Goal: Task Accomplishment & Management: Complete application form

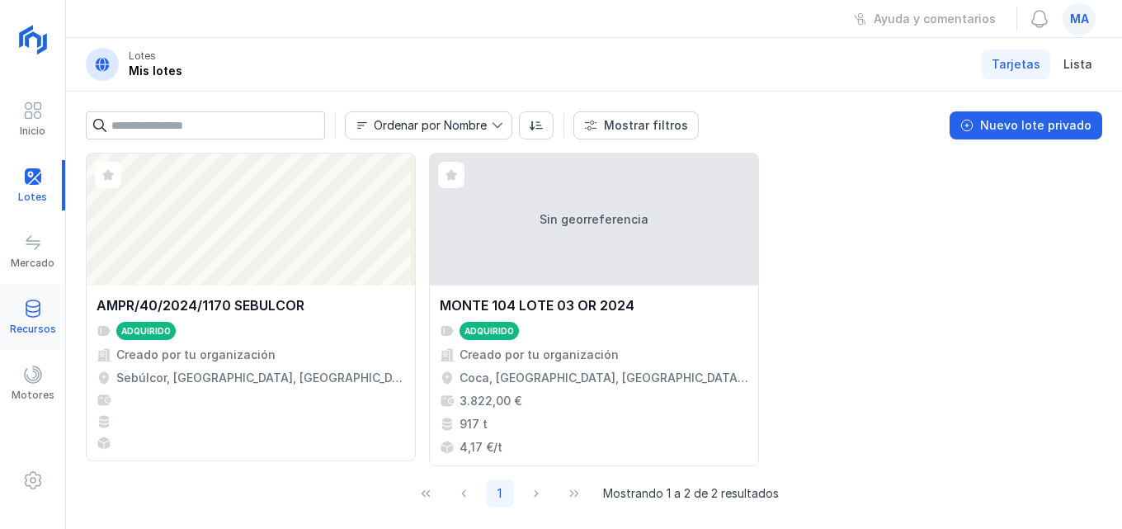
click at [25, 318] on span at bounding box center [33, 309] width 20 height 20
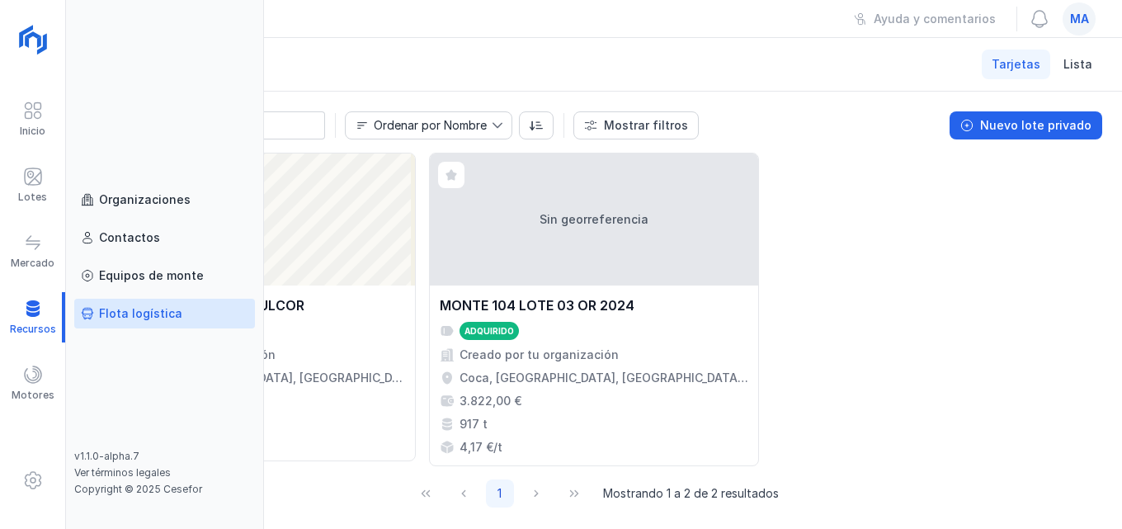
click at [92, 311] on span at bounding box center [87, 313] width 13 height 13
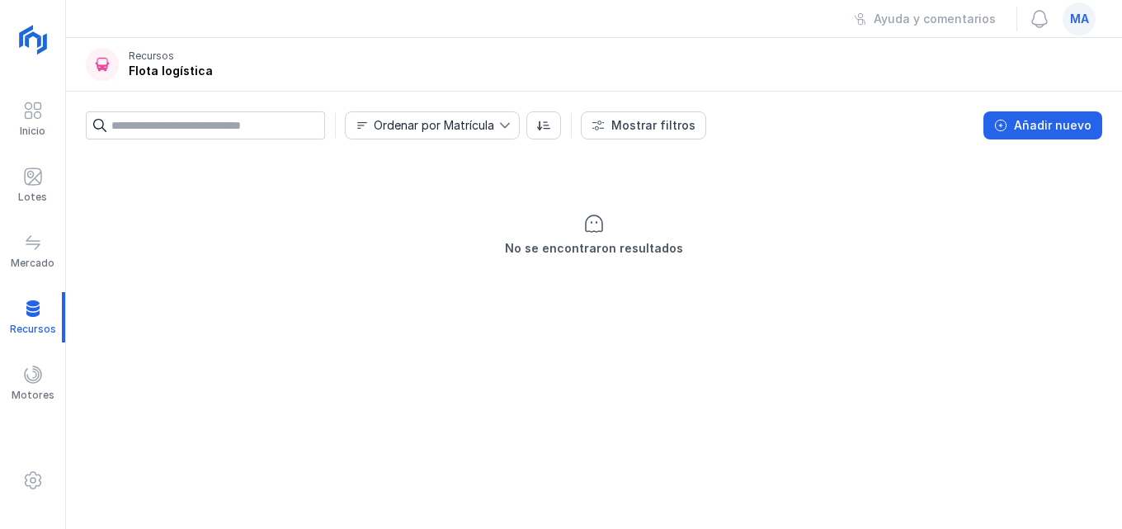
click at [509, 122] on icon at bounding box center [505, 126] width 12 height 12
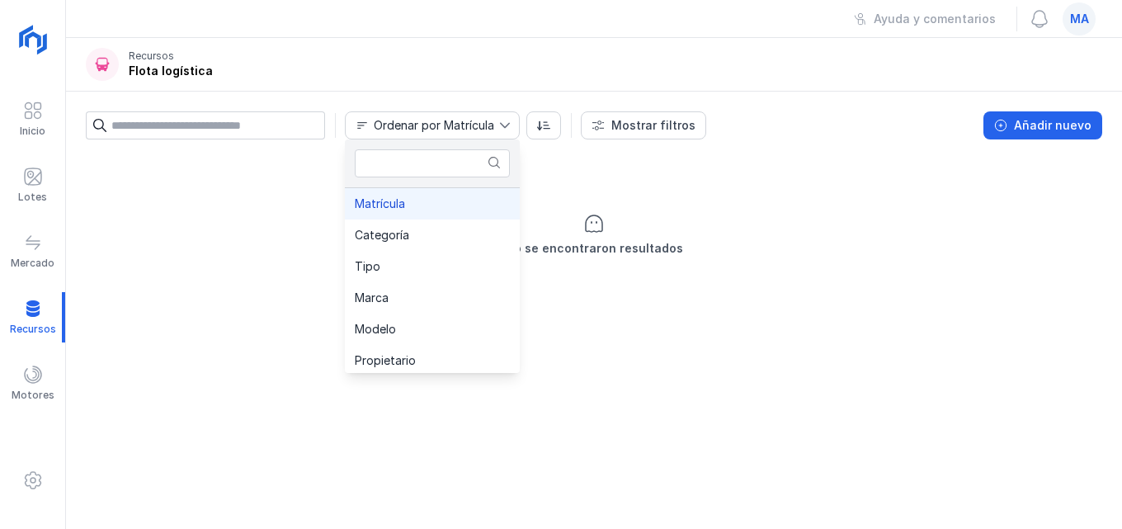
click at [509, 122] on icon at bounding box center [505, 126] width 12 height 12
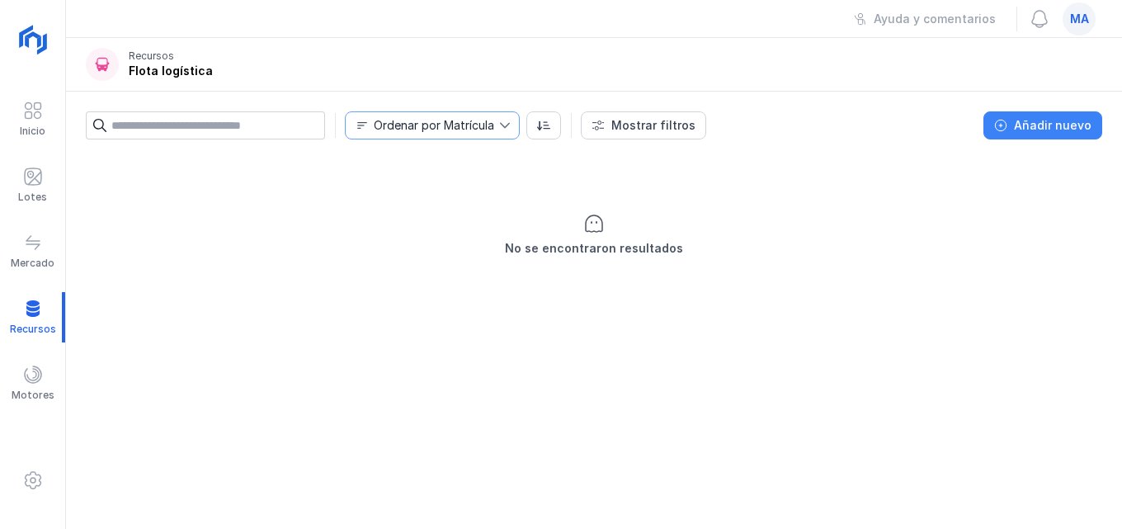
click at [1067, 121] on div "Añadir nuevo" at bounding box center [1053, 125] width 78 height 17
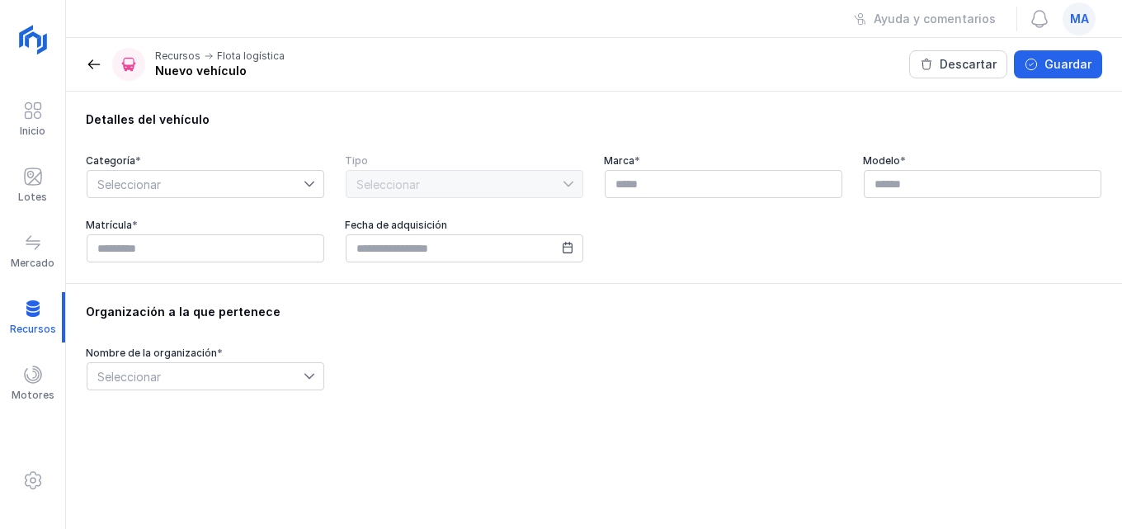
click at [312, 186] on icon at bounding box center [310, 184] width 12 height 12
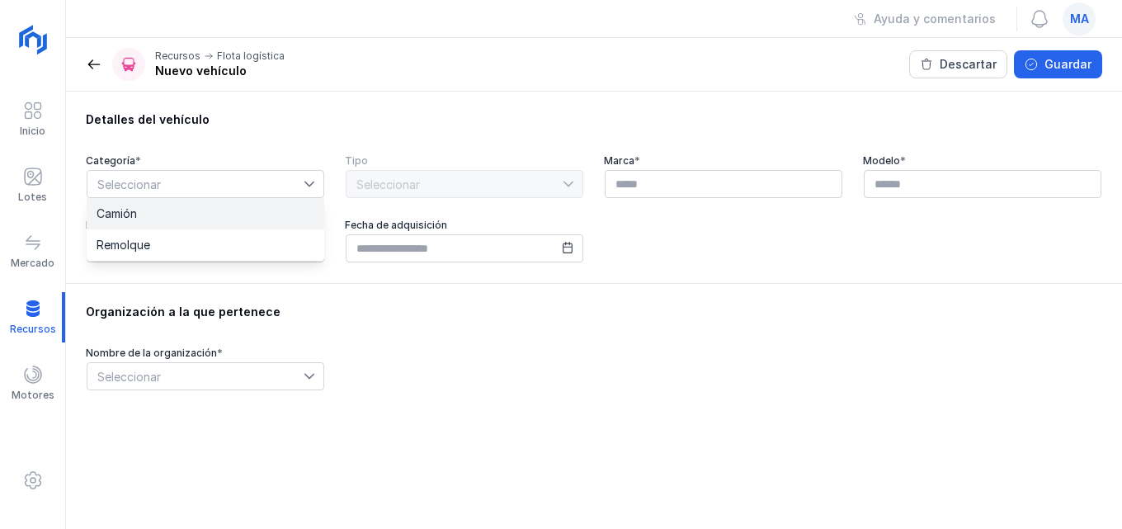
click at [243, 207] on li "Camión" at bounding box center [206, 213] width 238 height 31
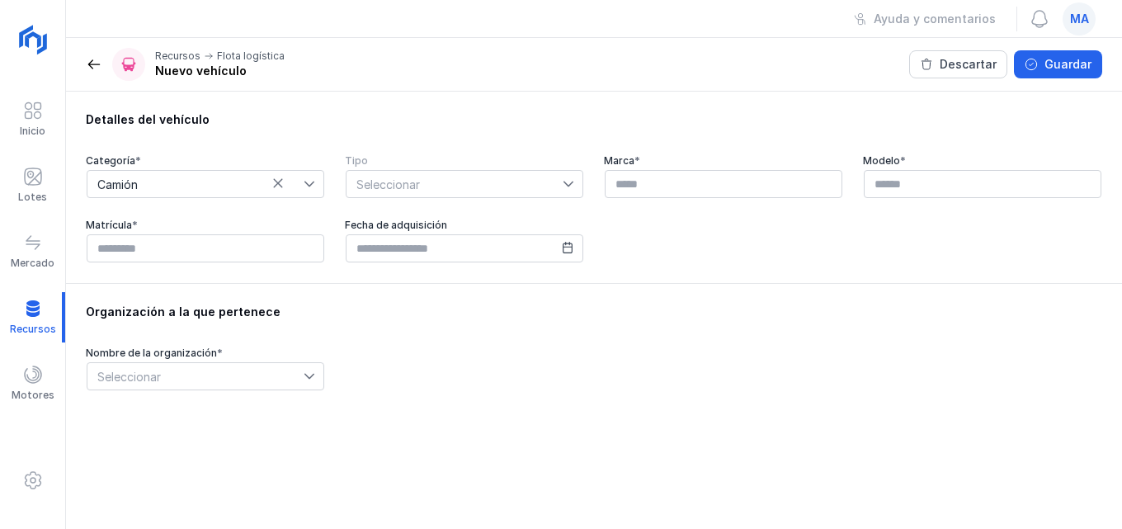
click at [568, 180] on icon at bounding box center [569, 184] width 12 height 12
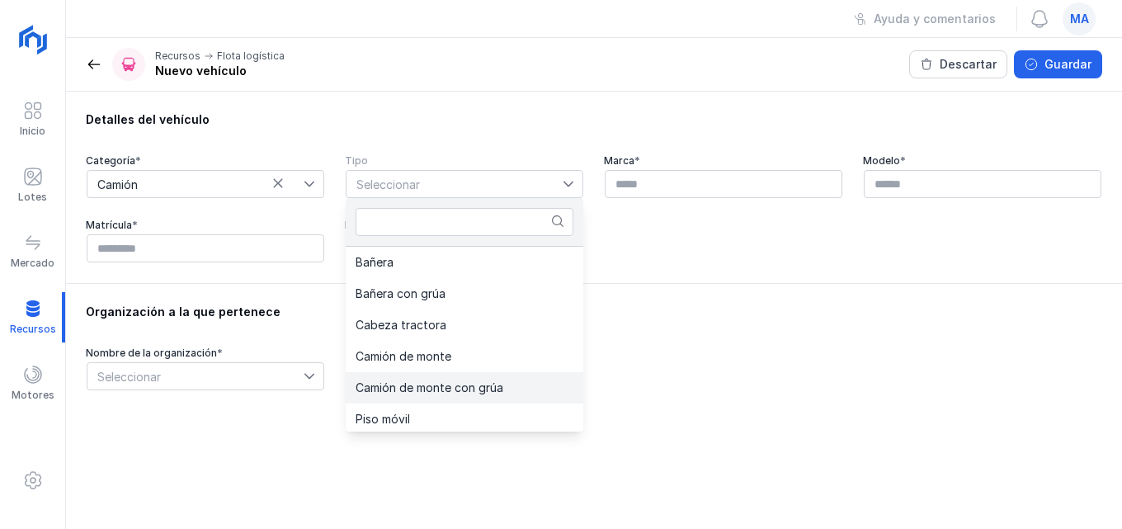
click at [503, 396] on li "Camión de monte con grúa" at bounding box center [465, 387] width 238 height 31
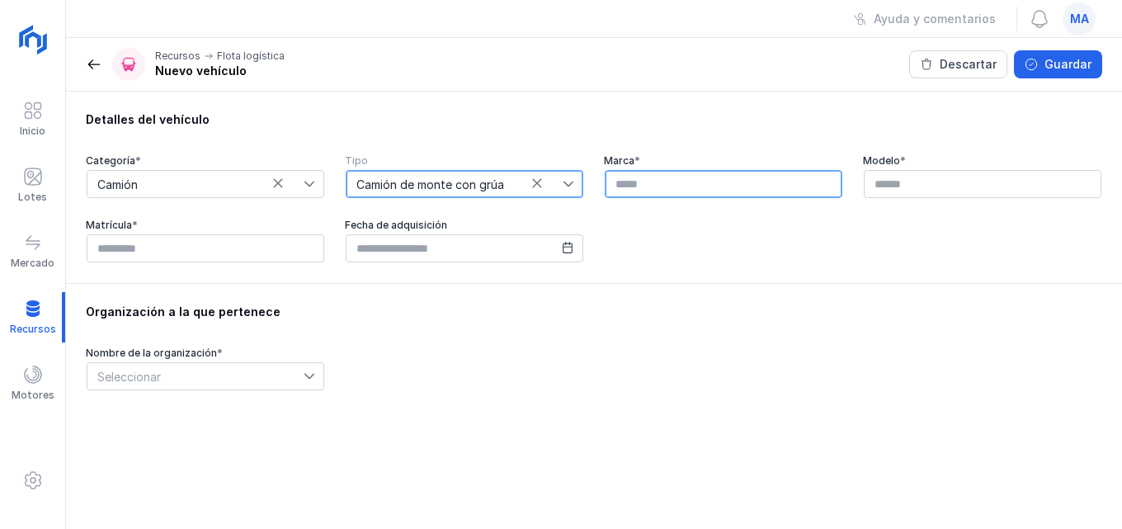
click at [805, 191] on input "text" at bounding box center [724, 184] width 238 height 28
type input "*"
type input "*******"
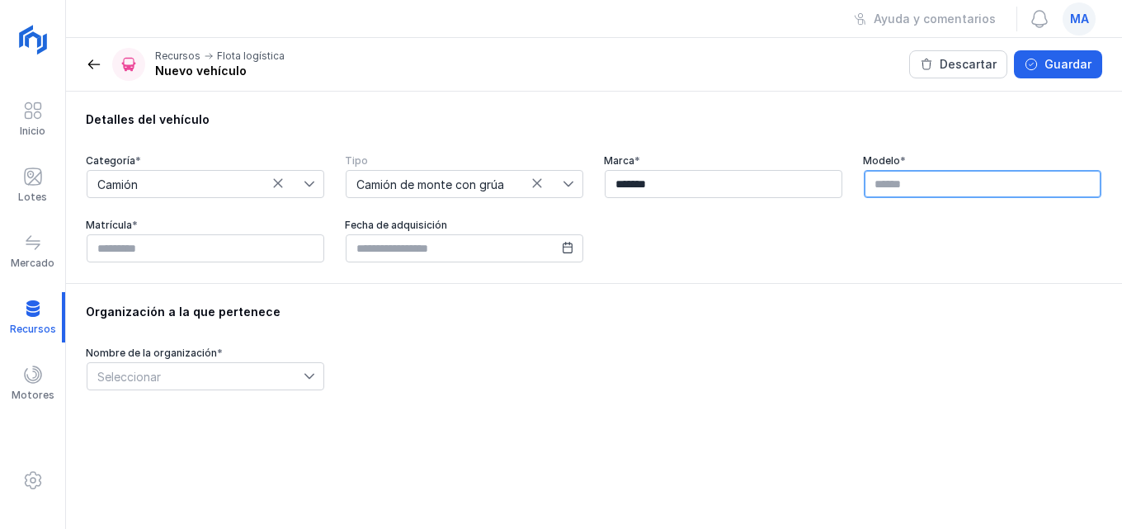
click at [967, 187] on input "text" at bounding box center [983, 184] width 238 height 28
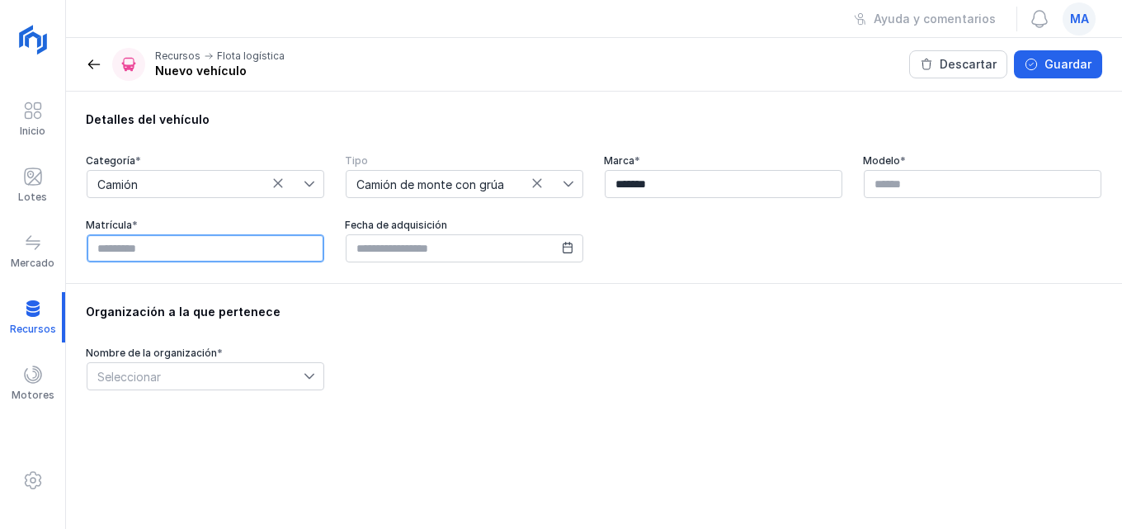
click at [158, 247] on input "text" at bounding box center [206, 248] width 238 height 28
type input "********"
click at [564, 254] on span at bounding box center [568, 246] width 12 height 17
click at [565, 251] on icon at bounding box center [568, 248] width 12 height 12
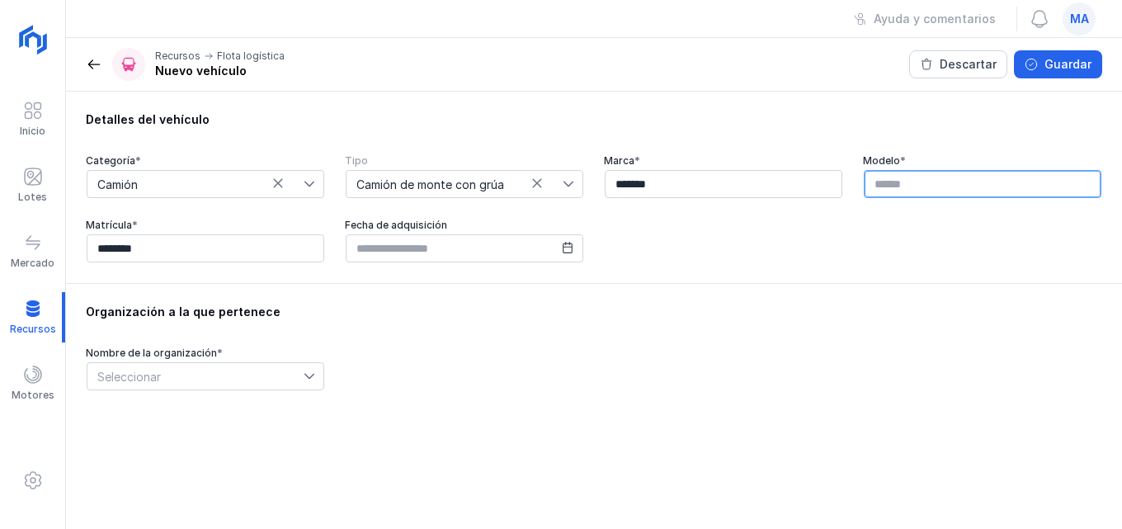
click at [920, 184] on input "text" at bounding box center [983, 184] width 238 height 28
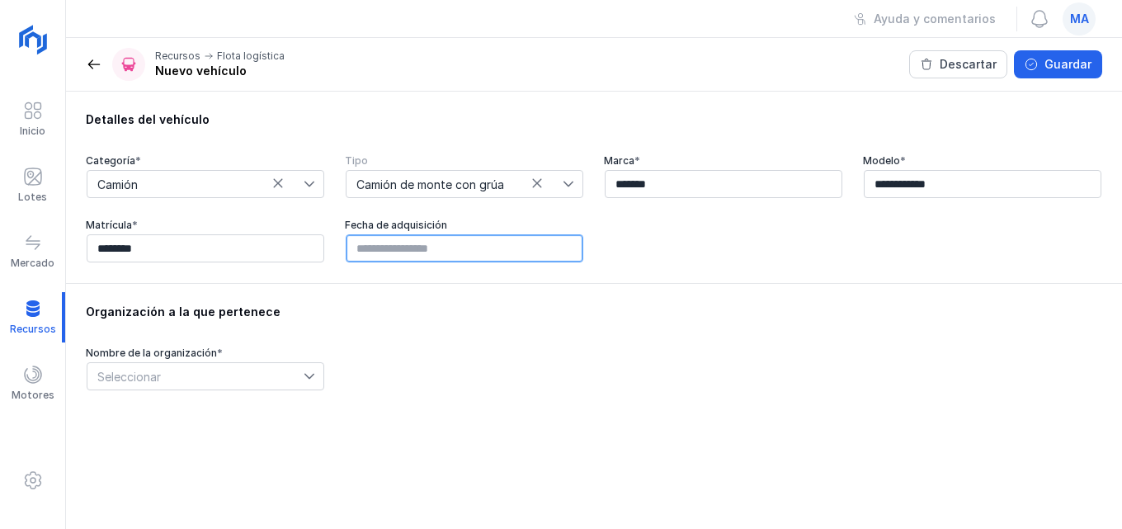
click at [460, 248] on input "text" at bounding box center [465, 248] width 238 height 28
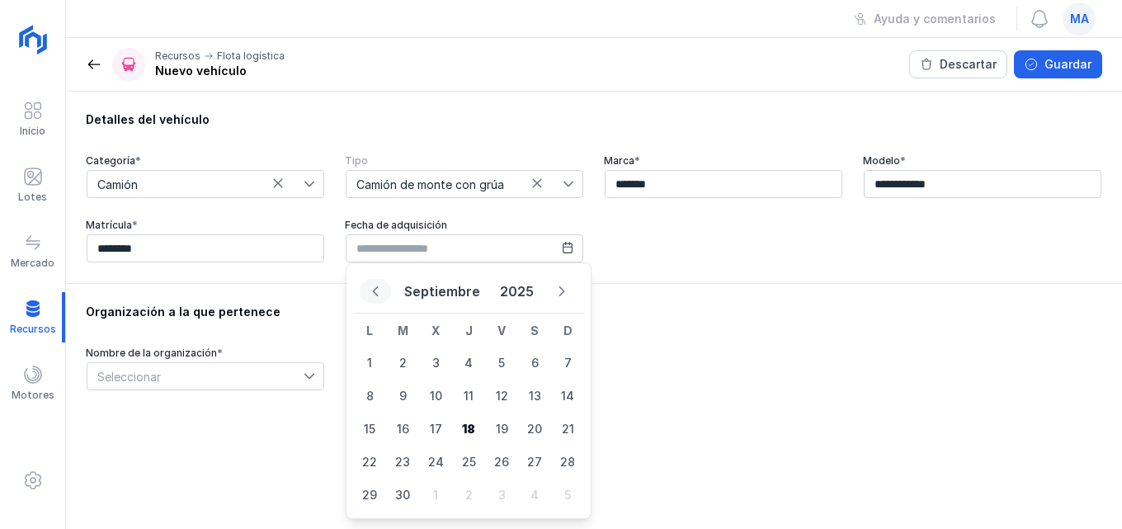
click at [381, 291] on button "Previous Month" at bounding box center [375, 291] width 31 height 25
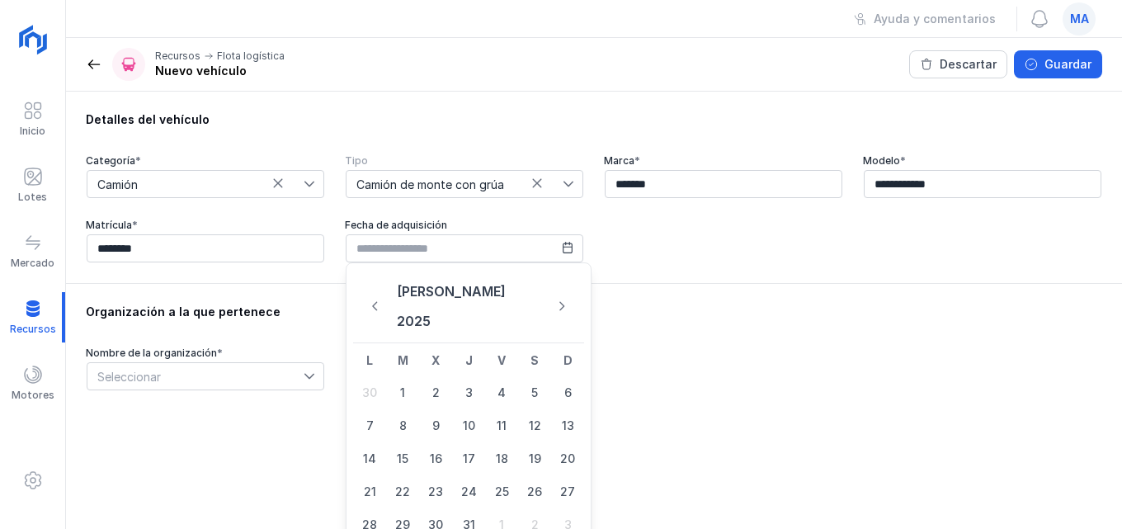
click at [381, 294] on button "Previous Month" at bounding box center [375, 306] width 31 height 25
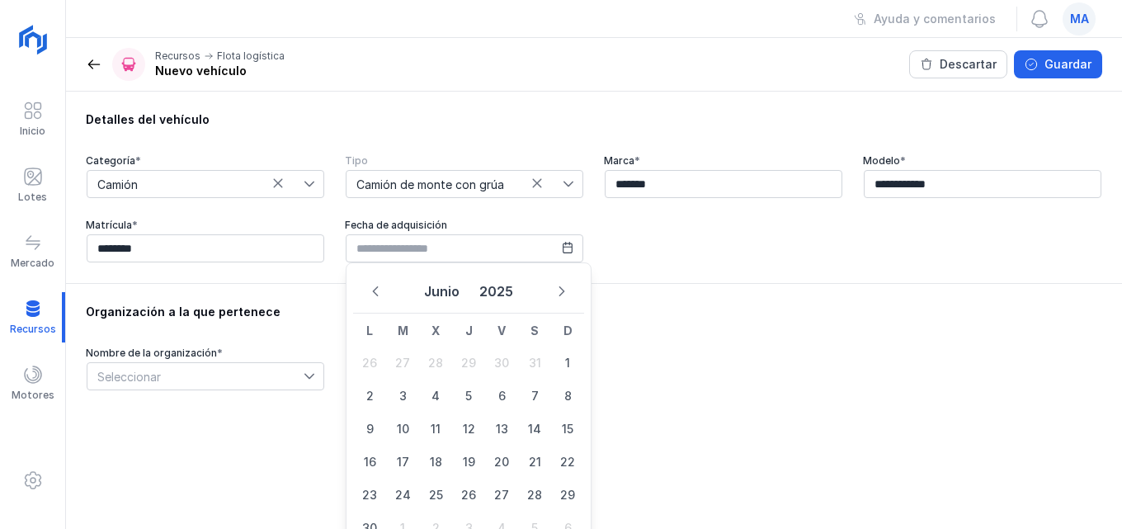
click at [381, 291] on button "Previous Month" at bounding box center [375, 291] width 31 height 25
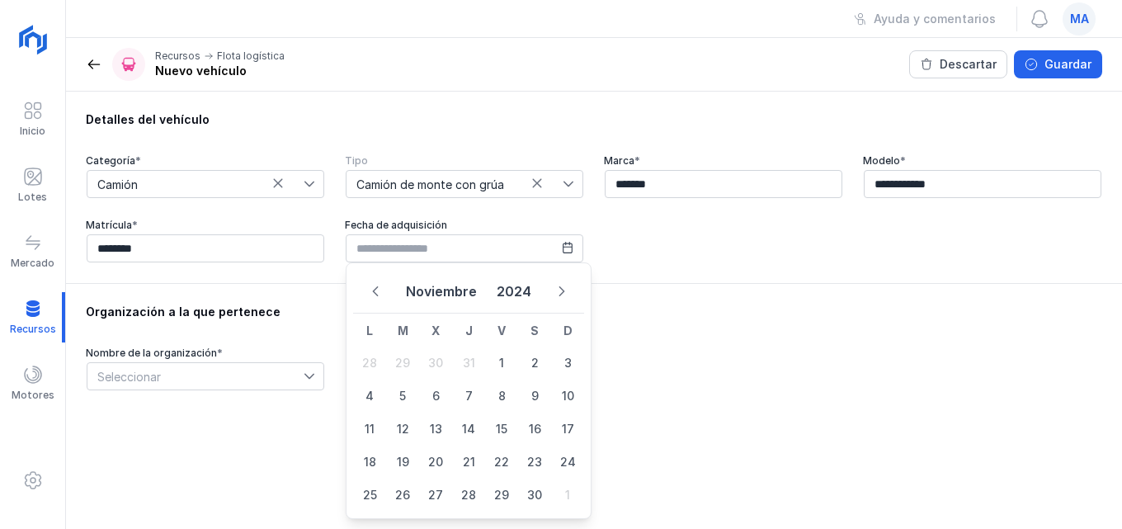
click at [381, 291] on button "Previous Month" at bounding box center [375, 291] width 31 height 25
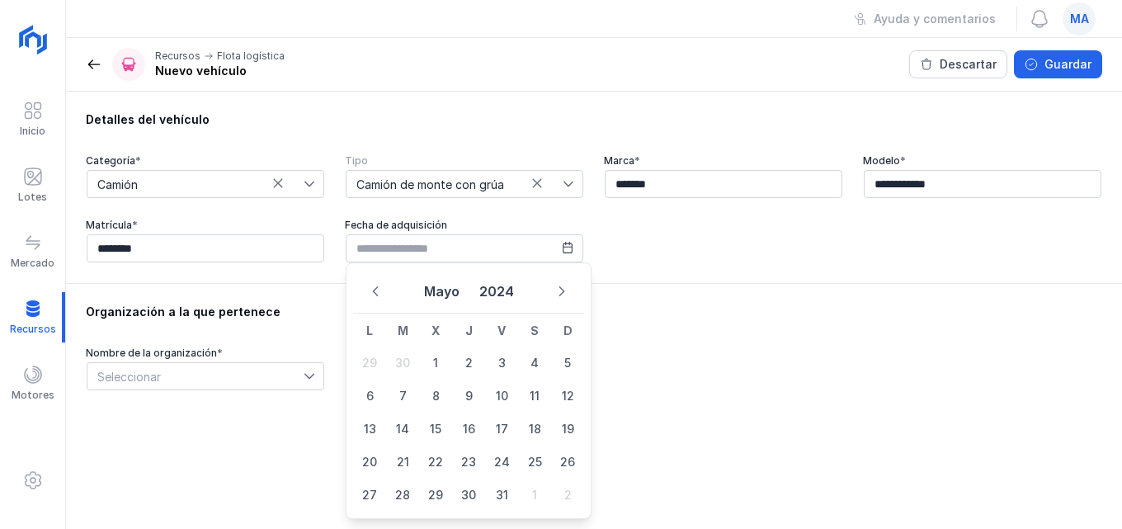
click at [381, 291] on button "Previous Month" at bounding box center [375, 291] width 31 height 25
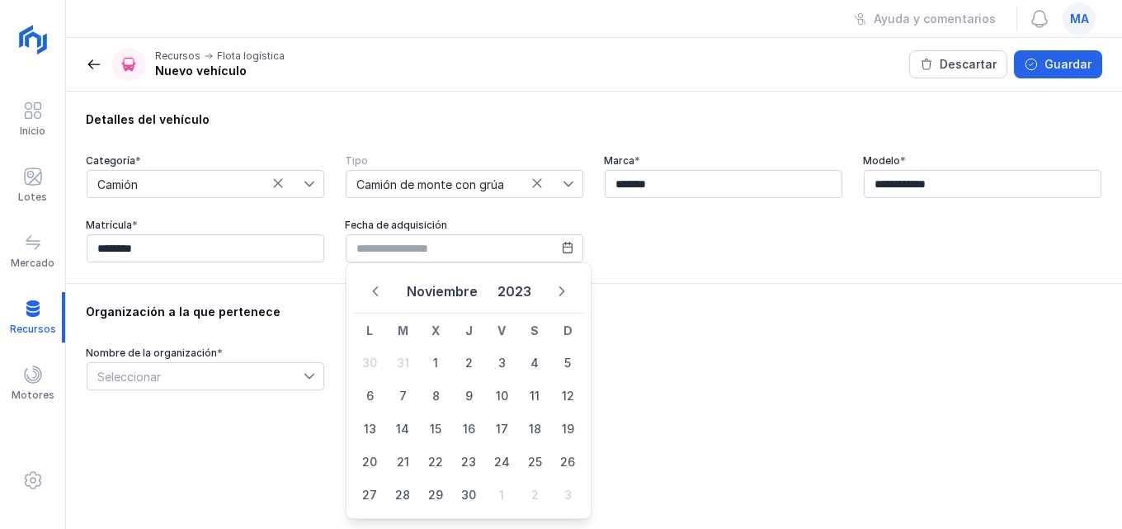
click at [381, 291] on button "Previous Month" at bounding box center [375, 291] width 31 height 25
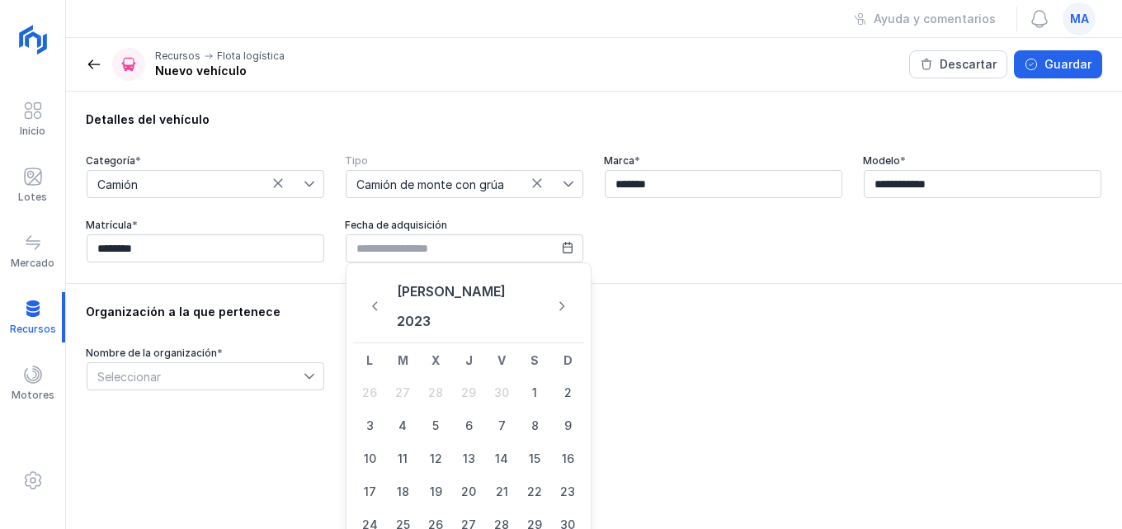
click at [381, 294] on button "Previous Month" at bounding box center [375, 306] width 31 height 25
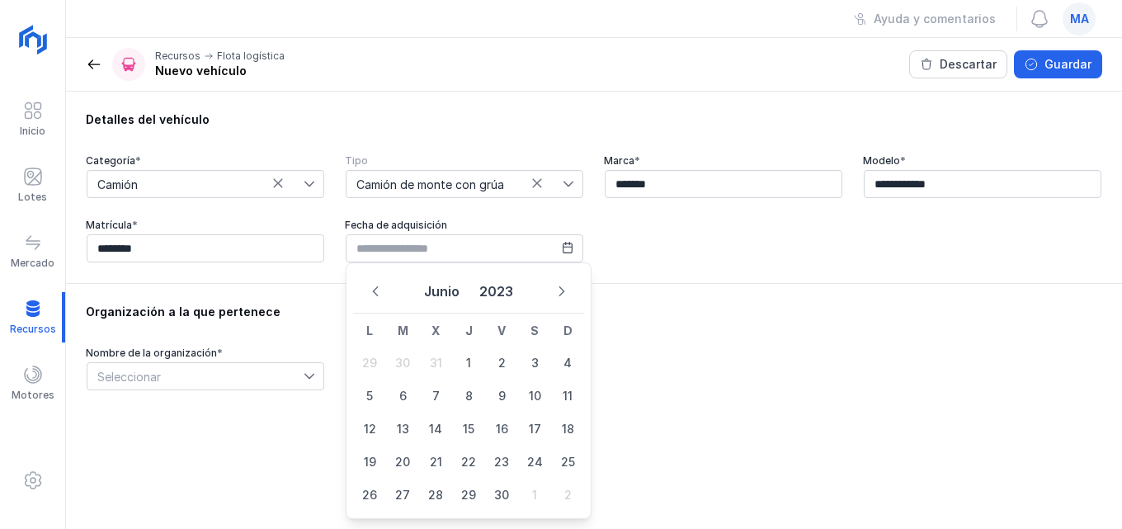
click at [381, 291] on button "Previous Month" at bounding box center [375, 291] width 31 height 25
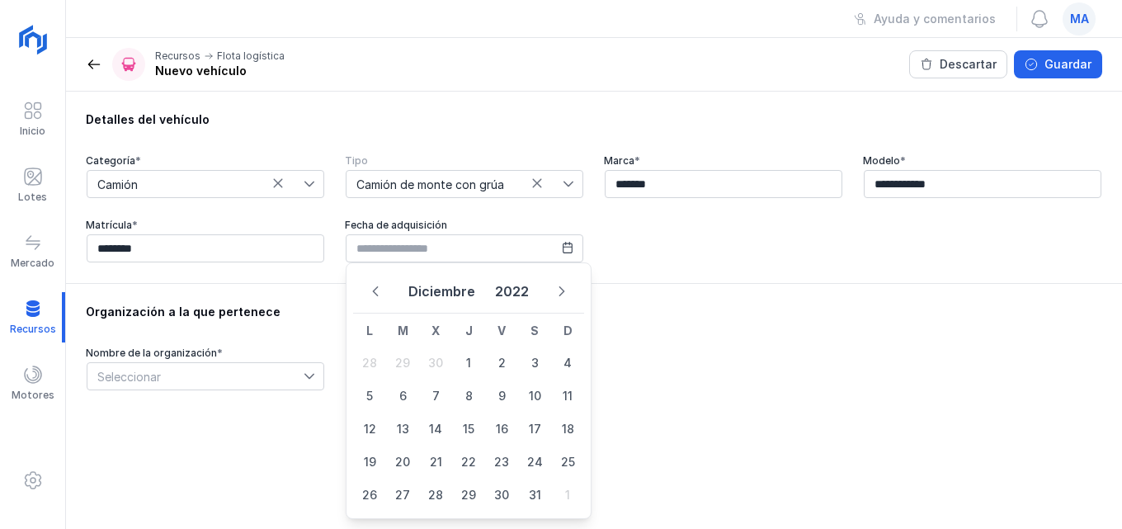
click at [381, 291] on button "Previous Month" at bounding box center [375, 291] width 31 height 25
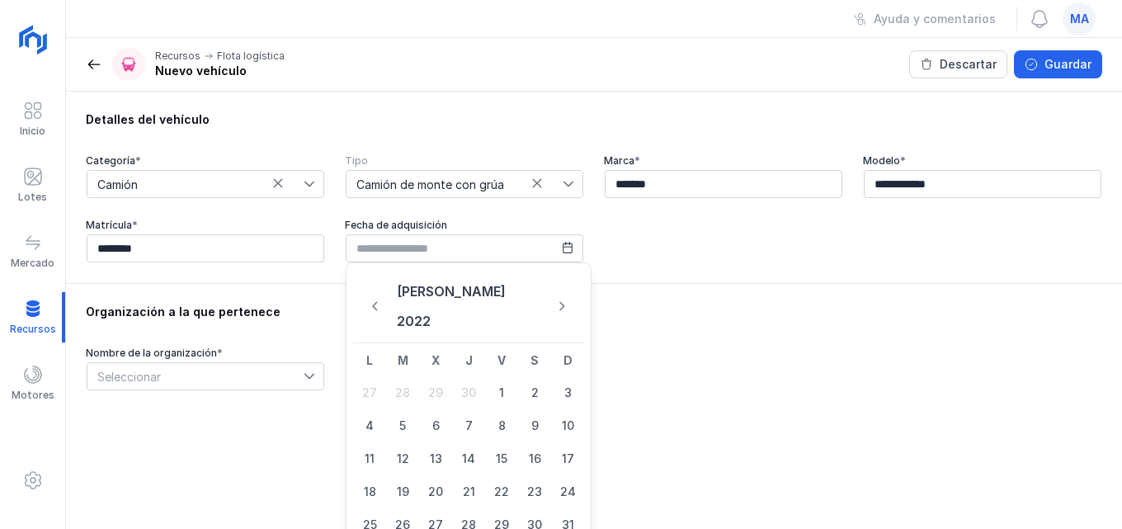
click at [381, 294] on button "Previous Month" at bounding box center [375, 306] width 31 height 25
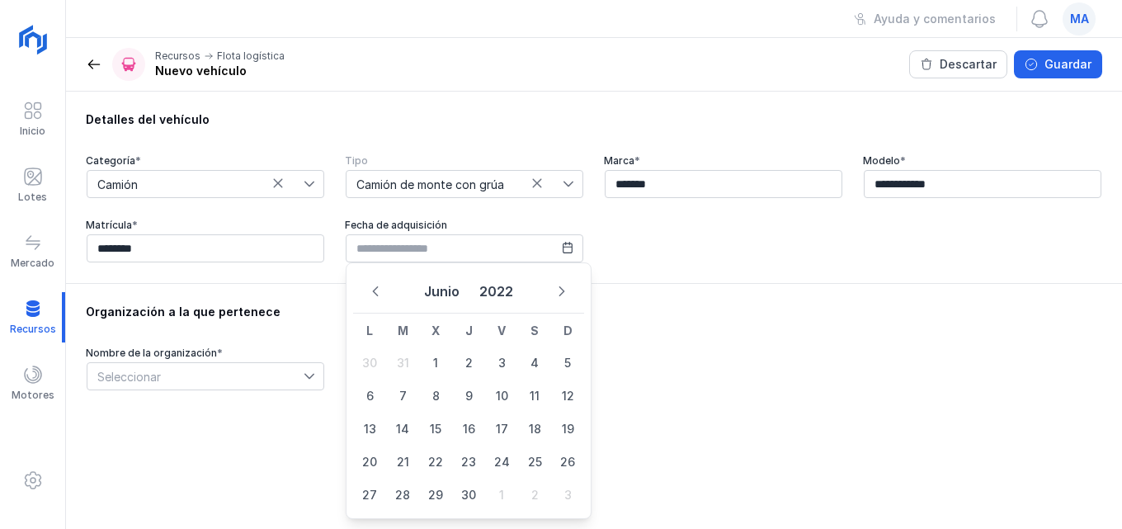
click at [381, 291] on button "Previous Month" at bounding box center [375, 291] width 31 height 25
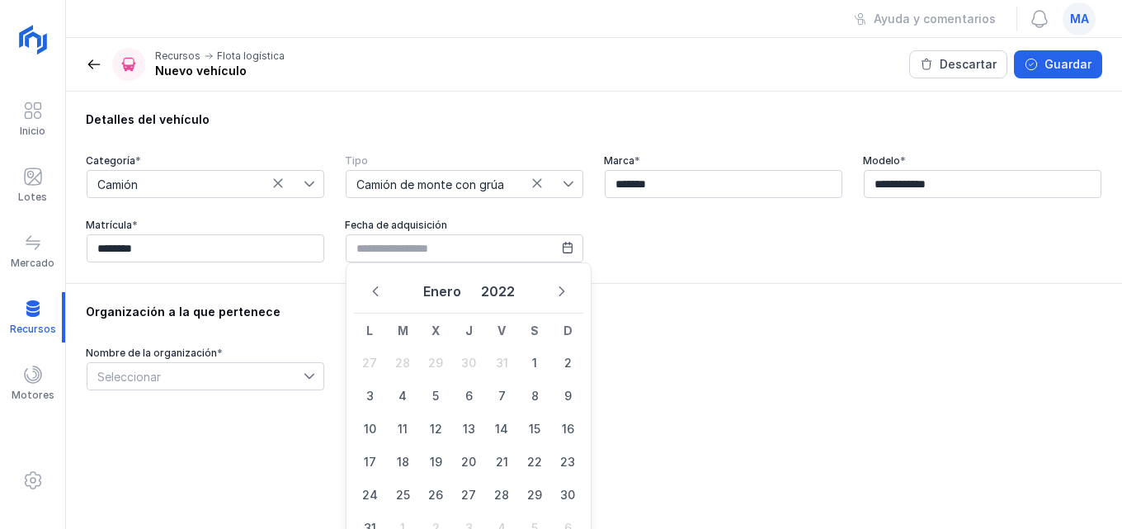
click at [381, 291] on button "Previous Month" at bounding box center [375, 291] width 31 height 25
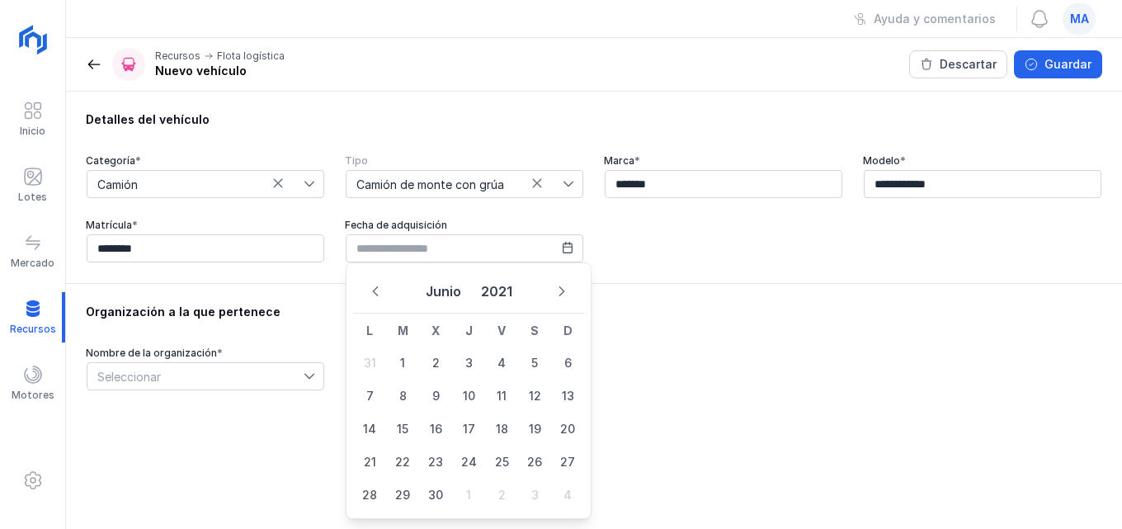
click at [381, 291] on button "Previous Month" at bounding box center [375, 291] width 31 height 25
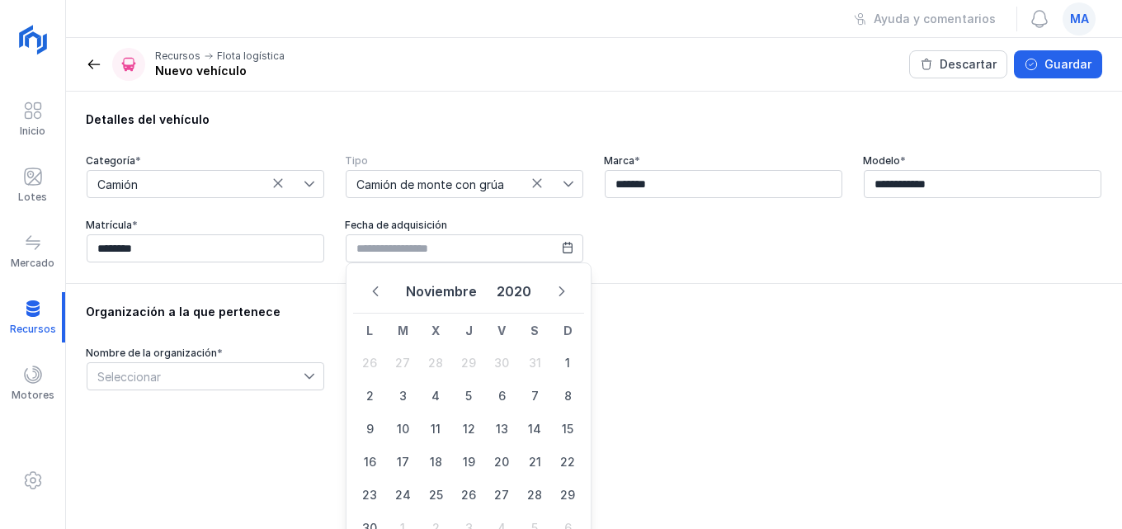
click at [381, 291] on button "Previous Month" at bounding box center [375, 291] width 31 height 25
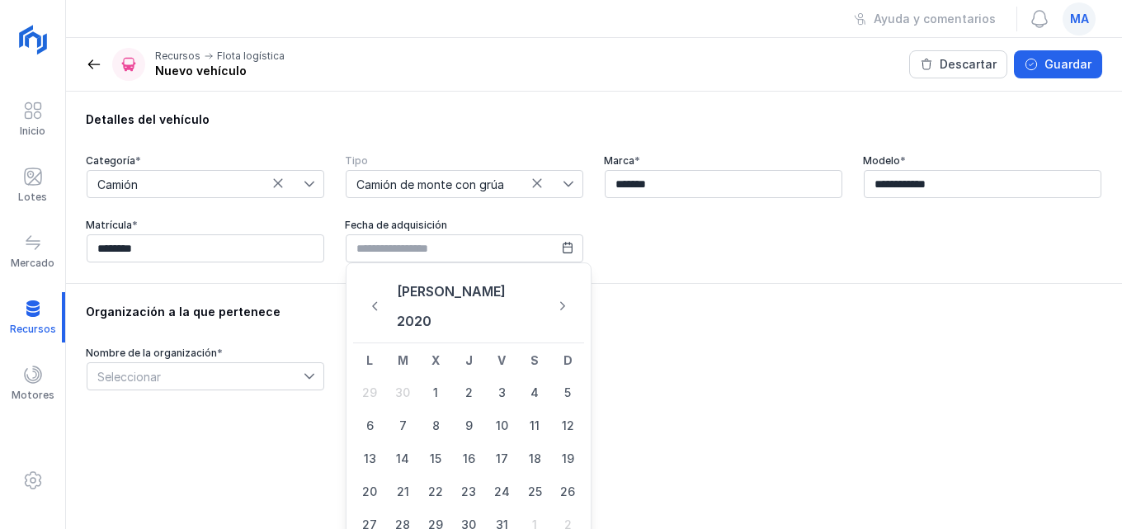
click at [381, 294] on button "Previous Month" at bounding box center [375, 306] width 31 height 25
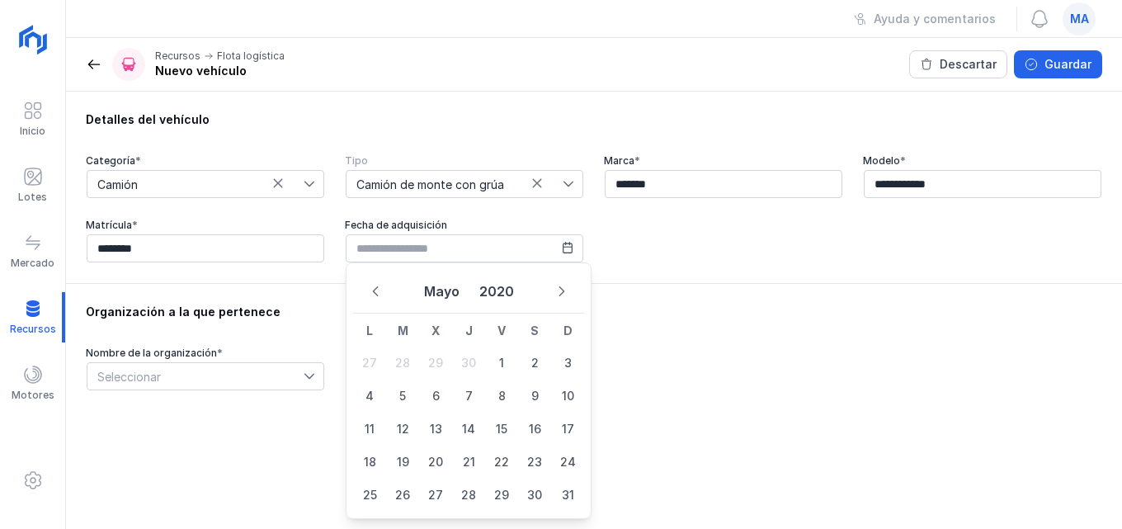
click at [381, 291] on button "Previous Month" at bounding box center [375, 291] width 31 height 25
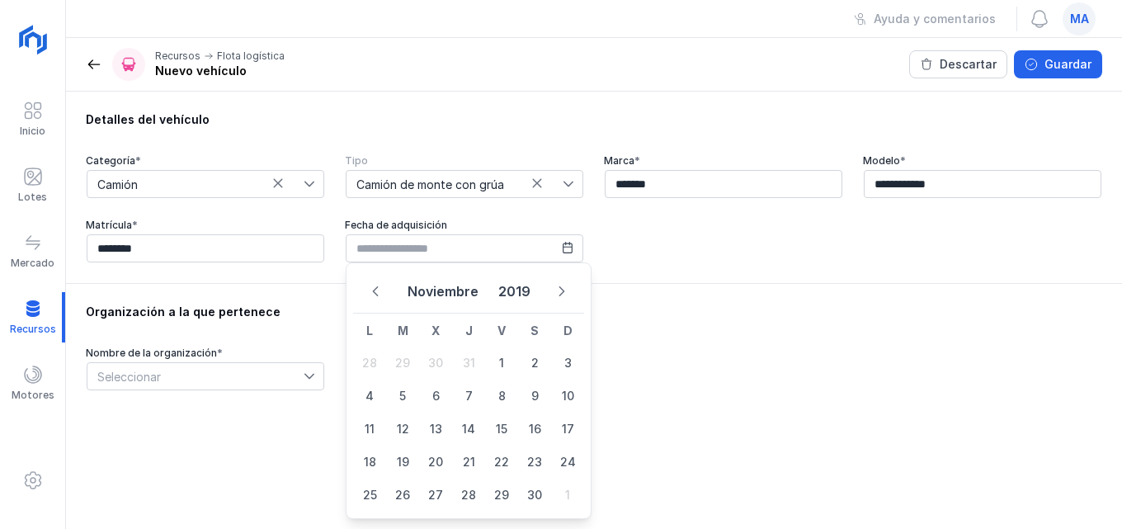
click at [381, 291] on button "Previous Month" at bounding box center [375, 291] width 31 height 25
click at [380, 287] on button "Previous Month" at bounding box center [375, 291] width 31 height 25
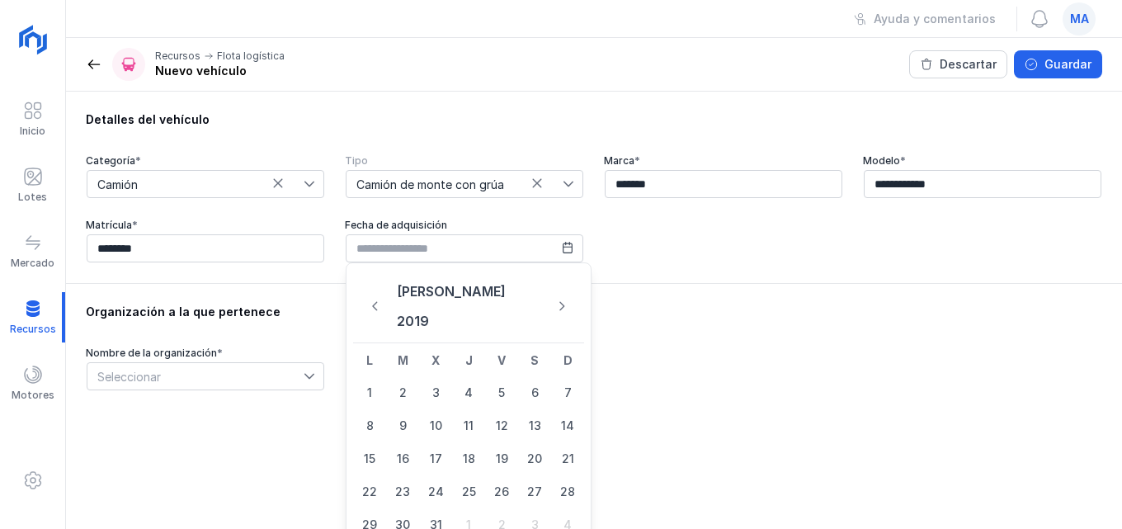
click at [380, 300] on icon "Previous Month" at bounding box center [375, 306] width 11 height 12
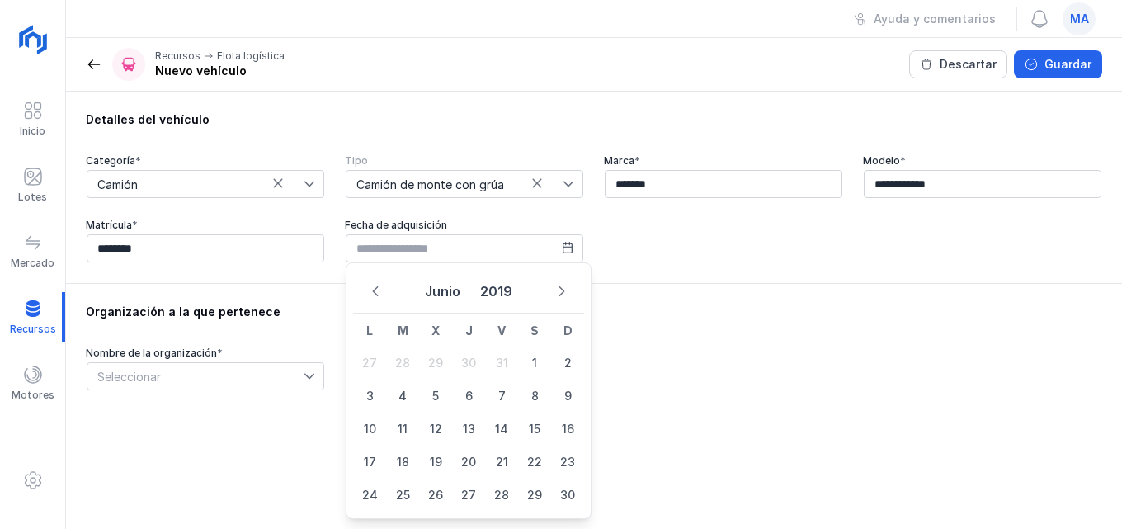
click at [380, 287] on icon "Previous Month" at bounding box center [376, 292] width 12 height 12
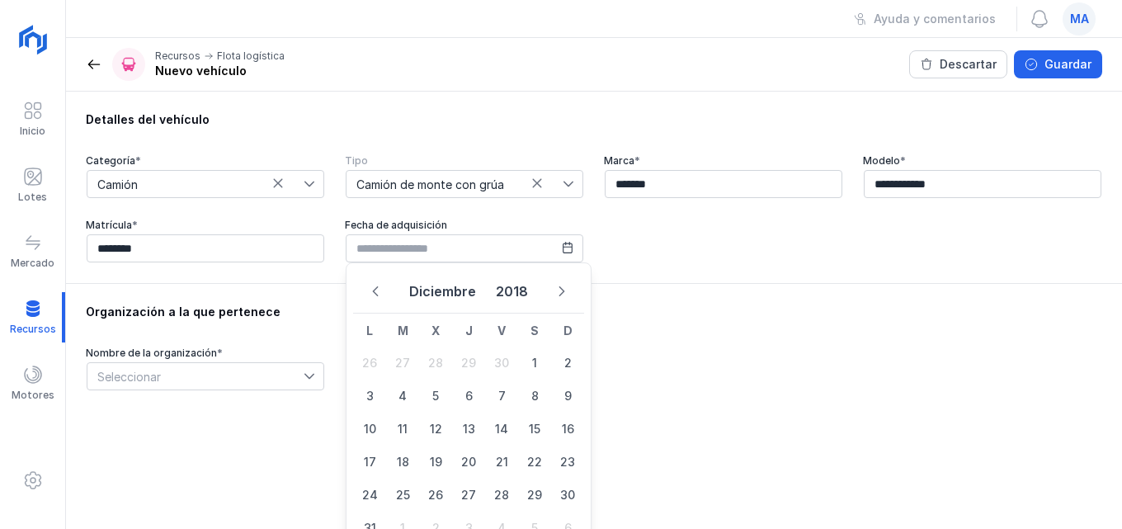
click at [380, 287] on icon "Previous Month" at bounding box center [376, 292] width 12 height 12
click at [378, 283] on button "Previous Month" at bounding box center [375, 291] width 31 height 25
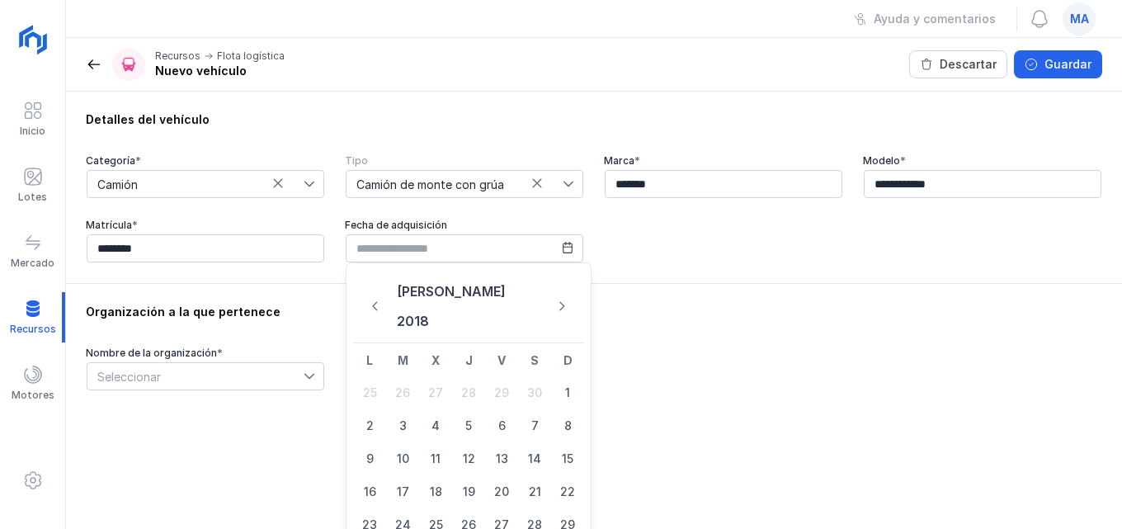
click at [378, 294] on button "Previous Month" at bounding box center [375, 306] width 31 height 25
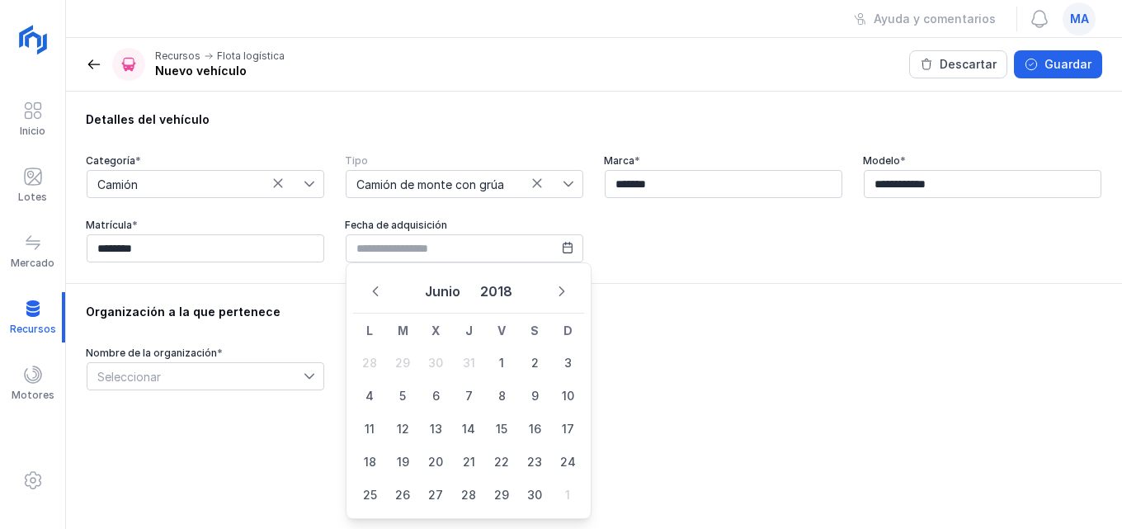
click at [378, 283] on button "Previous Month" at bounding box center [375, 291] width 31 height 25
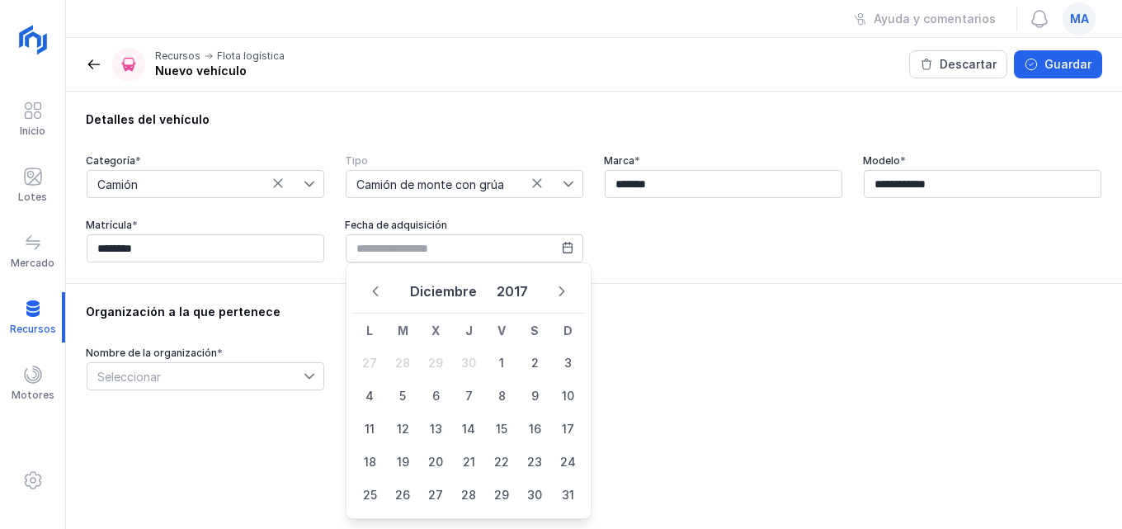
click at [378, 283] on button "Previous Month" at bounding box center [375, 291] width 31 height 25
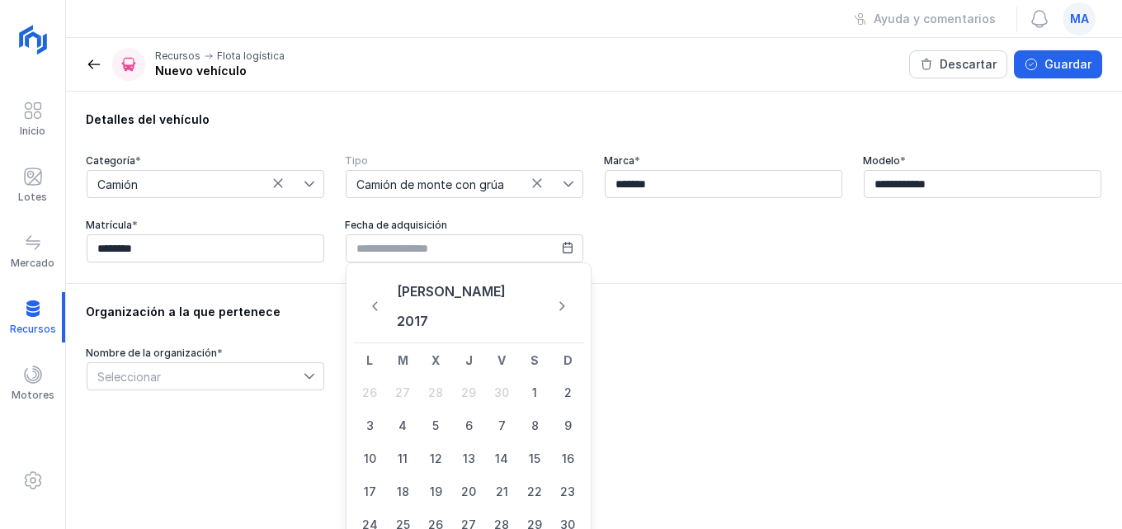
click at [378, 294] on button "Previous Month" at bounding box center [375, 306] width 31 height 25
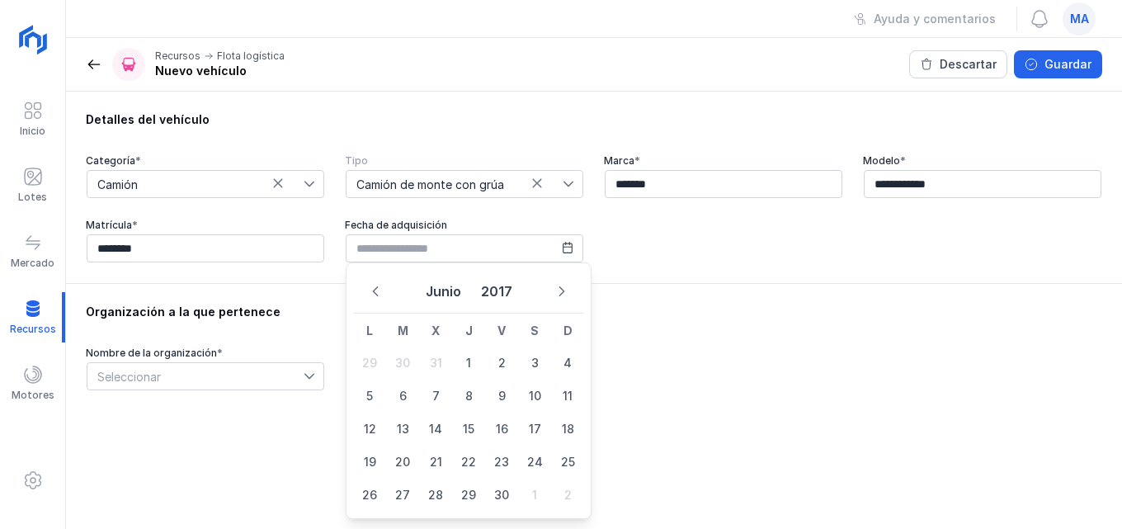
click at [378, 283] on button "Previous Month" at bounding box center [375, 291] width 31 height 25
click at [951, 184] on input "**********" at bounding box center [983, 184] width 238 height 28
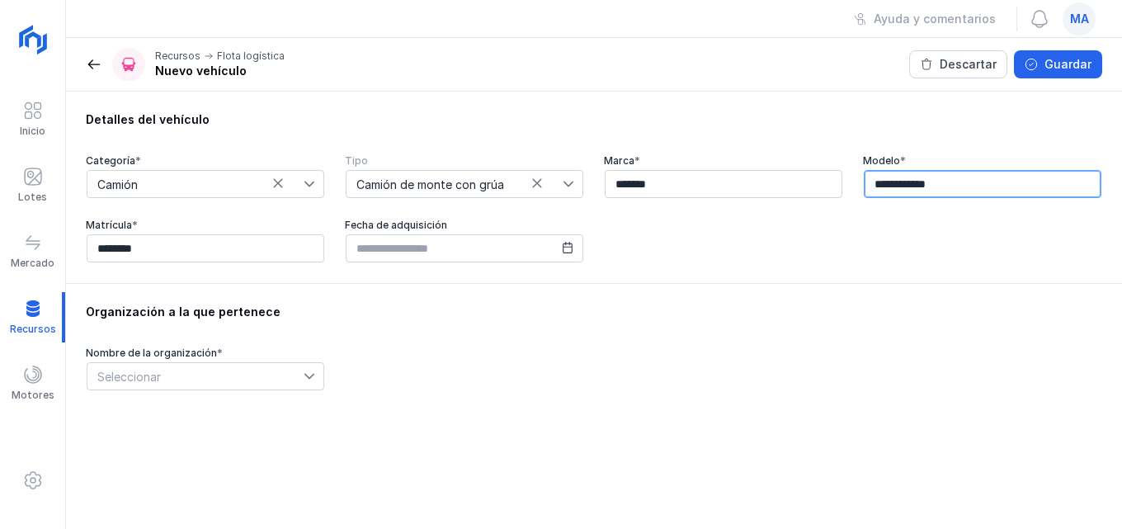
click at [977, 181] on input "**********" at bounding box center [983, 184] width 238 height 28
drag, startPoint x: 922, startPoint y: 183, endPoint x: 865, endPoint y: 175, distance: 57.5
click at [865, 172] on input "**********" at bounding box center [983, 184] width 238 height 28
click at [975, 190] on input "*******" at bounding box center [983, 184] width 238 height 28
type input "**********"
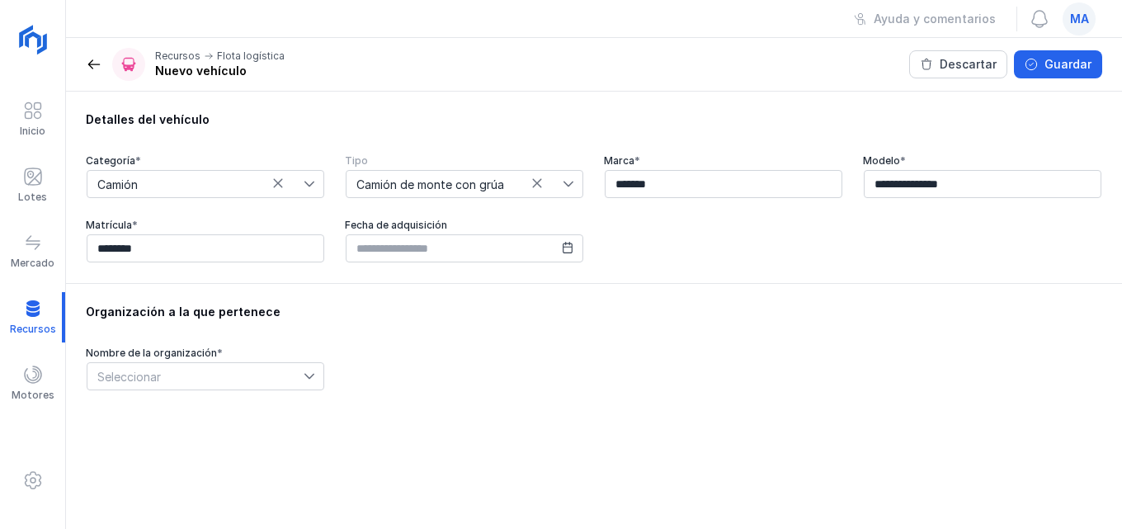
click at [567, 249] on icon at bounding box center [568, 248] width 12 height 12
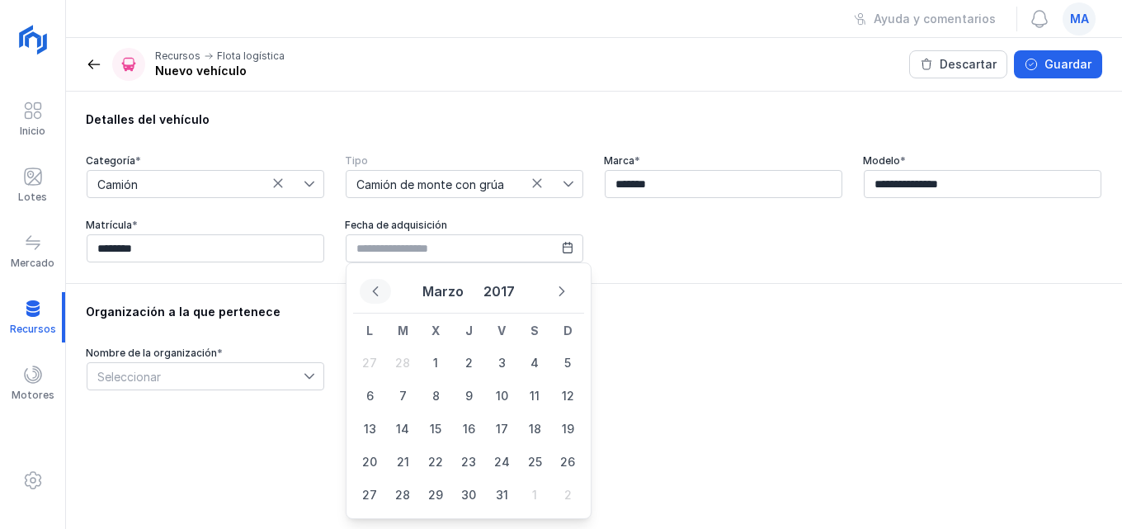
click at [371, 297] on button "Previous Month" at bounding box center [375, 291] width 31 height 25
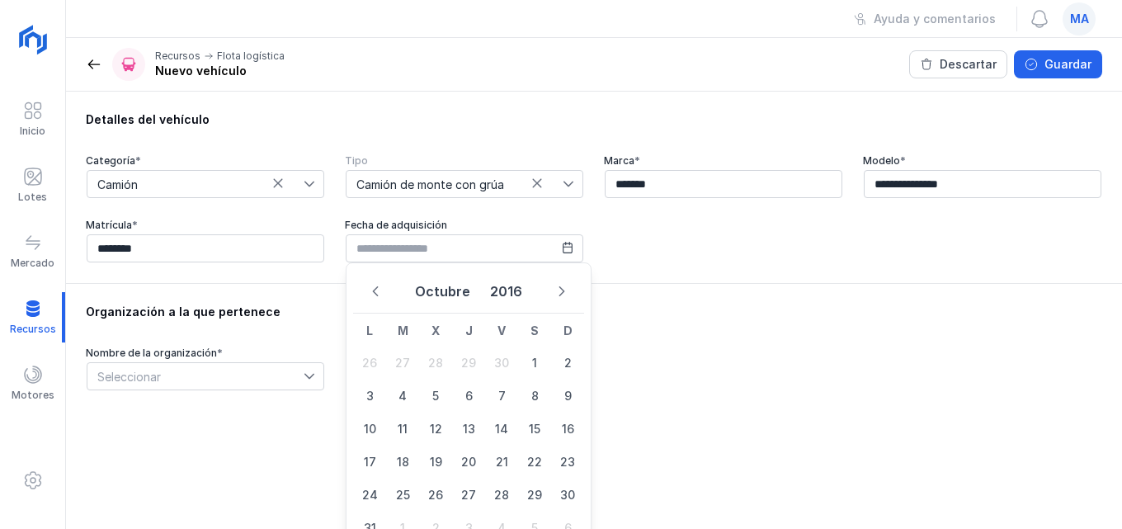
click at [371, 297] on button "Previous Month" at bounding box center [375, 291] width 31 height 25
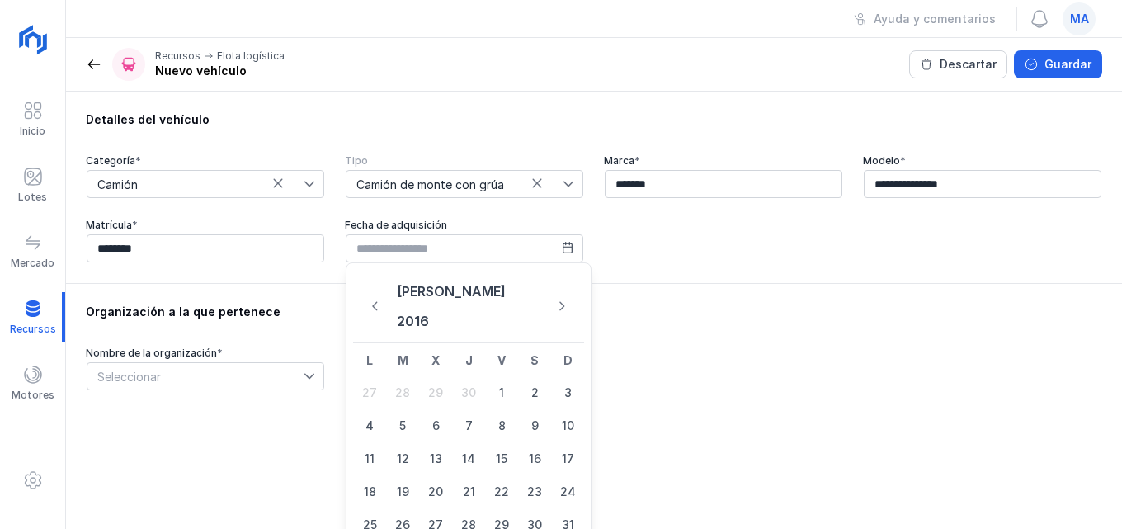
click at [371, 297] on button "Previous Month" at bounding box center [375, 306] width 31 height 25
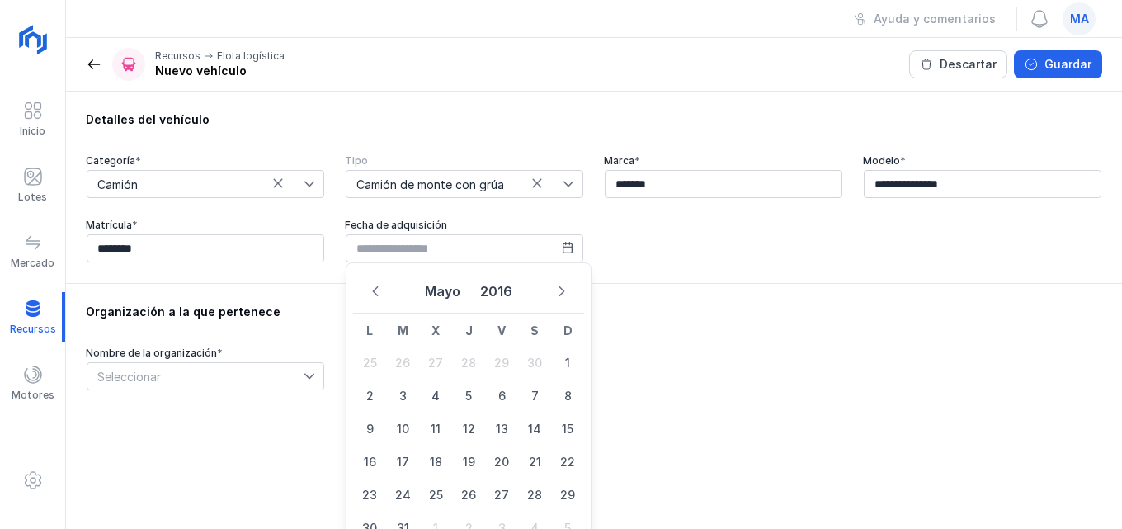
click at [371, 297] on button "Previous Month" at bounding box center [375, 291] width 31 height 25
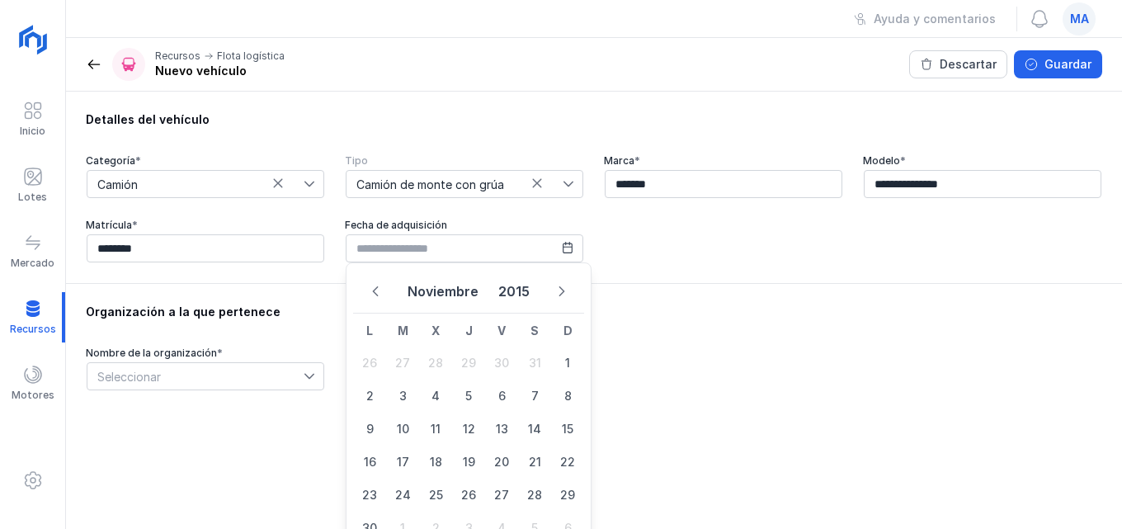
click at [371, 297] on button "Previous Month" at bounding box center [375, 291] width 31 height 25
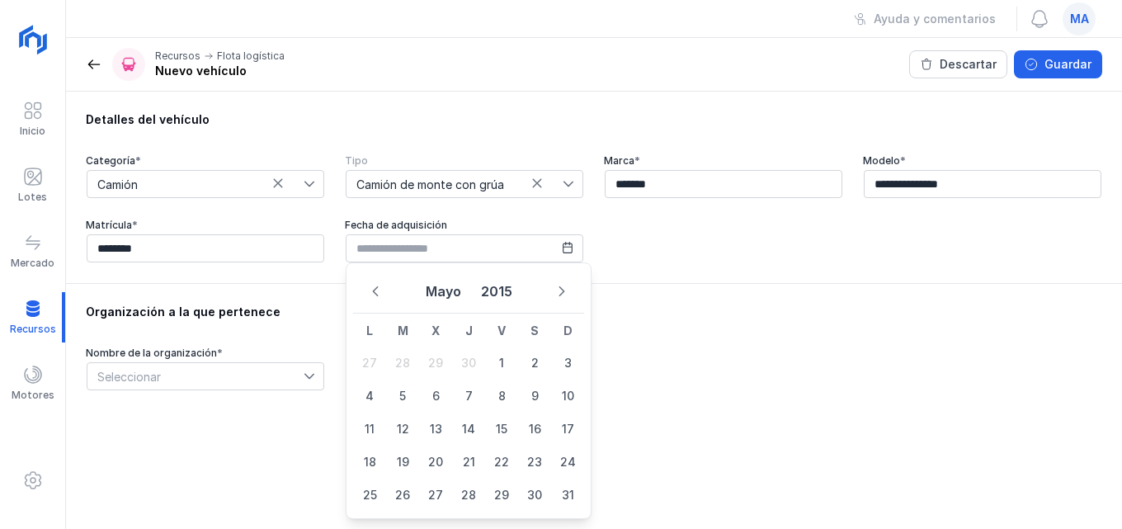
click at [371, 297] on button "Previous Month" at bounding box center [375, 291] width 31 height 25
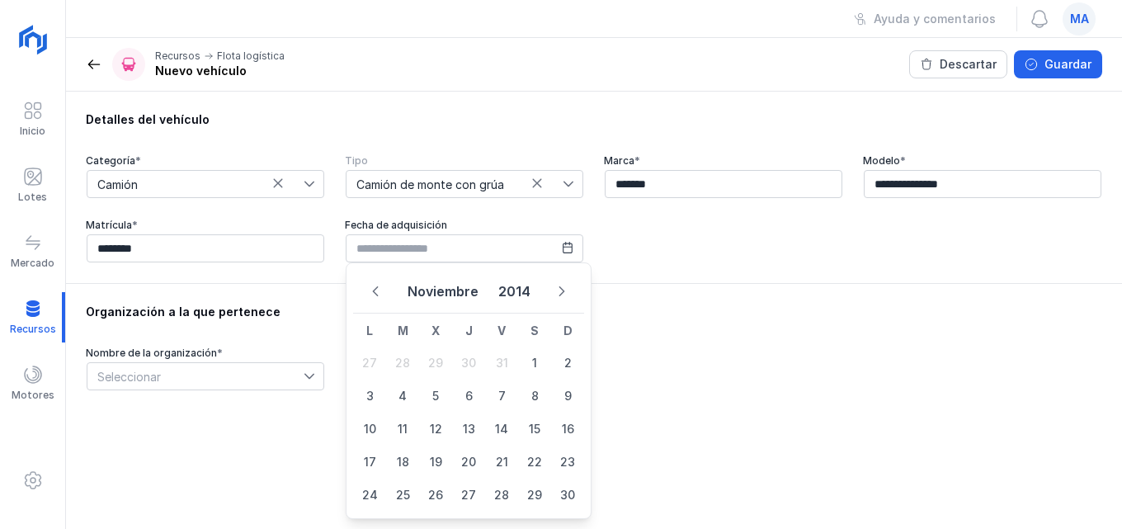
click at [371, 297] on button "Previous Month" at bounding box center [375, 291] width 31 height 25
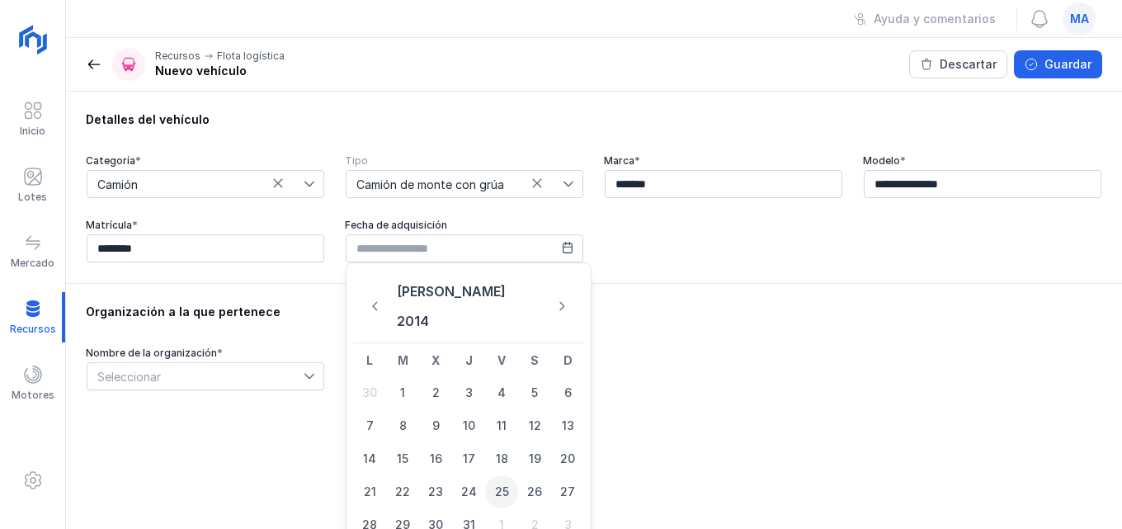
click at [495, 475] on span "25" at bounding box center [501, 491] width 33 height 33
type input "**********"
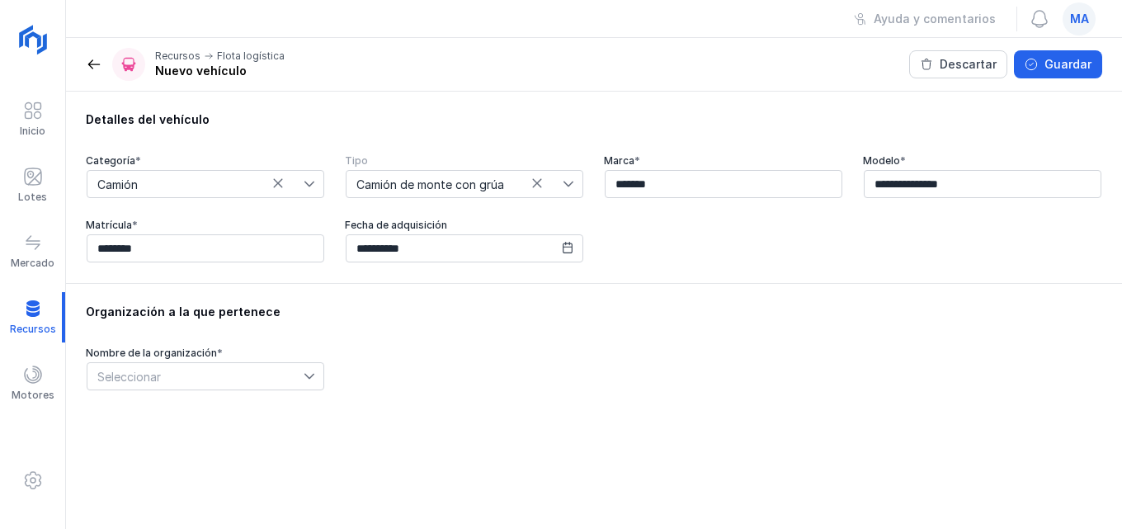
click at [314, 374] on icon at bounding box center [310, 377] width 12 height 12
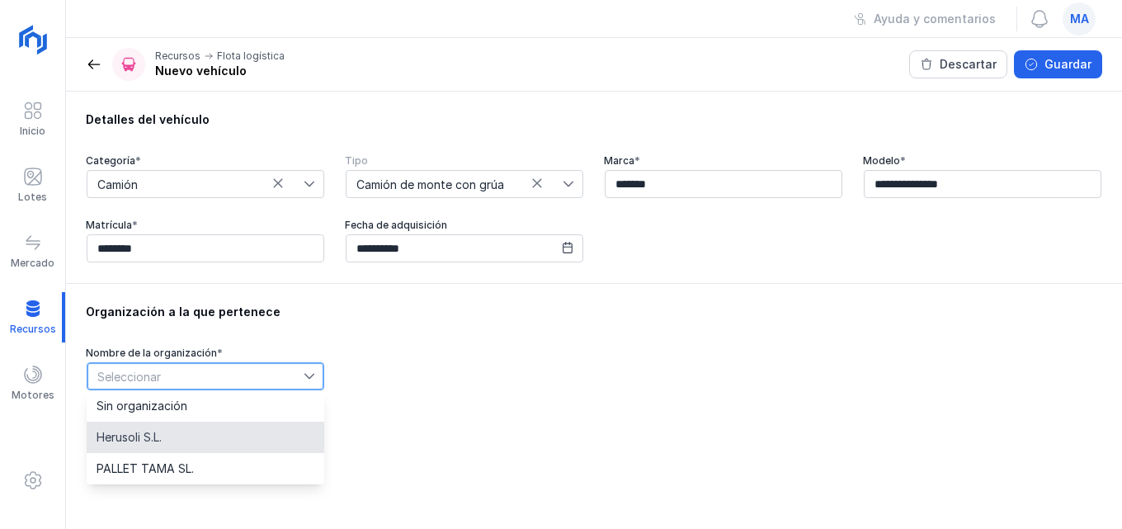
click at [125, 437] on span "Herusoli S.L." at bounding box center [129, 438] width 65 height 12
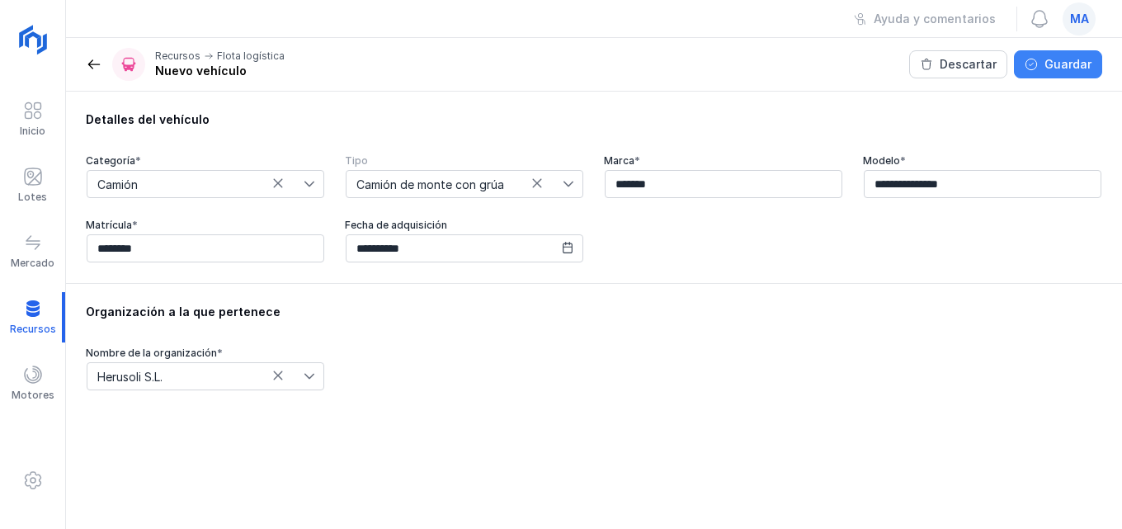
click at [1071, 68] on div "Guardar" at bounding box center [1068, 64] width 47 height 17
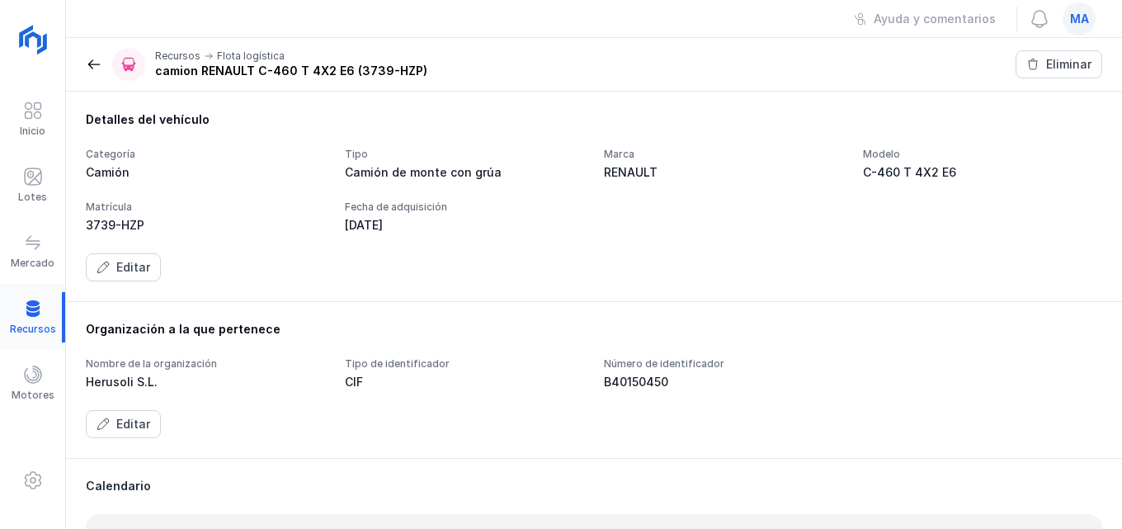
click at [36, 308] on div at bounding box center [32, 317] width 65 height 50
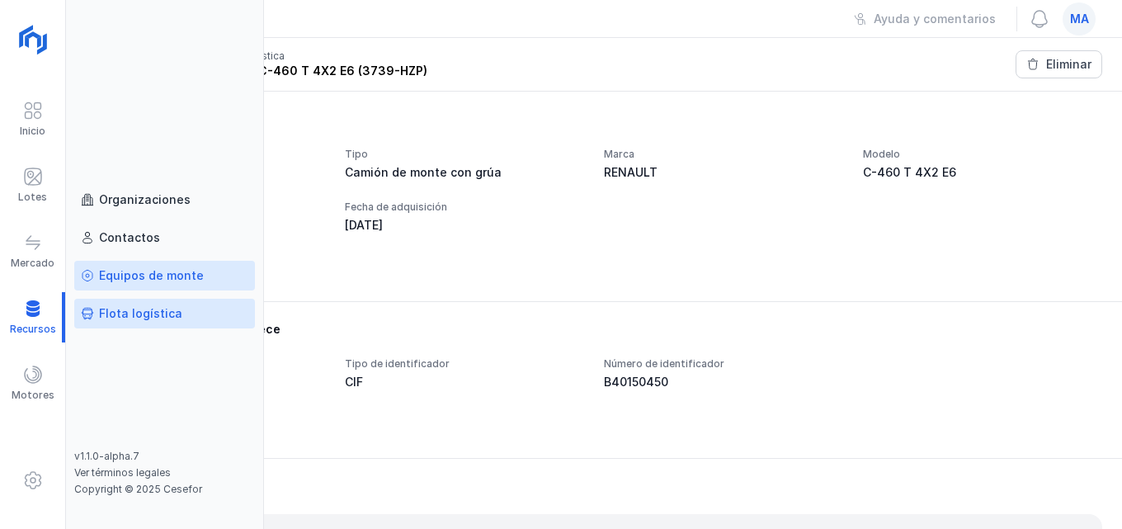
click at [144, 283] on div "Equipos de monte" at bounding box center [151, 275] width 105 height 17
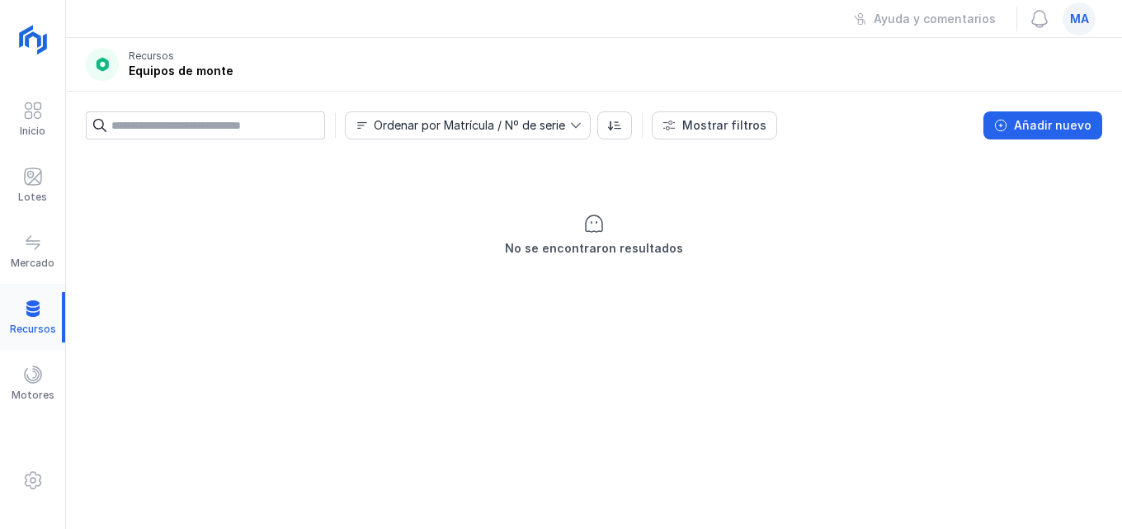
click at [33, 309] on div at bounding box center [32, 317] width 65 height 50
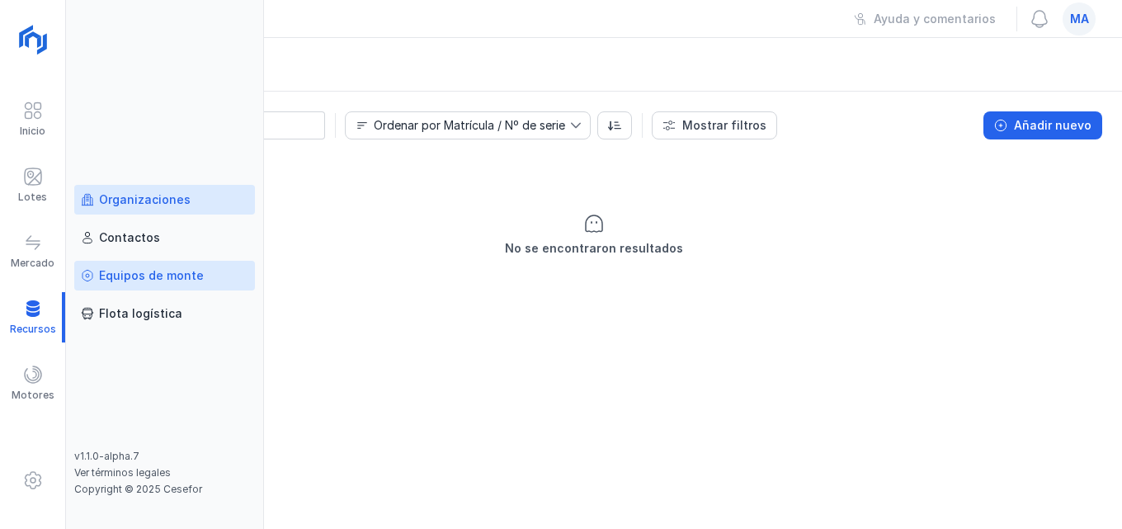
click at [152, 193] on div "Organizaciones" at bounding box center [145, 199] width 92 height 17
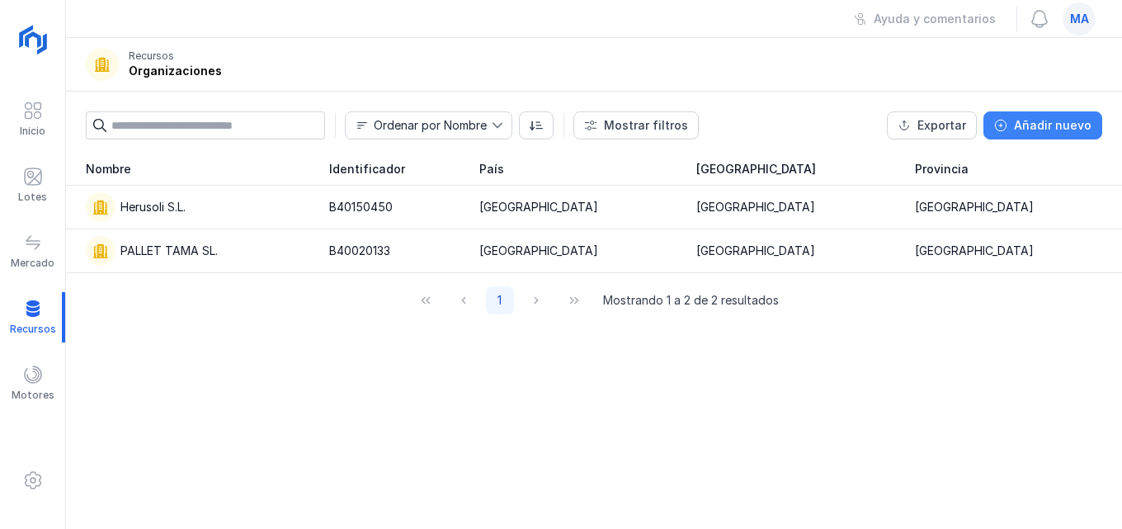
click at [1083, 125] on div "Añadir nuevo" at bounding box center [1053, 125] width 78 height 17
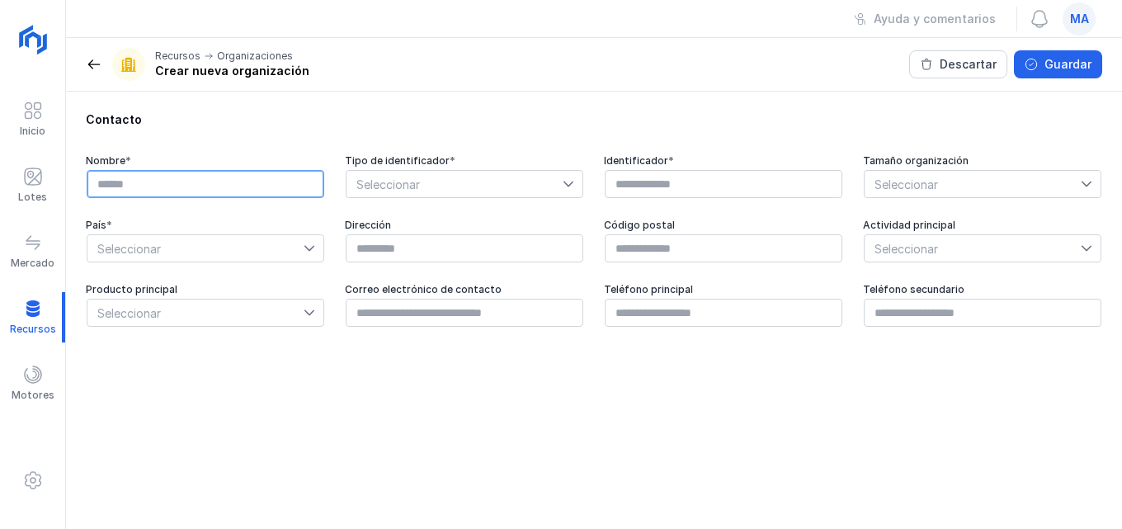
click at [108, 177] on input "text" at bounding box center [206, 184] width 238 height 28
type input "**********"
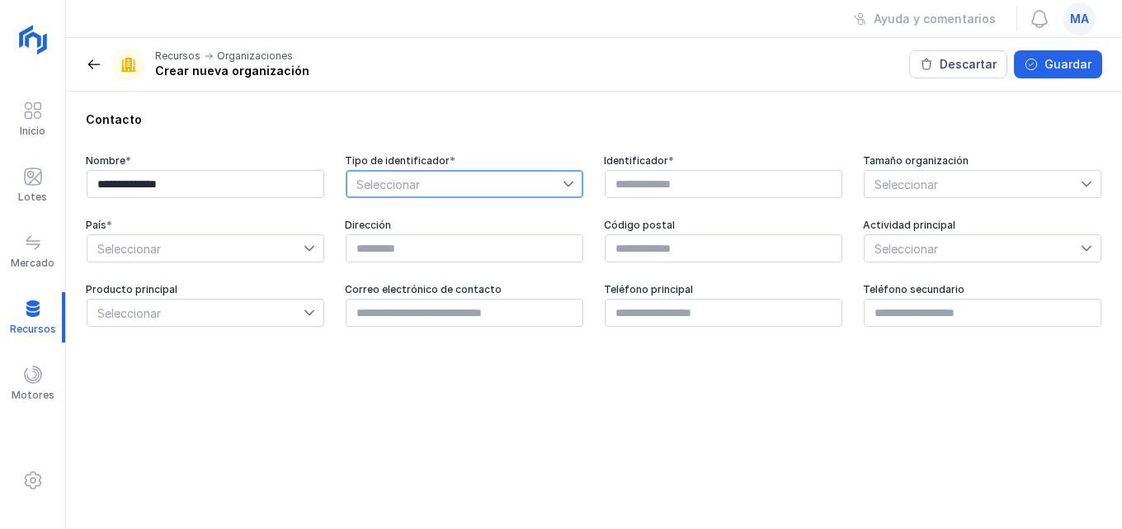
click at [557, 175] on span "Seleccionar" at bounding box center [455, 184] width 216 height 26
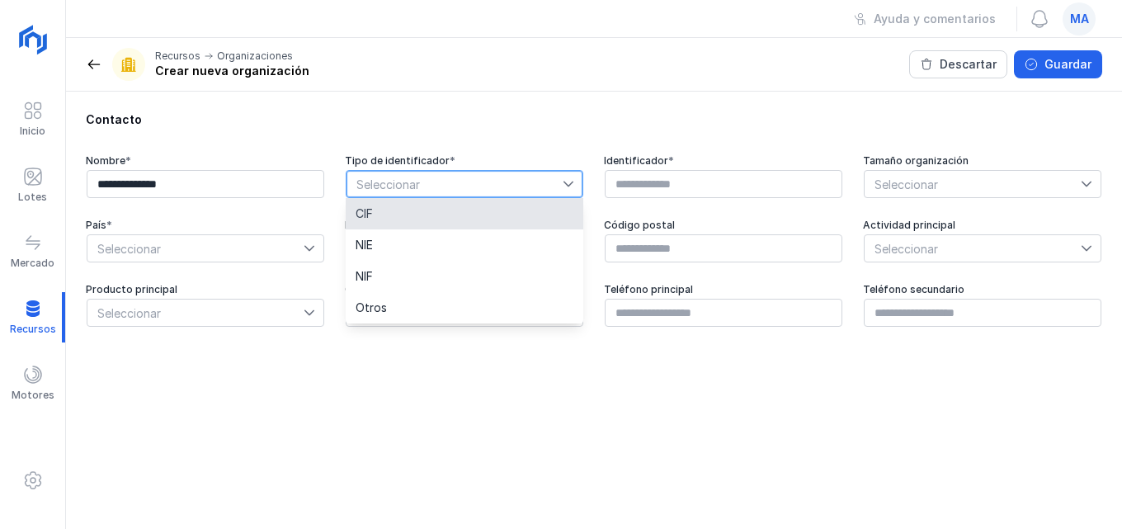
click at [383, 216] on li "CIF" at bounding box center [465, 213] width 238 height 31
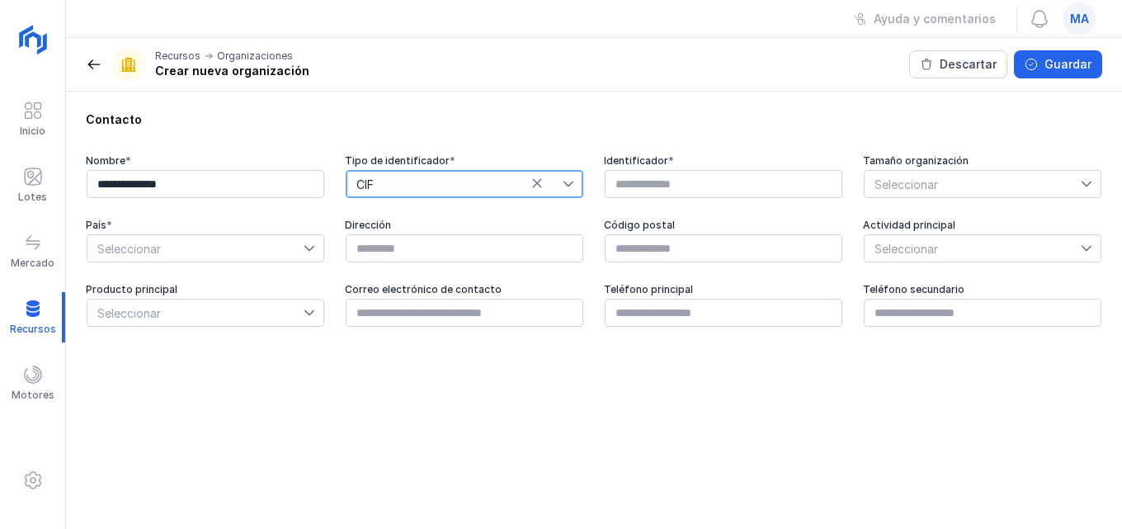
click at [323, 248] on div at bounding box center [314, 248] width 20 height 26
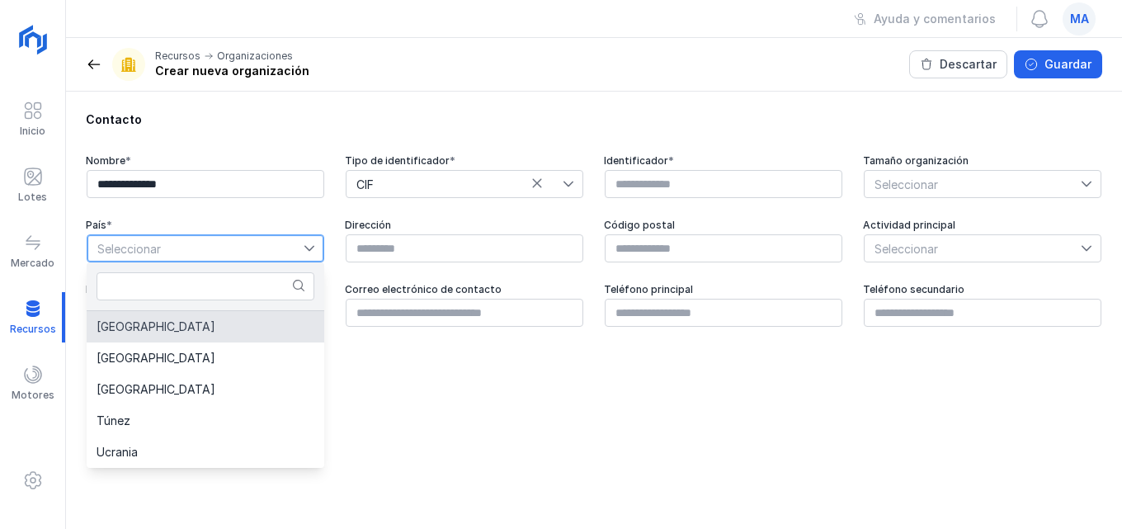
click at [253, 329] on li "[GEOGRAPHIC_DATA]" at bounding box center [206, 326] width 238 height 31
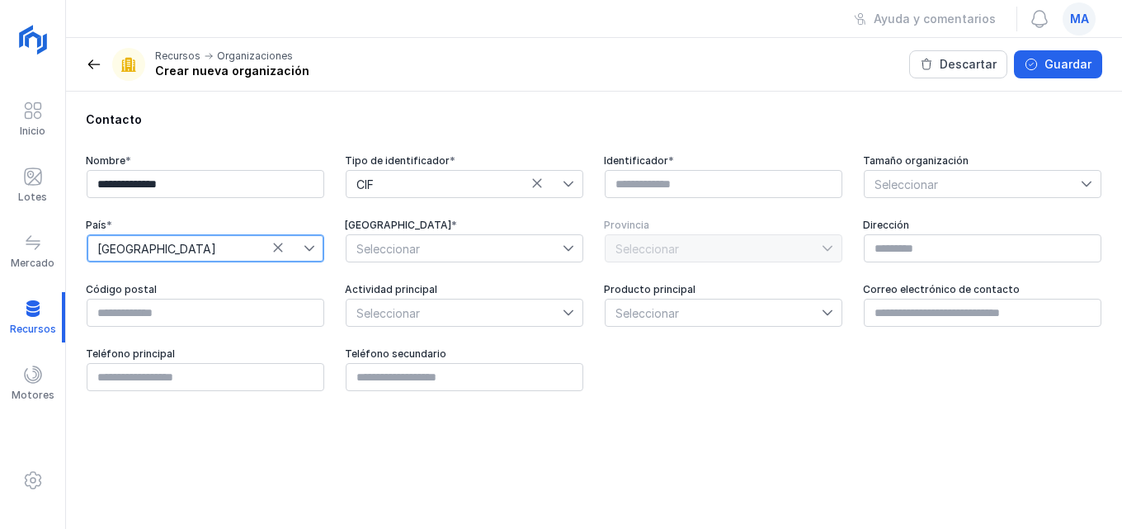
click at [581, 247] on div at bounding box center [573, 248] width 20 height 26
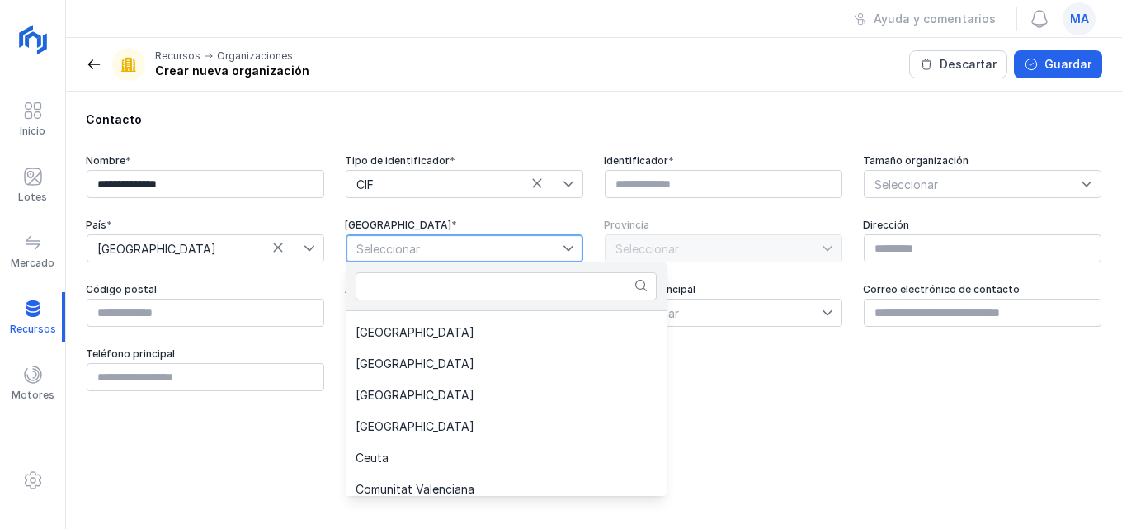
scroll to position [165, 0]
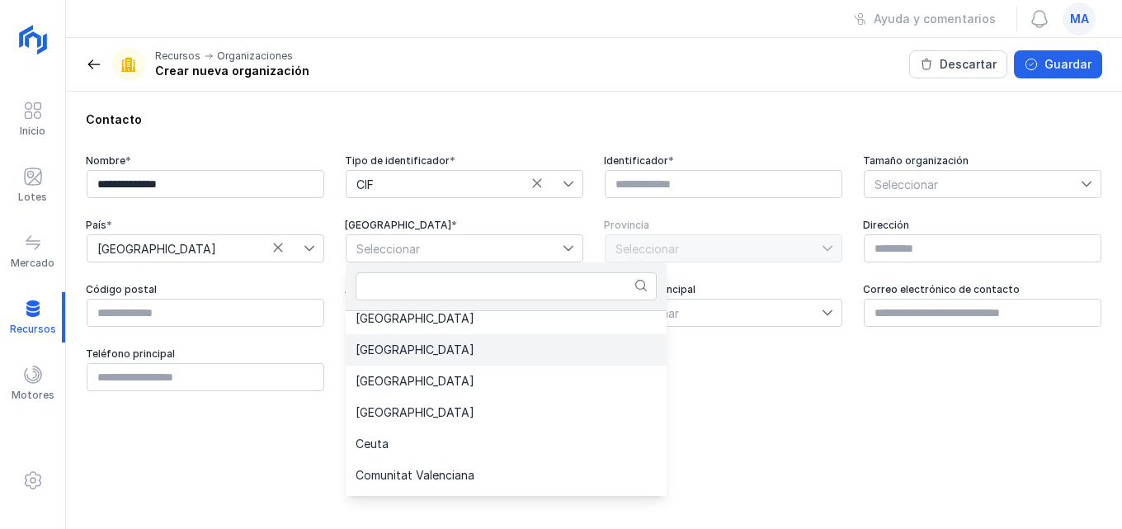
click at [422, 358] on li "[GEOGRAPHIC_DATA]" at bounding box center [506, 349] width 321 height 31
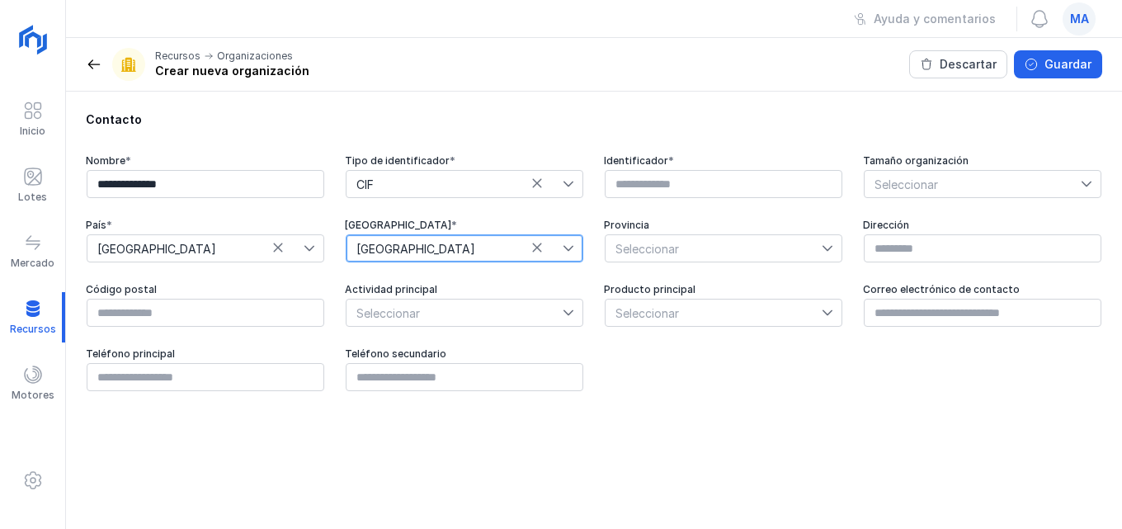
click at [828, 250] on icon at bounding box center [828, 249] width 10 height 6
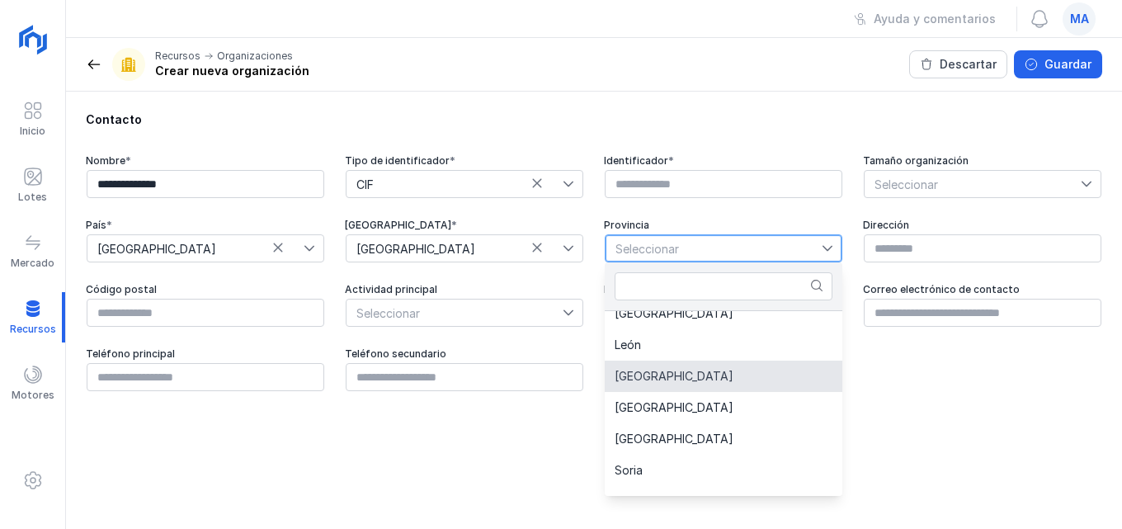
scroll to position [83, 0]
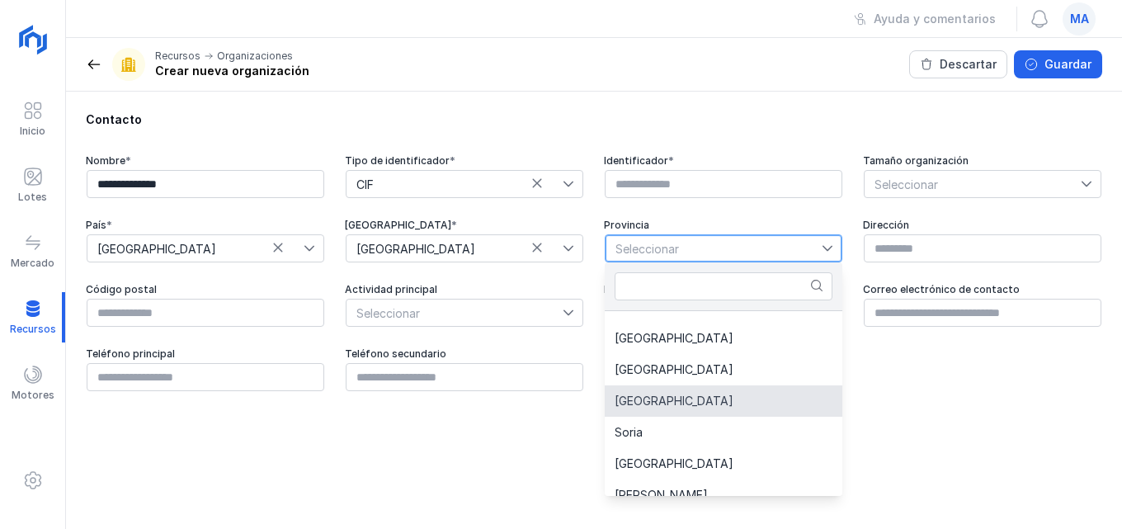
click at [643, 406] on span "[GEOGRAPHIC_DATA]" at bounding box center [674, 401] width 119 height 12
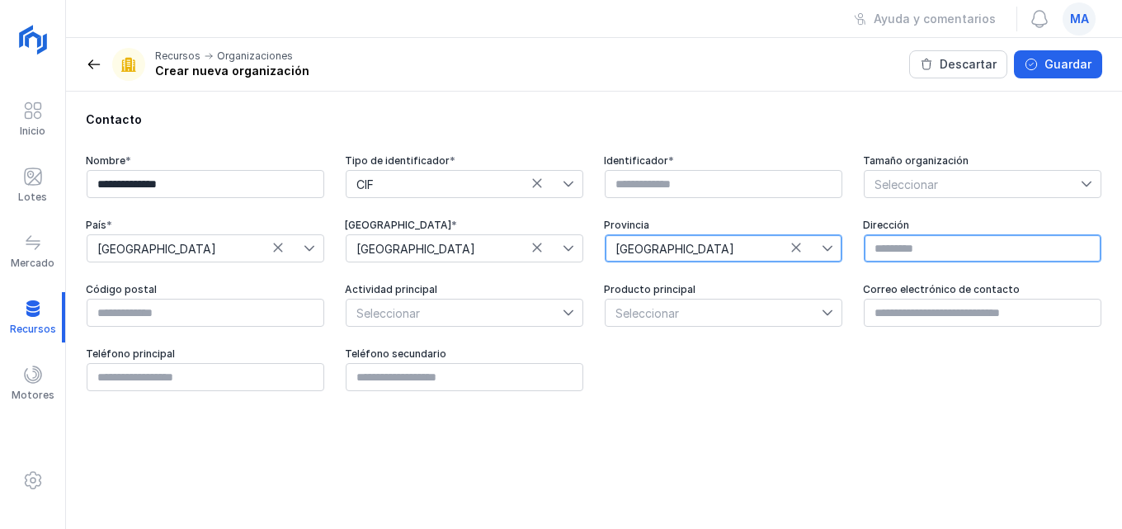
click at [1033, 249] on input "text" at bounding box center [983, 248] width 238 height 28
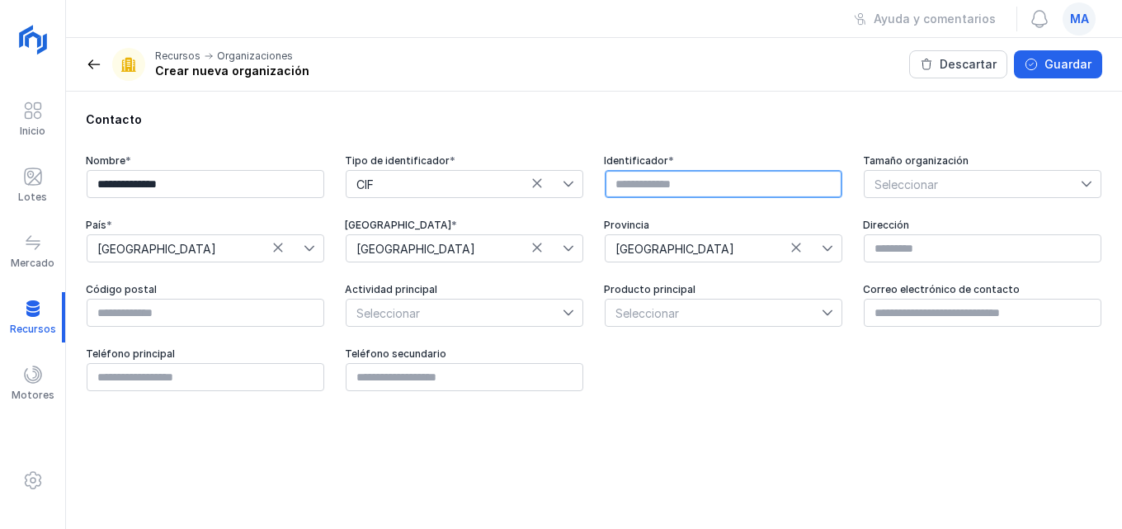
click at [712, 187] on input "text" at bounding box center [724, 184] width 238 height 28
type input "*********"
click at [1104, 186] on div "**********" at bounding box center [594, 252] width 1056 height 320
click at [1088, 178] on icon at bounding box center [1087, 184] width 12 height 12
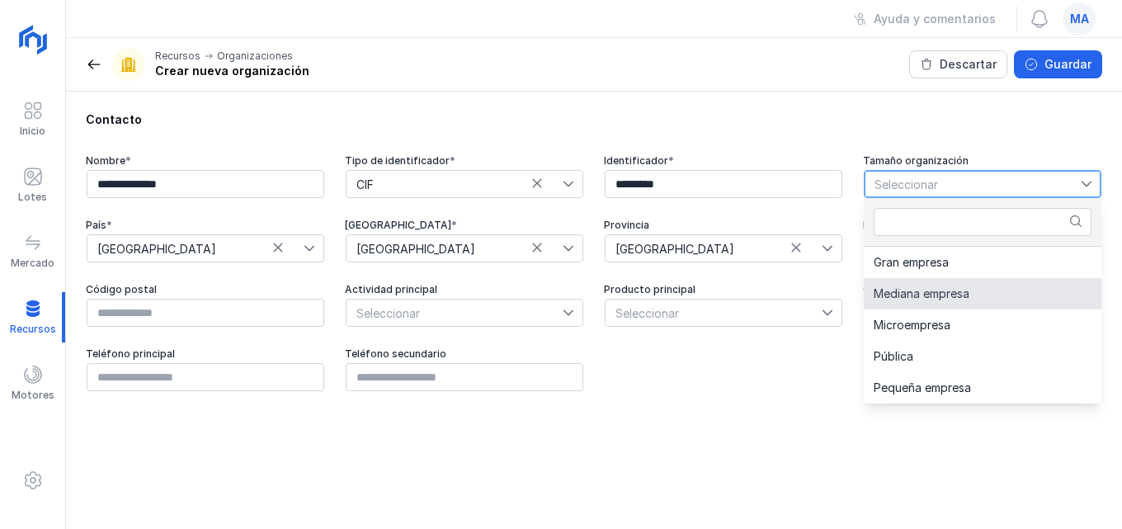
click at [898, 300] on span "Mediana empresa" at bounding box center [922, 294] width 96 height 12
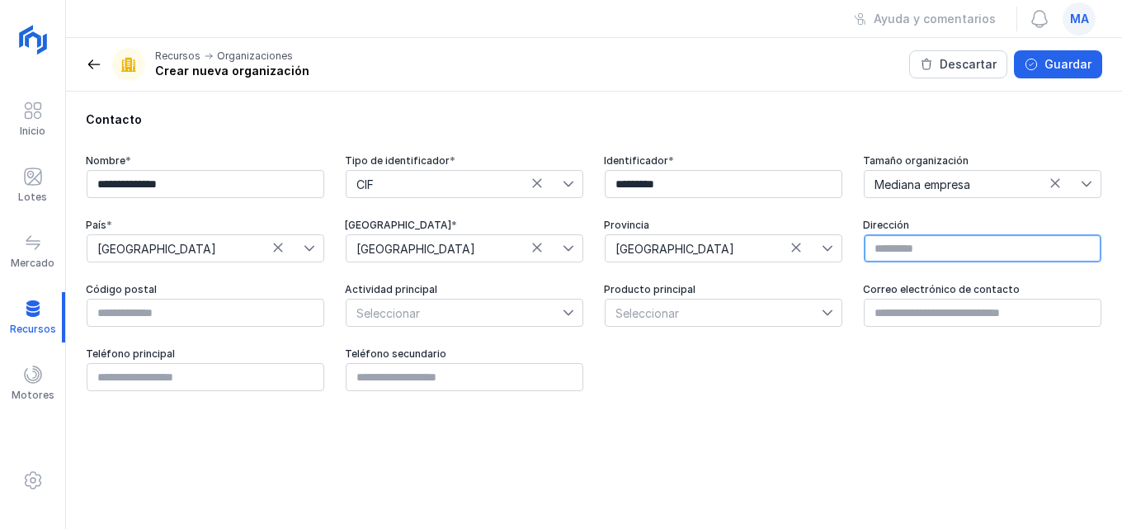
click at [928, 253] on input "text" at bounding box center [983, 248] width 238 height 28
type input "**********"
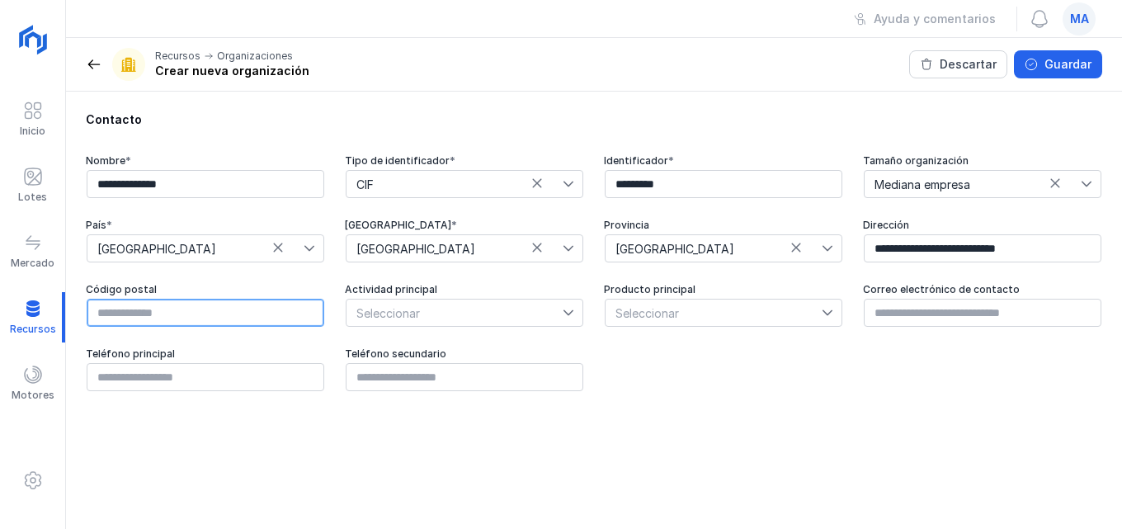
click at [262, 306] on input "text" at bounding box center [206, 313] width 238 height 28
type input "*****"
click at [573, 311] on icon at bounding box center [569, 313] width 10 height 6
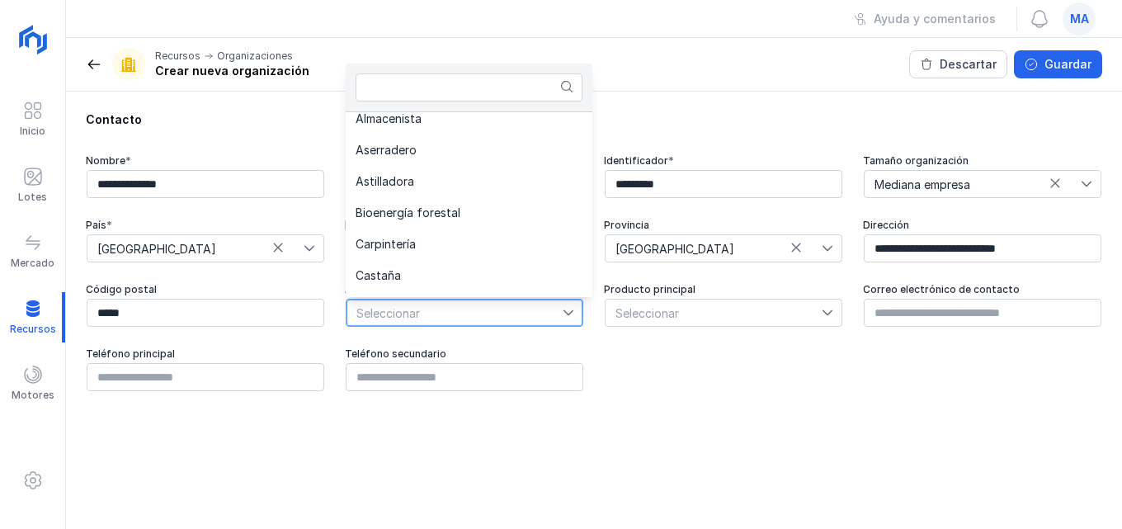
scroll to position [2, 0]
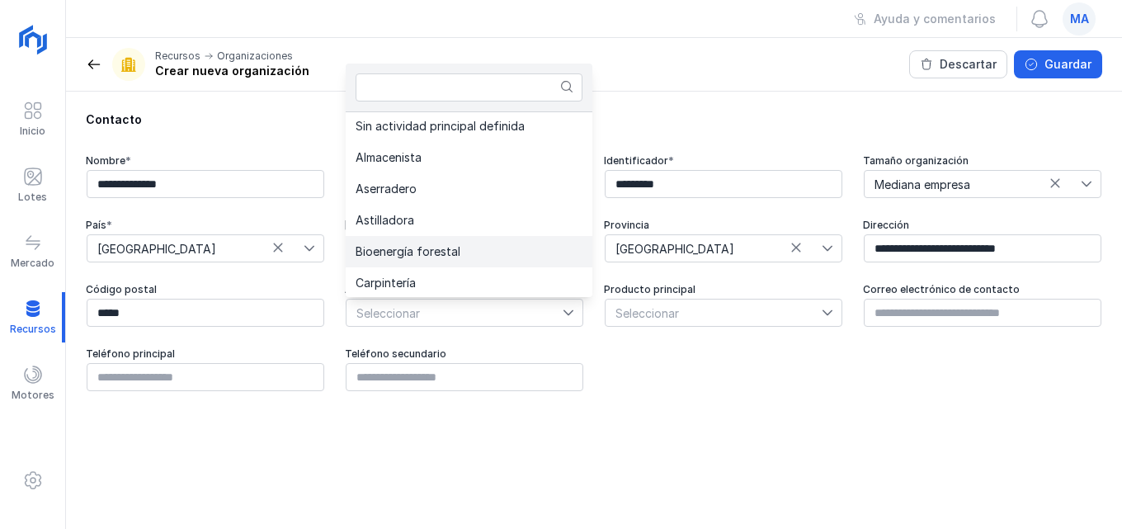
click at [492, 256] on li "Bioenergía forestal" at bounding box center [469, 251] width 247 height 31
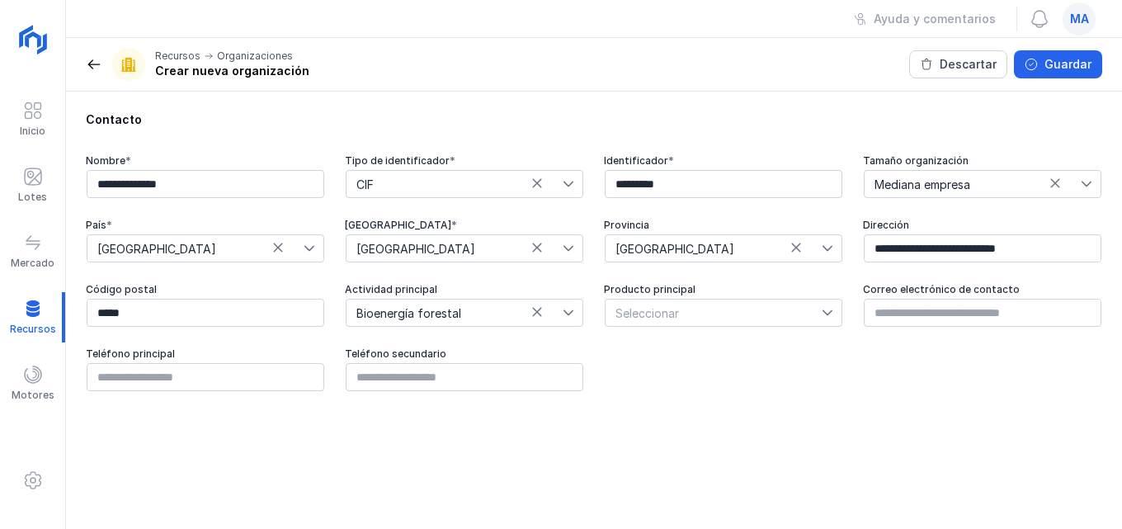
click at [824, 314] on icon at bounding box center [828, 313] width 12 height 12
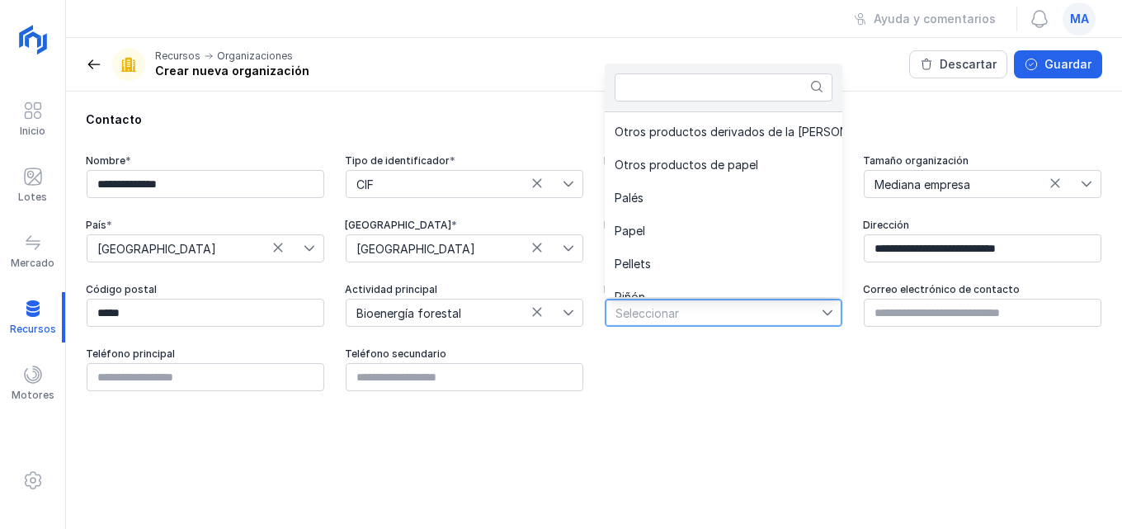
scroll to position [785, 0]
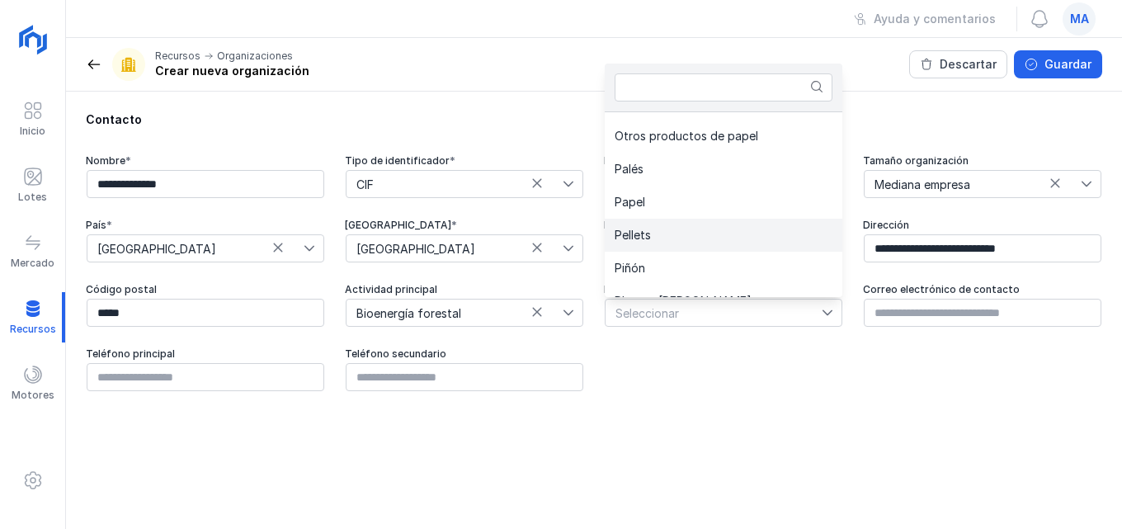
click at [676, 234] on li "Pellets" at bounding box center [773, 235] width 337 height 33
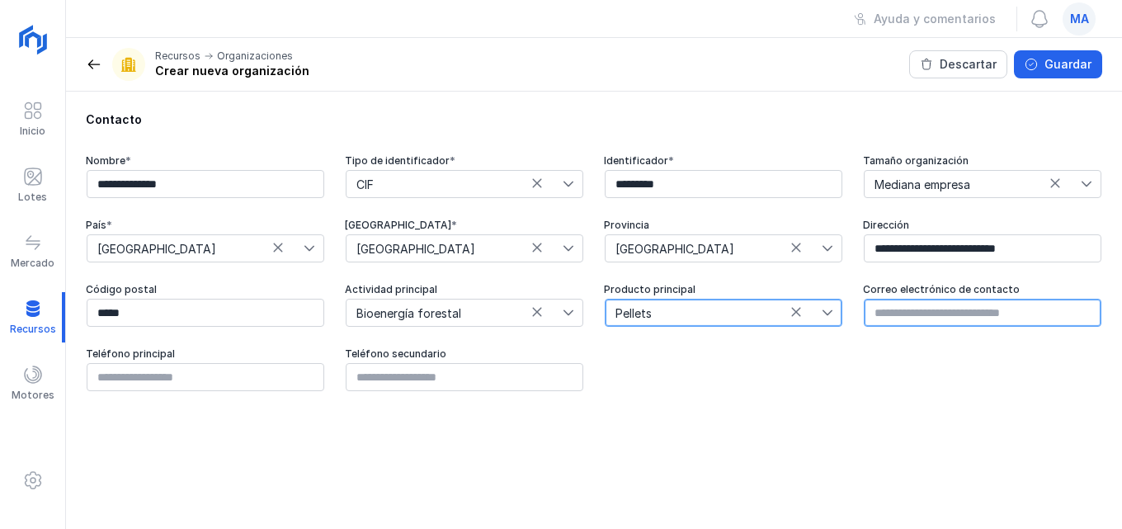
click at [986, 315] on input "text" at bounding box center [983, 313] width 238 height 28
type input "*"
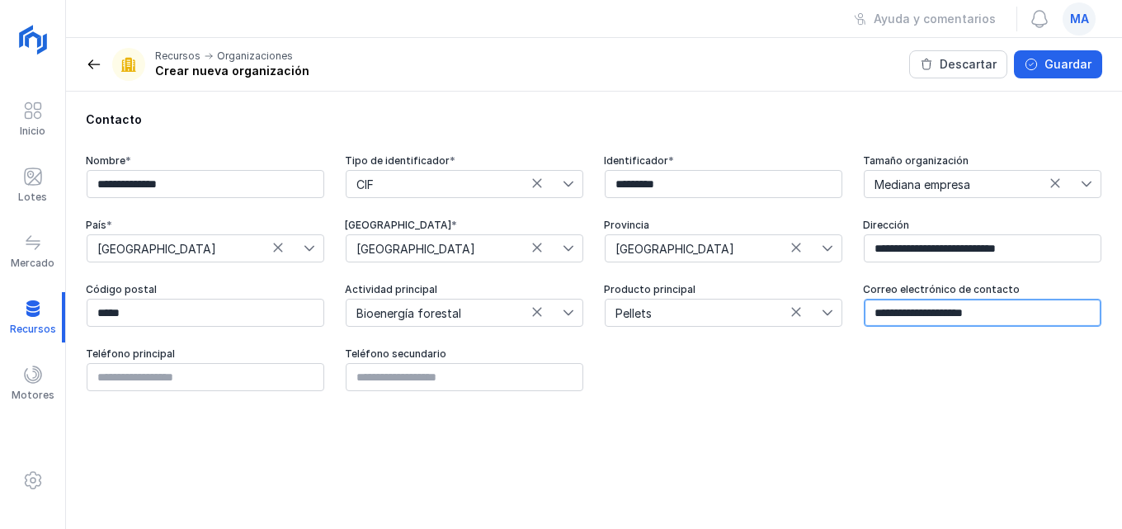
type input "**********"
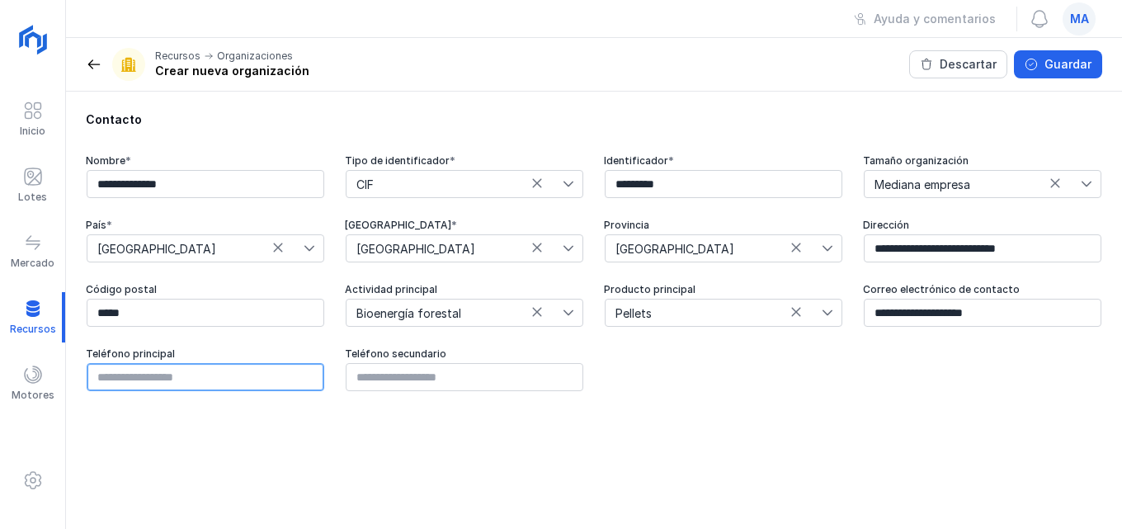
click at [137, 384] on input "text" at bounding box center [206, 377] width 238 height 28
type input "*********"
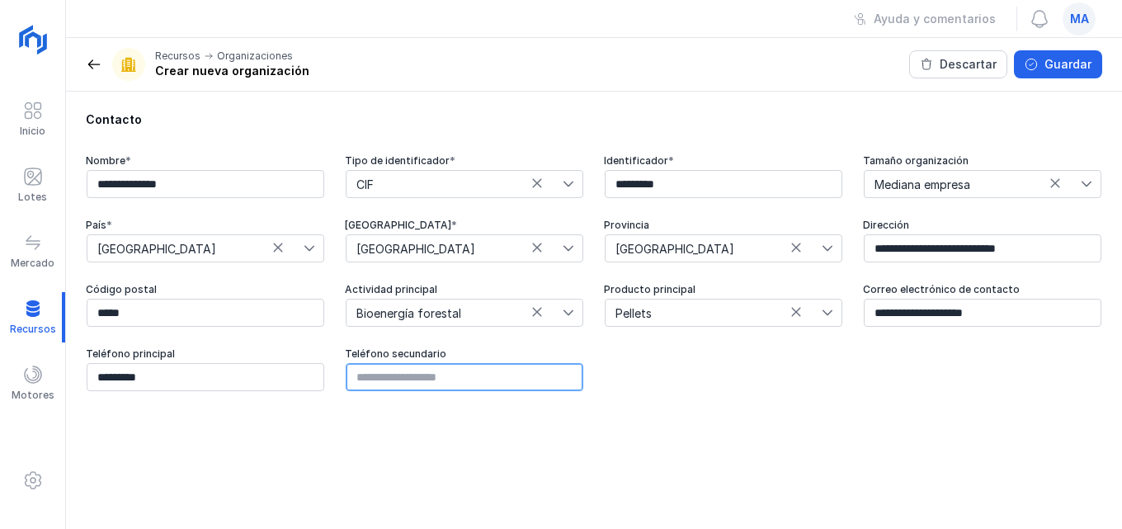
click at [409, 378] on input "text" at bounding box center [465, 377] width 238 height 28
type input "*********"
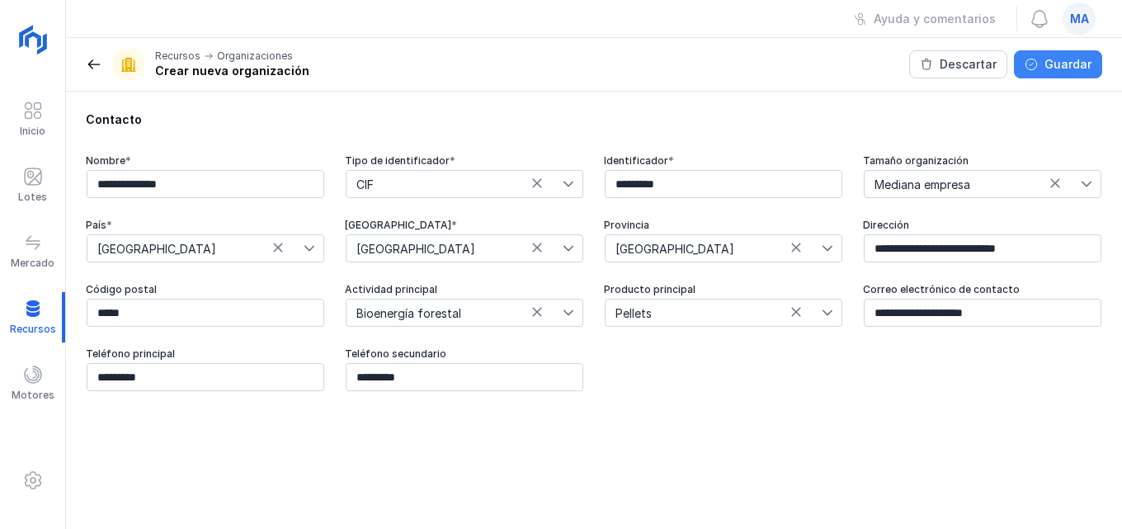
click at [1080, 67] on div "Guardar" at bounding box center [1068, 64] width 47 height 17
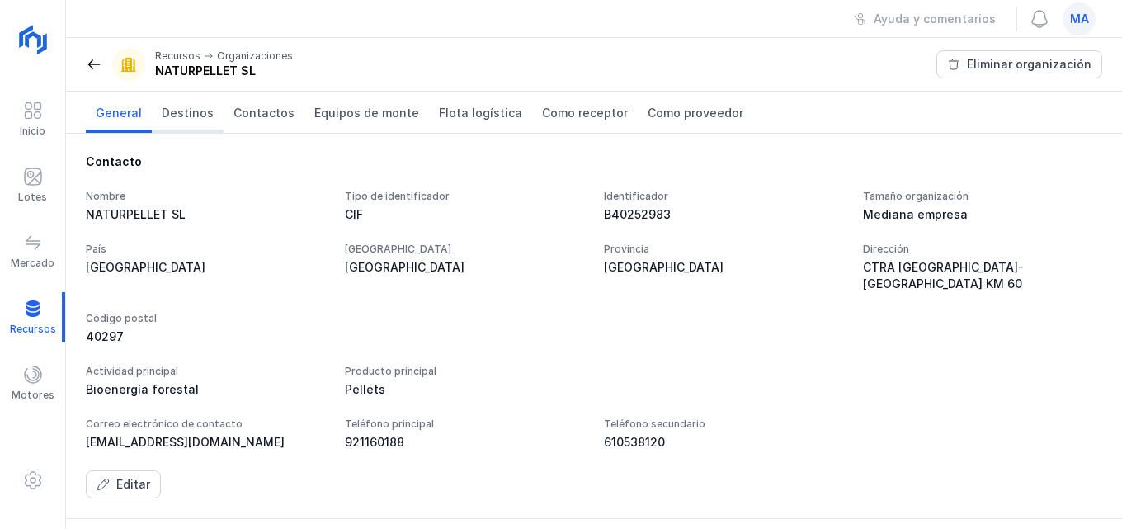
click at [184, 118] on span "Destinos" at bounding box center [188, 113] width 52 height 17
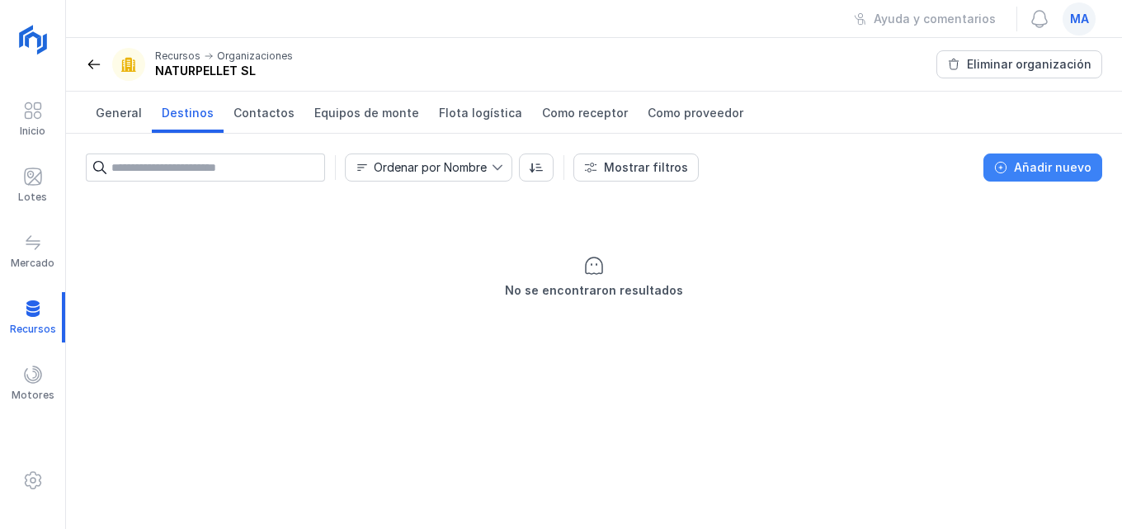
click at [1078, 165] on div "Añadir nuevo" at bounding box center [1053, 167] width 78 height 17
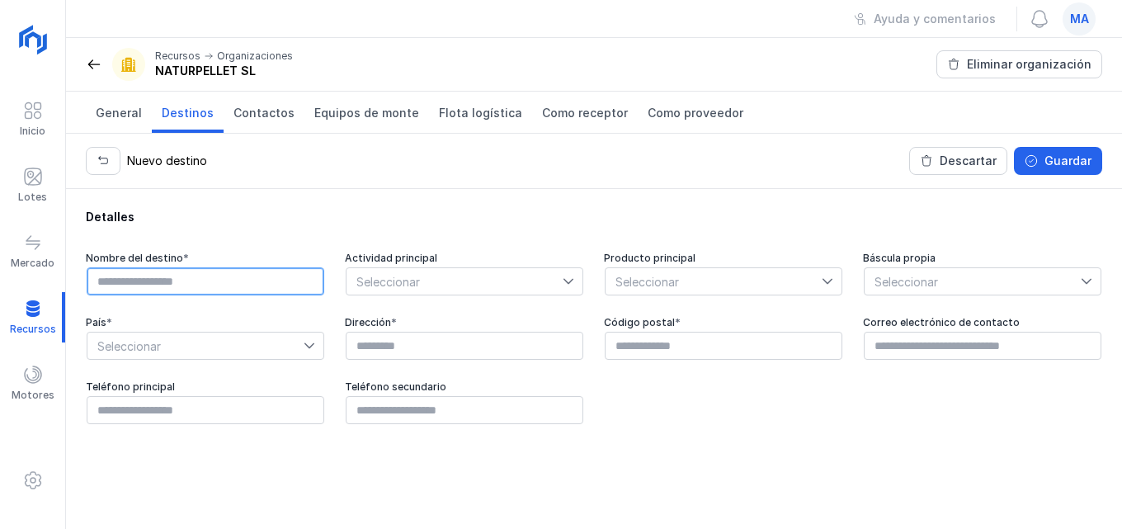
click at [205, 274] on input "text" at bounding box center [206, 281] width 238 height 28
type input "**********"
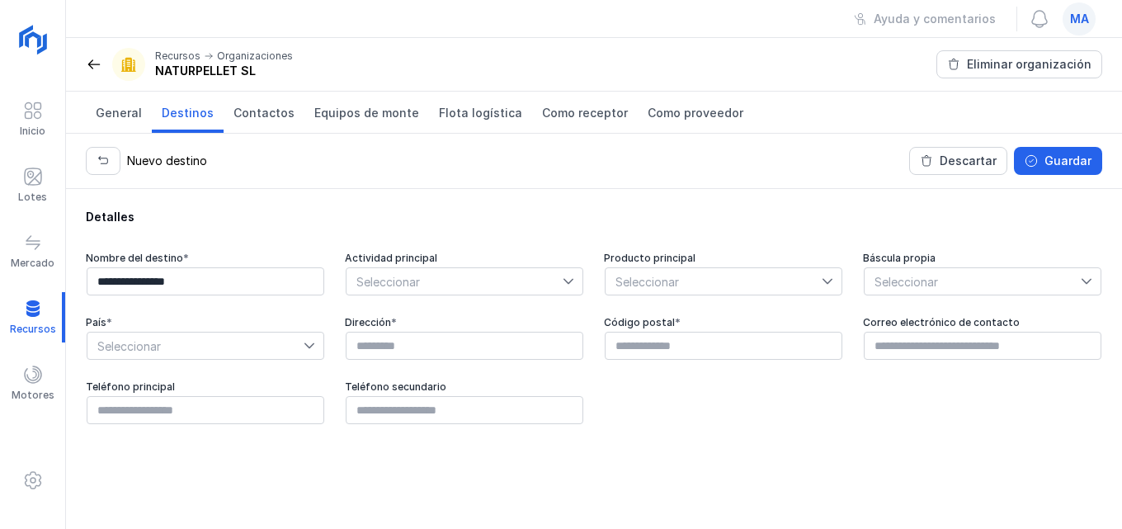
click at [563, 282] on div "Seleccionar" at bounding box center [465, 281] width 238 height 28
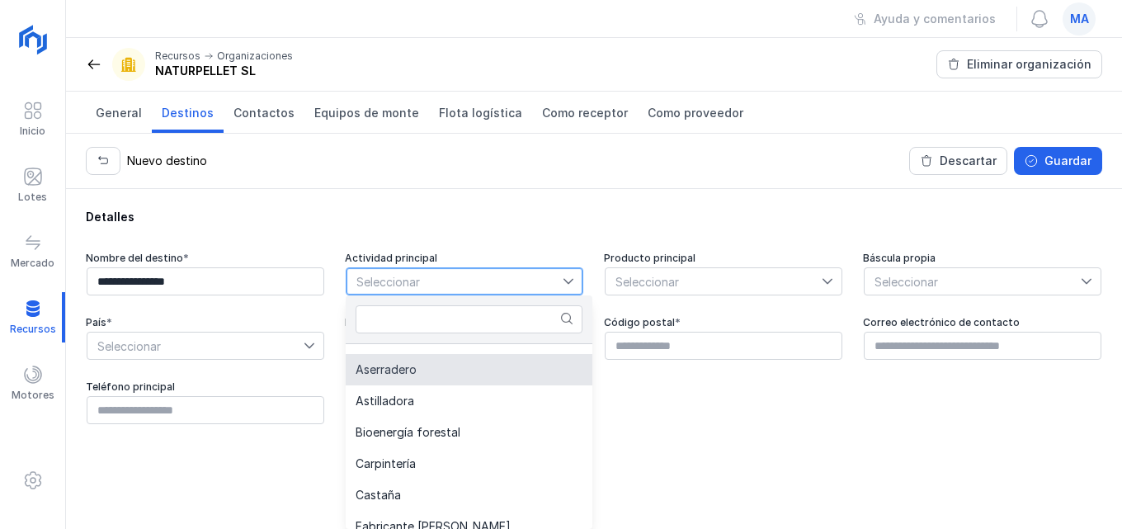
scroll to position [83, 0]
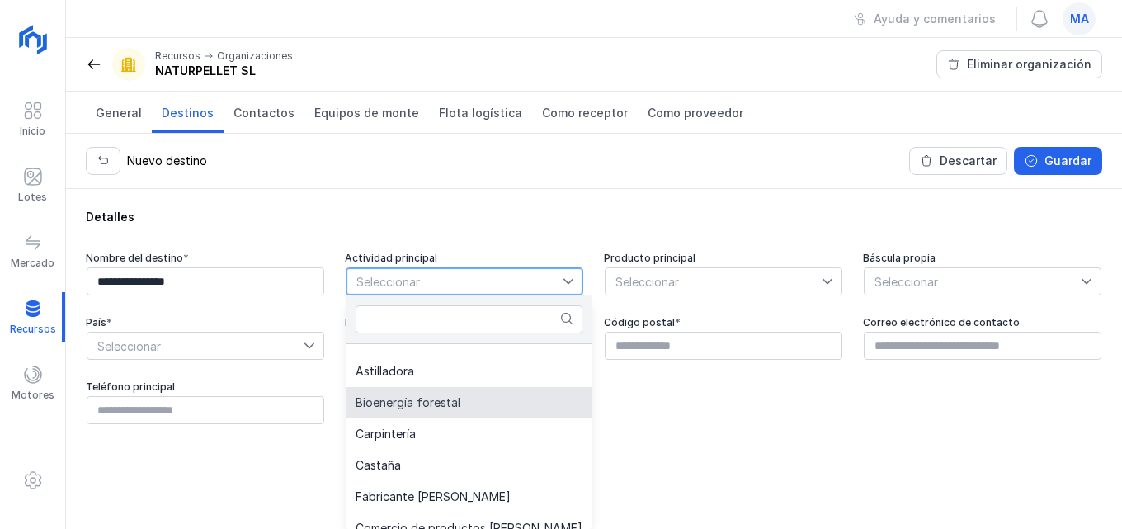
click at [400, 411] on li "Bioenergía forestal" at bounding box center [469, 402] width 247 height 31
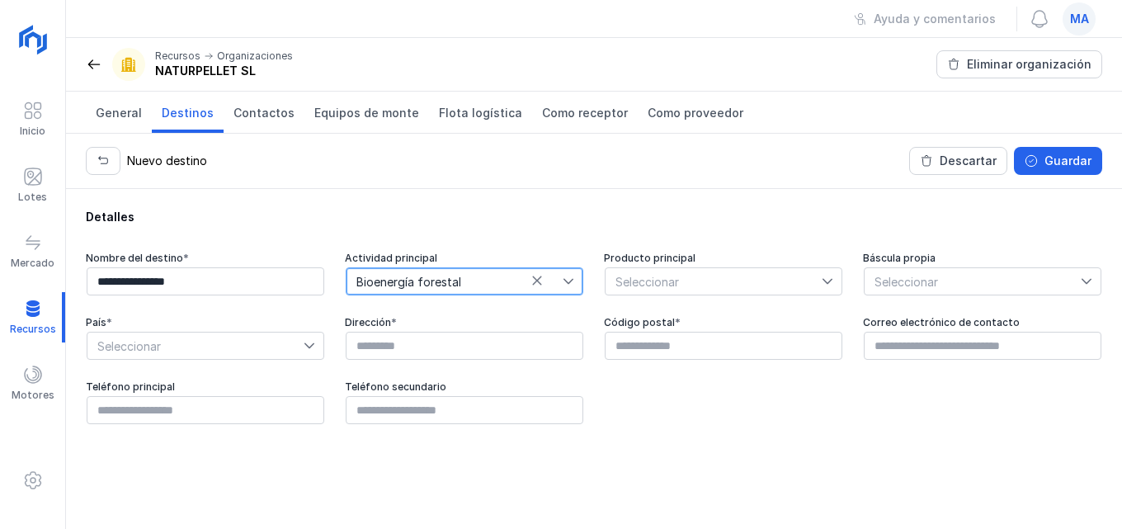
click at [837, 284] on div at bounding box center [832, 281] width 20 height 26
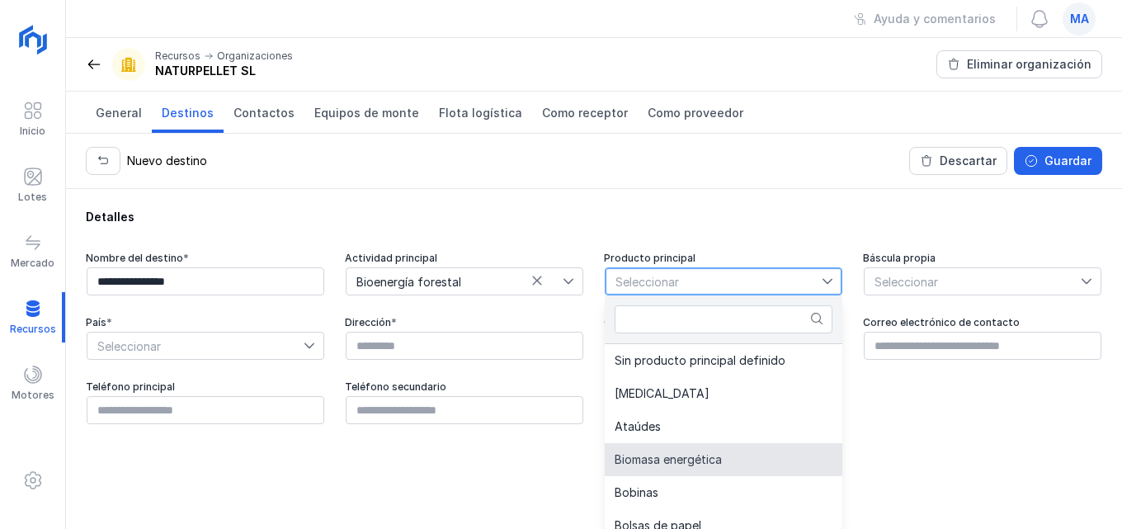
click at [674, 455] on span "Biomasa energética" at bounding box center [668, 460] width 107 height 12
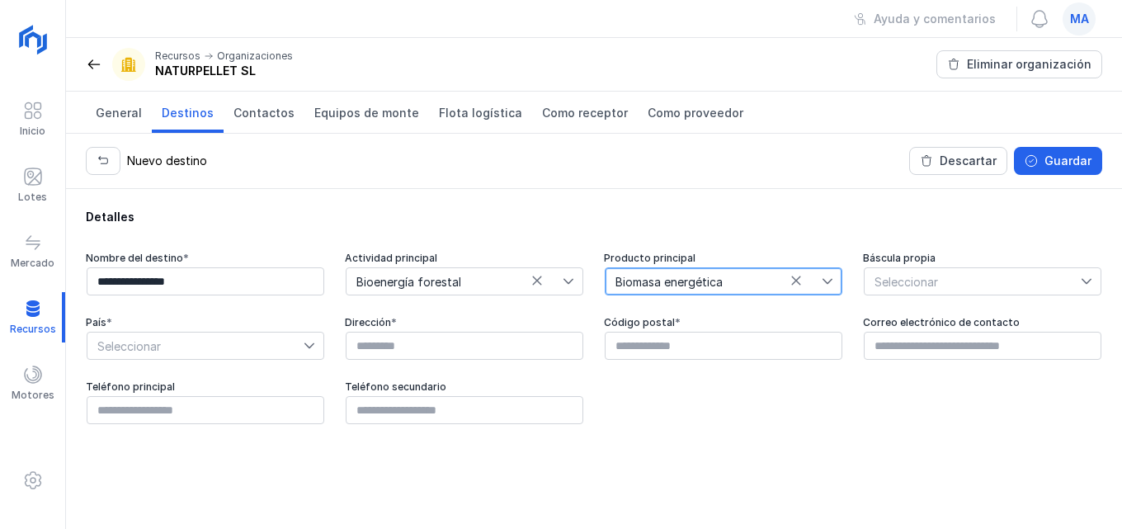
click at [559, 280] on span "Bioenergía forestal" at bounding box center [455, 281] width 216 height 26
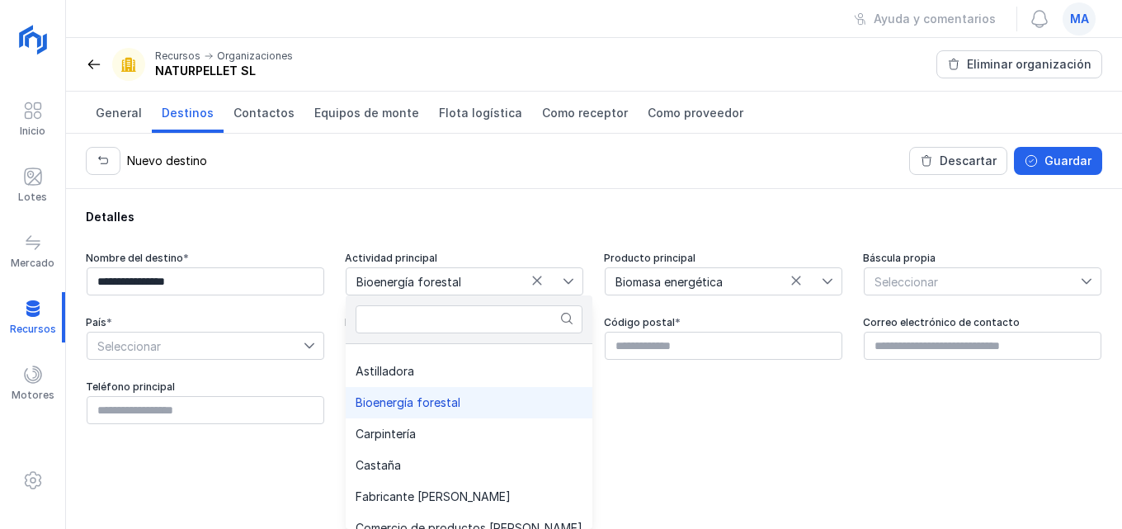
click at [1097, 286] on div at bounding box center [1091, 281] width 20 height 26
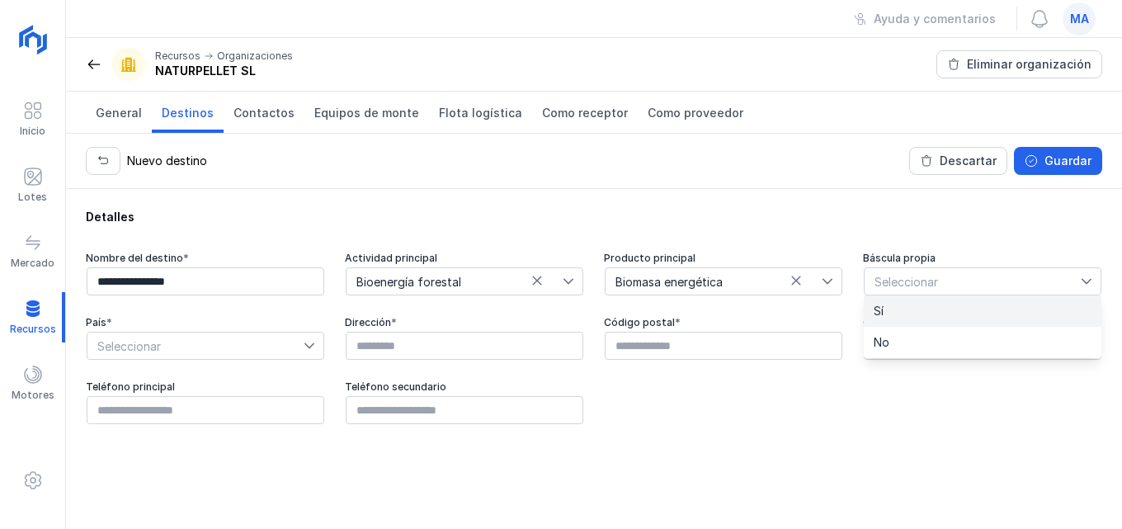
click at [942, 315] on li "Sí" at bounding box center [983, 310] width 238 height 31
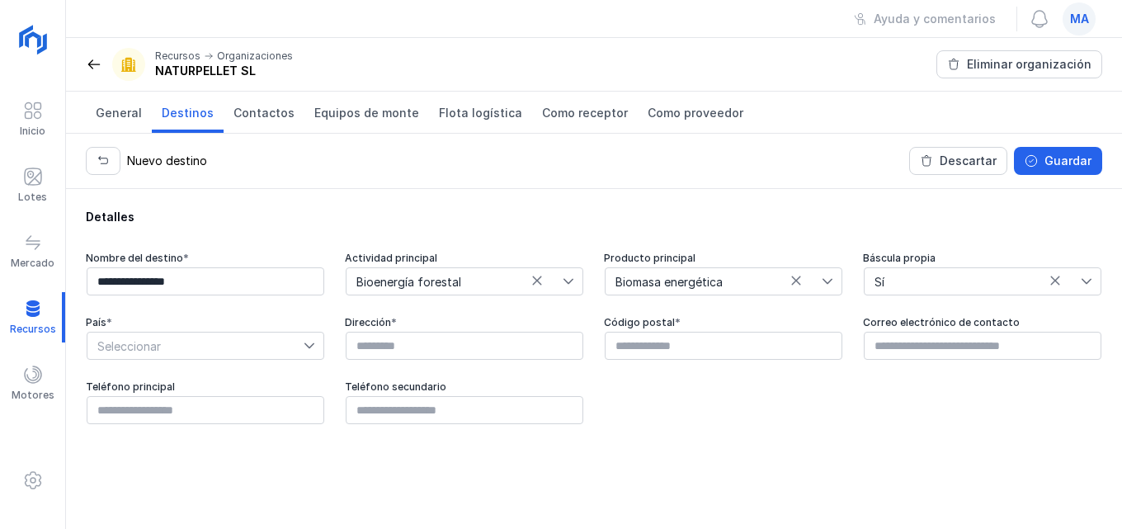
click at [309, 356] on div at bounding box center [314, 346] width 20 height 26
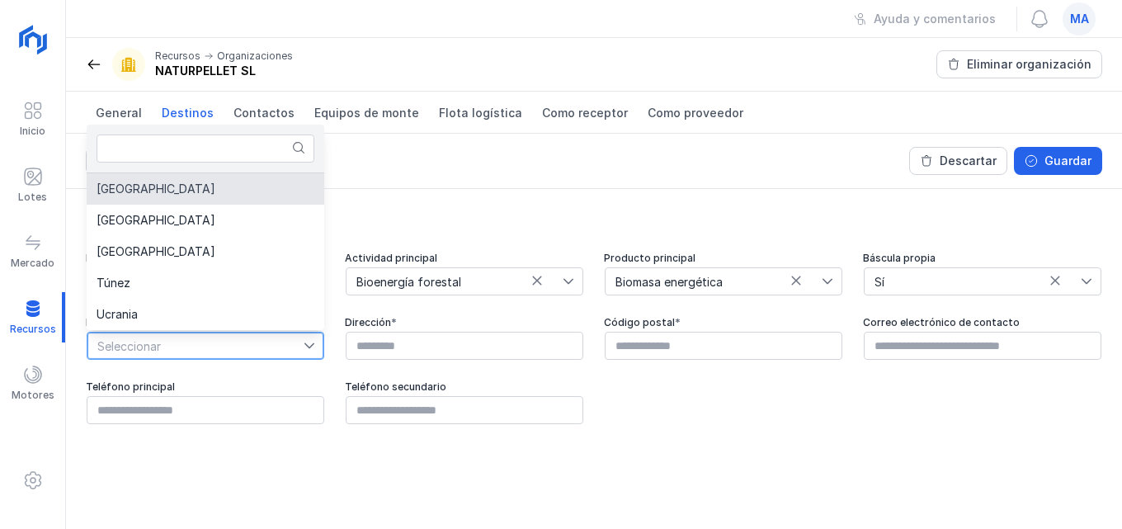
click at [178, 190] on li "[GEOGRAPHIC_DATA]" at bounding box center [206, 188] width 238 height 31
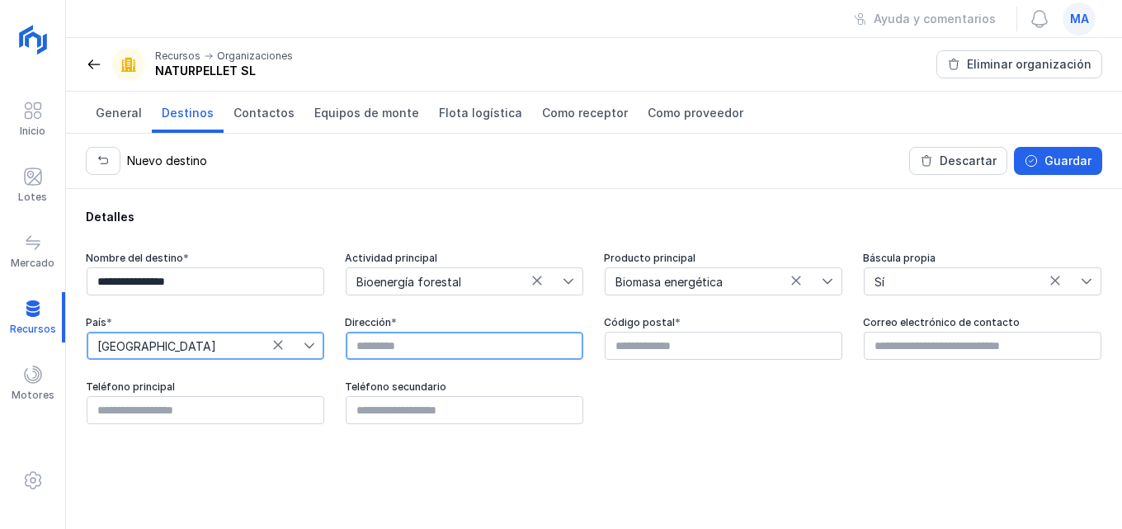
click at [454, 347] on input "text" at bounding box center [465, 346] width 238 height 28
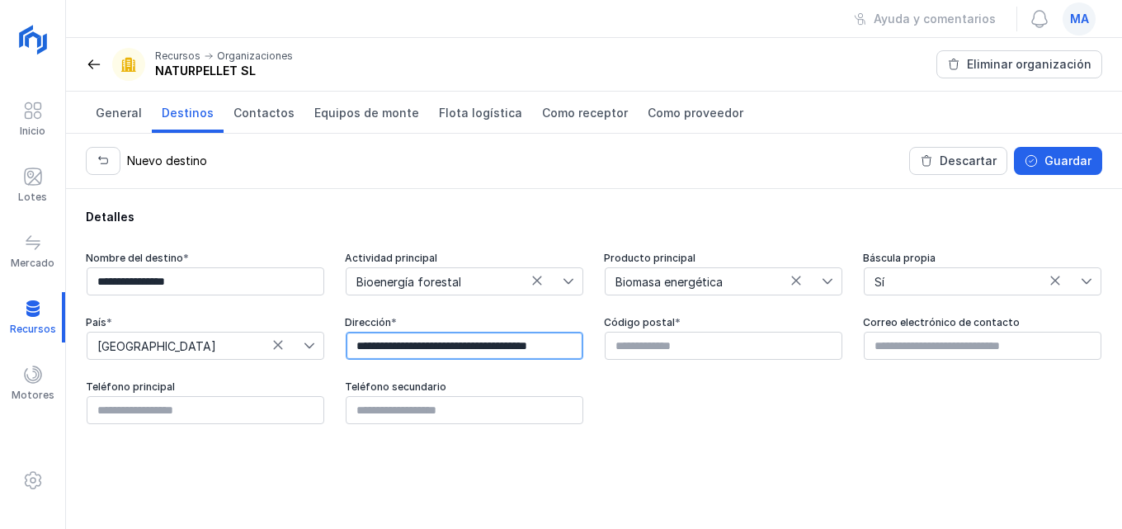
scroll to position [0, 74]
type input "**********"
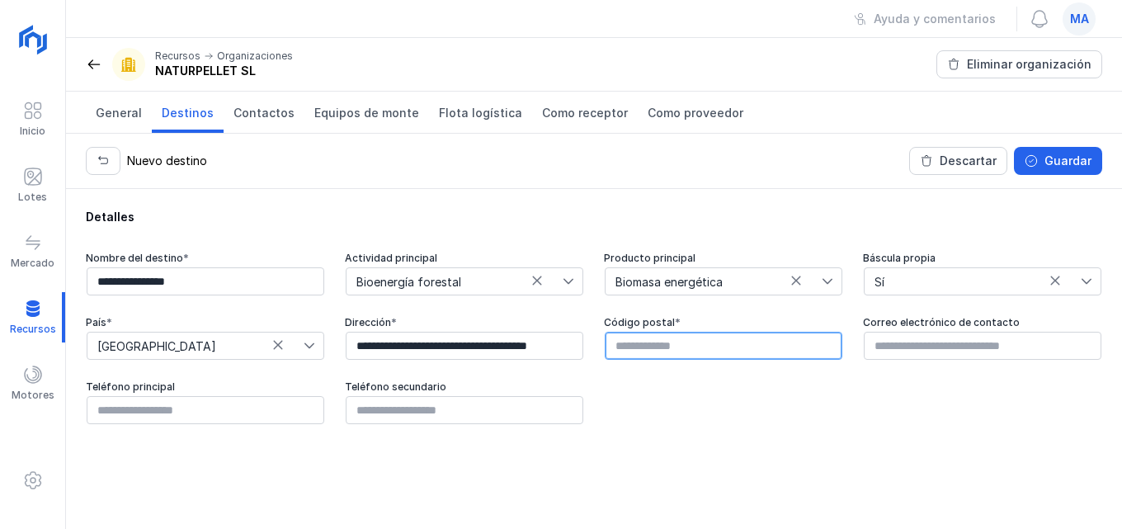
scroll to position [0, 0]
click at [622, 346] on input "text" at bounding box center [724, 346] width 238 height 28
type input "*****"
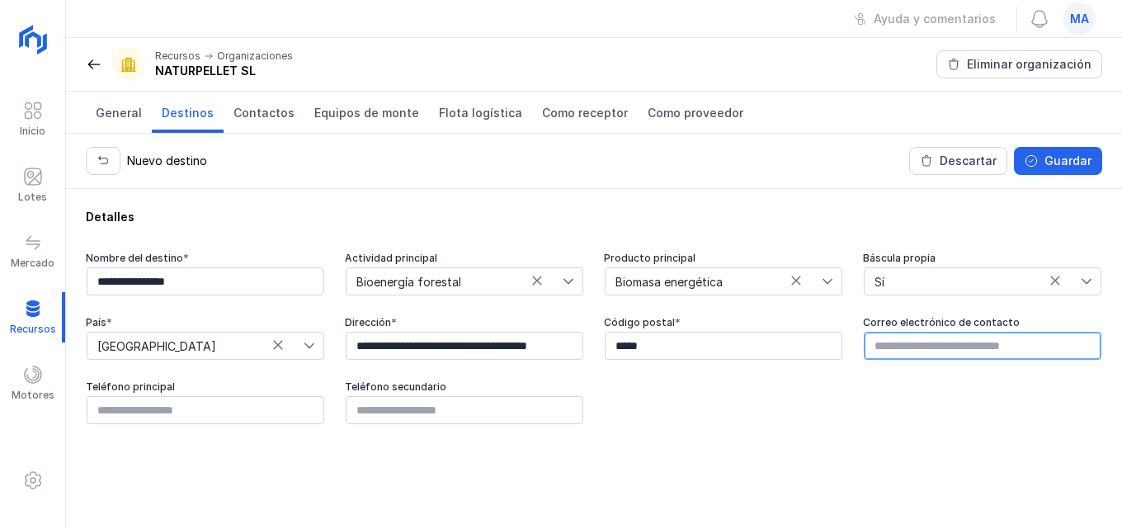
click at [998, 355] on input "text" at bounding box center [983, 346] width 238 height 28
type input "*"
type input "**********"
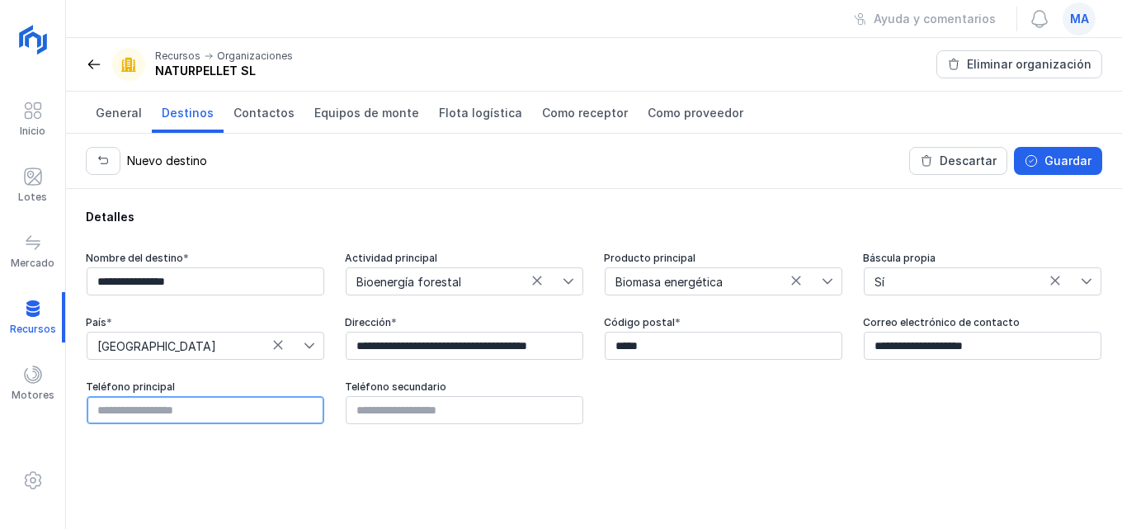
click at [245, 414] on input "text" at bounding box center [206, 410] width 238 height 28
type input "*********"
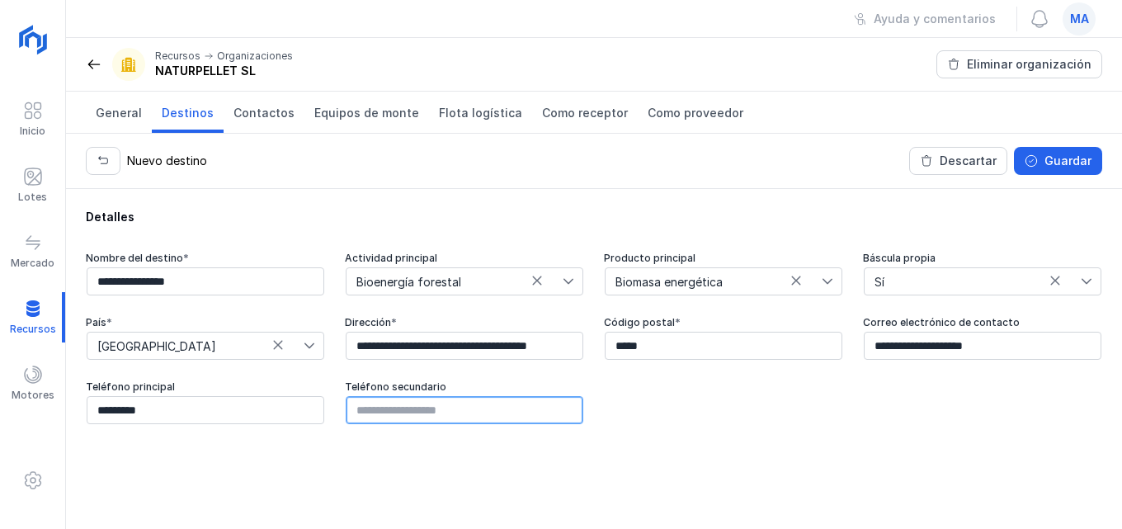
click at [372, 407] on input "text" at bounding box center [465, 410] width 238 height 28
type input "*********"
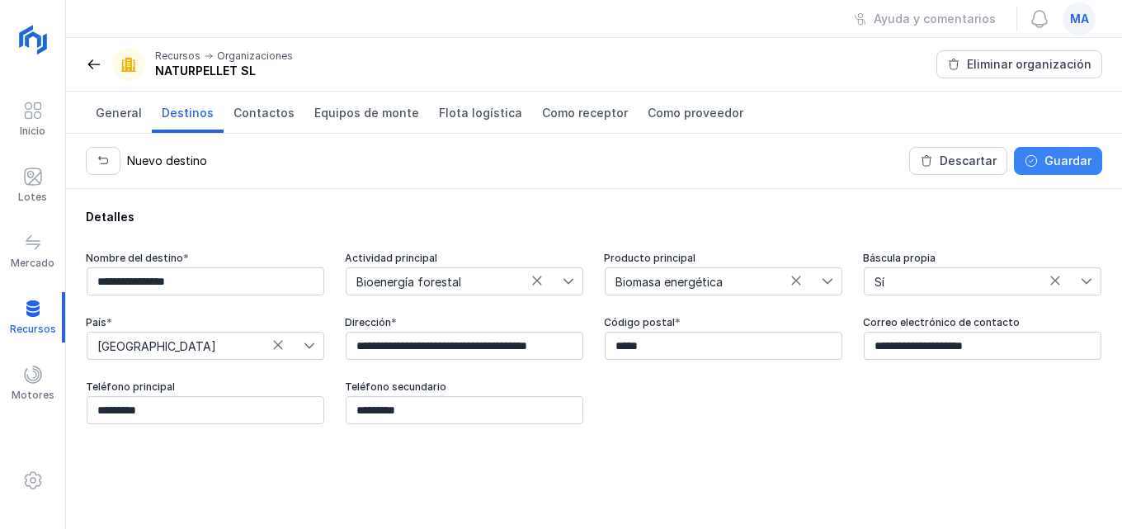
click at [1083, 166] on div "Guardar" at bounding box center [1068, 161] width 47 height 17
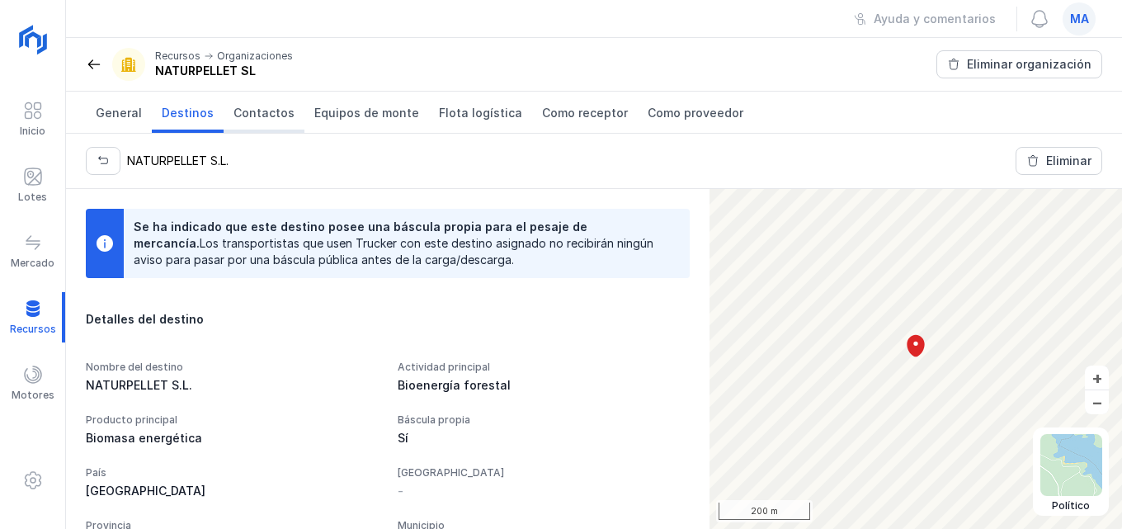
click at [246, 108] on span "Contactos" at bounding box center [264, 113] width 61 height 17
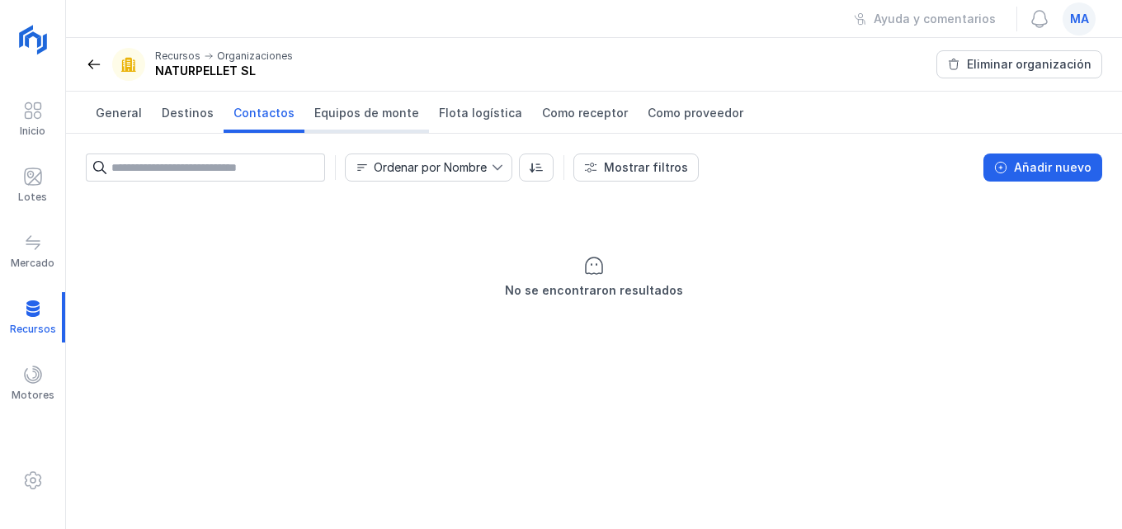
click at [358, 109] on span "Equipos de monte" at bounding box center [366, 113] width 105 height 17
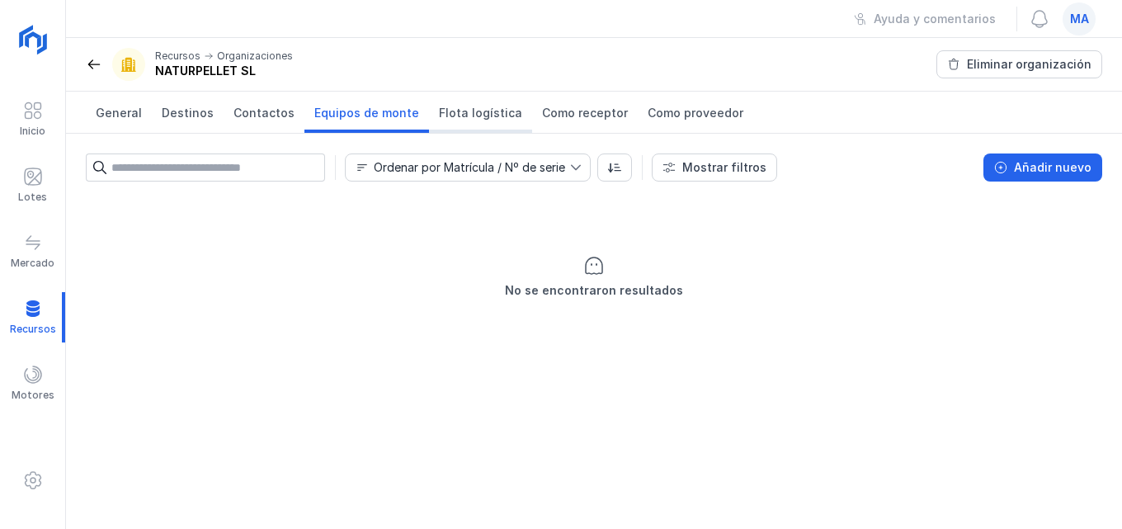
click at [439, 113] on span "Flota logística" at bounding box center [480, 113] width 83 height 17
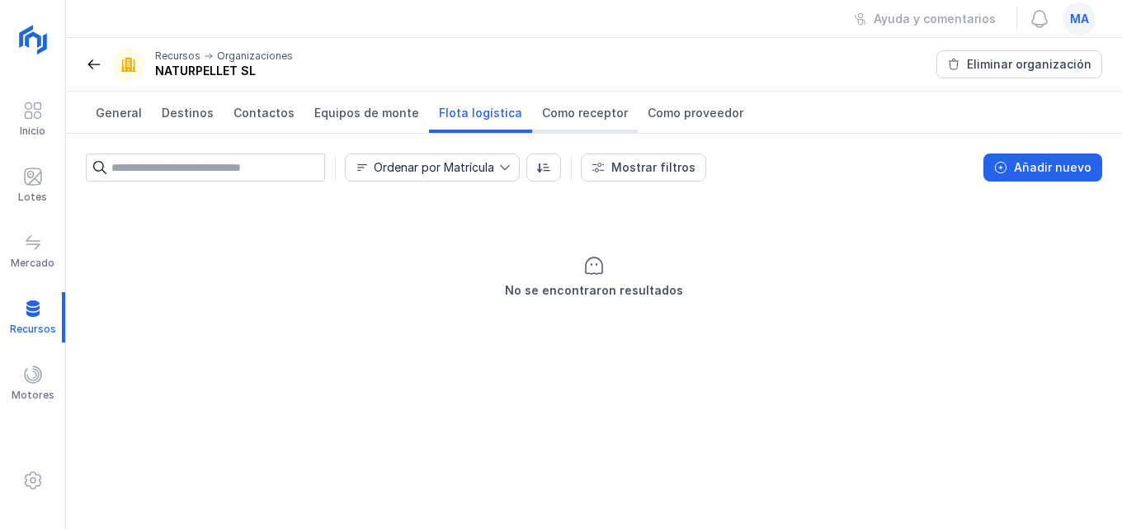
click at [573, 110] on span "Como receptor" at bounding box center [585, 113] width 86 height 17
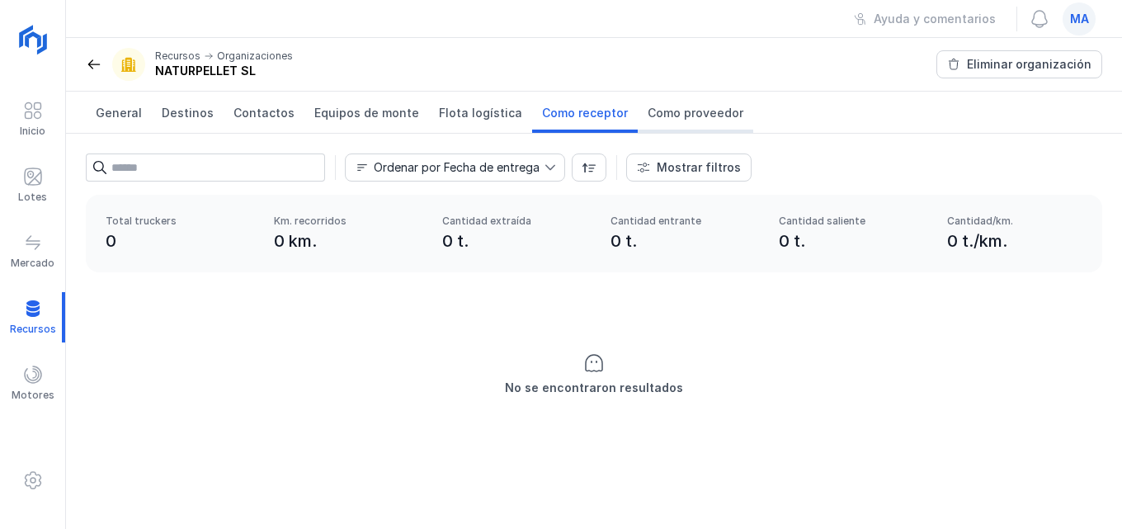
click at [648, 114] on span "Como proveedor" at bounding box center [696, 113] width 96 height 17
click at [135, 115] on span "General" at bounding box center [119, 113] width 46 height 17
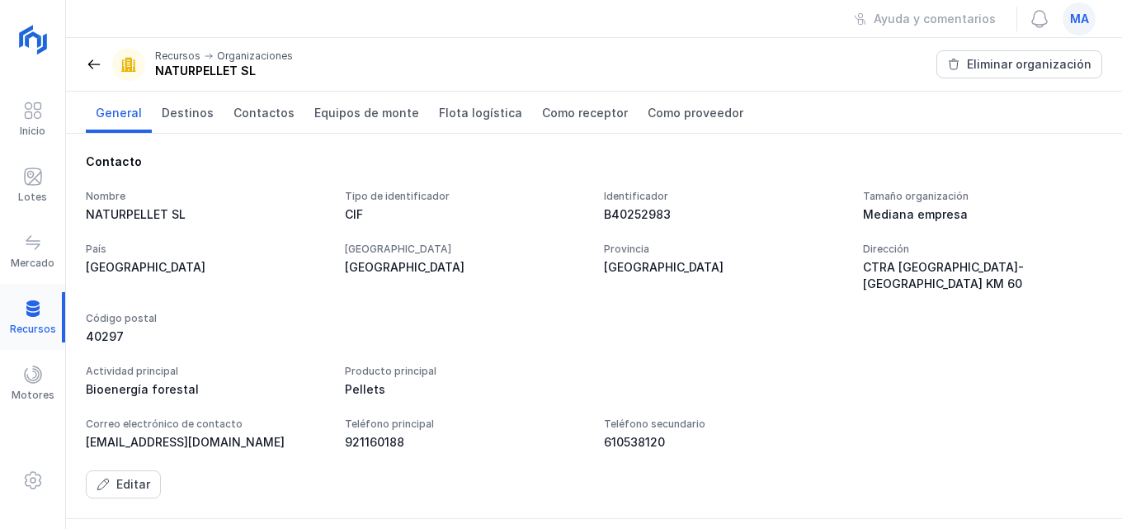
click at [38, 304] on div at bounding box center [32, 317] width 65 height 50
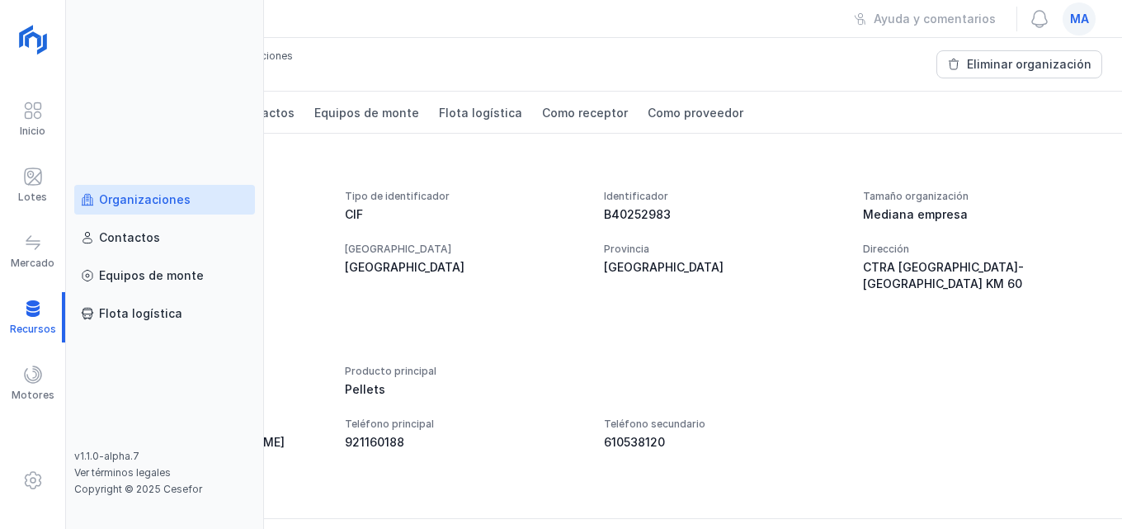
click at [111, 200] on div "Organizaciones" at bounding box center [145, 199] width 92 height 17
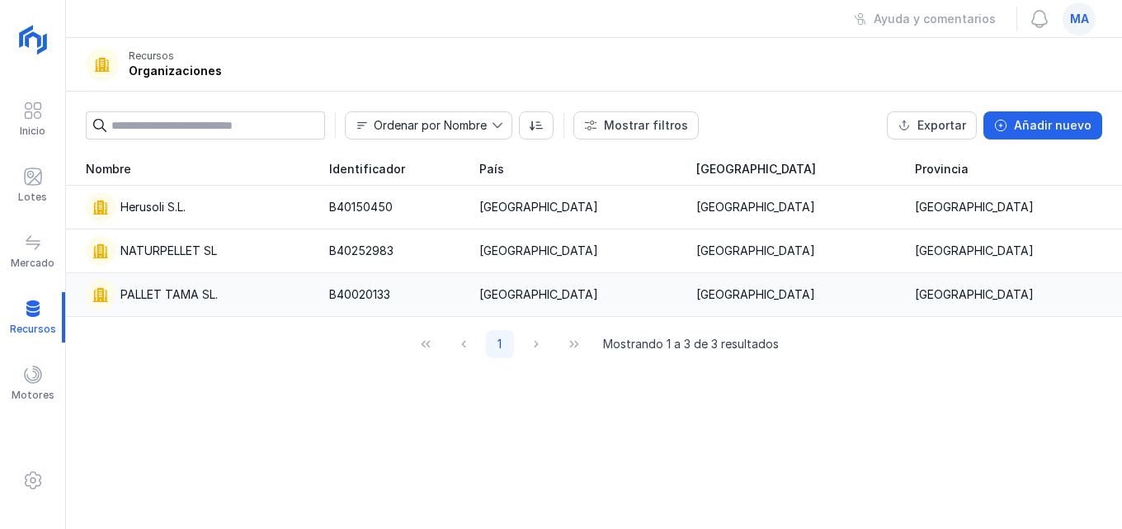
click at [163, 291] on div "PALLET TAMA SL." at bounding box center [168, 294] width 97 height 17
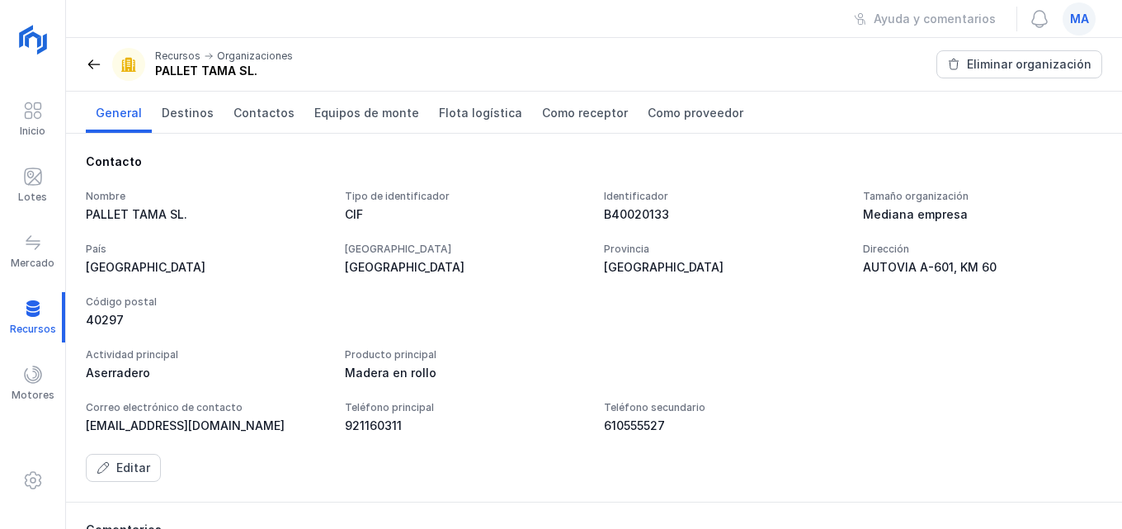
click at [117, 114] on span "General" at bounding box center [119, 113] width 46 height 17
click at [28, 301] on div at bounding box center [32, 317] width 65 height 50
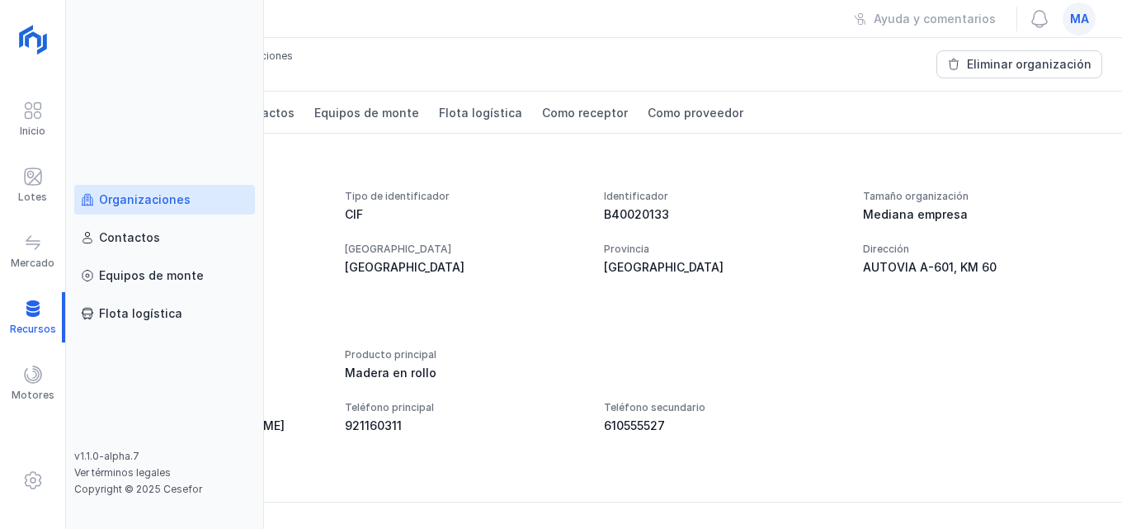
click at [158, 202] on div "Organizaciones" at bounding box center [145, 199] width 92 height 17
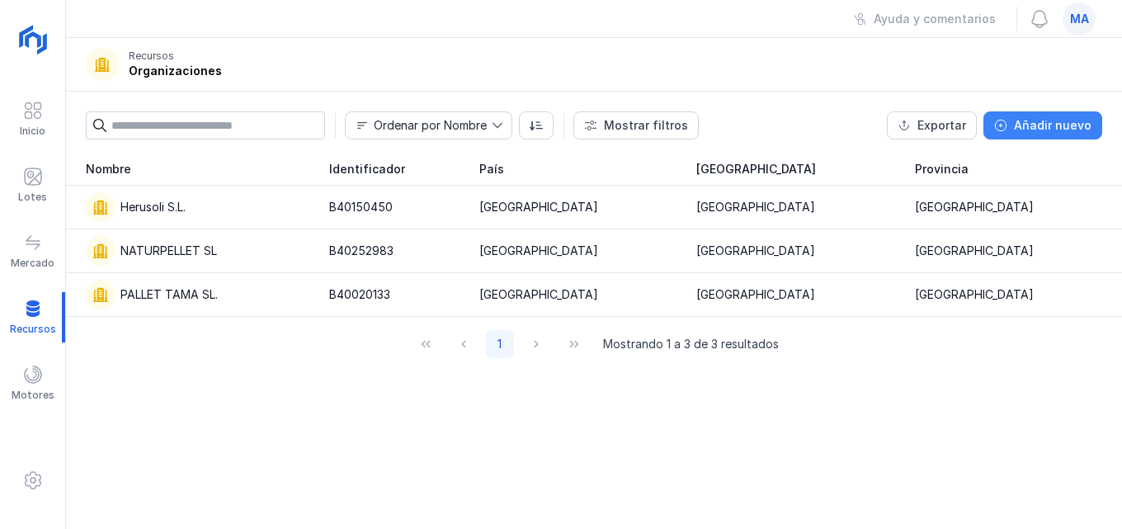
click at [1053, 120] on div "Añadir nuevo" at bounding box center [1053, 125] width 78 height 17
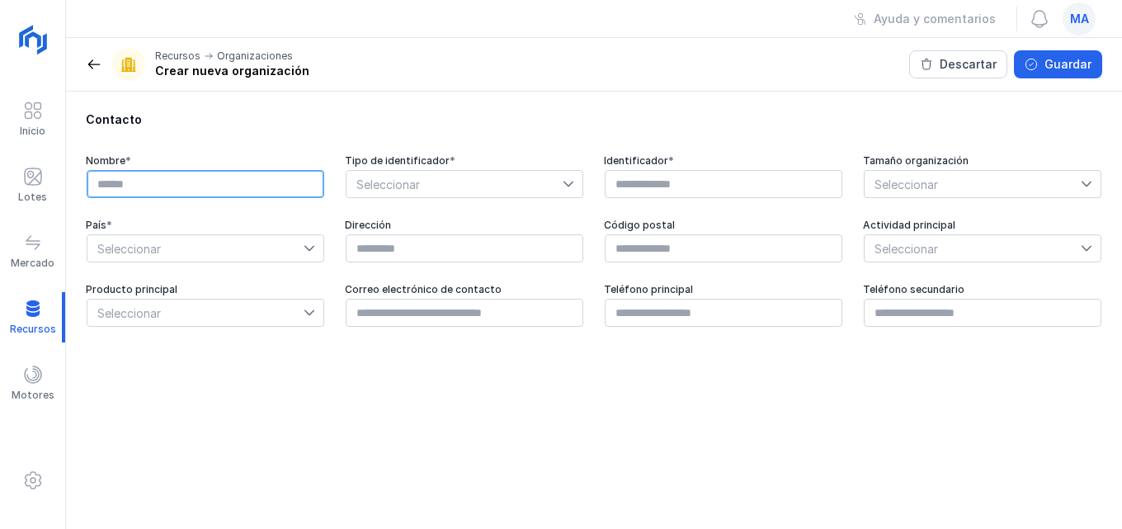
drag, startPoint x: 134, startPoint y: 187, endPoint x: 297, endPoint y: 194, distance: 163.5
click at [135, 187] on input "text" at bounding box center [206, 184] width 238 height 28
type input "**********"
click at [569, 195] on div at bounding box center [573, 184] width 20 height 26
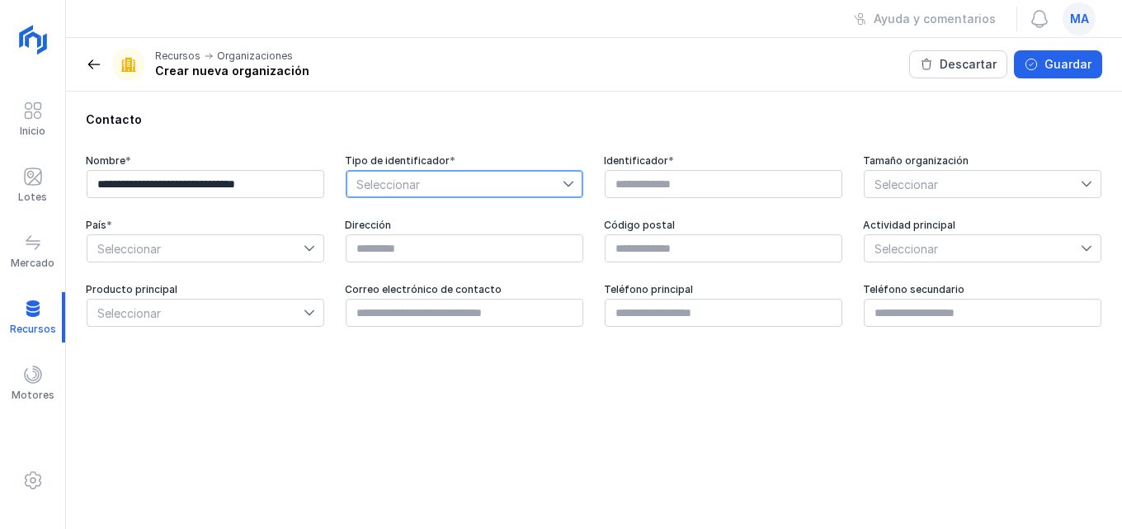
scroll to position [0, 0]
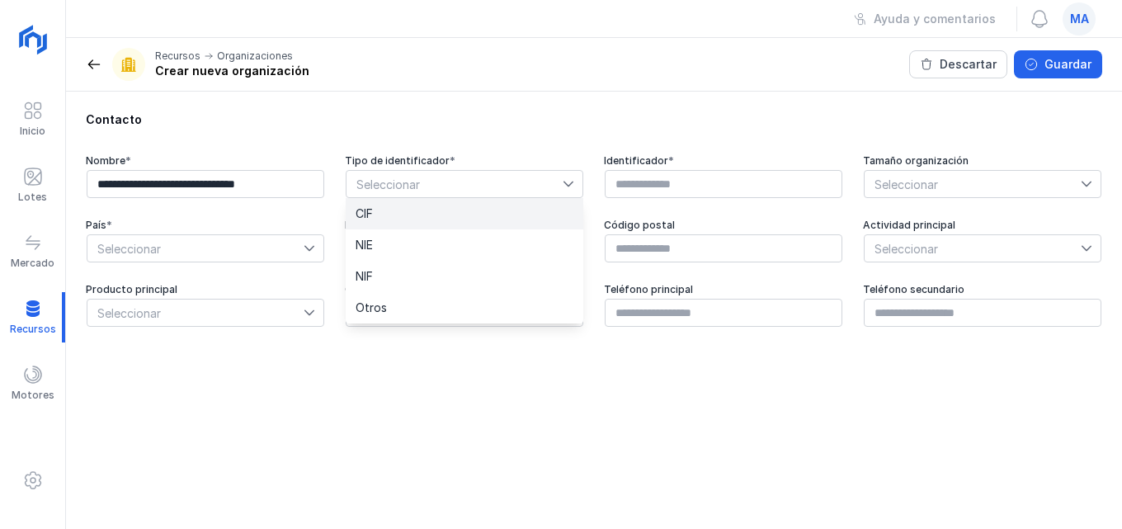
click at [477, 224] on li "CIF" at bounding box center [465, 213] width 238 height 31
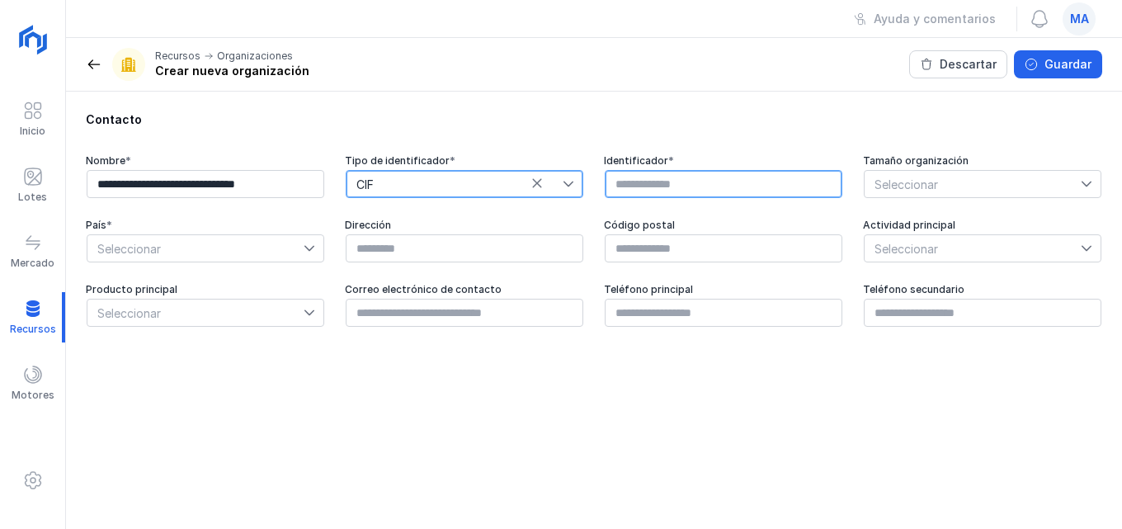
click at [678, 186] on input "text" at bounding box center [724, 184] width 238 height 28
type input "*********"
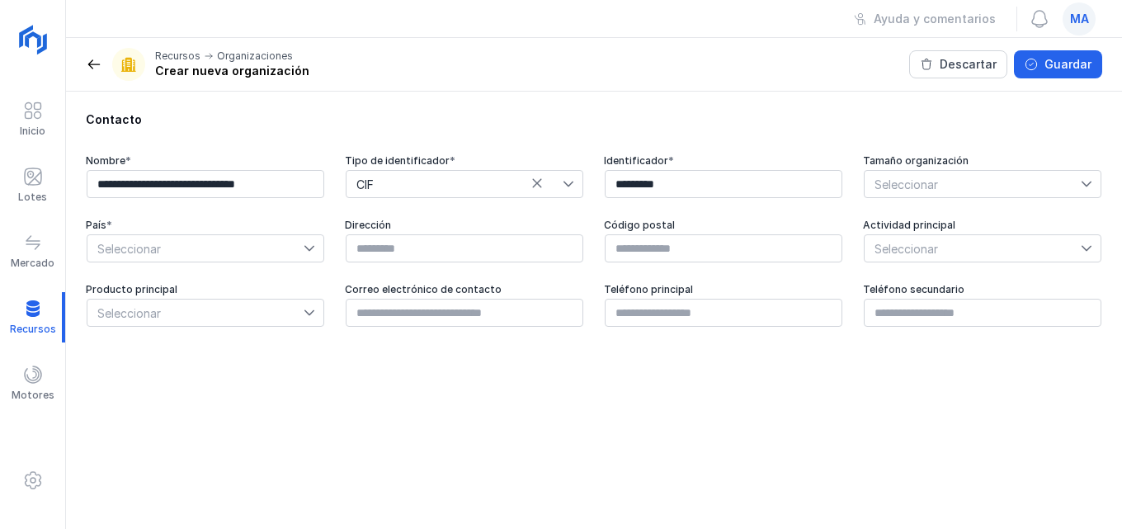
click at [1088, 180] on icon at bounding box center [1087, 184] width 12 height 12
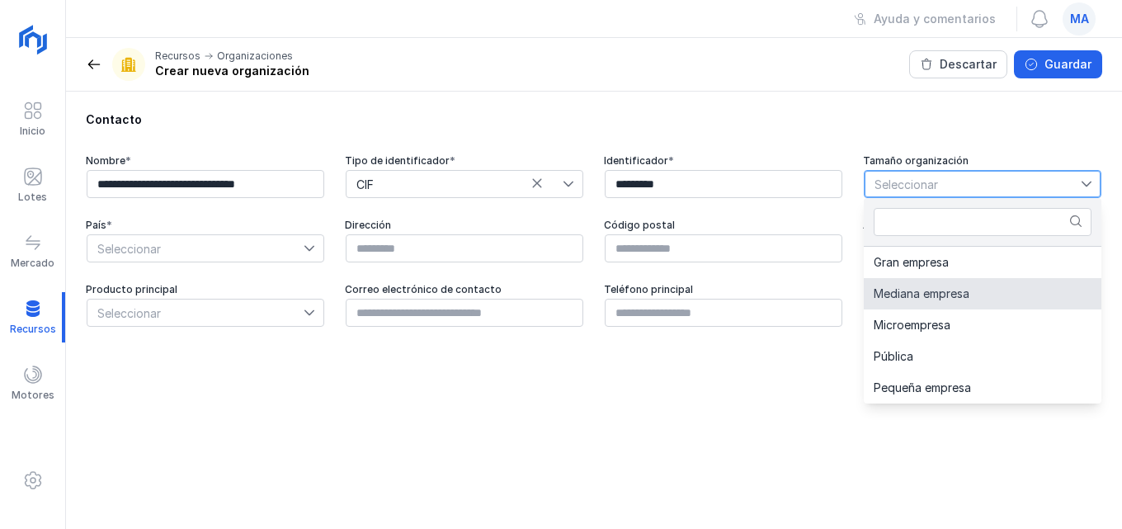
click at [929, 291] on span "Mediana empresa" at bounding box center [922, 294] width 96 height 12
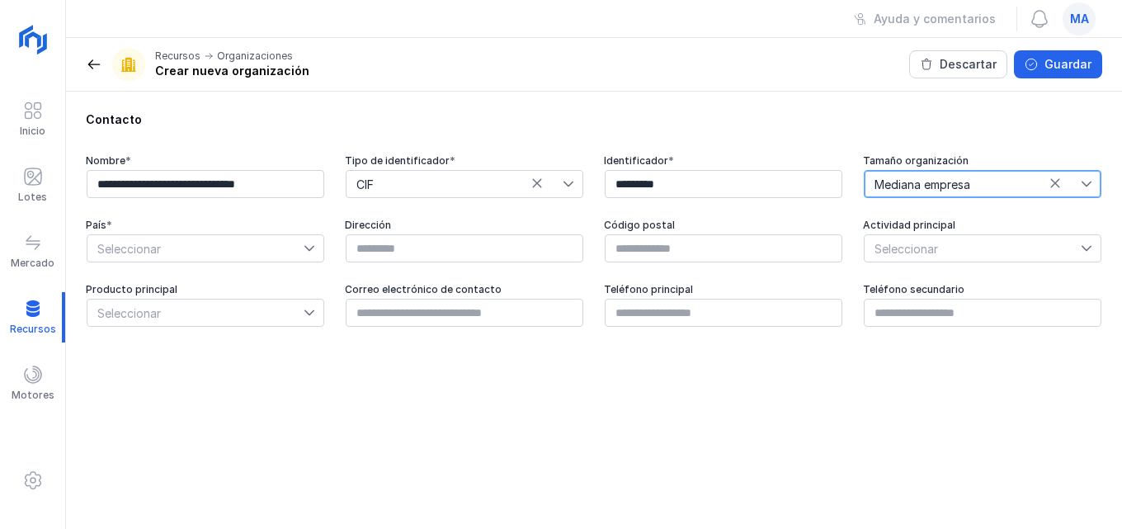
click at [312, 246] on icon at bounding box center [310, 249] width 12 height 12
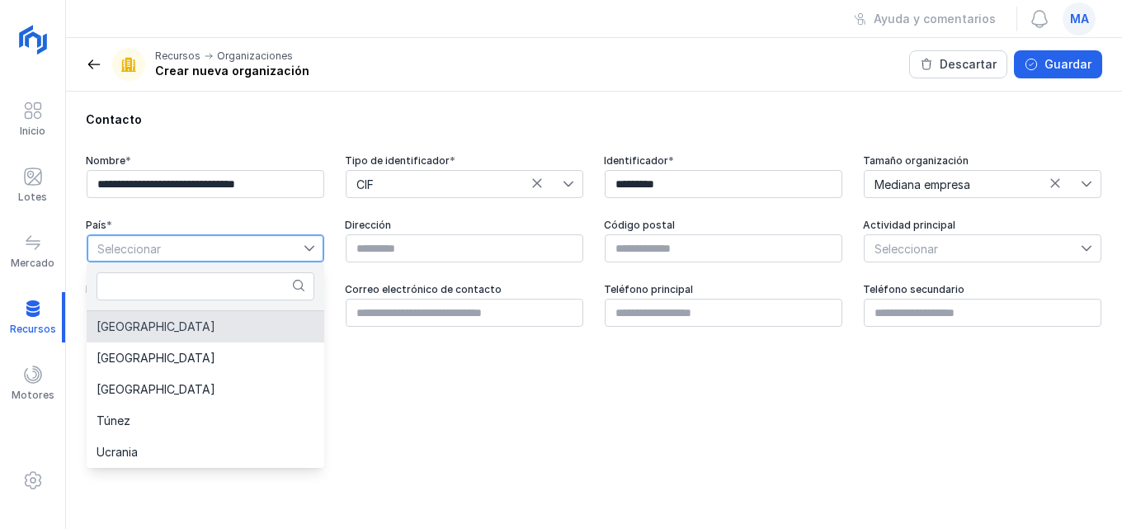
click at [153, 330] on li "[GEOGRAPHIC_DATA]" at bounding box center [206, 326] width 238 height 31
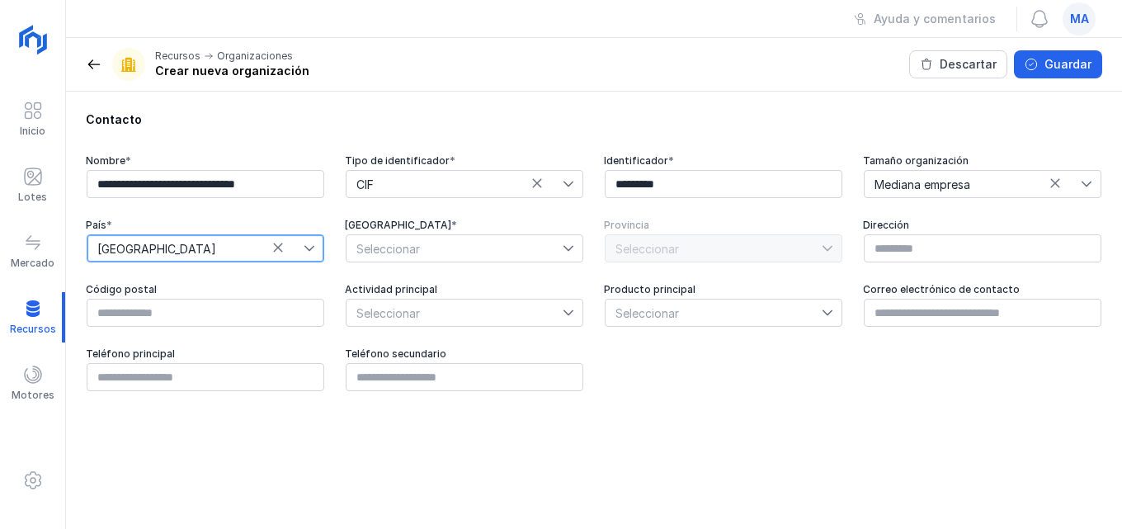
click at [560, 248] on span "Seleccionar" at bounding box center [455, 248] width 216 height 26
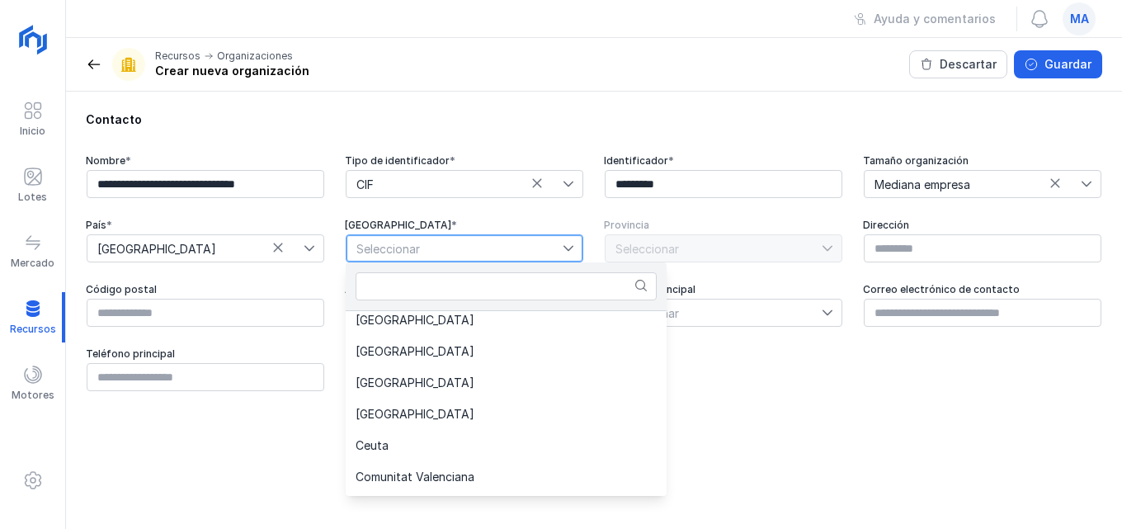
scroll to position [165, 0]
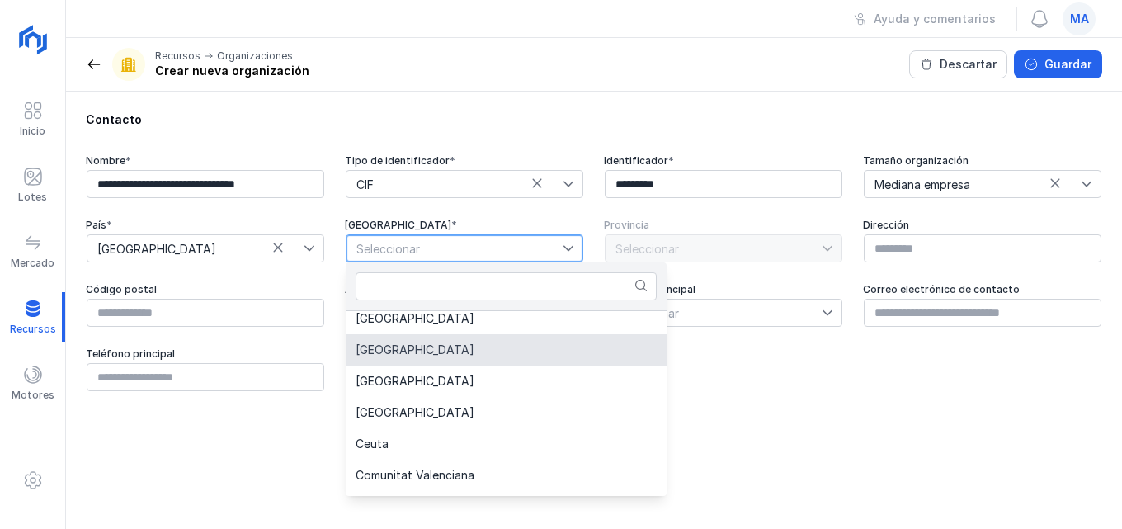
click at [455, 357] on li "[GEOGRAPHIC_DATA]" at bounding box center [506, 349] width 321 height 31
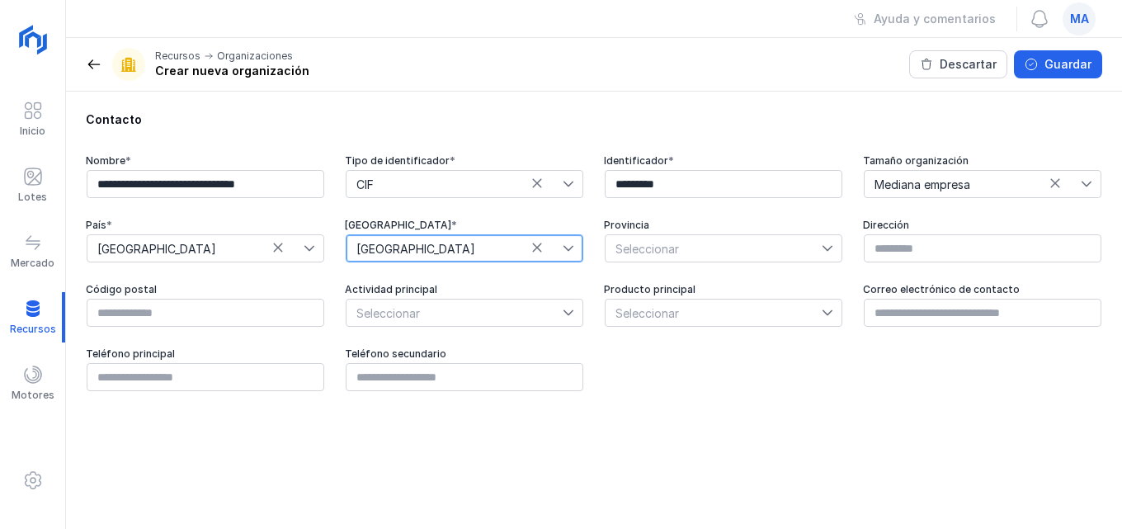
click at [828, 253] on icon at bounding box center [828, 249] width 12 height 12
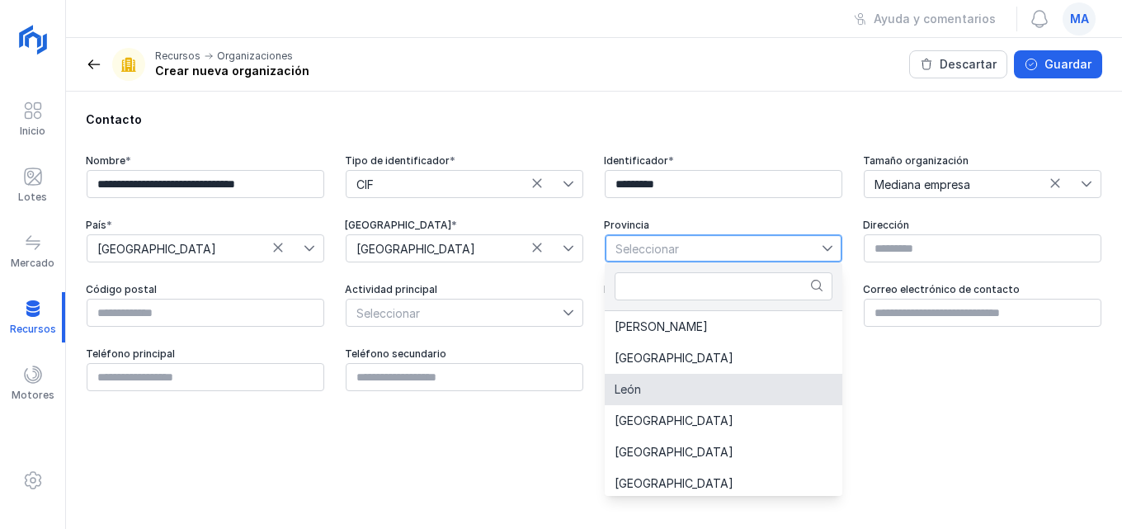
click at [718, 384] on li "León" at bounding box center [724, 389] width 238 height 31
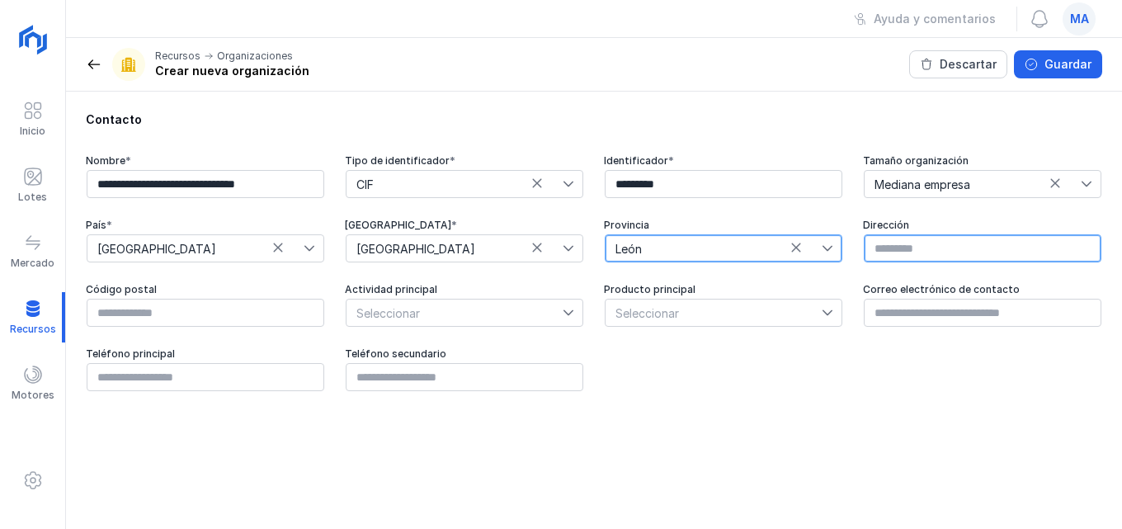
click at [1019, 259] on input "text" at bounding box center [983, 248] width 238 height 28
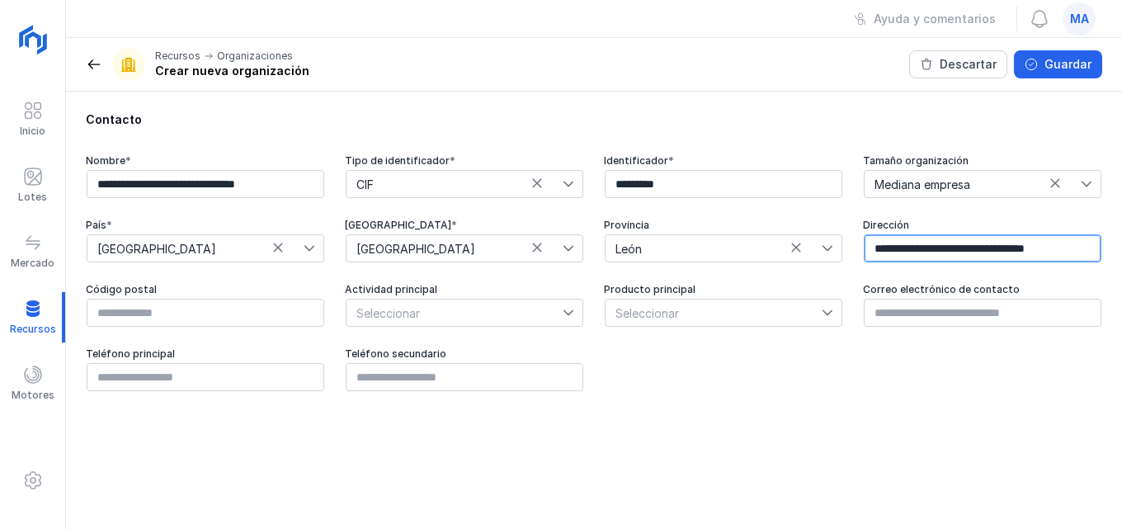
scroll to position [0, 35]
type input "**********"
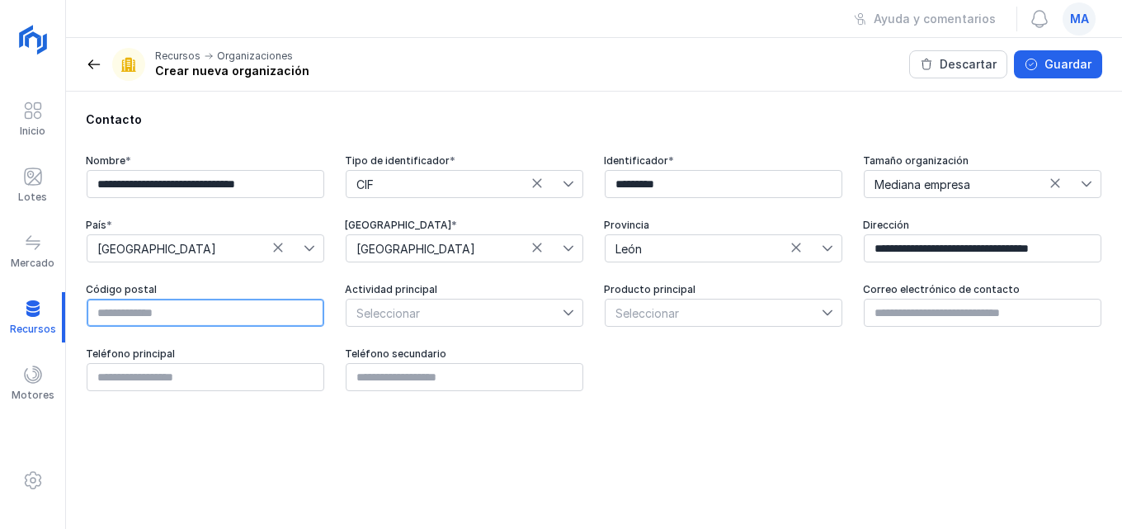
click at [164, 315] on input "text" at bounding box center [206, 313] width 238 height 28
type input "*****"
click at [564, 315] on icon at bounding box center [569, 313] width 12 height 12
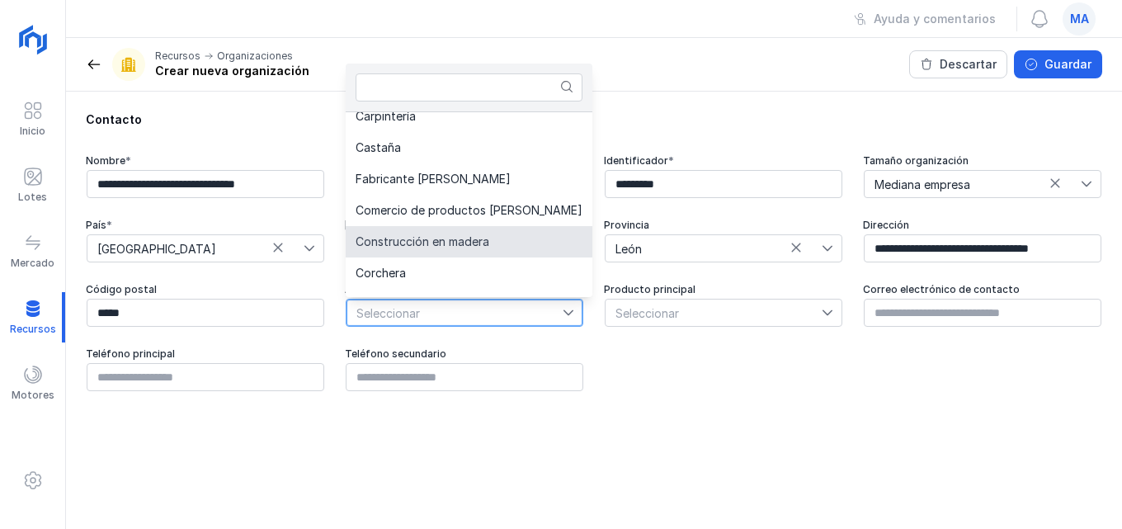
scroll to position [251, 0]
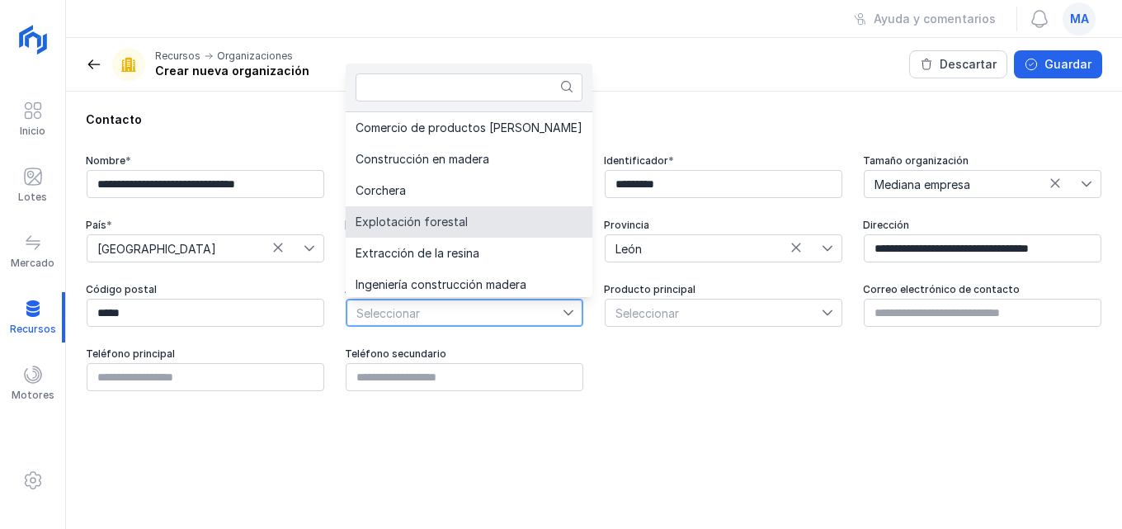
click at [454, 221] on span "Explotación forestal" at bounding box center [412, 222] width 112 height 12
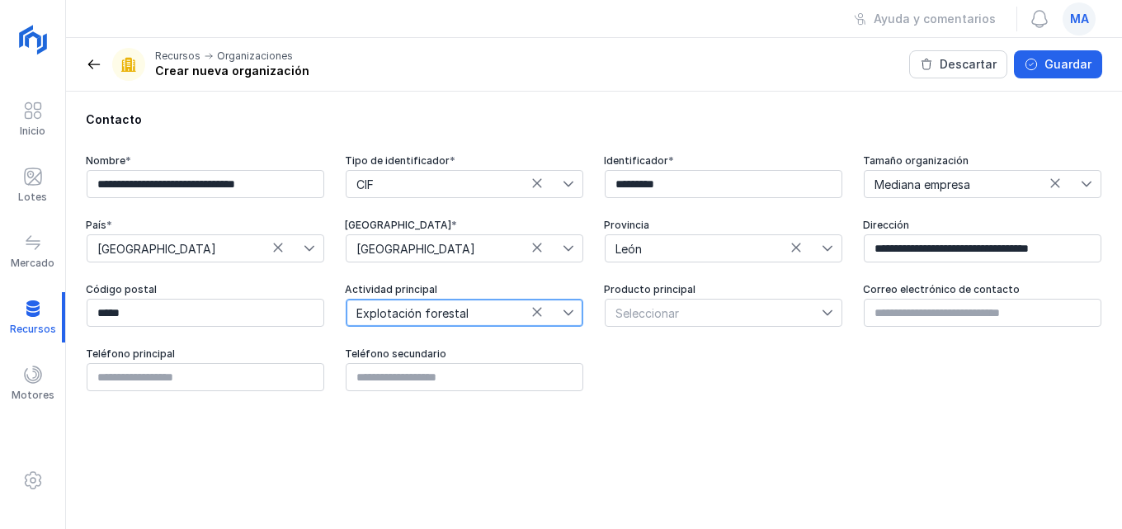
click at [682, 308] on span "Seleccionar" at bounding box center [714, 313] width 216 height 26
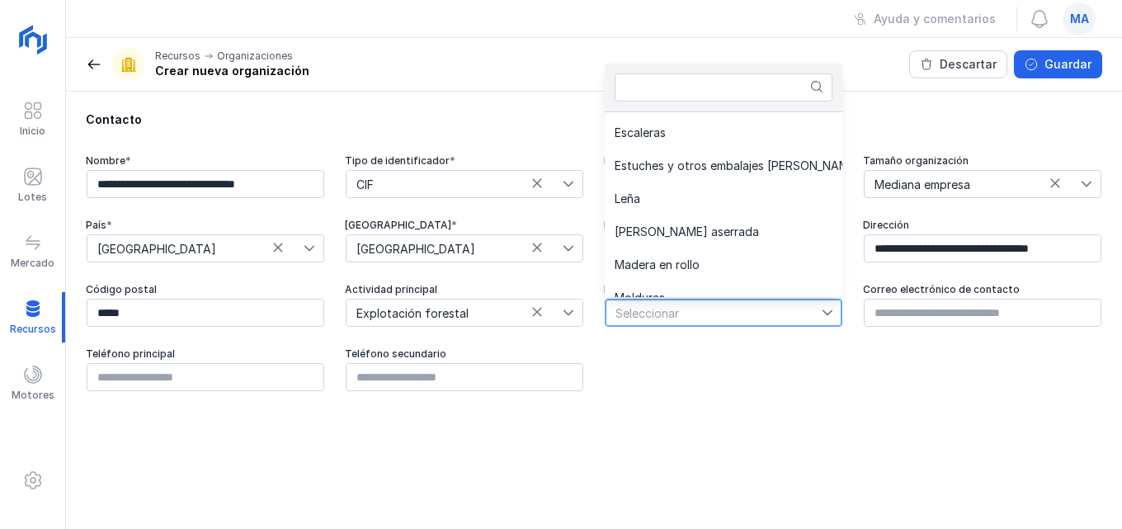
scroll to position [495, 0]
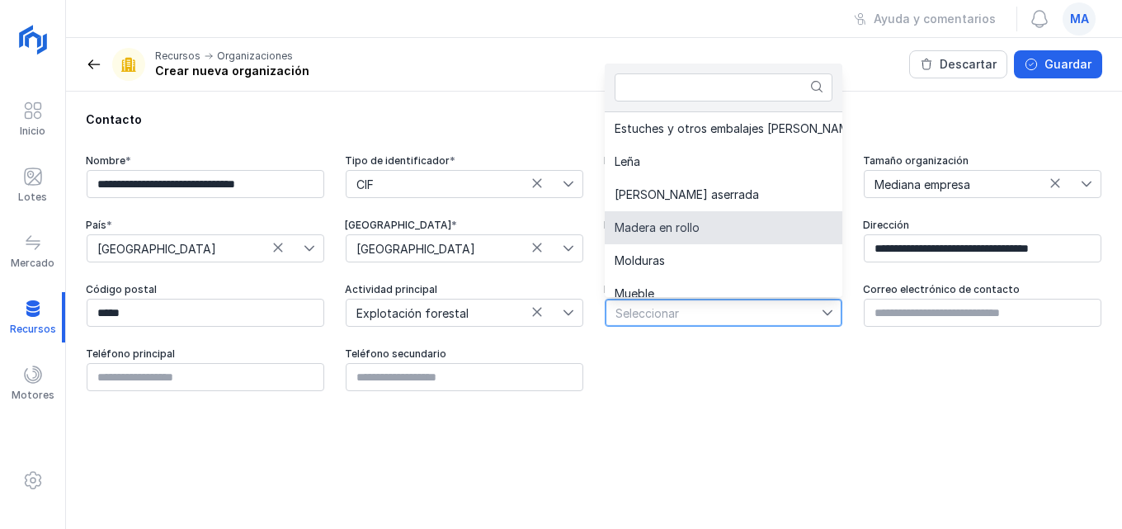
click at [702, 229] on li "Madera en rollo" at bounding box center [753, 227] width 296 height 33
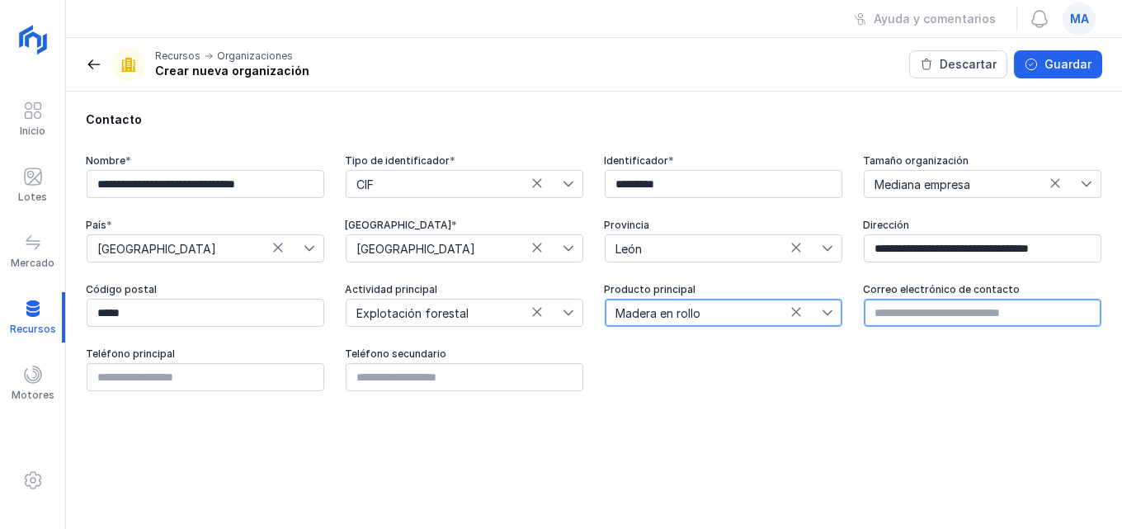
drag, startPoint x: 881, startPoint y: 310, endPoint x: 898, endPoint y: 313, distance: 16.7
click at [881, 310] on input "text" at bounding box center [983, 313] width 238 height 28
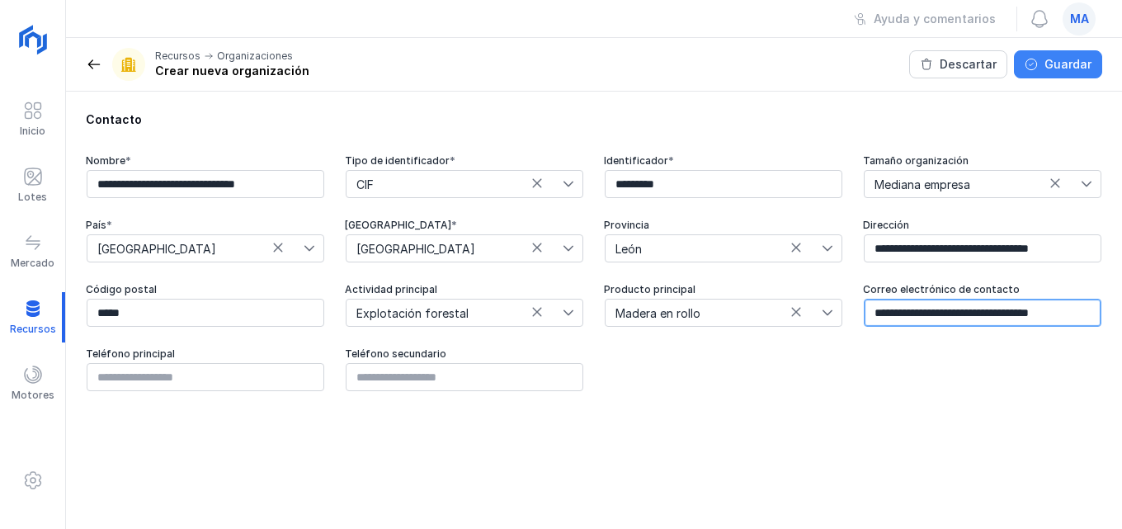
type input "**********"
click at [1068, 56] on div "Guardar" at bounding box center [1068, 64] width 47 height 17
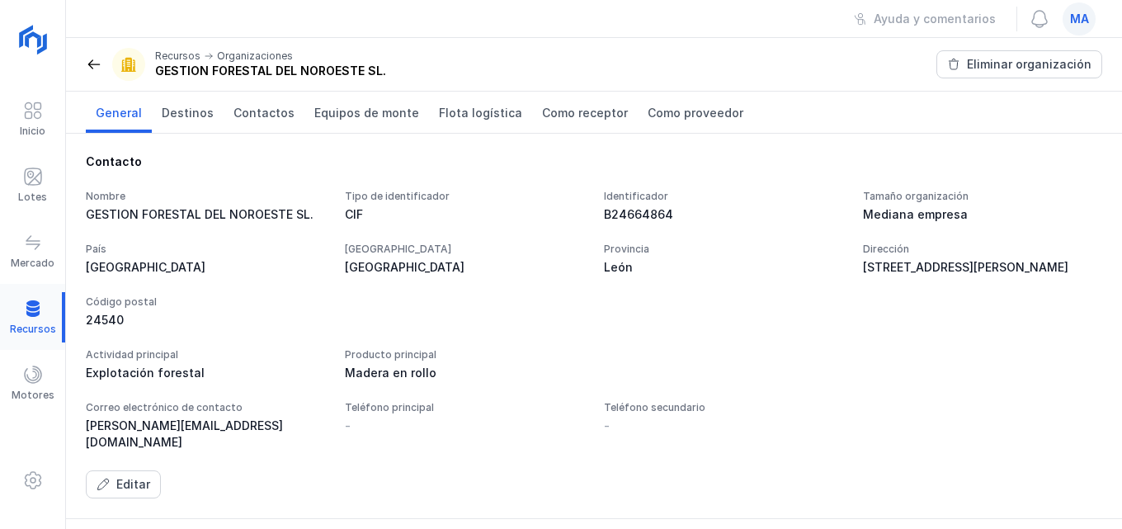
click at [29, 310] on div at bounding box center [32, 317] width 65 height 50
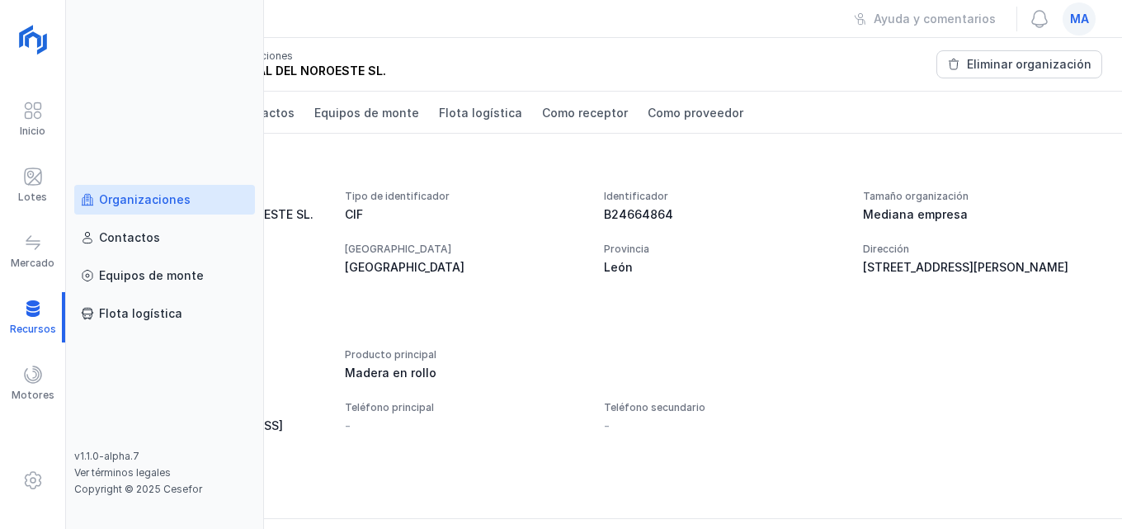
click at [148, 210] on link "Organizaciones" at bounding box center [164, 200] width 181 height 30
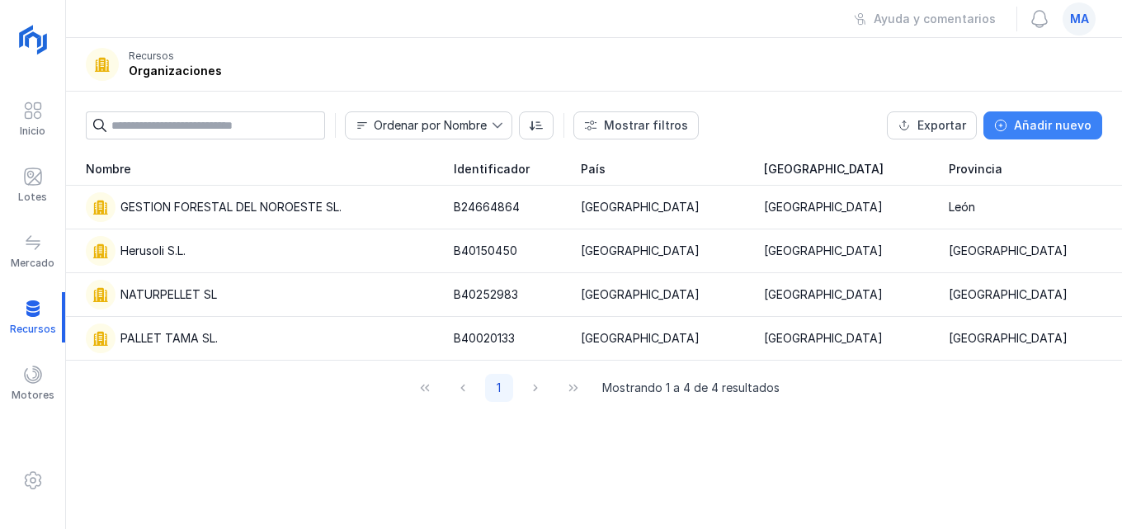
click at [1077, 120] on div "Añadir nuevo" at bounding box center [1053, 125] width 78 height 17
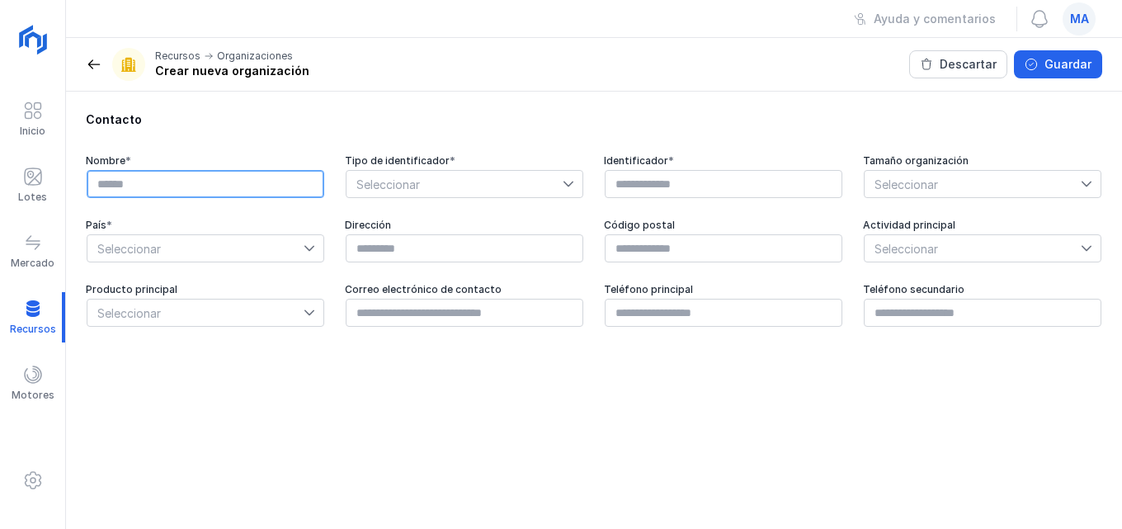
click at [103, 183] on input "text" at bounding box center [206, 184] width 238 height 28
type input "*"
type input "**********"
click at [571, 180] on icon at bounding box center [569, 184] width 12 height 12
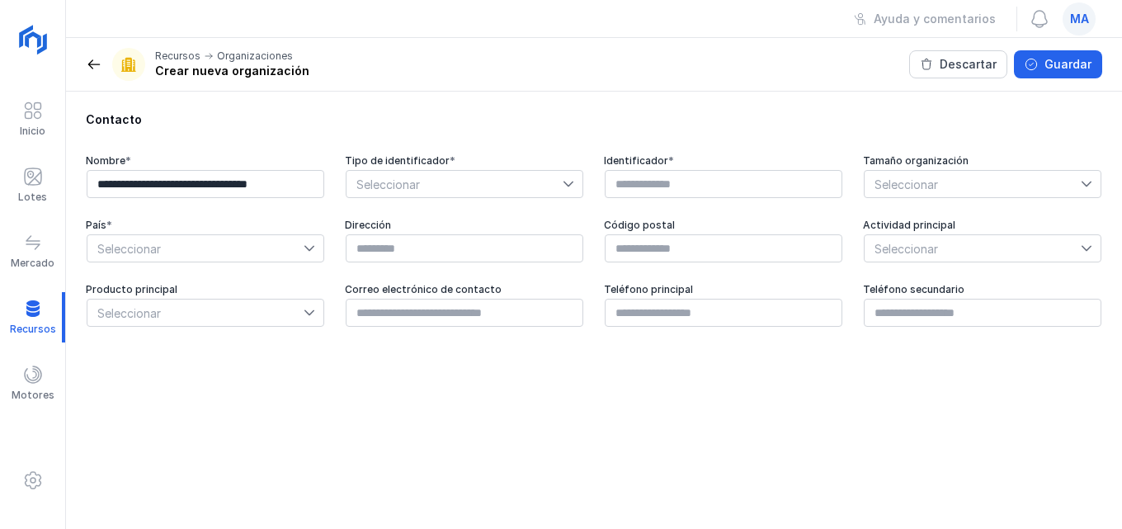
scroll to position [0, 0]
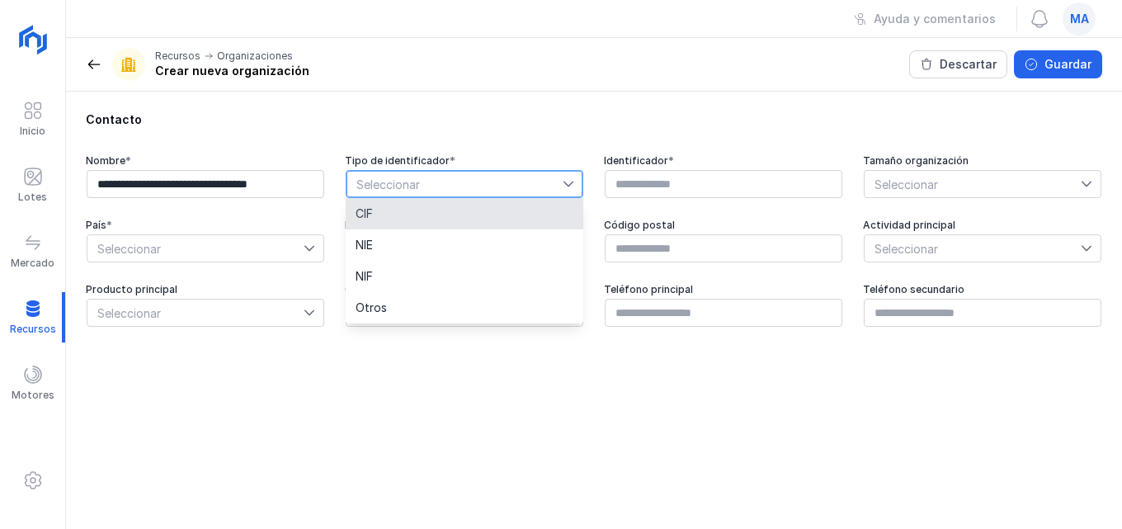
click at [523, 224] on li "CIF" at bounding box center [465, 213] width 238 height 31
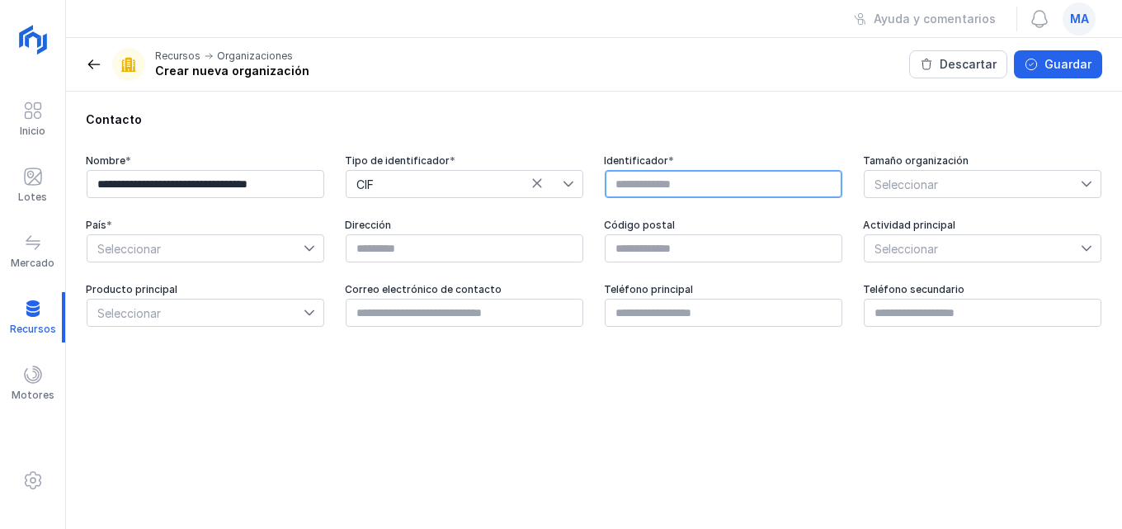
click at [654, 182] on input "text" at bounding box center [724, 184] width 238 height 28
type input "*********"
click at [1096, 181] on div at bounding box center [1091, 184] width 20 height 26
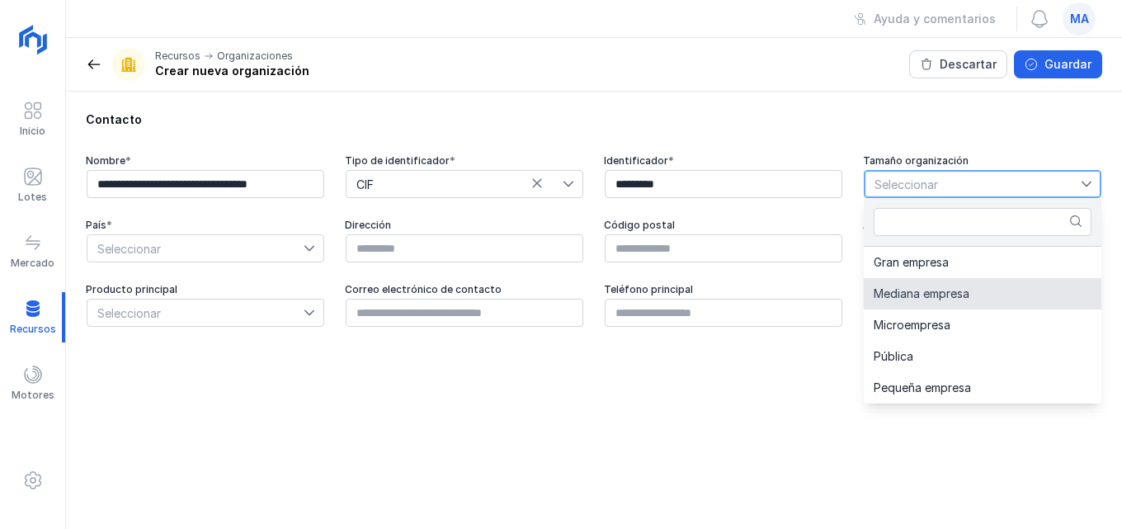
click at [952, 309] on li "Mediana empresa" at bounding box center [983, 293] width 238 height 31
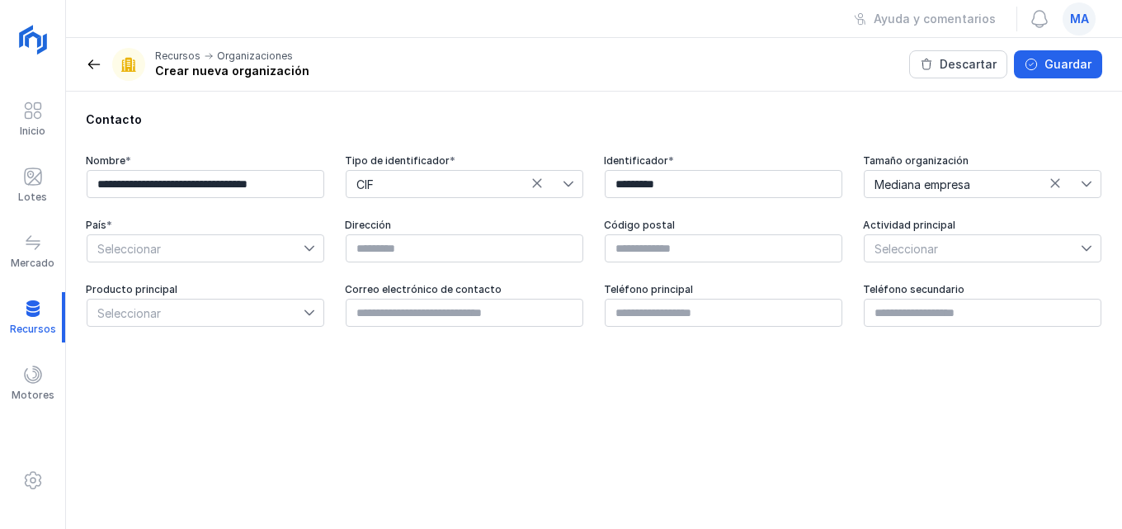
click at [312, 248] on icon at bounding box center [309, 249] width 10 height 6
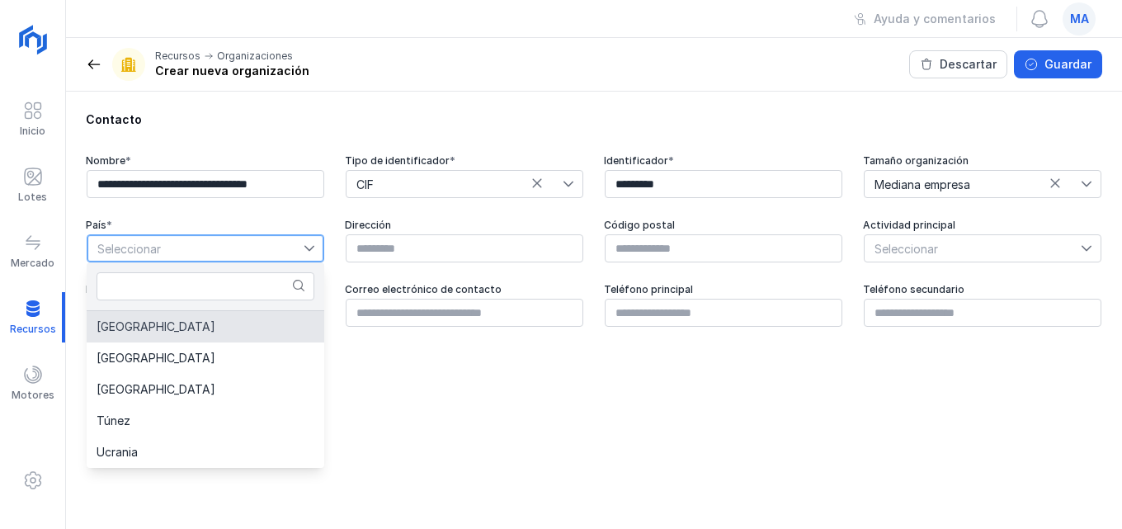
click at [222, 327] on li "[GEOGRAPHIC_DATA]" at bounding box center [206, 326] width 238 height 31
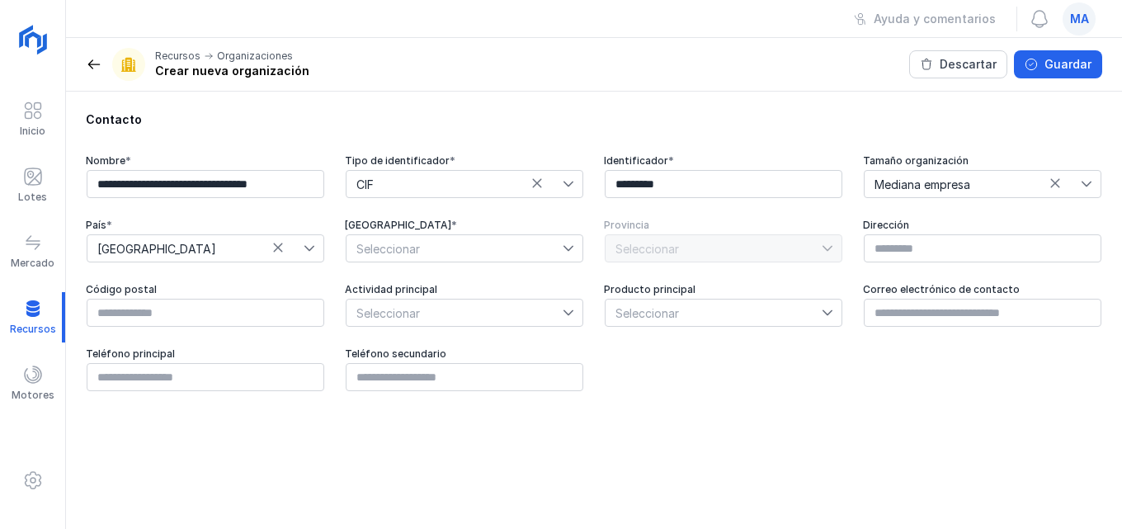
click at [571, 240] on div at bounding box center [573, 248] width 20 height 26
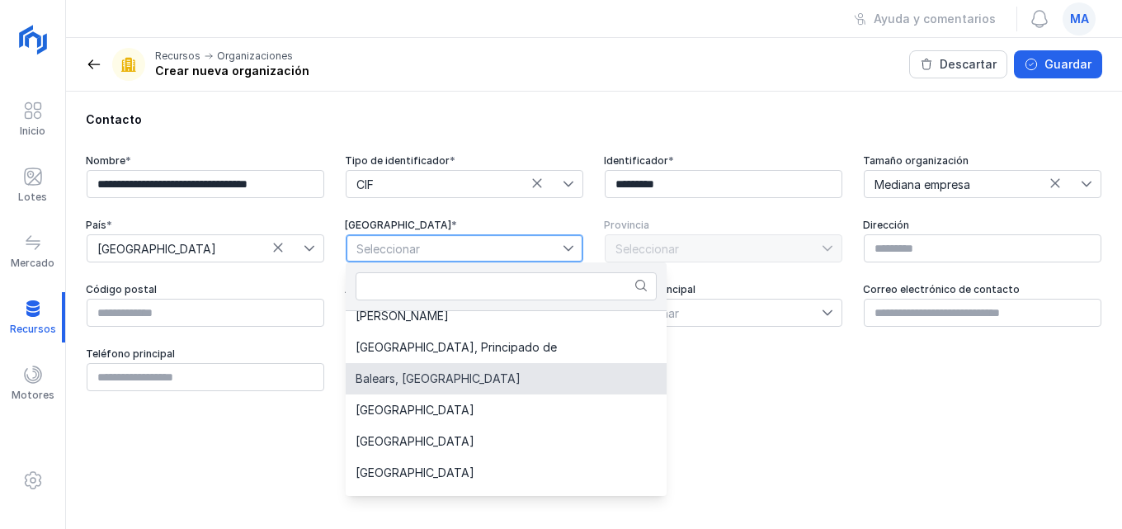
scroll to position [83, 0]
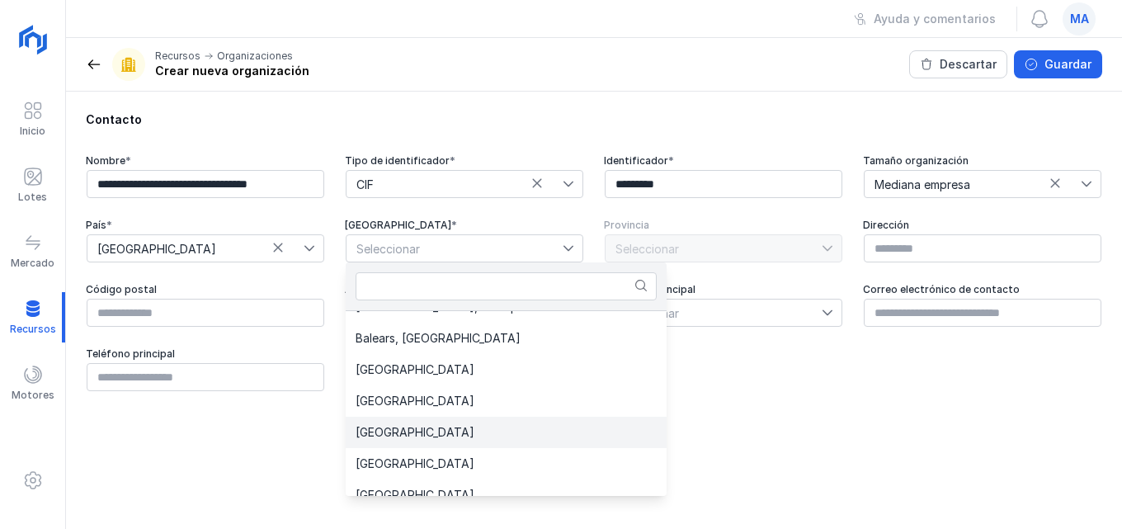
click at [446, 438] on li "[GEOGRAPHIC_DATA]" at bounding box center [506, 432] width 321 height 31
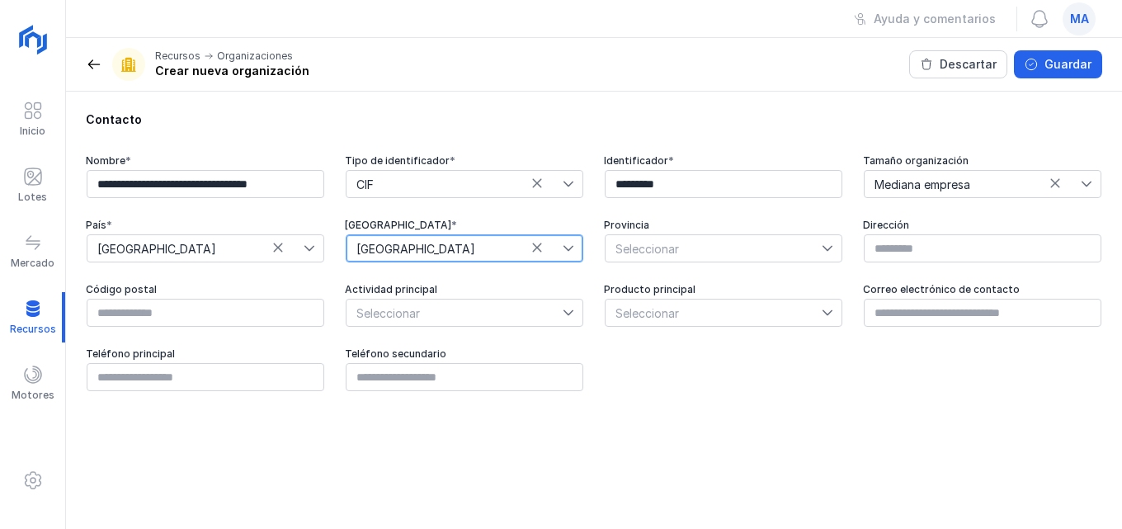
click at [831, 257] on div at bounding box center [832, 248] width 20 height 26
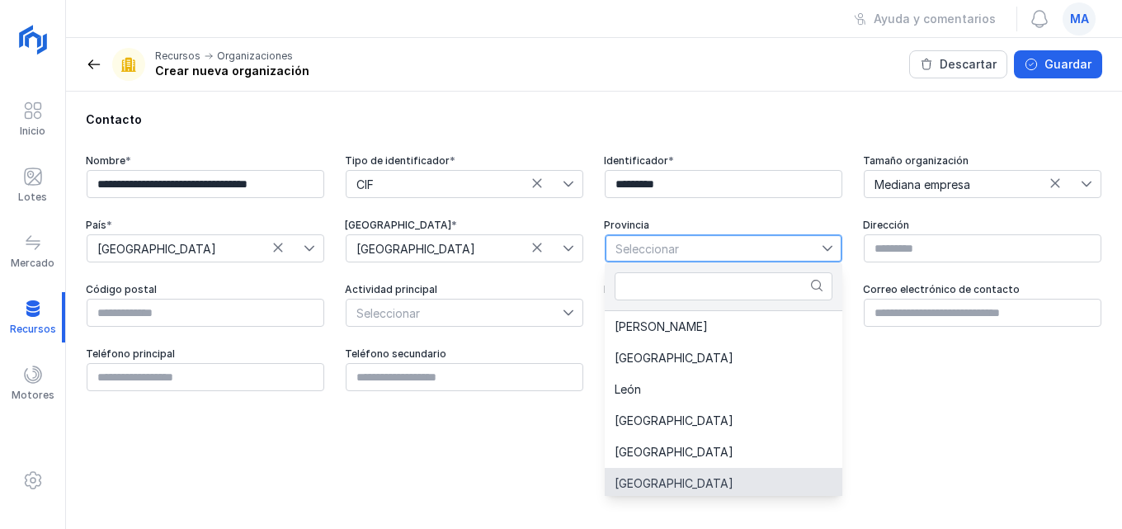
scroll to position [3, 0]
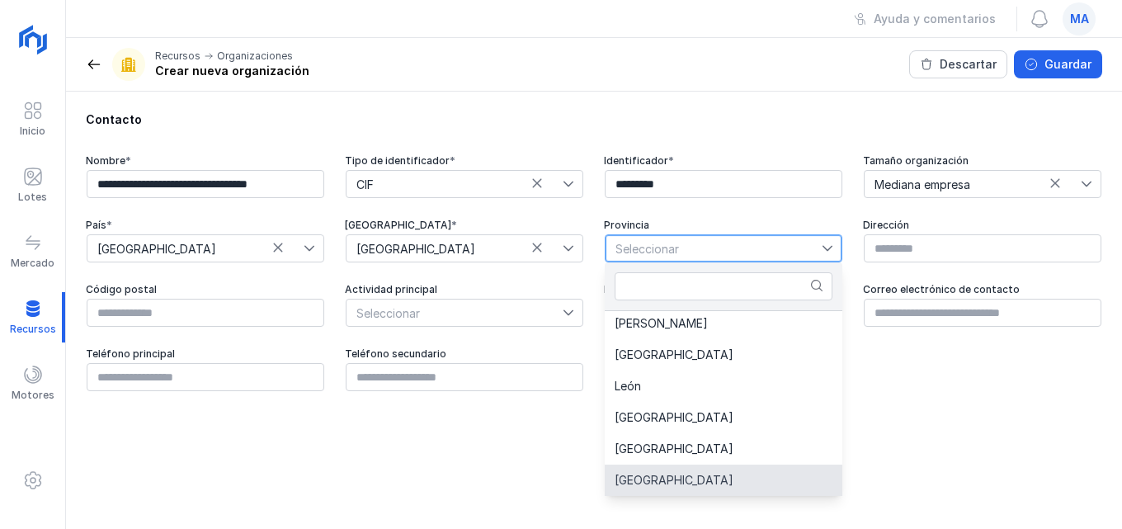
click at [655, 484] on span "[GEOGRAPHIC_DATA]" at bounding box center [674, 480] width 119 height 12
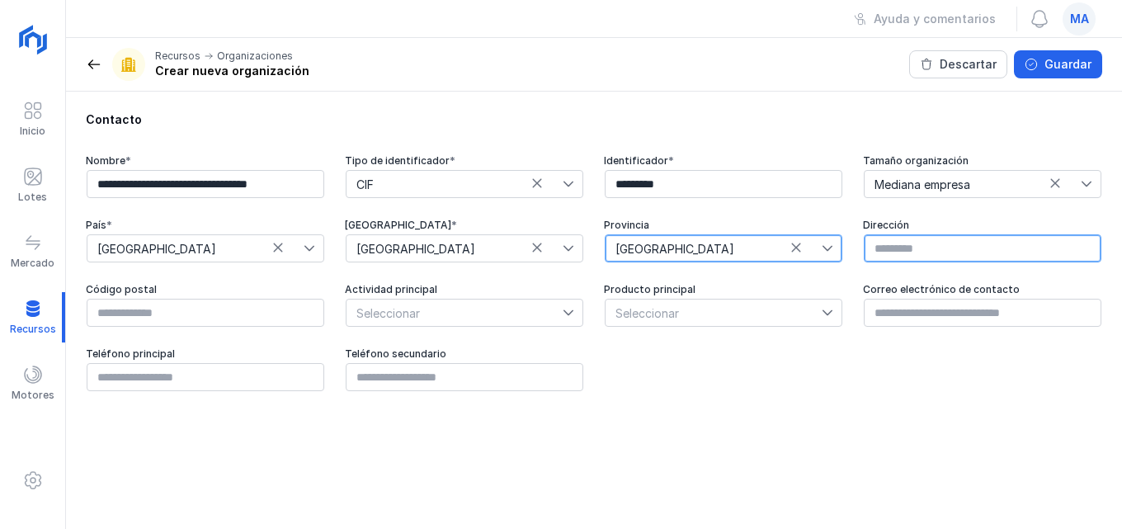
click at [1063, 252] on input "text" at bounding box center [983, 248] width 238 height 28
type input "**********"
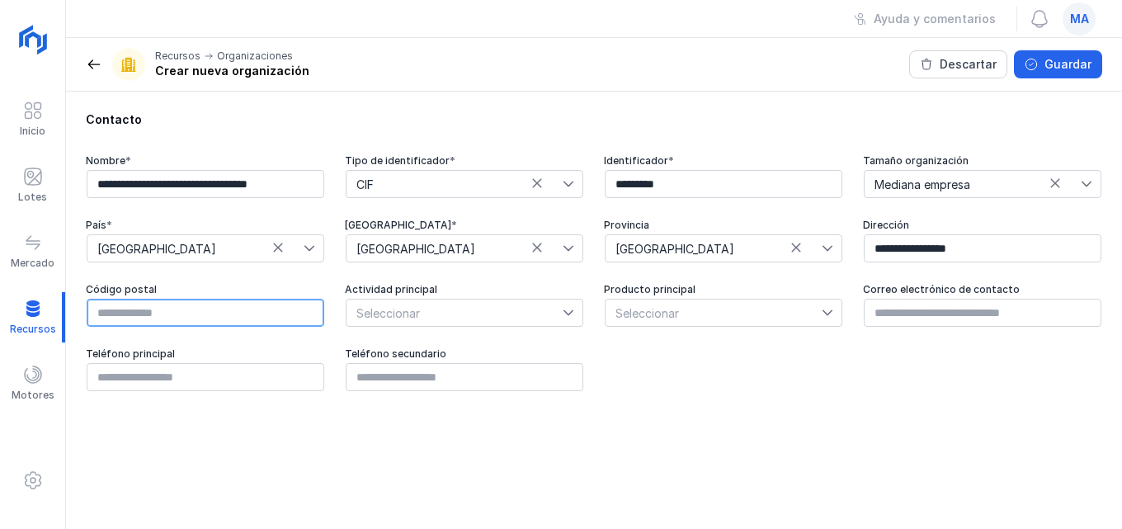
click at [171, 311] on input "text" at bounding box center [206, 313] width 238 height 28
type input "*****"
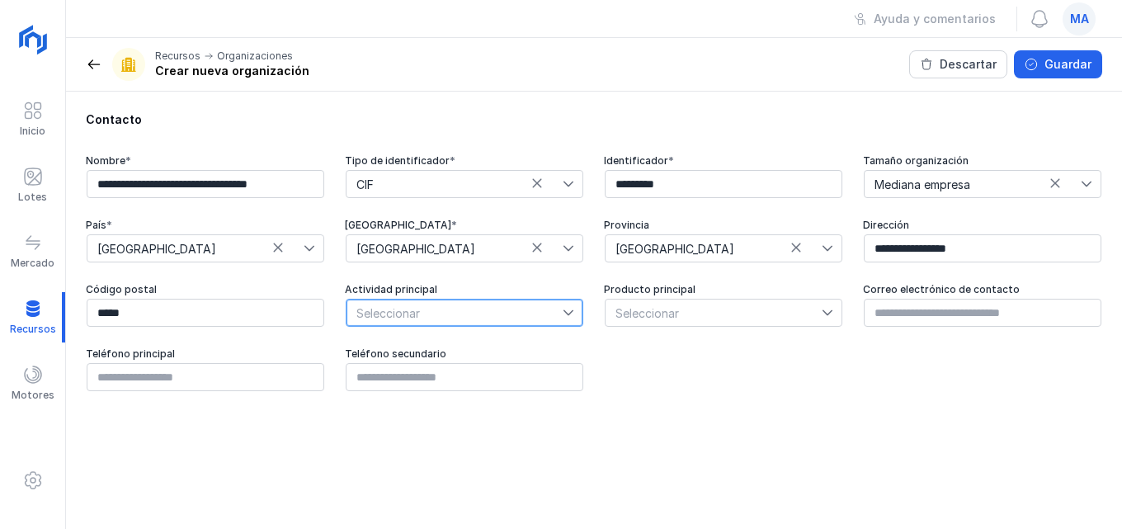
click at [480, 303] on span "Seleccionar" at bounding box center [455, 313] width 216 height 26
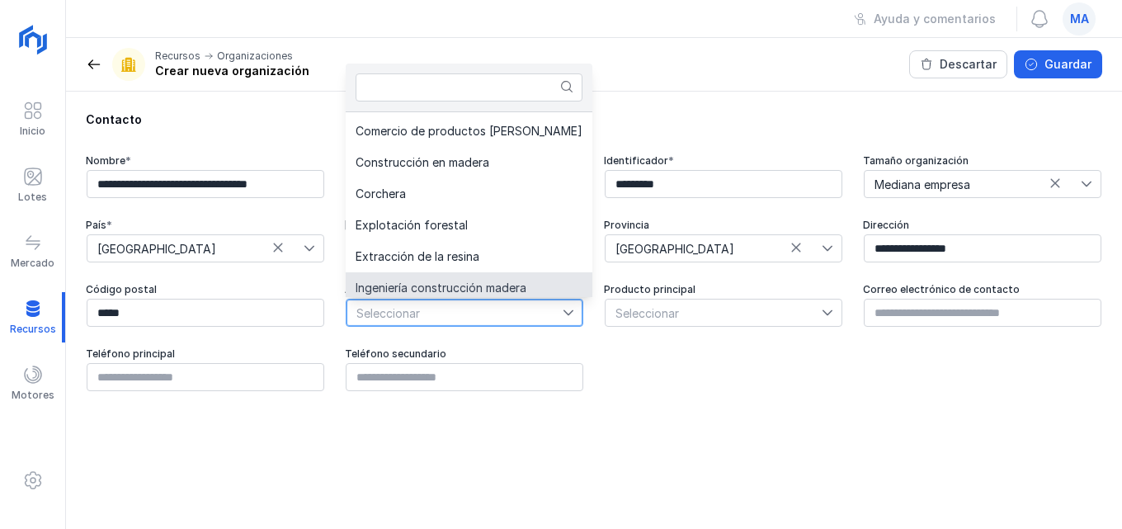
scroll to position [254, 0]
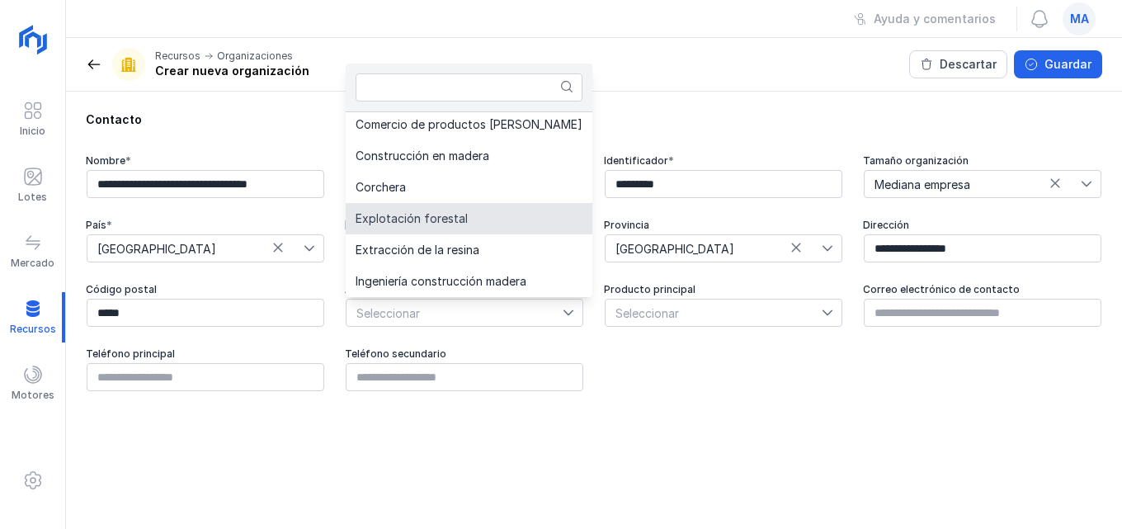
click at [451, 224] on li "Explotación forestal" at bounding box center [469, 218] width 247 height 31
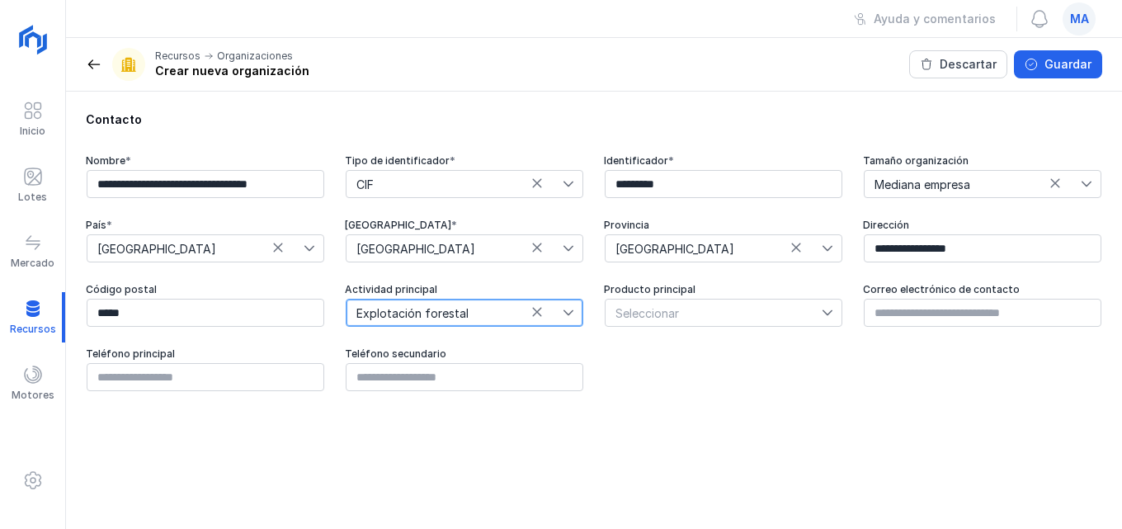
click at [833, 312] on div at bounding box center [832, 313] width 20 height 26
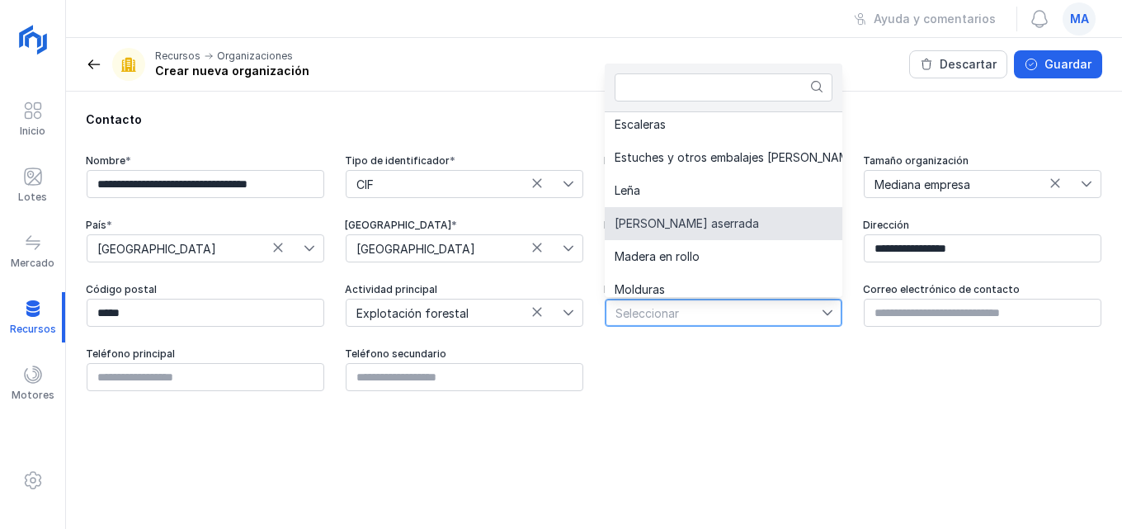
scroll to position [504, 0]
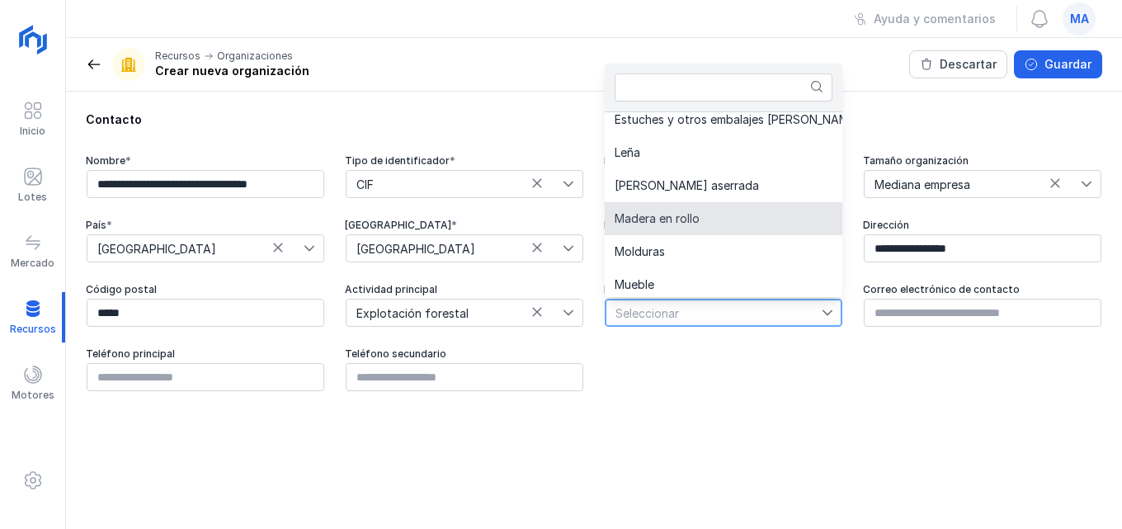
click at [727, 229] on li "Madera en rollo" at bounding box center [753, 218] width 296 height 33
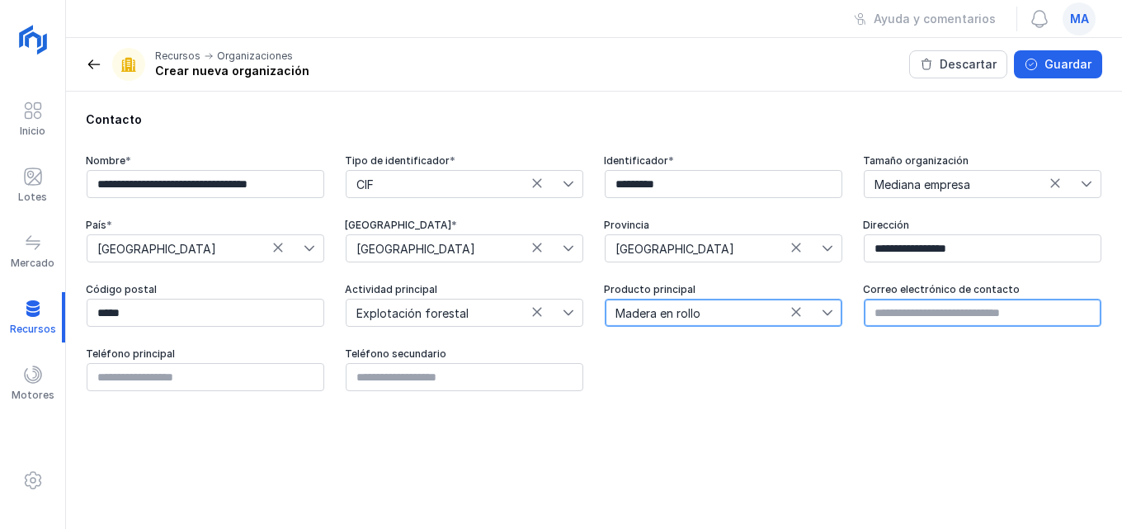
click at [999, 309] on input "text" at bounding box center [983, 313] width 238 height 28
type input "*"
type input "**********"
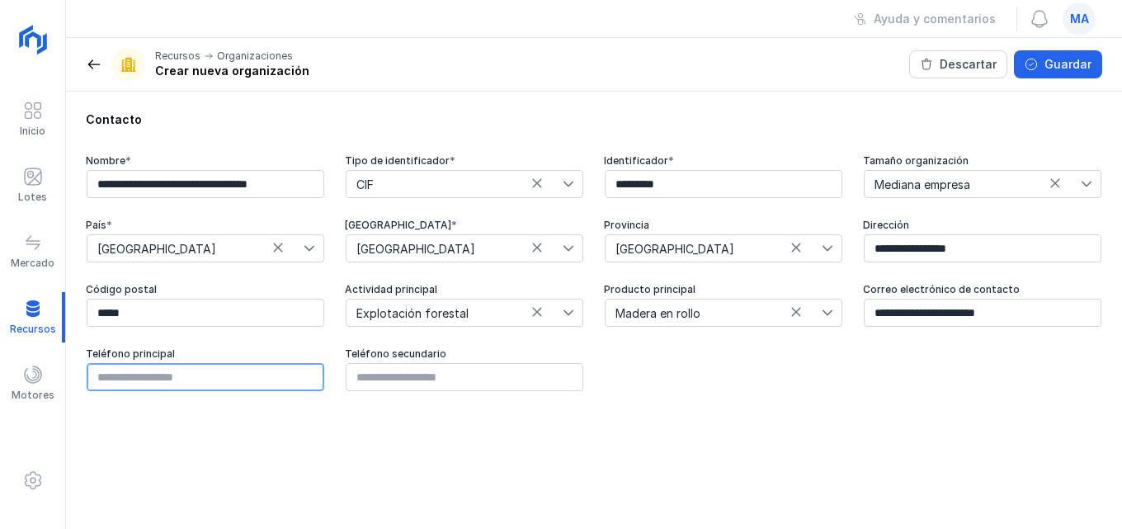
click at [202, 388] on input "text" at bounding box center [206, 377] width 238 height 28
type input "*********"
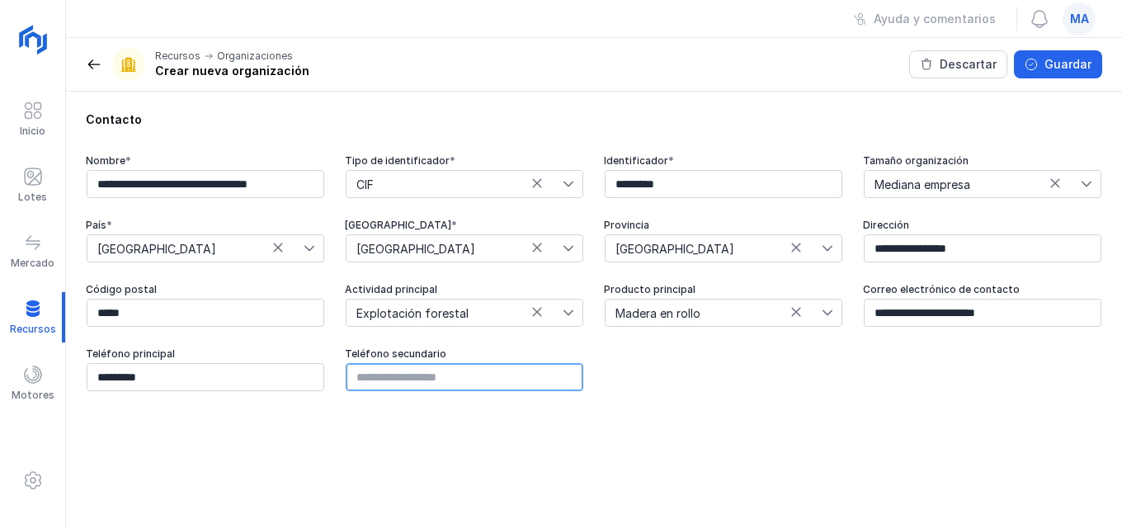
click at [494, 379] on input "text" at bounding box center [465, 377] width 238 height 28
type input "*********"
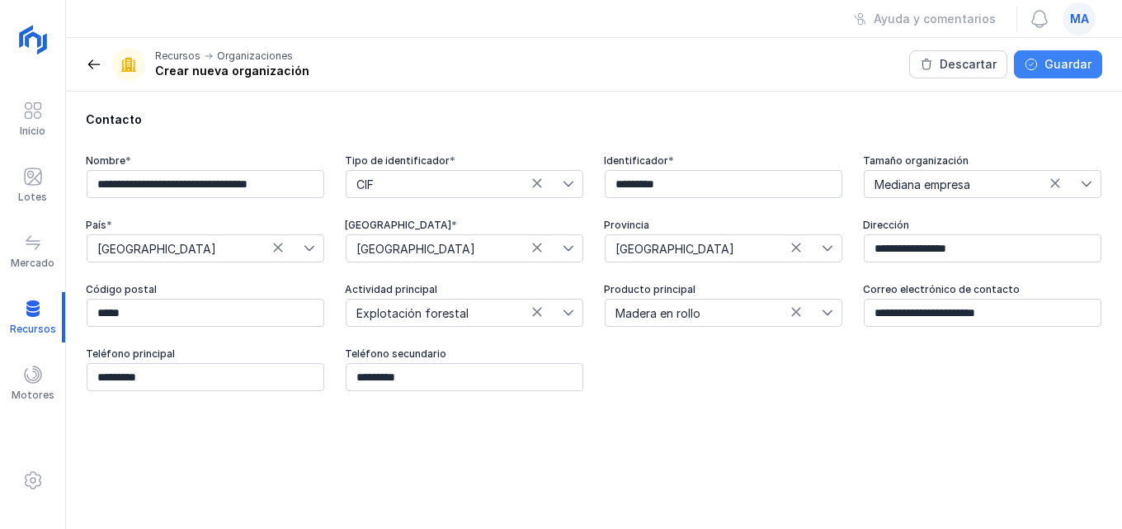
click at [1086, 72] on div "Guardar" at bounding box center [1068, 64] width 47 height 17
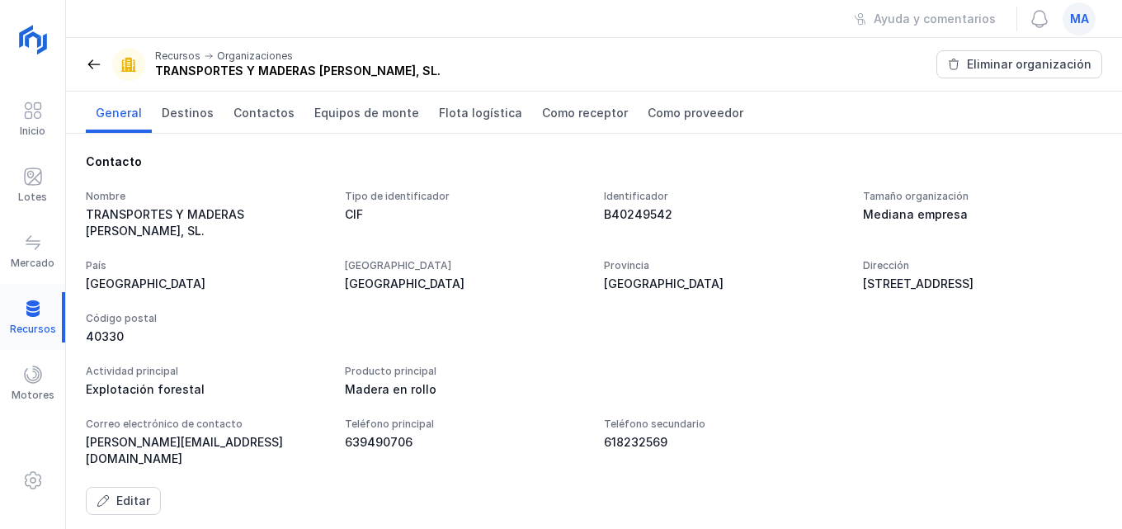
click at [28, 309] on div at bounding box center [32, 317] width 65 height 50
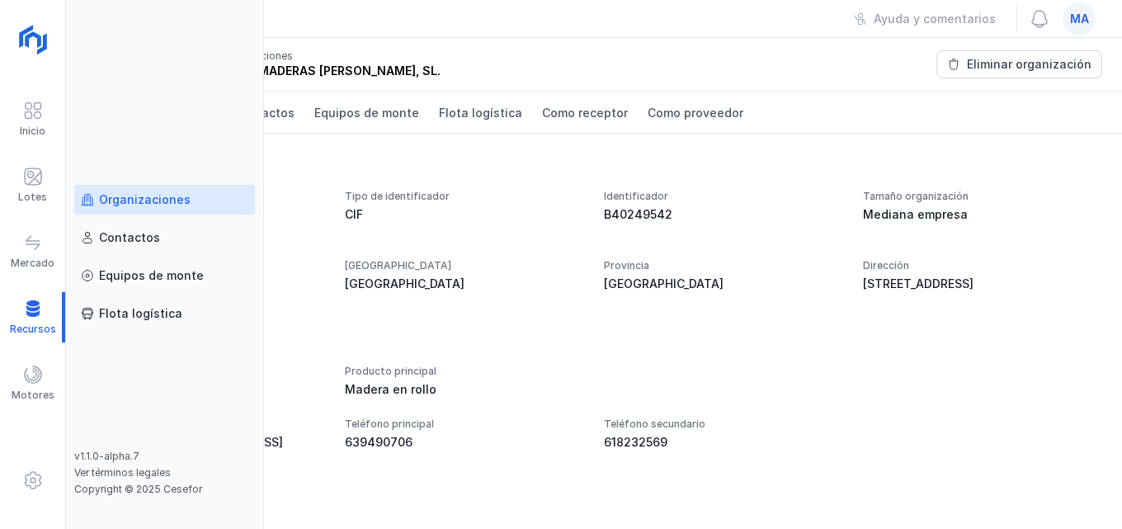
click at [127, 201] on div "Organizaciones" at bounding box center [145, 199] width 92 height 17
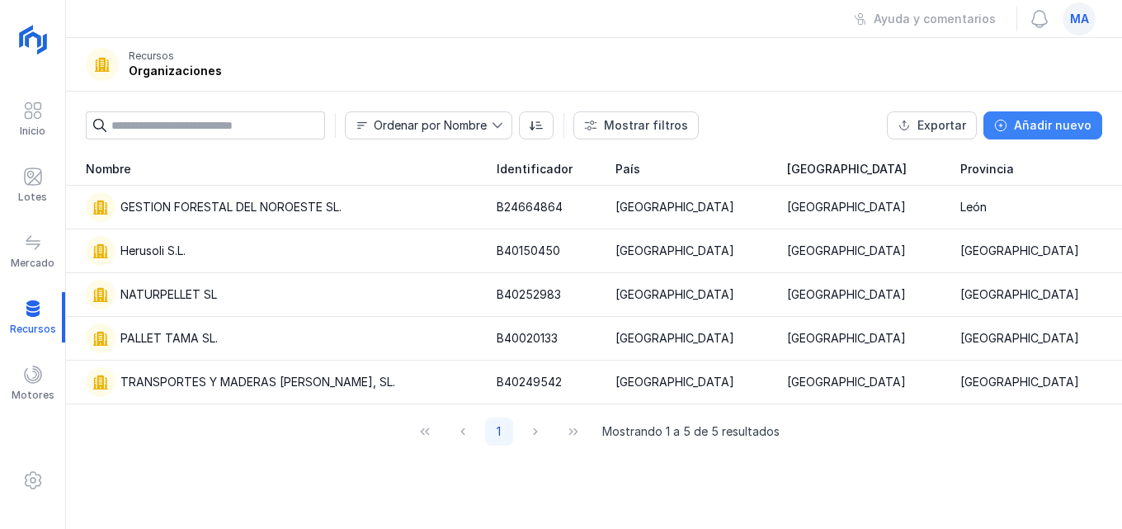
click at [1062, 124] on div "Añadir nuevo" at bounding box center [1053, 125] width 78 height 17
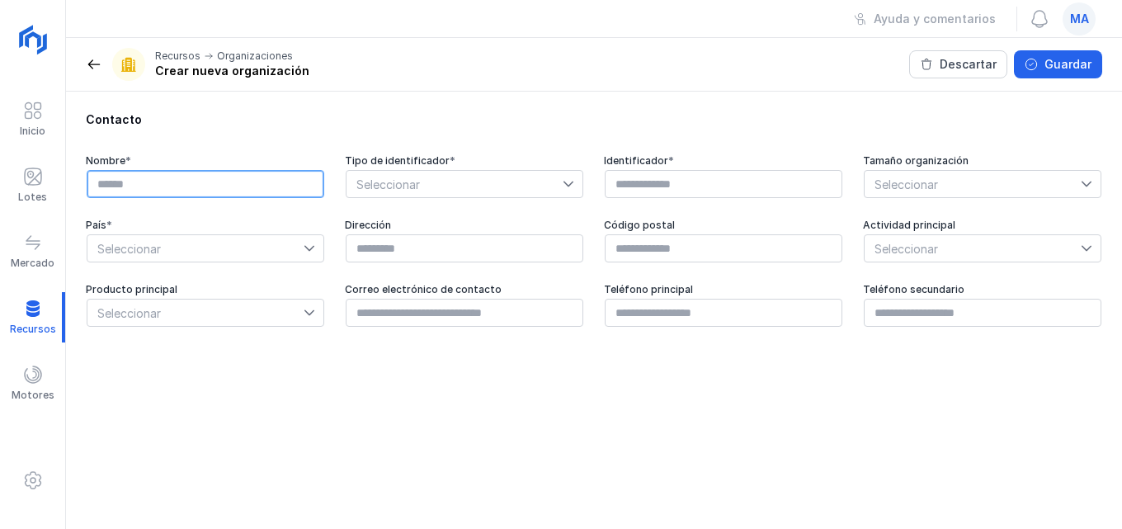
click at [174, 188] on input "text" at bounding box center [206, 184] width 238 height 28
type input "**********"
click at [573, 186] on icon at bounding box center [569, 184] width 12 height 12
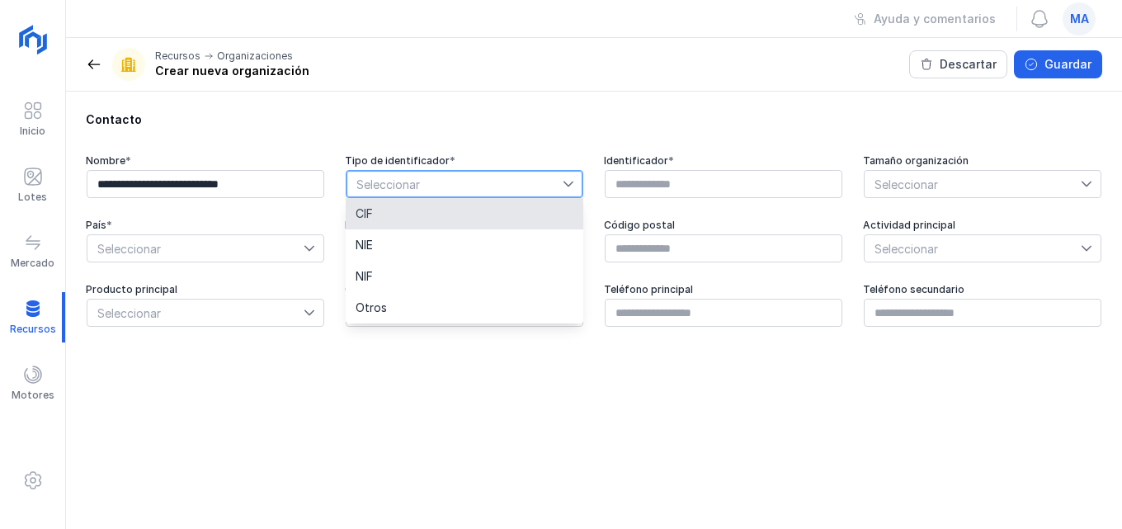
drag, startPoint x: 412, startPoint y: 222, endPoint x: 415, endPoint y: 214, distance: 8.9
click at [412, 221] on li "CIF" at bounding box center [465, 213] width 238 height 31
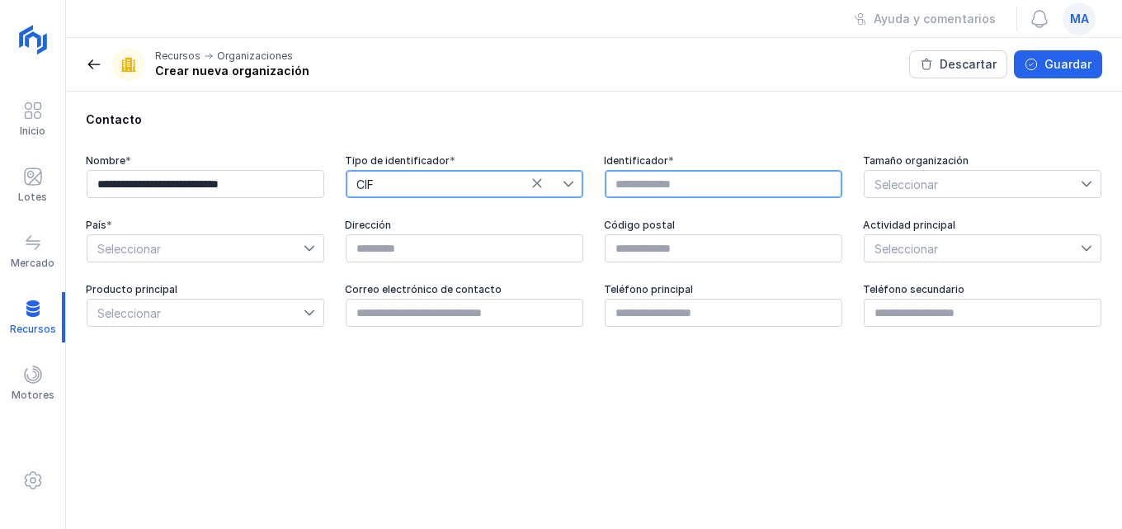
click at [657, 181] on input "text" at bounding box center [724, 184] width 238 height 28
type input "*********"
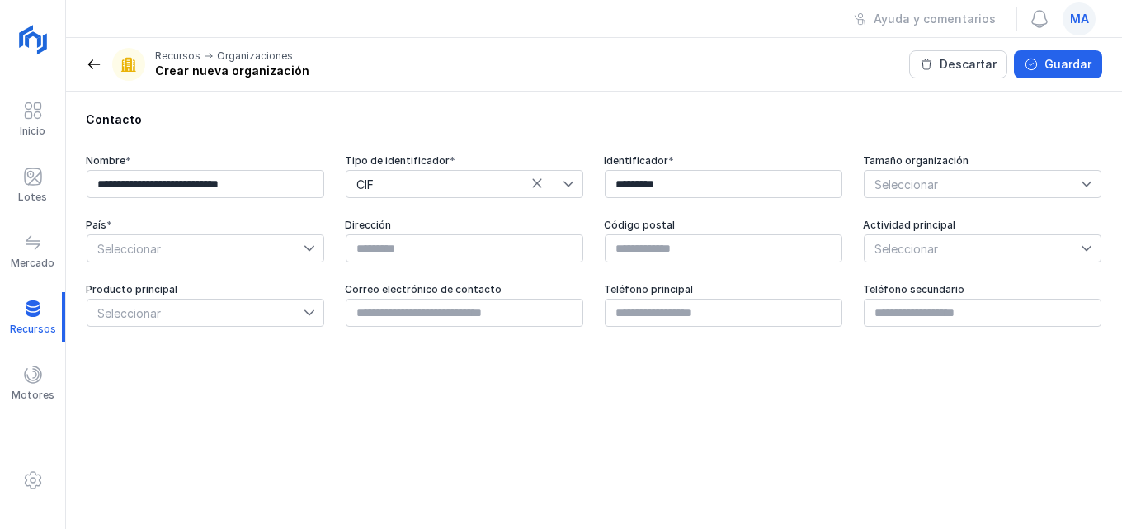
click at [1091, 196] on div at bounding box center [1091, 184] width 20 height 26
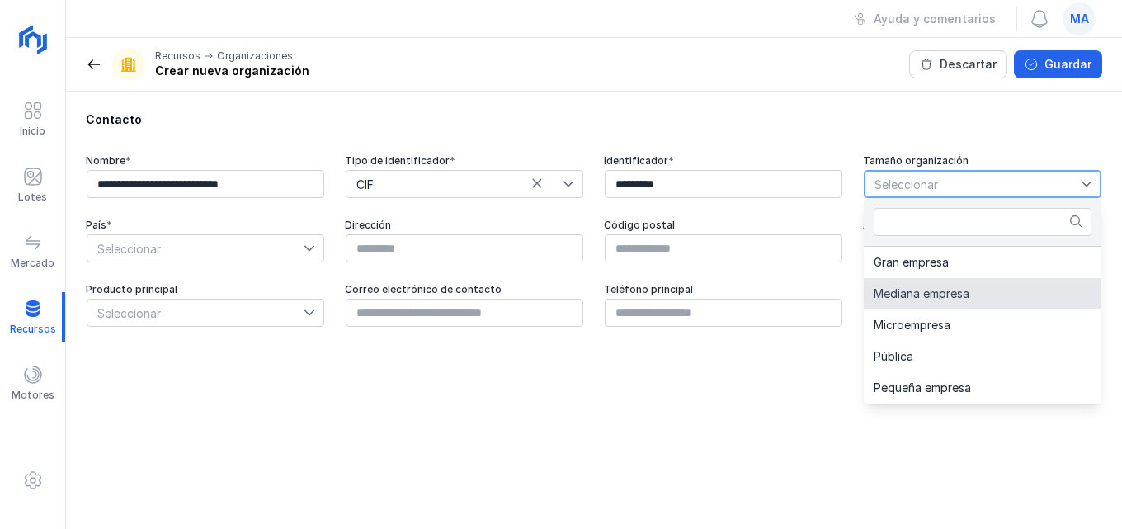
click at [975, 297] on li "Mediana empresa" at bounding box center [983, 293] width 238 height 31
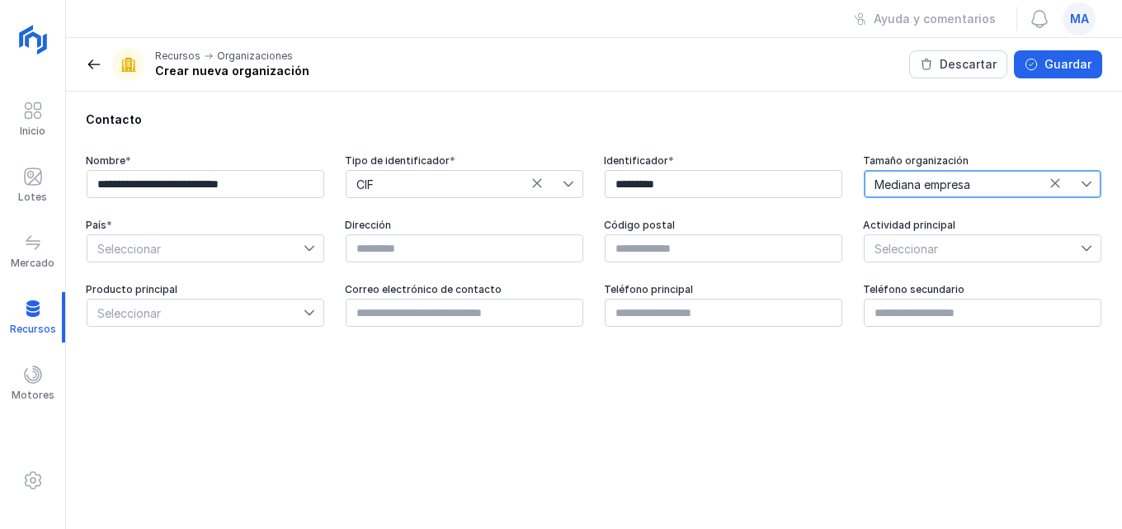
click at [304, 245] on icon at bounding box center [310, 249] width 12 height 12
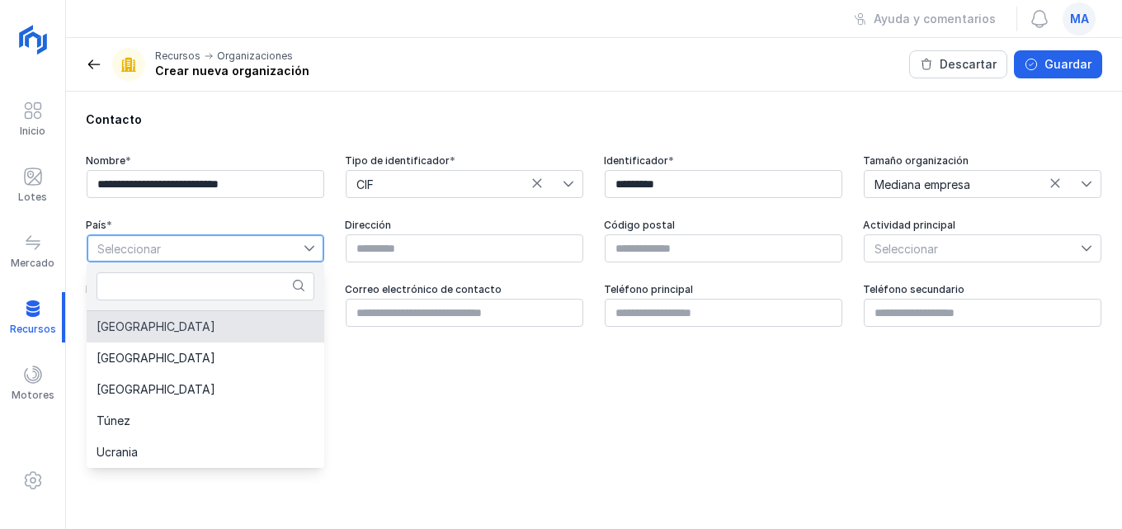
click at [172, 323] on li "[GEOGRAPHIC_DATA]" at bounding box center [206, 326] width 238 height 31
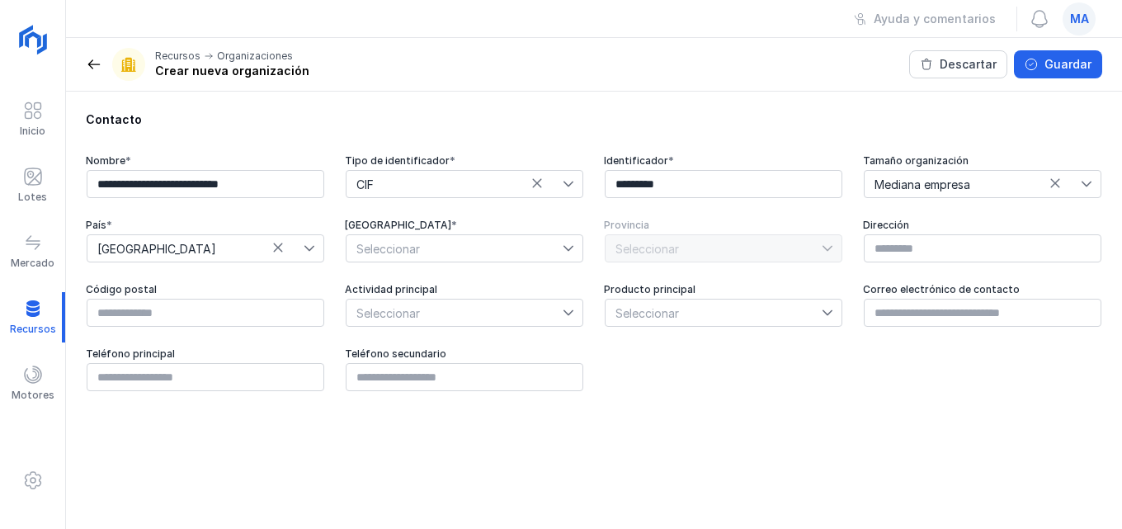
click at [576, 246] on div at bounding box center [573, 248] width 20 height 26
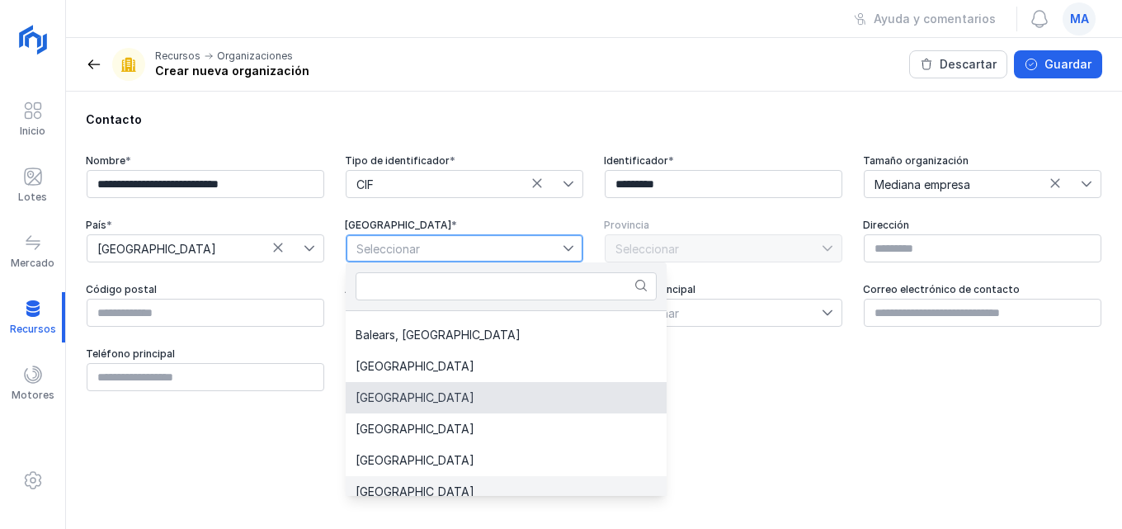
scroll to position [97, 0]
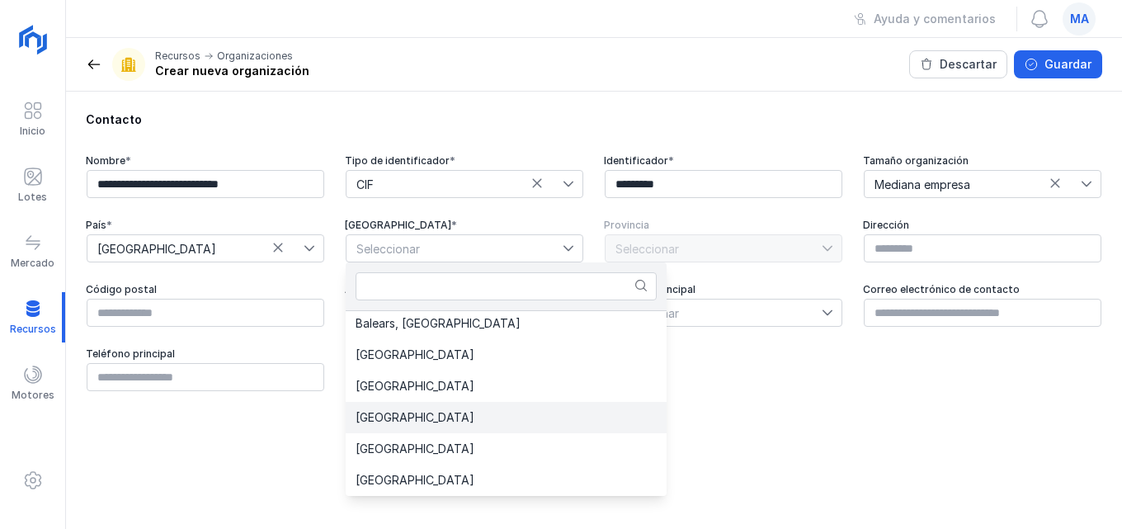
click at [424, 422] on span "[GEOGRAPHIC_DATA]" at bounding box center [415, 418] width 119 height 12
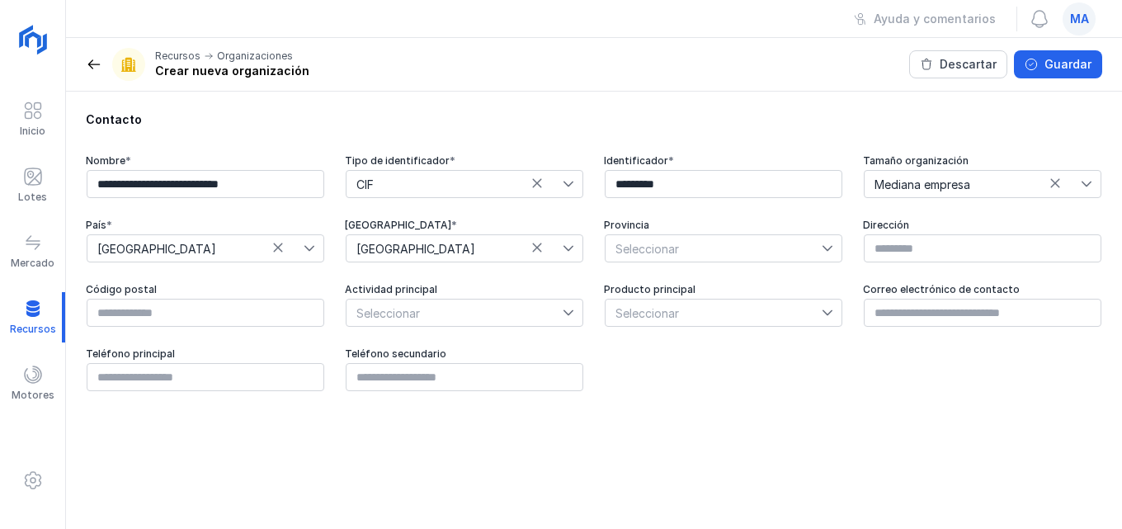
click at [830, 242] on div at bounding box center [832, 248] width 20 height 26
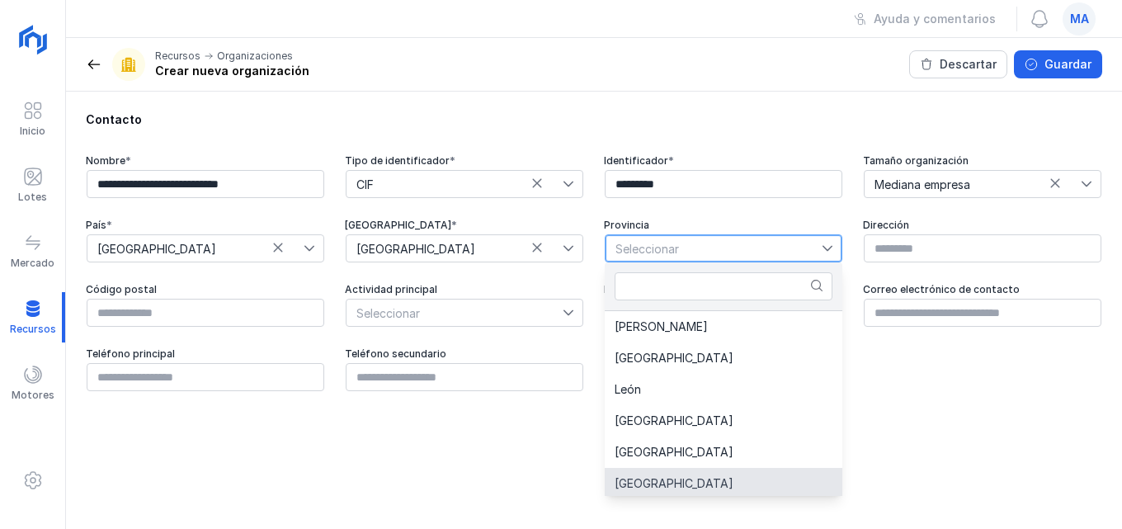
scroll to position [3, 0]
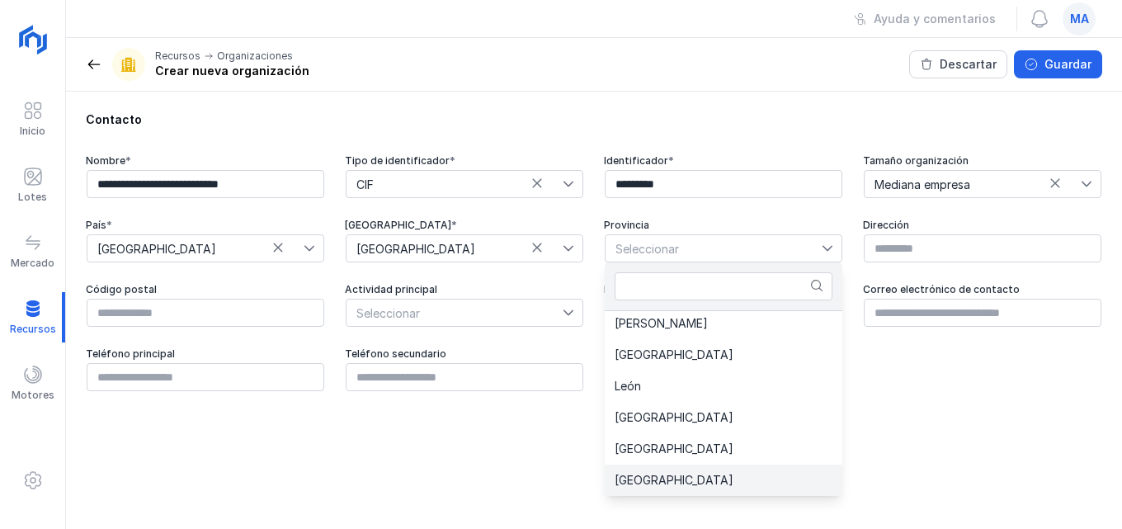
click at [667, 477] on li "[GEOGRAPHIC_DATA]" at bounding box center [724, 480] width 238 height 31
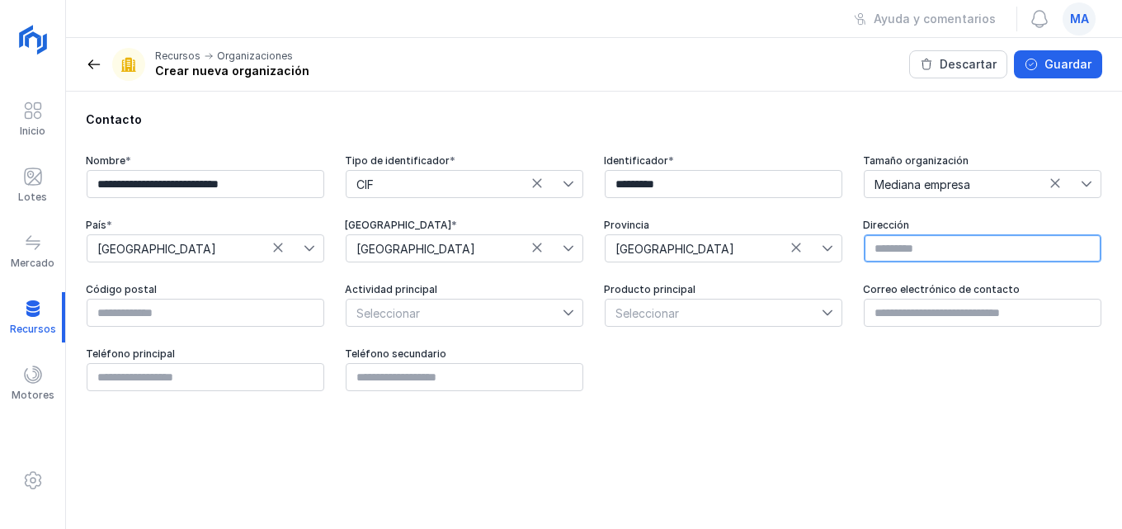
click at [928, 254] on input "text" at bounding box center [983, 248] width 238 height 28
type input "**********"
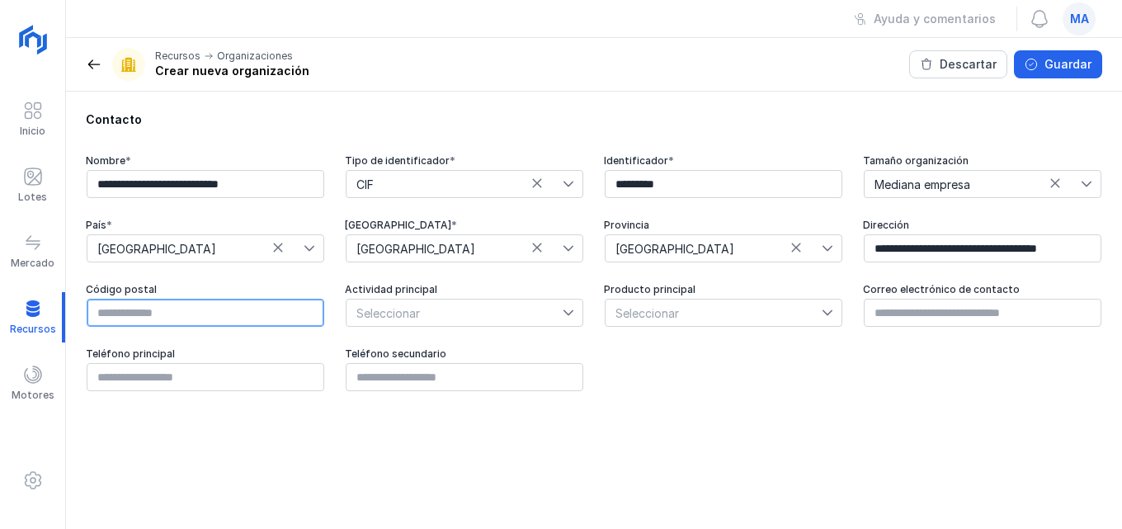
click at [148, 317] on input "text" at bounding box center [206, 313] width 238 height 28
type input "*****"
click at [571, 320] on div at bounding box center [573, 313] width 20 height 26
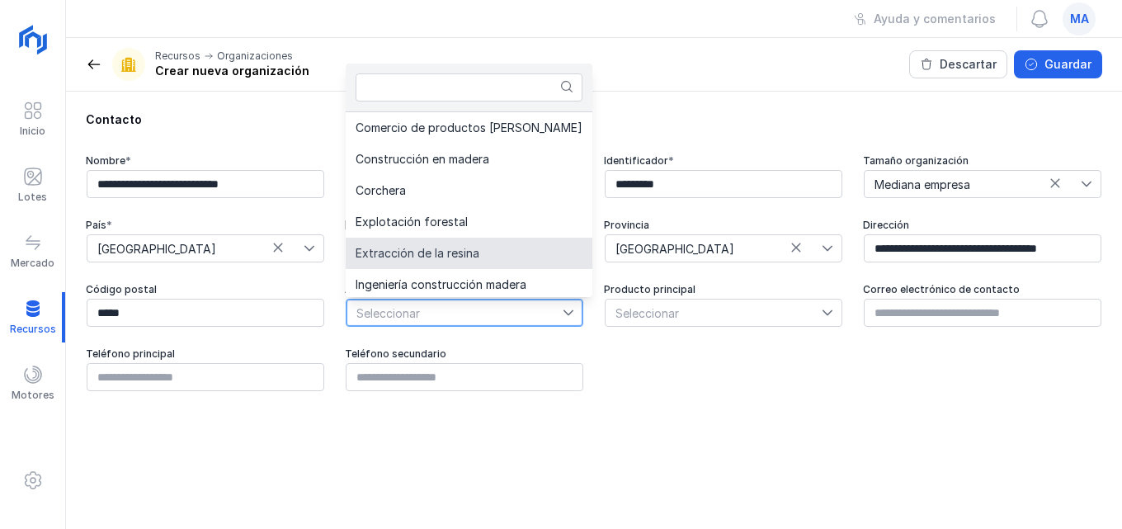
scroll to position [254, 0]
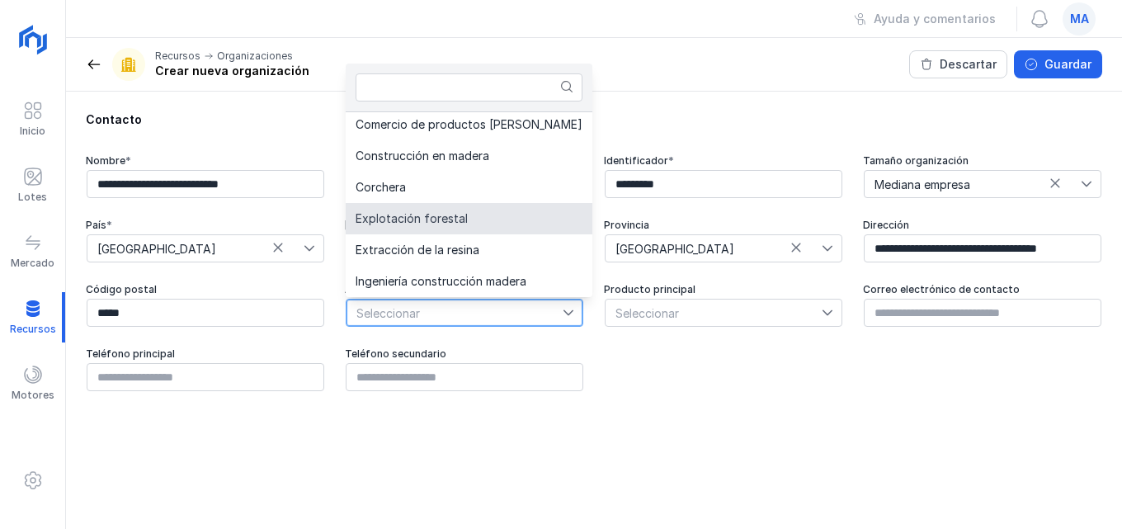
click at [472, 224] on li "Explotación forestal" at bounding box center [469, 218] width 247 height 31
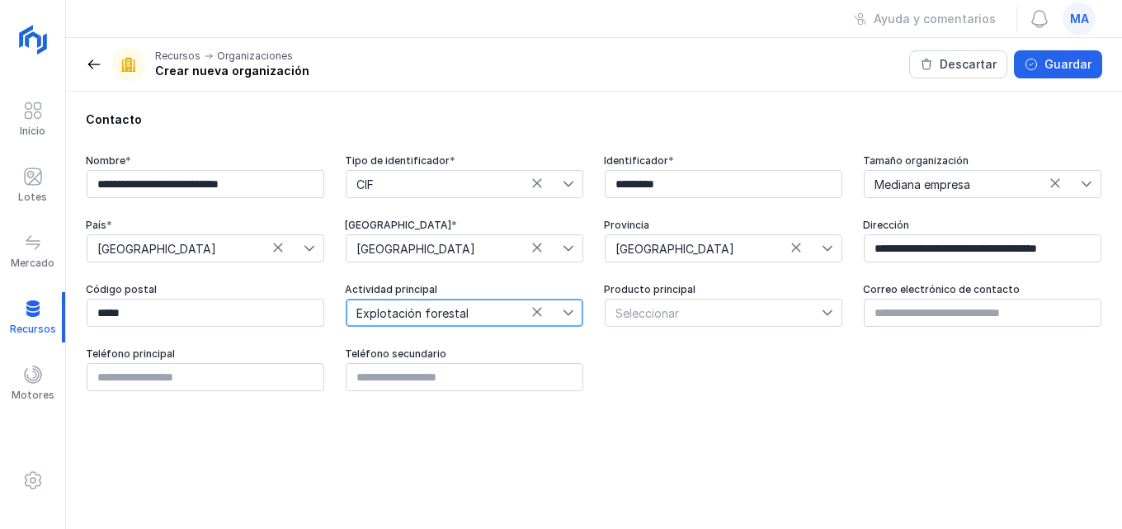
click at [702, 304] on span "Seleccionar" at bounding box center [714, 313] width 216 height 26
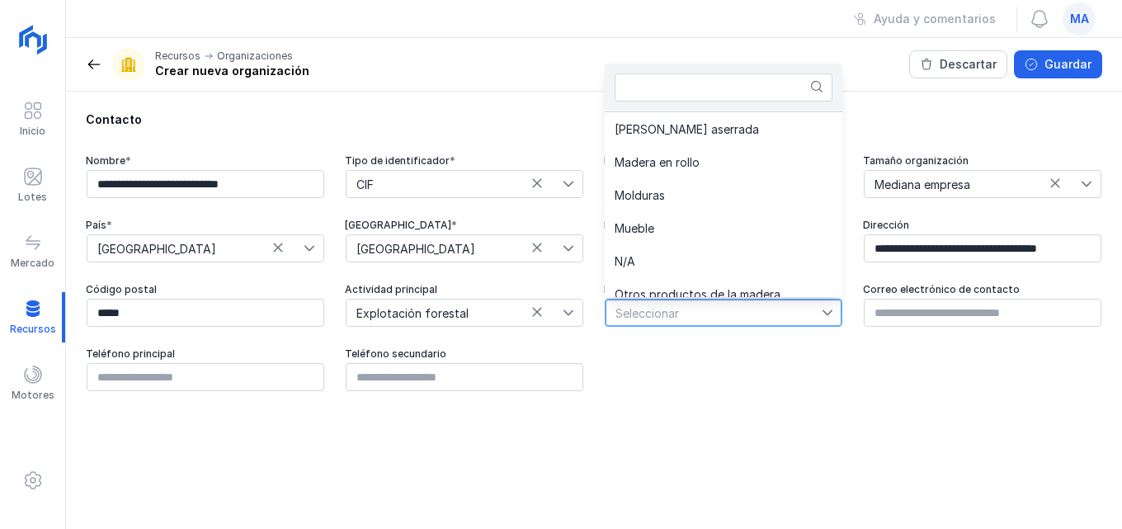
scroll to position [521, 0]
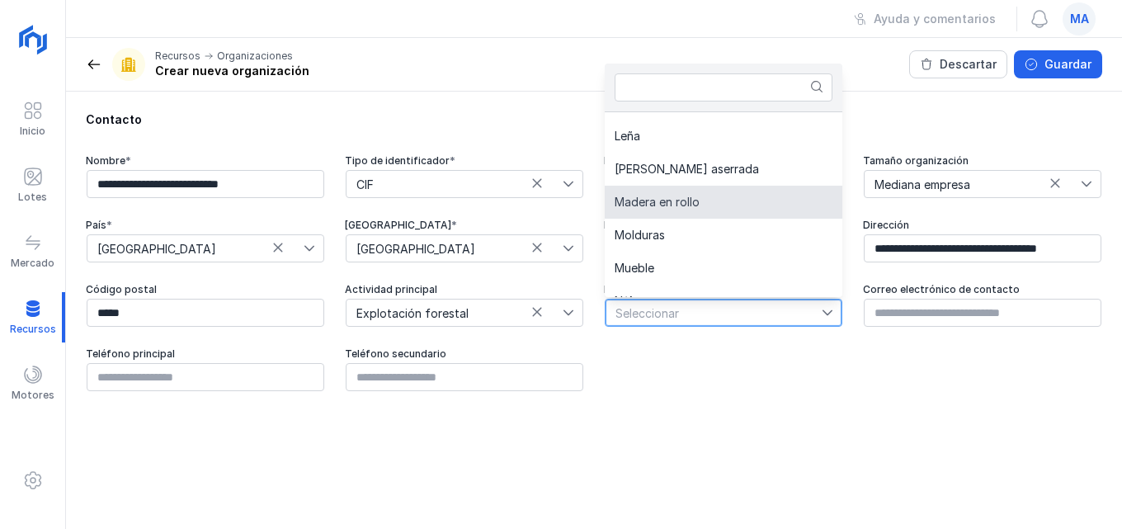
click at [701, 205] on li "Madera en rollo" at bounding box center [753, 202] width 296 height 33
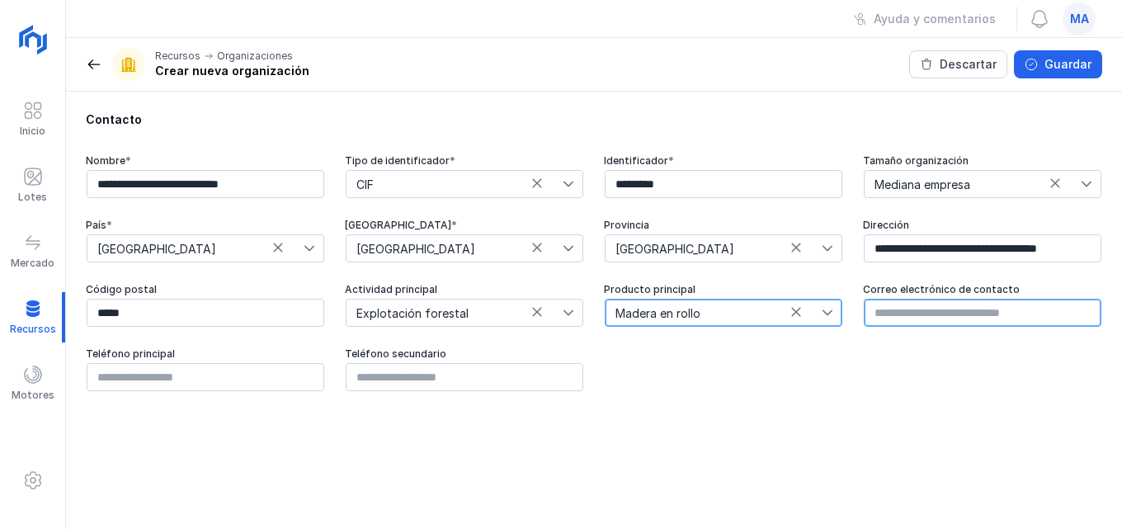
click at [883, 310] on input "text" at bounding box center [983, 313] width 238 height 28
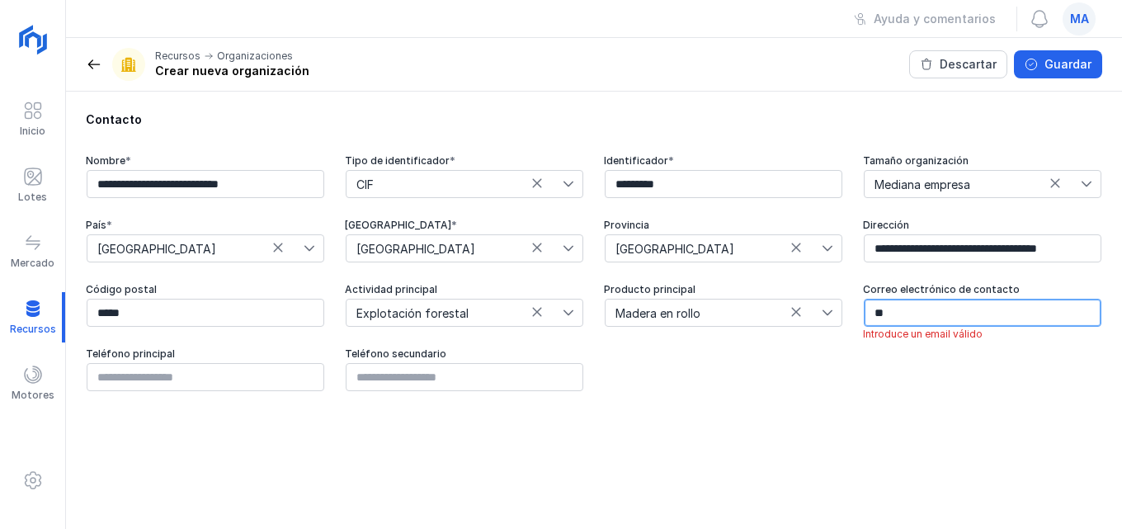
type input "*"
type input "**********"
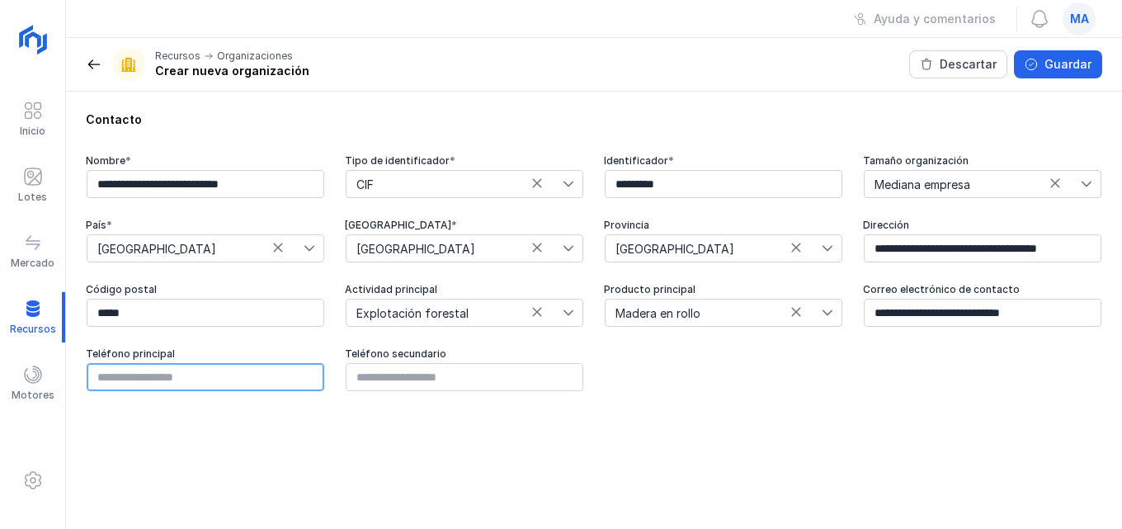
click at [137, 373] on input "text" at bounding box center [206, 377] width 238 height 28
type input "*********"
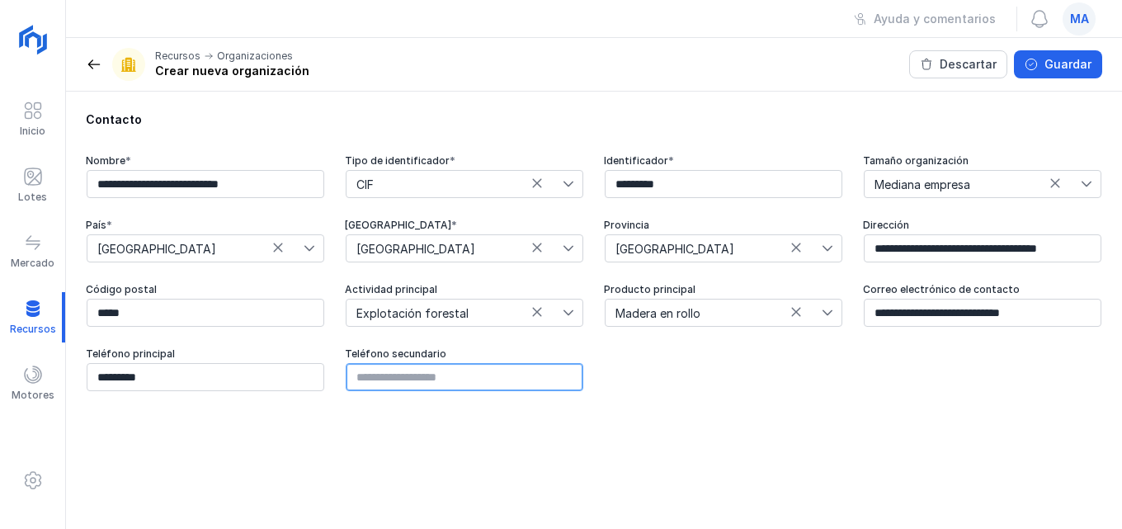
click at [472, 380] on input "text" at bounding box center [465, 377] width 238 height 28
type input "*********"
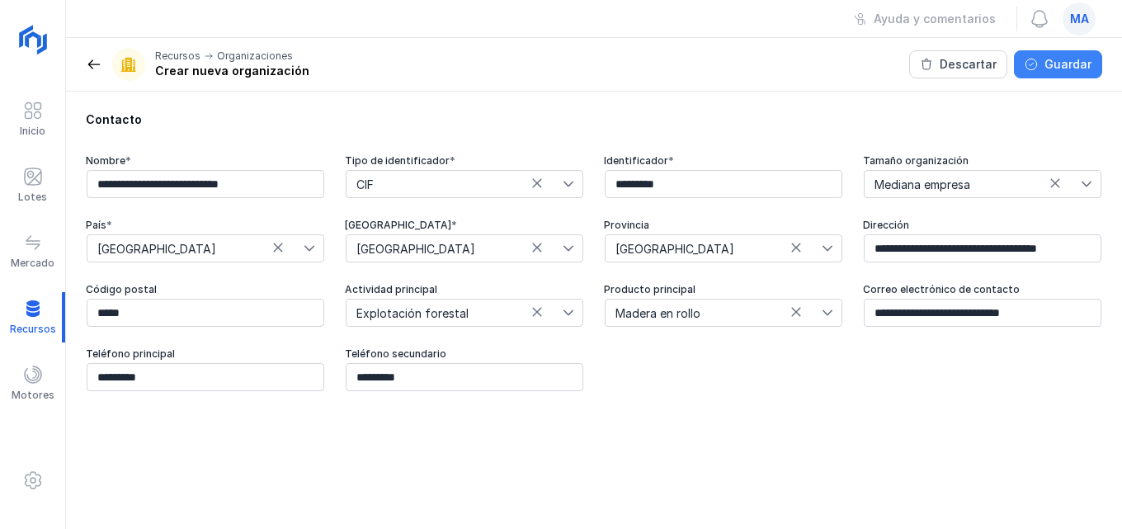
click at [1091, 64] on button "Guardar" at bounding box center [1058, 64] width 88 height 28
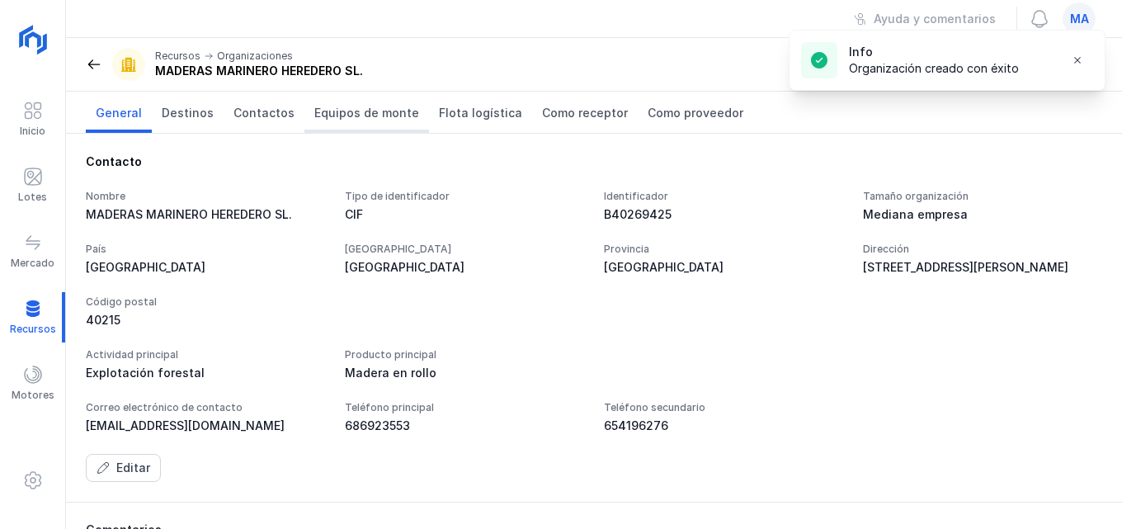
click at [366, 113] on span "Equipos de monte" at bounding box center [366, 113] width 105 height 17
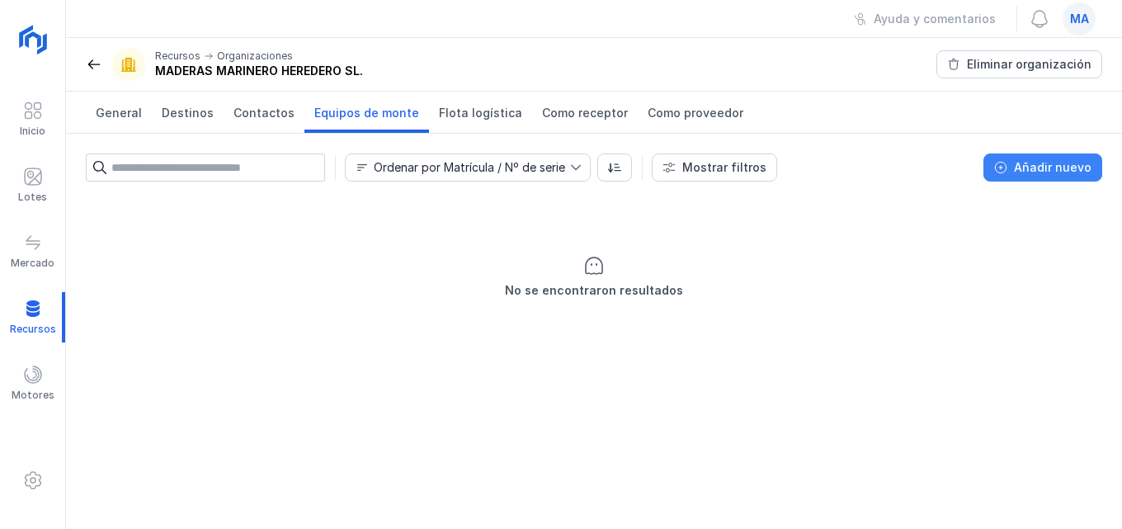
click at [1048, 163] on div "Añadir nuevo" at bounding box center [1053, 167] width 78 height 17
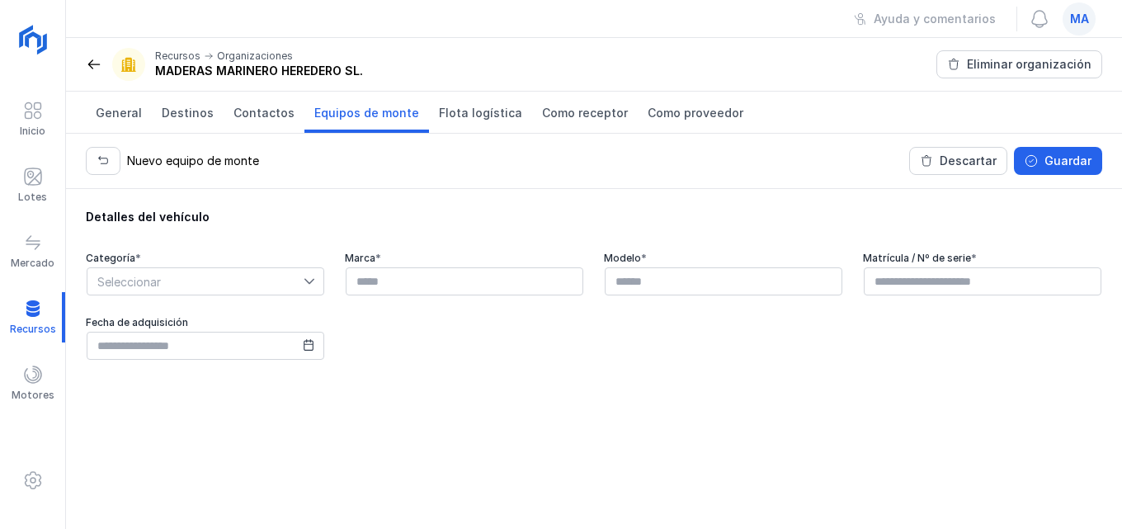
click at [314, 278] on icon at bounding box center [310, 282] width 12 height 12
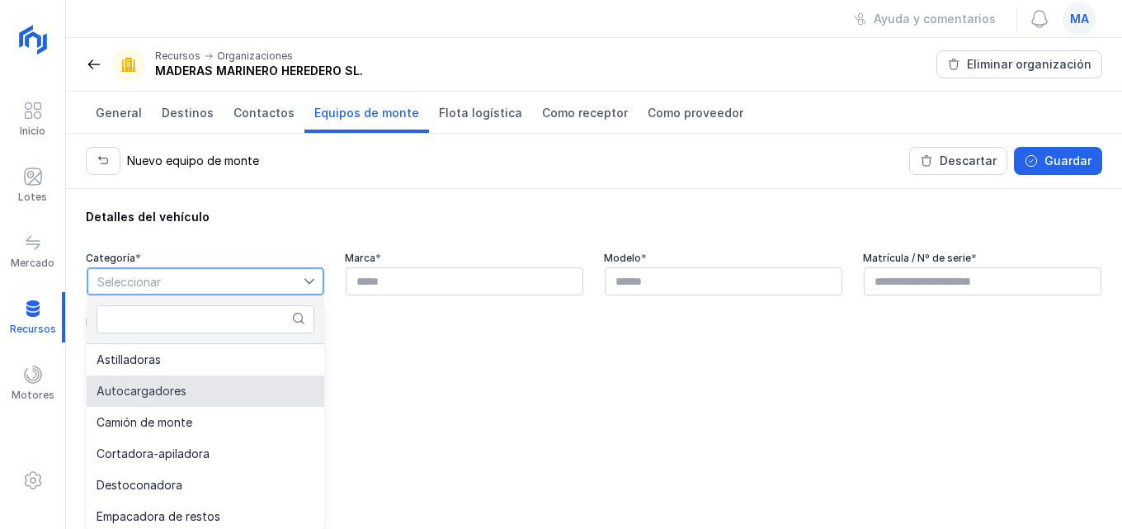
click at [166, 399] on li "Autocargadores" at bounding box center [206, 390] width 238 height 31
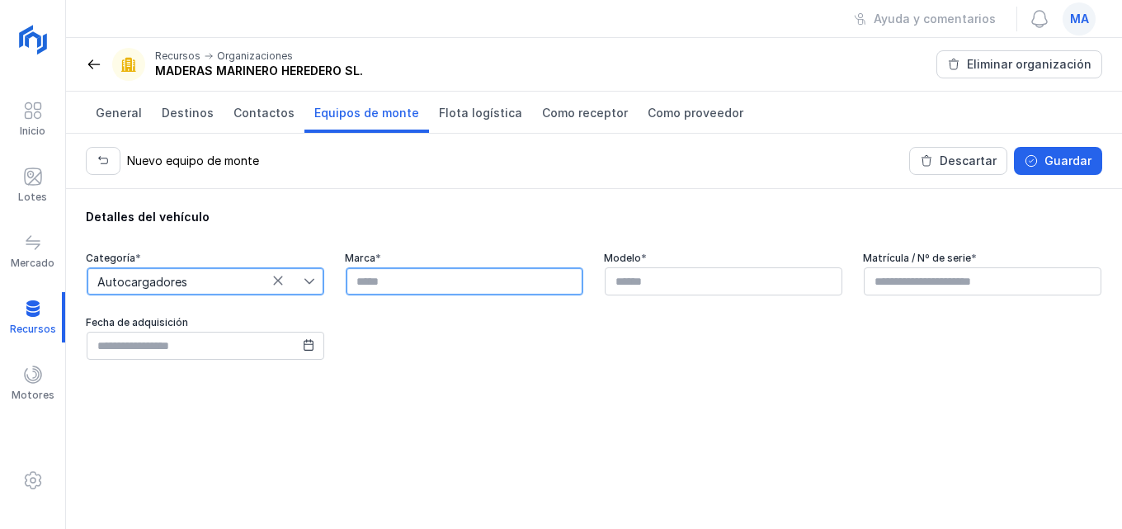
click at [459, 287] on input "text" at bounding box center [465, 281] width 238 height 28
type input "*"
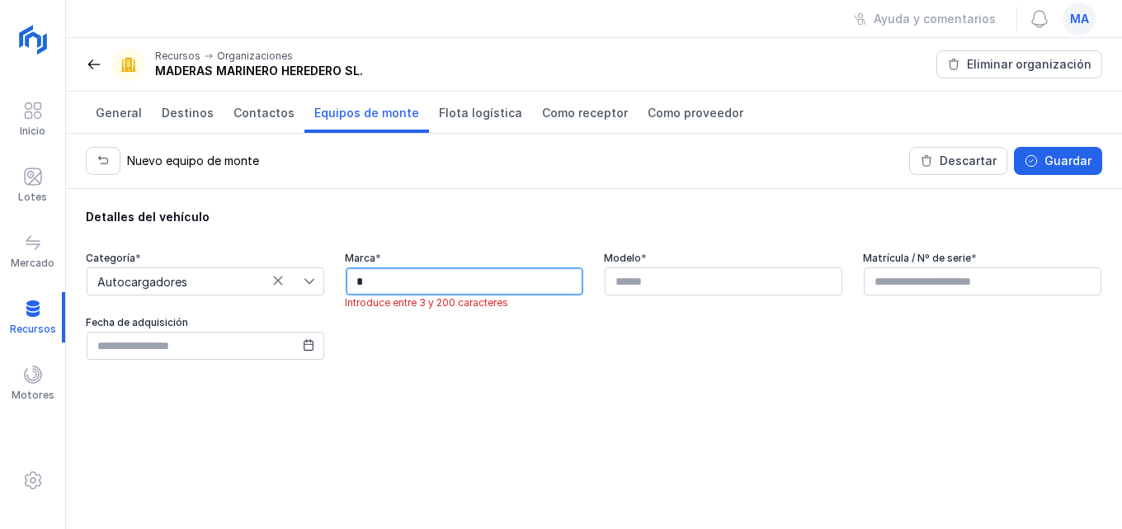
type input "*"
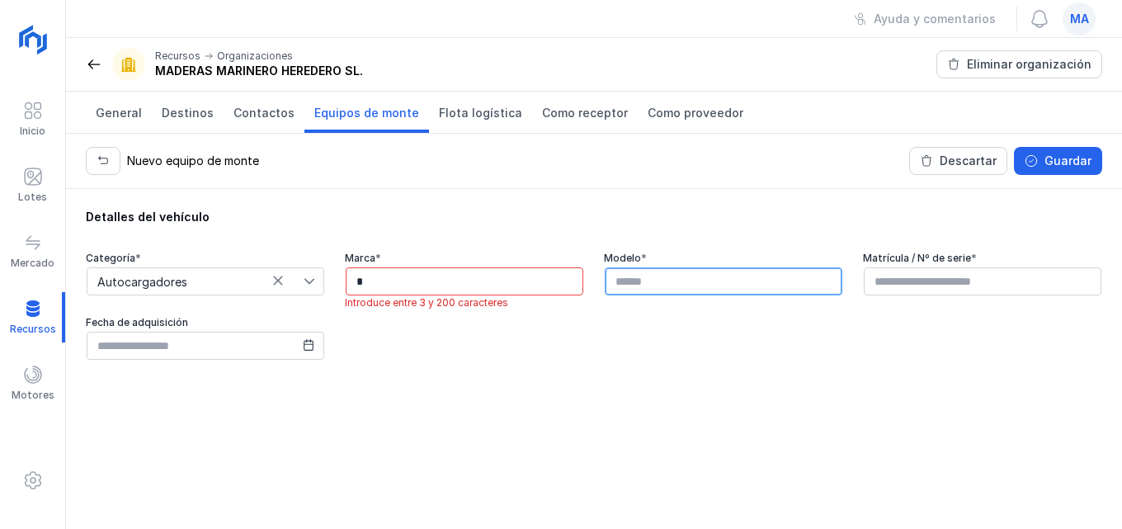
click at [726, 290] on input "text" at bounding box center [724, 281] width 238 height 28
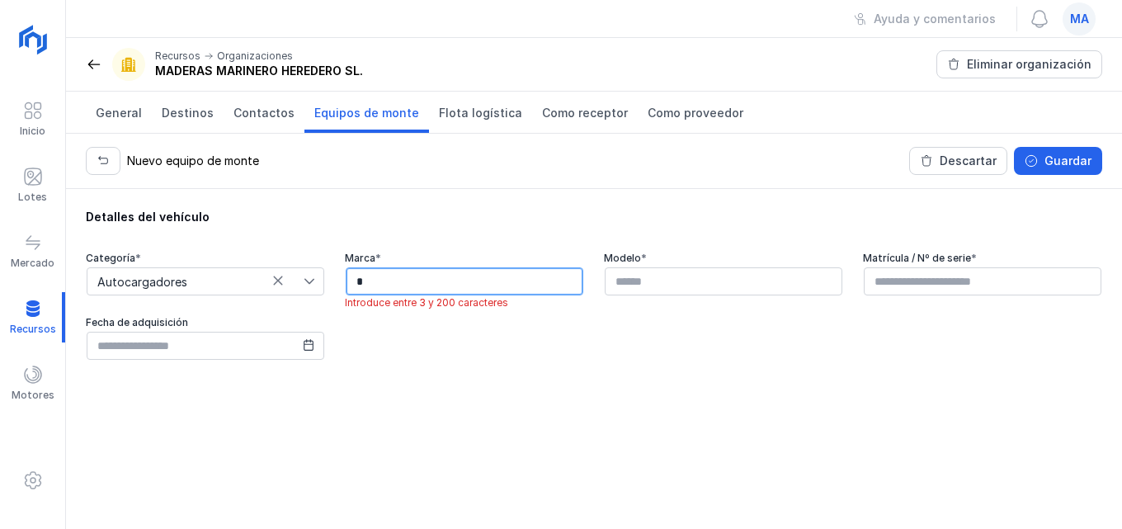
click at [403, 276] on input "*" at bounding box center [465, 281] width 238 height 28
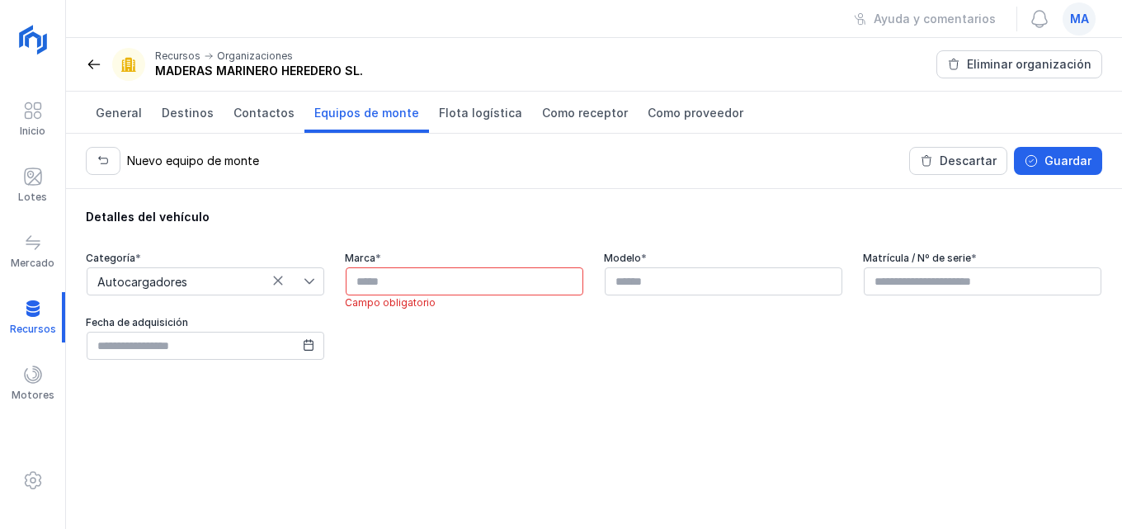
click at [281, 281] on icon at bounding box center [278, 281] width 12 height 12
click at [979, 158] on div "Descartar" at bounding box center [968, 161] width 57 height 17
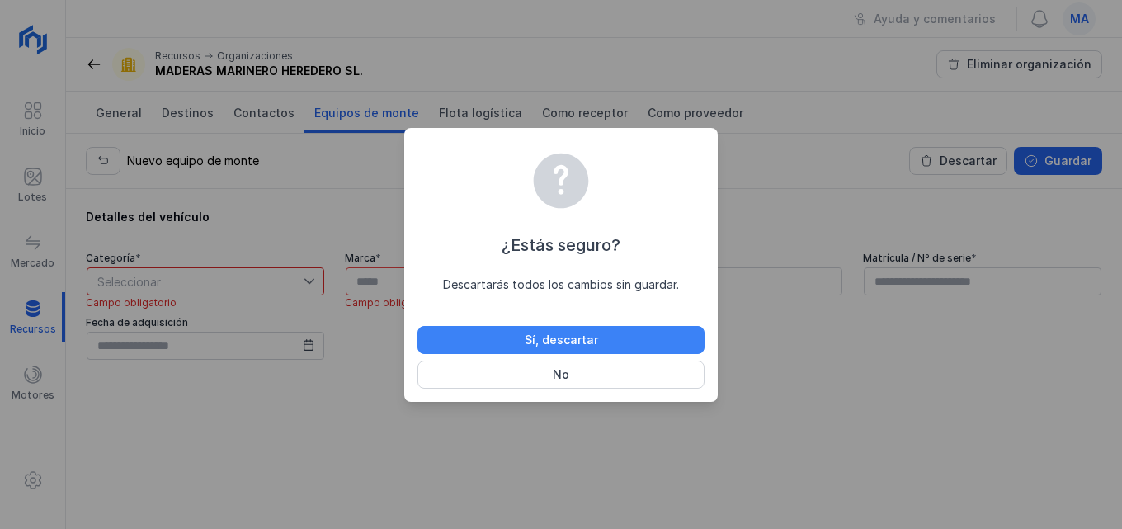
click at [543, 346] on div "Sí, descartar" at bounding box center [561, 340] width 73 height 17
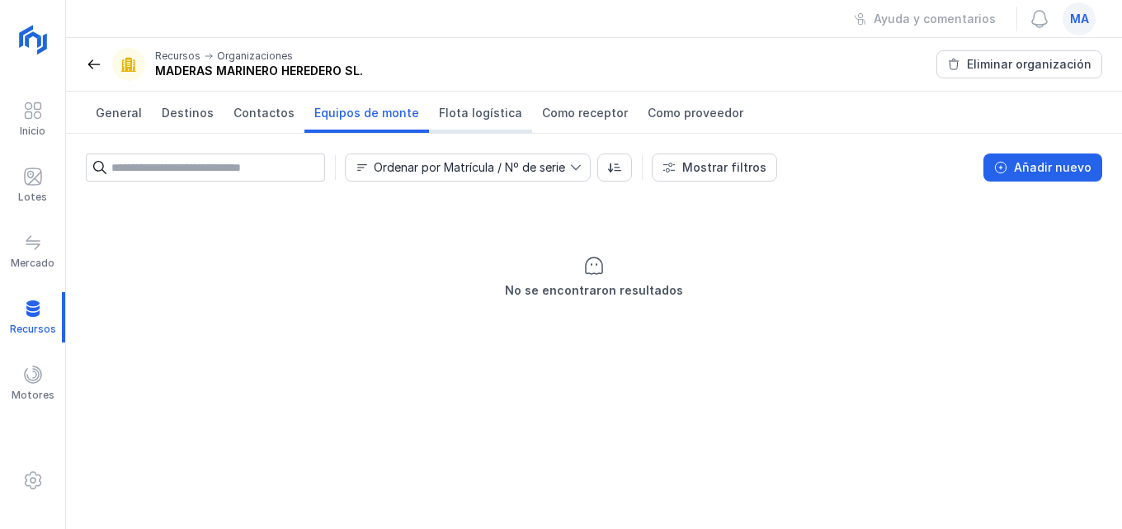
click at [458, 116] on span "Flota logística" at bounding box center [480, 113] width 83 height 17
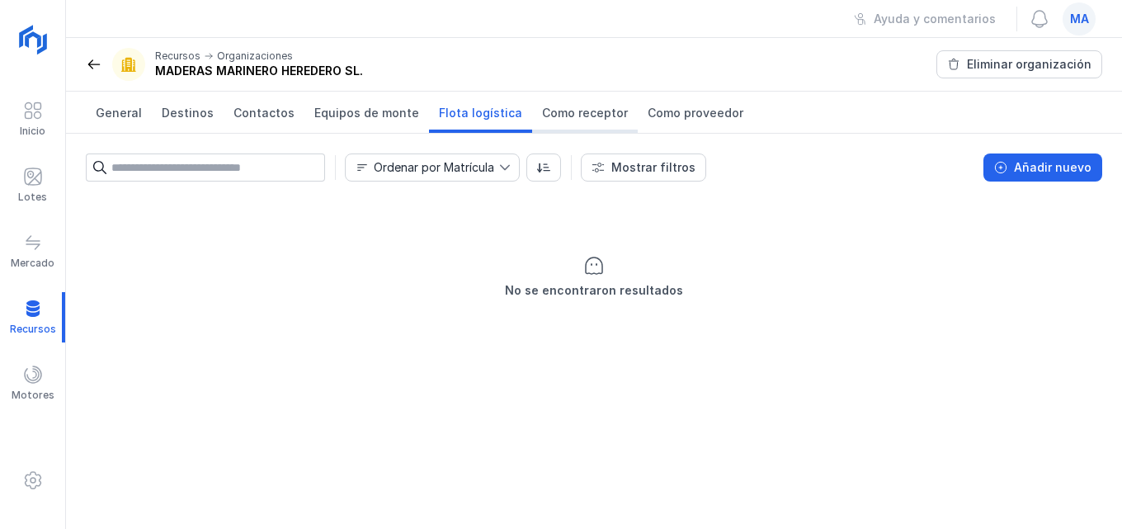
click at [570, 114] on span "Como receptor" at bounding box center [585, 113] width 86 height 17
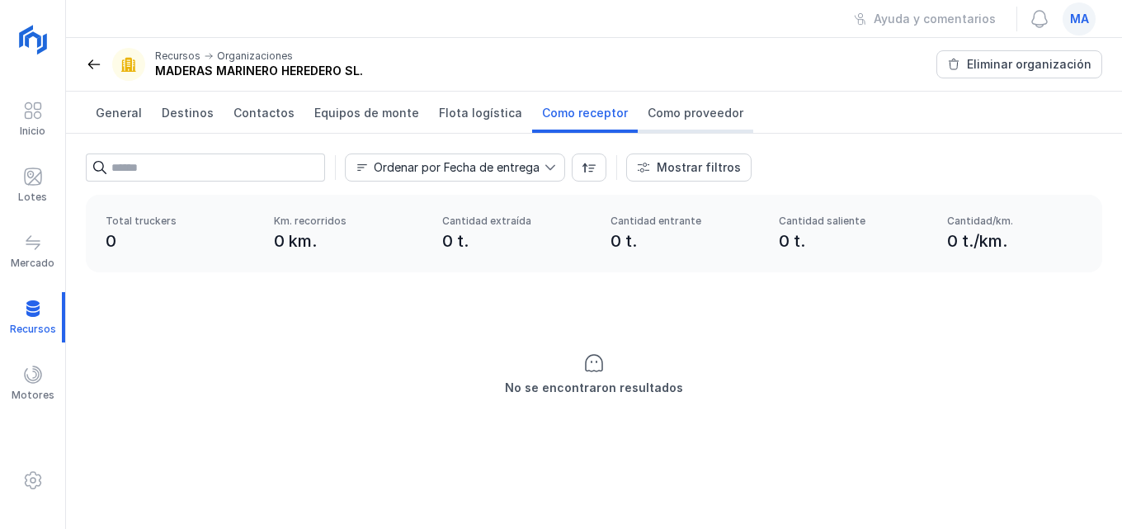
click at [648, 111] on span "Como proveedor" at bounding box center [696, 113] width 96 height 17
click at [106, 114] on span "General" at bounding box center [119, 113] width 46 height 17
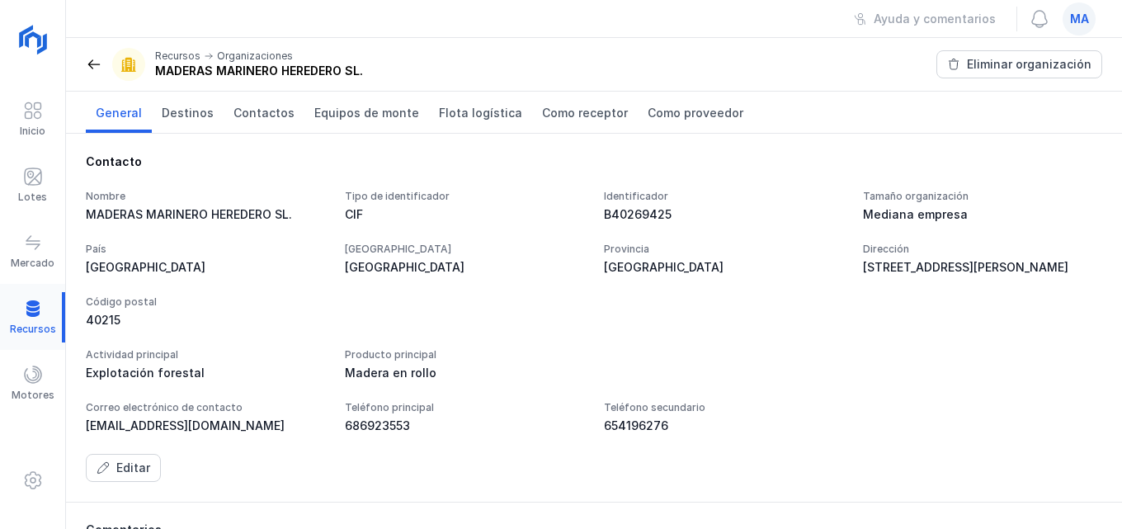
click at [28, 309] on div at bounding box center [32, 317] width 65 height 50
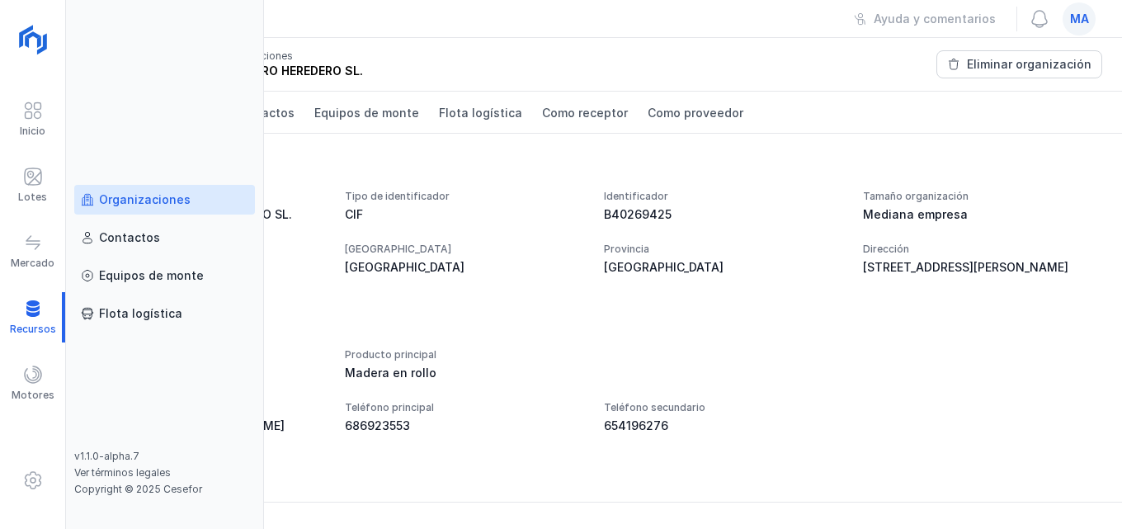
click at [140, 215] on div "Organizaciones Contactos Equipos de [PERSON_NAME] logística" at bounding box center [164, 317] width 181 height 265
drag, startPoint x: 144, startPoint y: 202, endPoint x: 146, endPoint y: 194, distance: 8.6
click at [144, 201] on div "Organizaciones" at bounding box center [145, 199] width 92 height 17
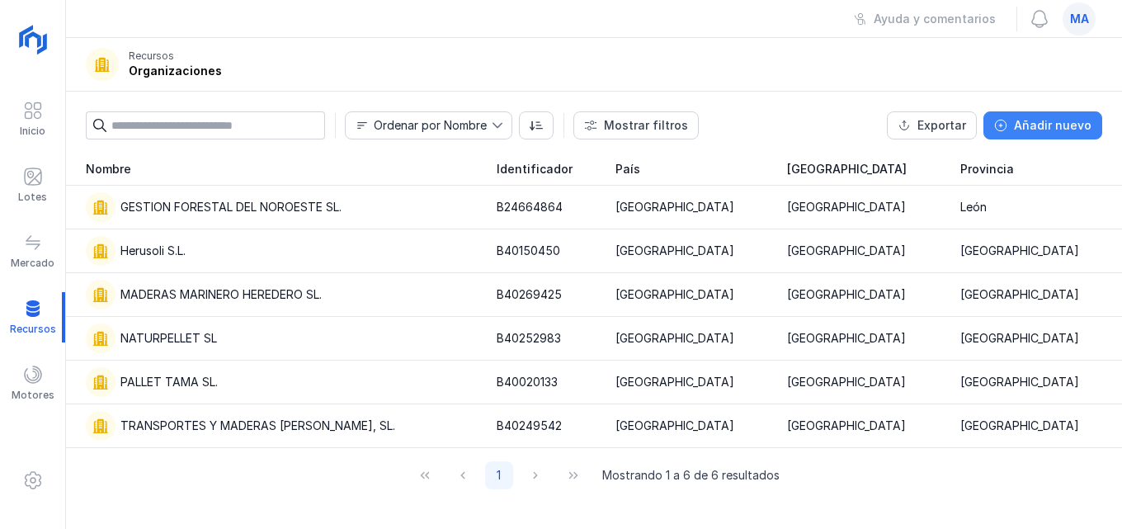
click at [1077, 128] on div "Añadir nuevo" at bounding box center [1053, 125] width 78 height 17
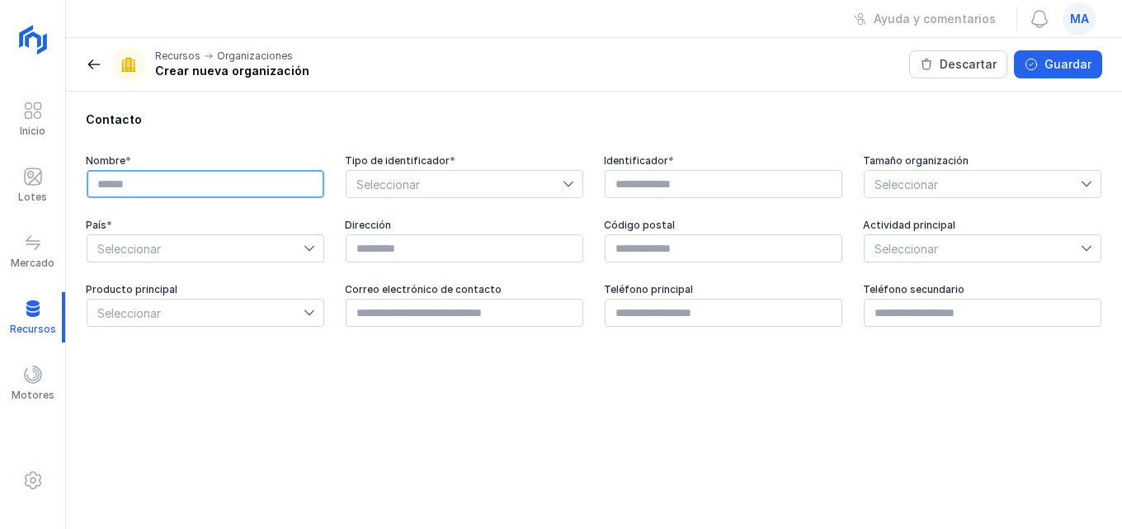
click at [241, 186] on input "text" at bounding box center [206, 184] width 238 height 28
type input "*"
type input "**********"
click at [577, 186] on div at bounding box center [573, 184] width 20 height 26
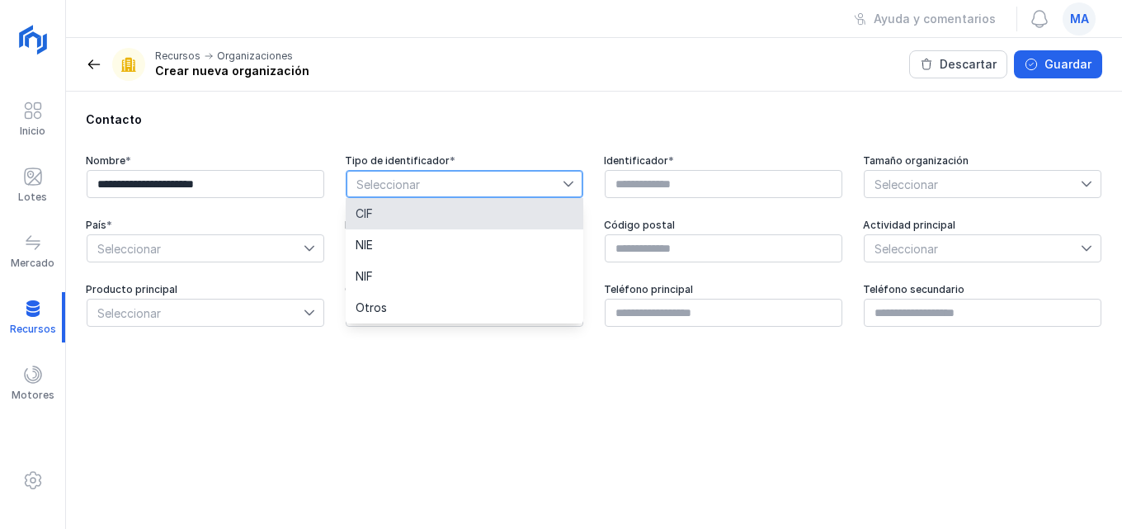
click at [476, 216] on li "CIF" at bounding box center [465, 213] width 238 height 31
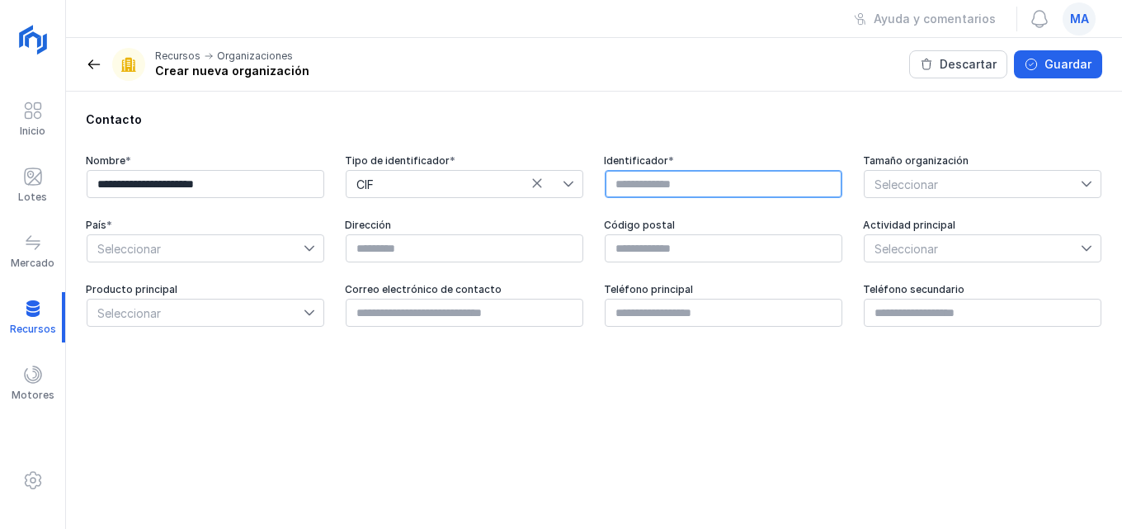
click at [655, 172] on input "text" at bounding box center [724, 184] width 238 height 28
type input "*********"
click at [1097, 178] on div at bounding box center [1091, 184] width 20 height 26
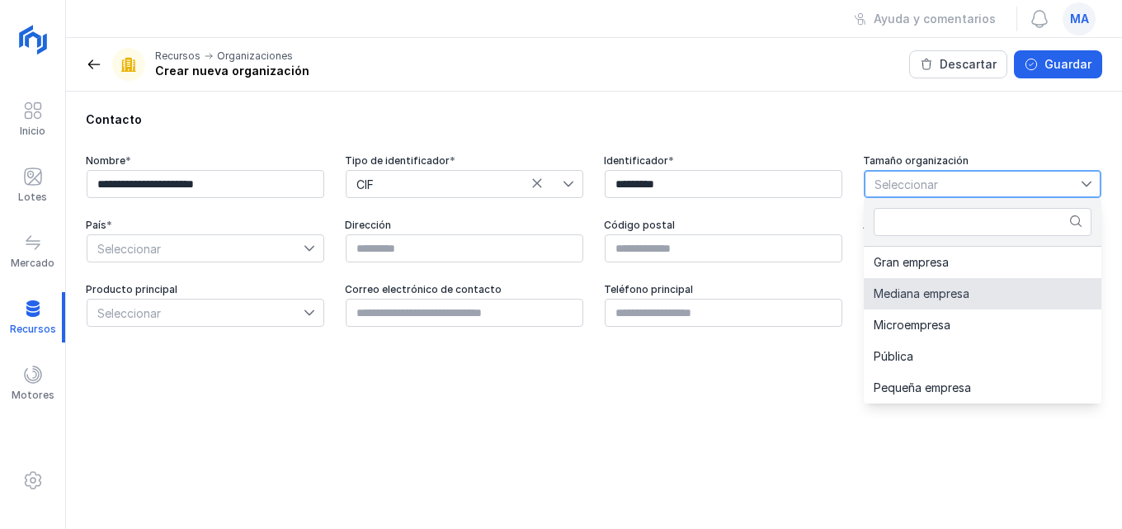
click at [939, 295] on span "Mediana empresa" at bounding box center [922, 294] width 96 height 12
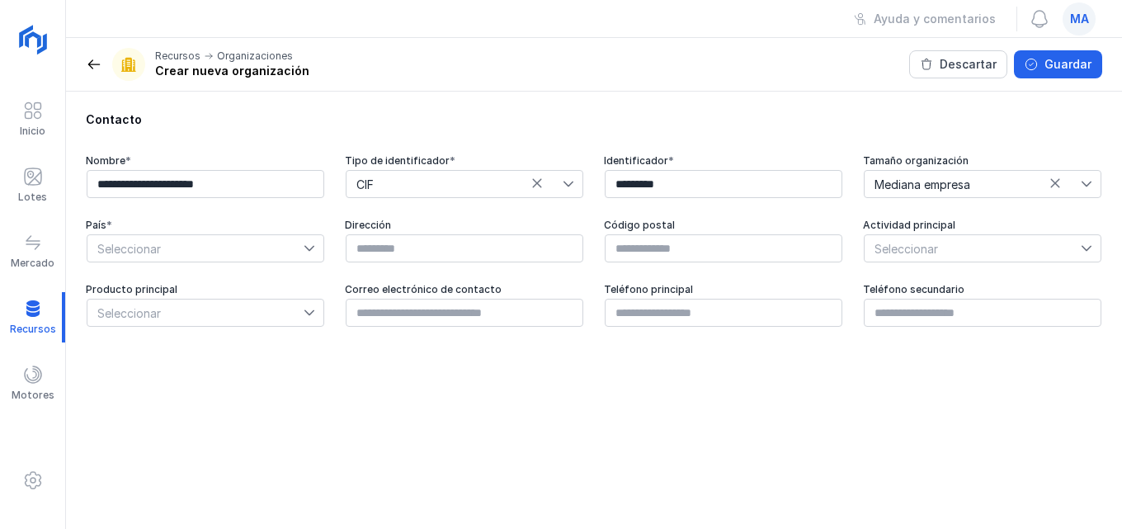
click at [313, 250] on icon at bounding box center [310, 249] width 12 height 12
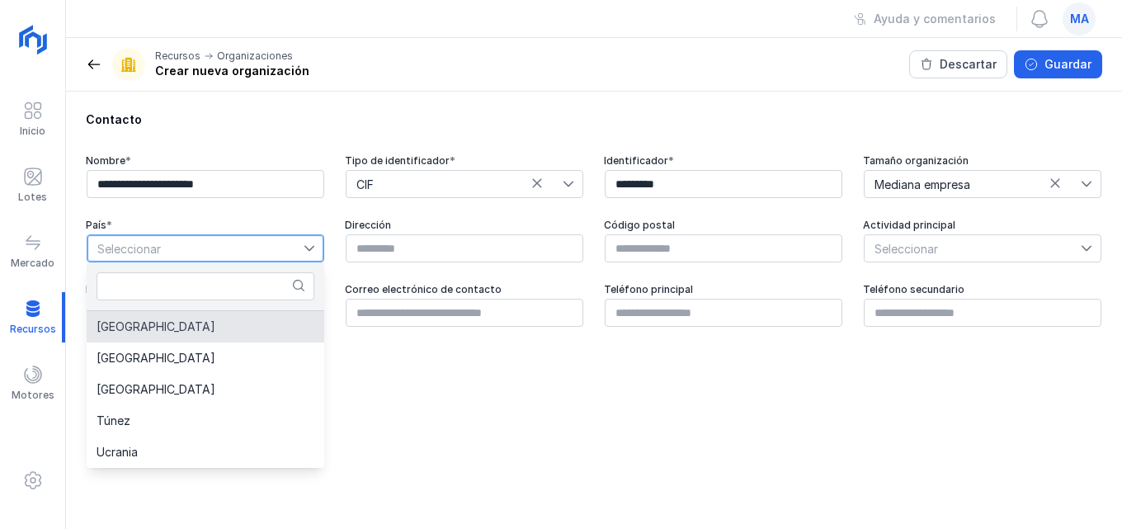
click at [161, 322] on li "[GEOGRAPHIC_DATA]" at bounding box center [206, 326] width 238 height 31
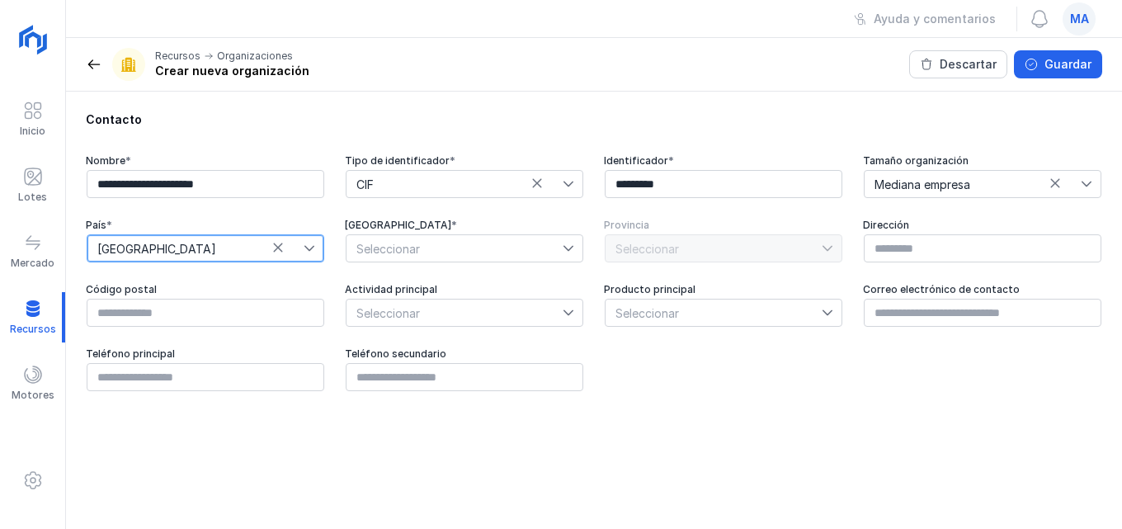
click at [568, 248] on icon at bounding box center [569, 249] width 12 height 12
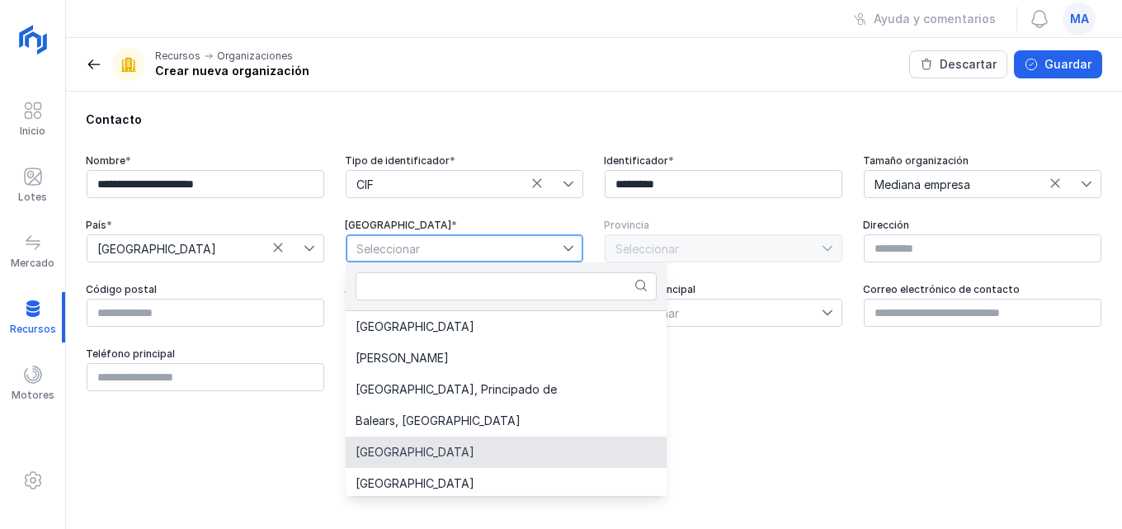
scroll to position [83, 0]
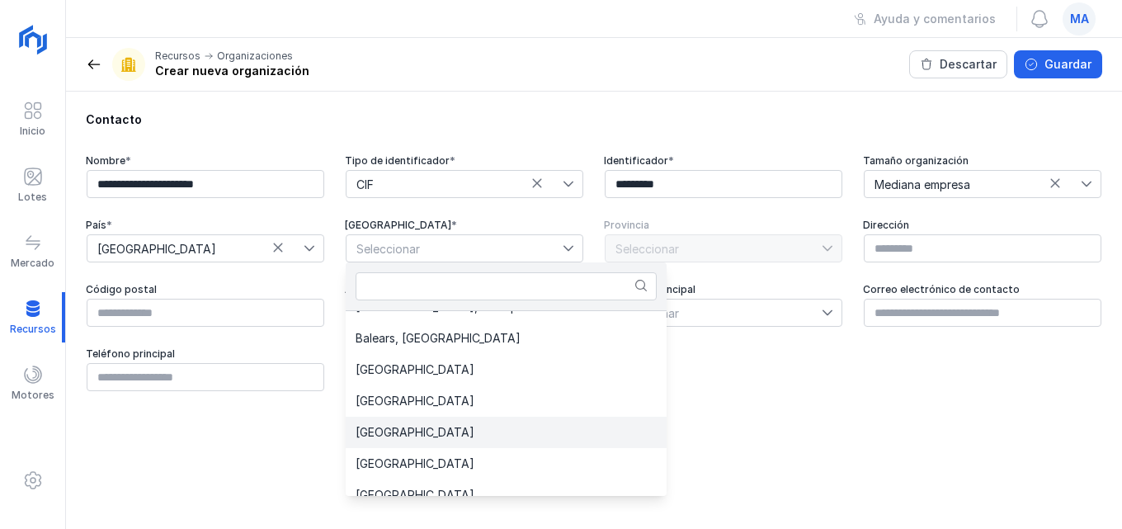
click at [415, 437] on span "[GEOGRAPHIC_DATA]" at bounding box center [415, 433] width 119 height 12
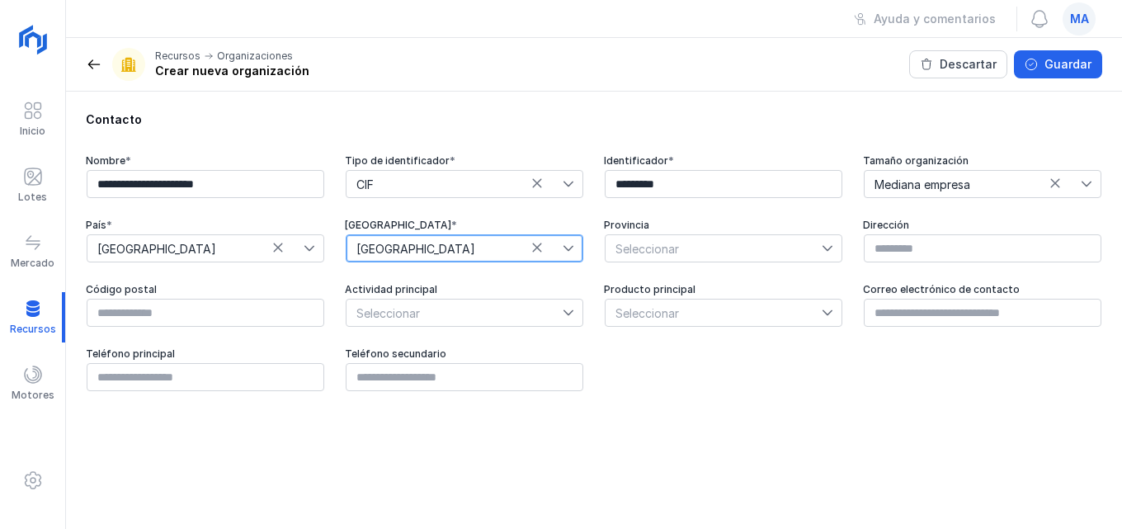
click at [833, 247] on icon at bounding box center [828, 249] width 12 height 12
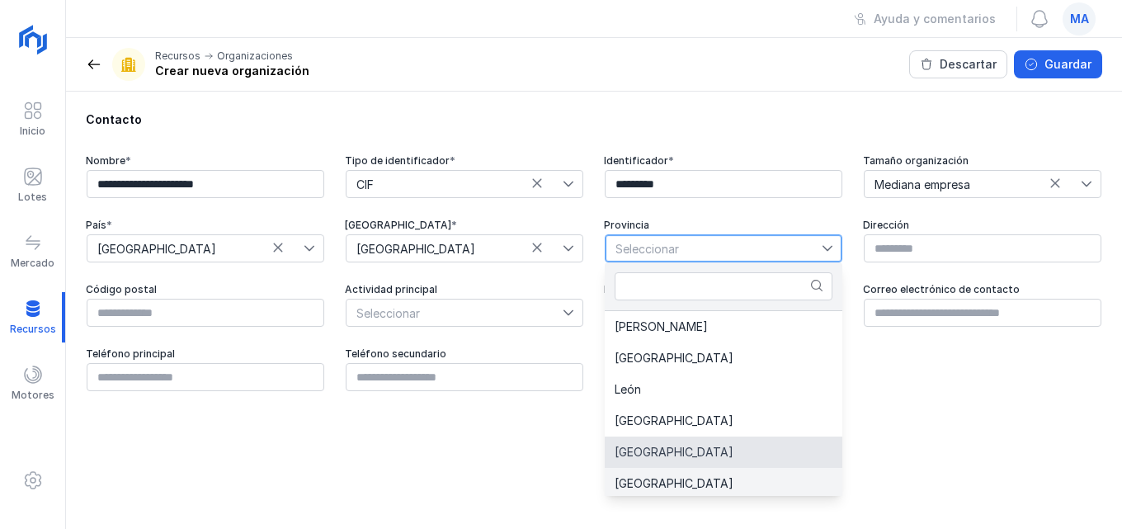
scroll to position [3, 0]
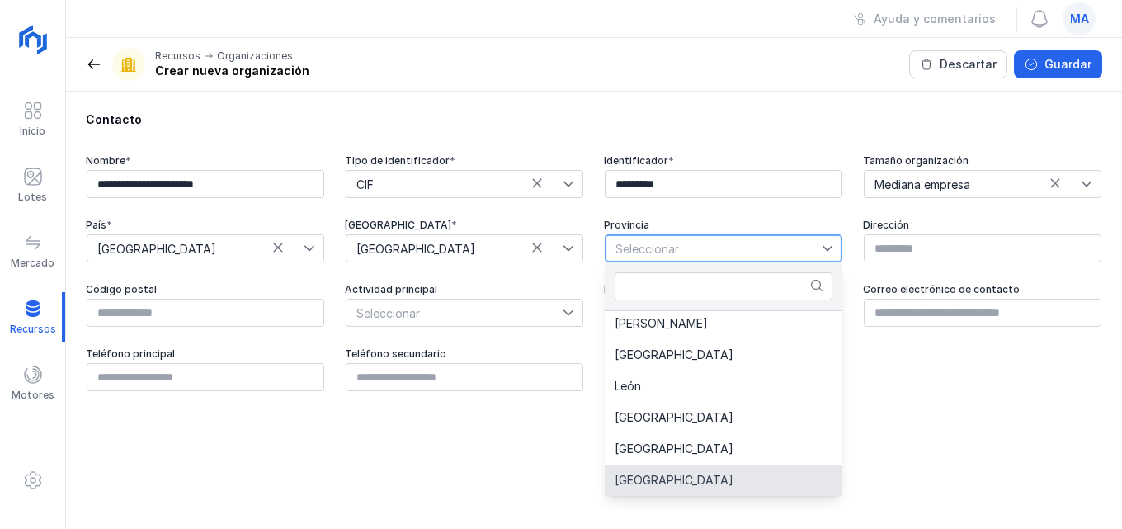
click at [649, 477] on span "[GEOGRAPHIC_DATA]" at bounding box center [674, 480] width 119 height 12
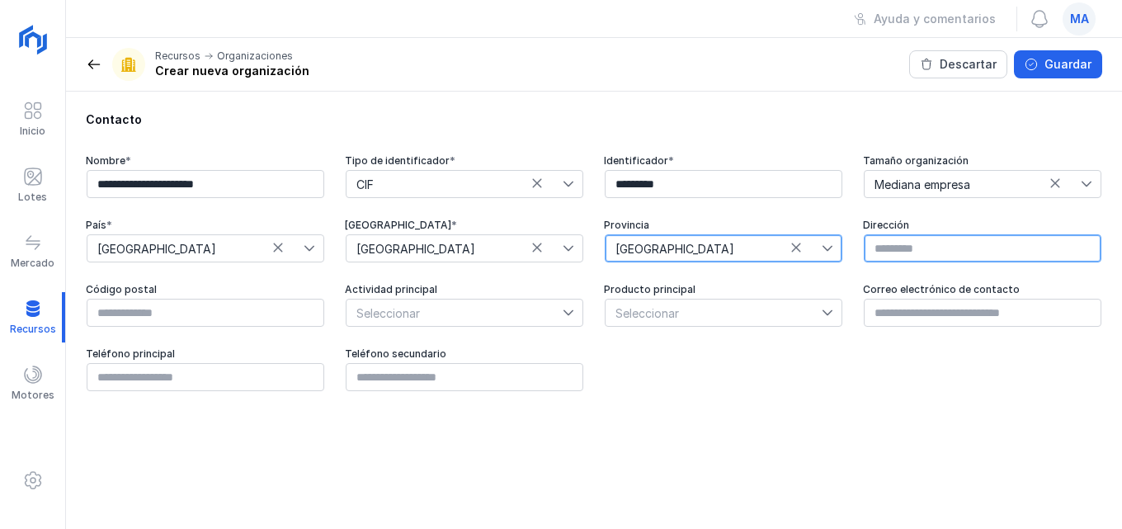
click at [947, 248] on input "text" at bounding box center [983, 248] width 238 height 28
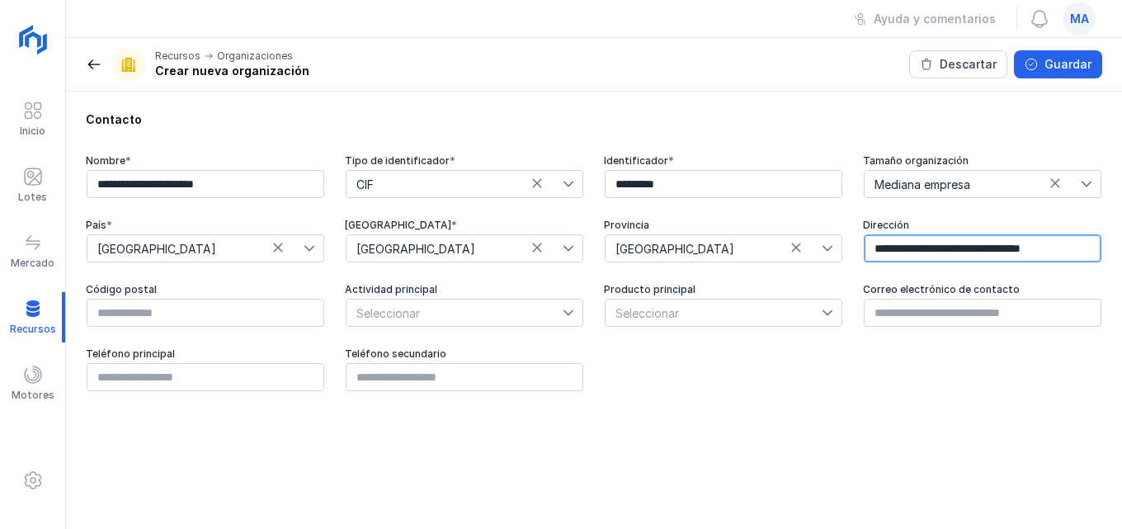
scroll to position [0, 21]
type input "**********"
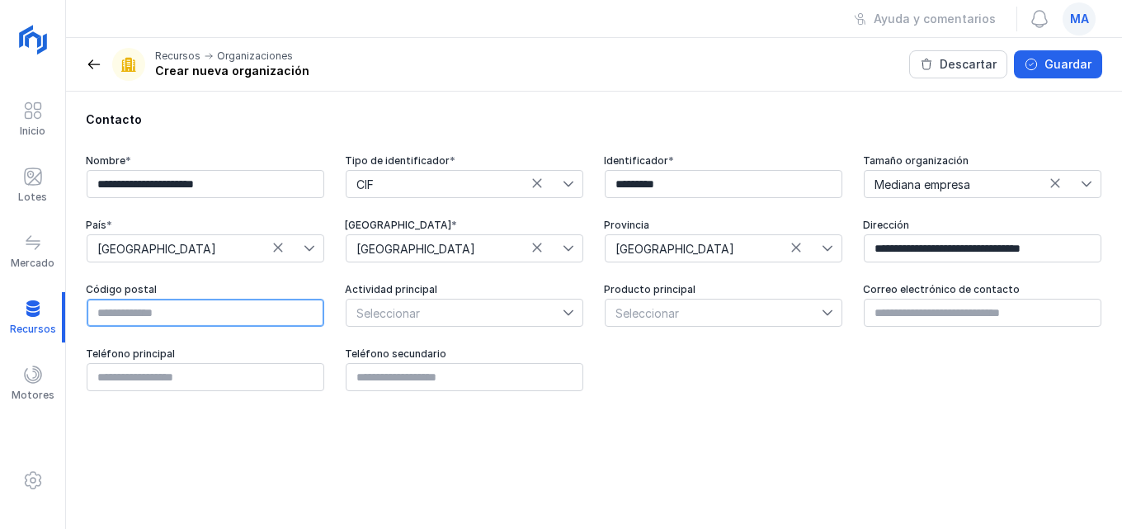
click at [130, 314] on input "text" at bounding box center [206, 313] width 238 height 28
type input "*****"
click at [572, 306] on div at bounding box center [573, 313] width 20 height 26
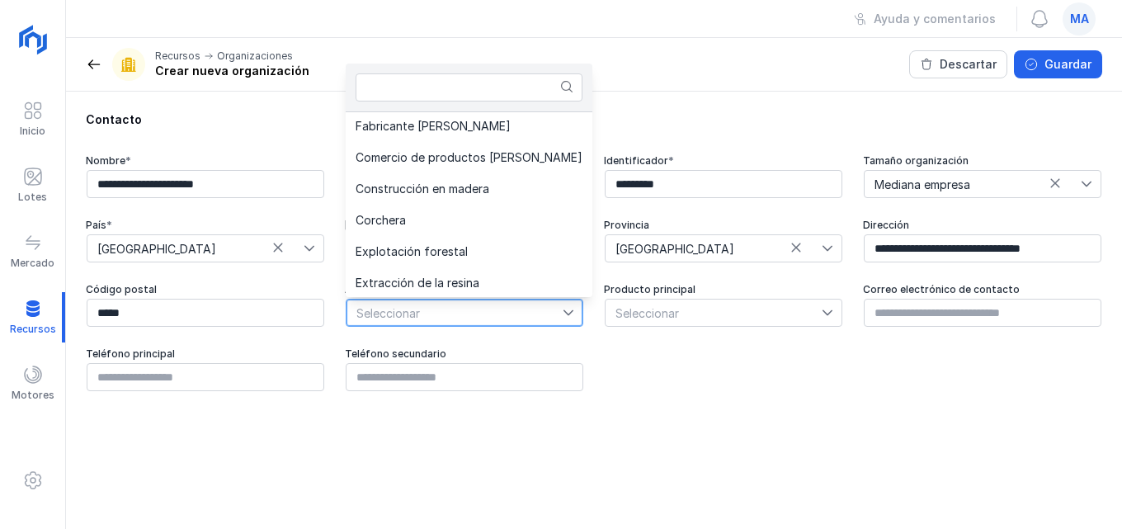
scroll to position [251, 0]
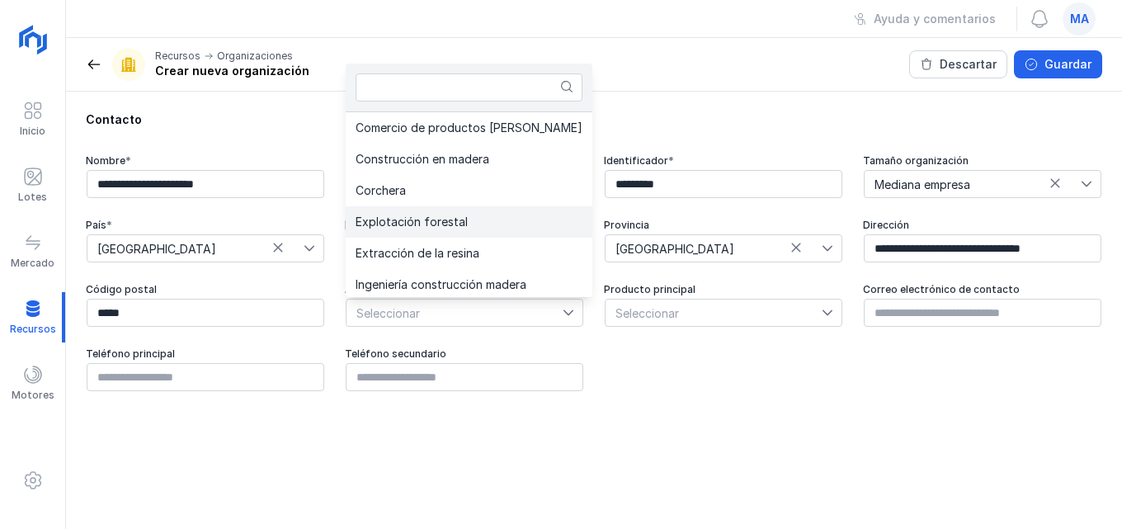
click at [366, 211] on li "Explotación forestal" at bounding box center [469, 221] width 247 height 31
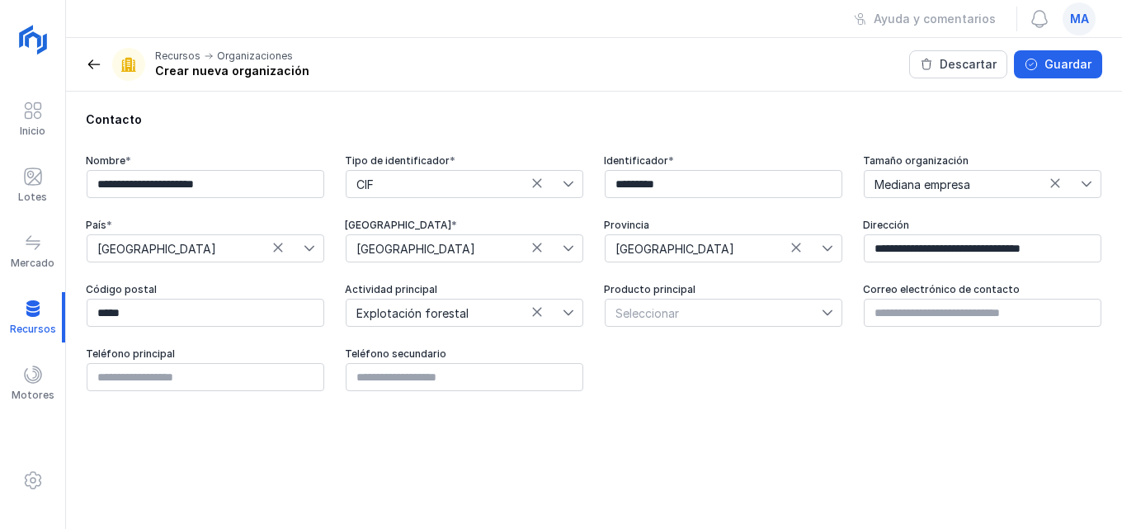
click at [824, 314] on icon at bounding box center [828, 313] width 12 height 12
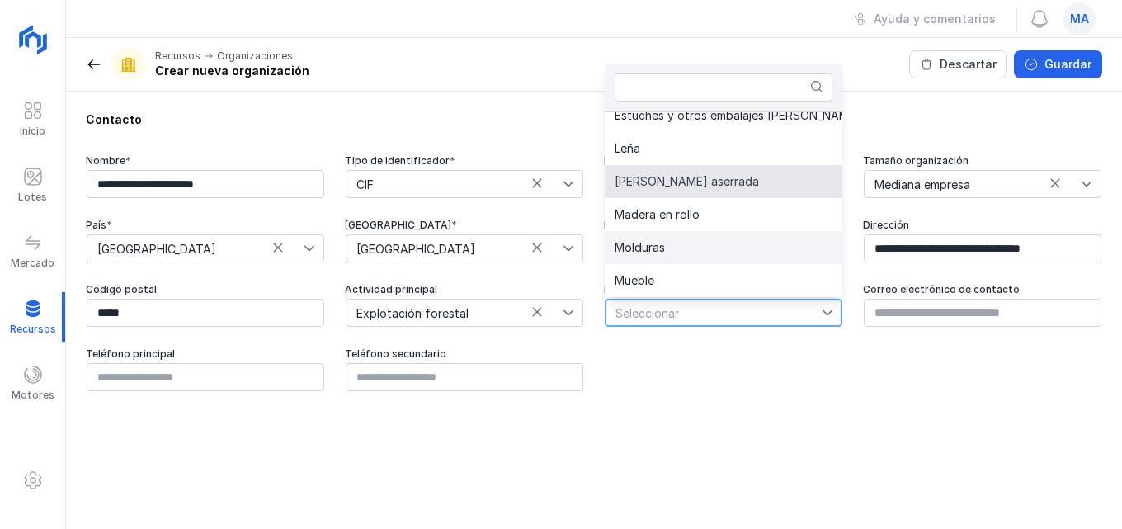
scroll to position [521, 0]
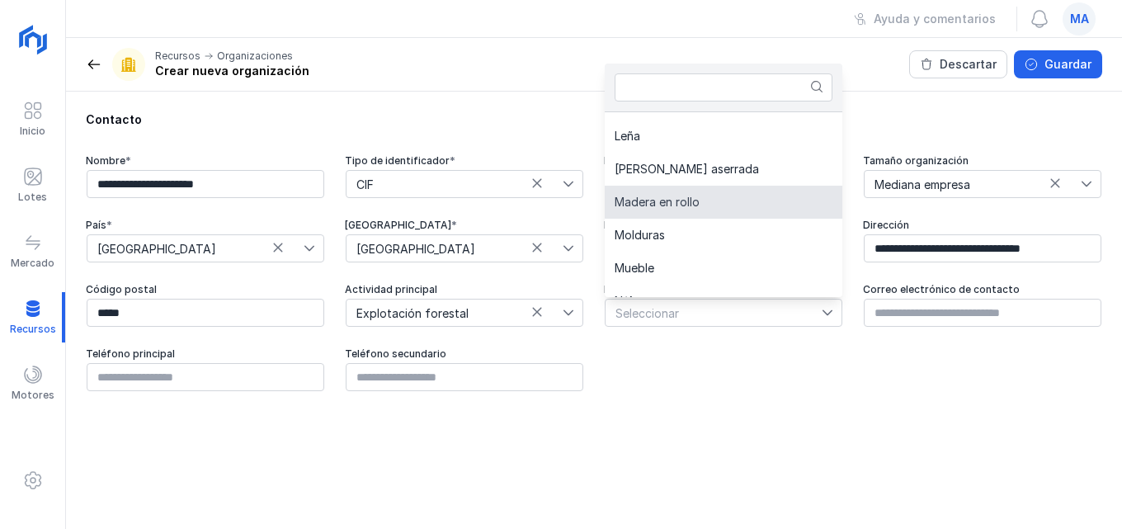
click at [688, 206] on span "Madera en rollo" at bounding box center [657, 202] width 85 height 12
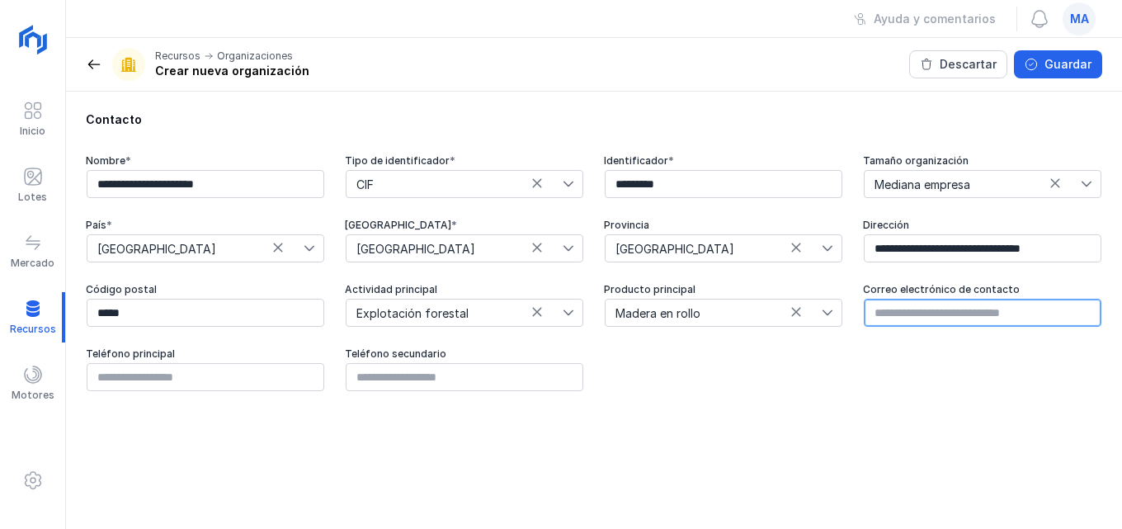
click at [984, 314] on input "text" at bounding box center [983, 313] width 238 height 28
type input "*"
type input "**********"
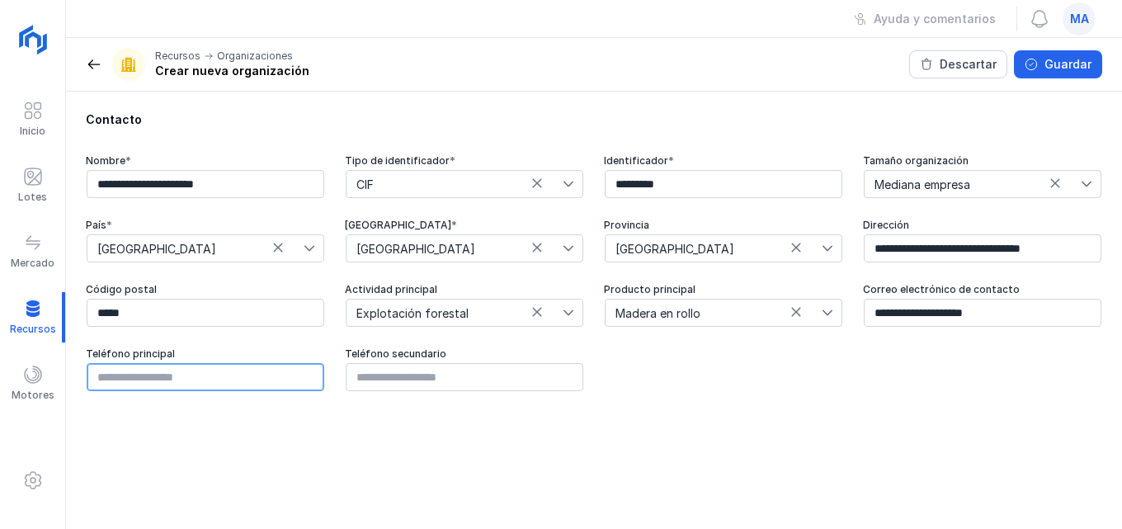
click at [263, 375] on input "text" at bounding box center [206, 377] width 238 height 28
type input "*********"
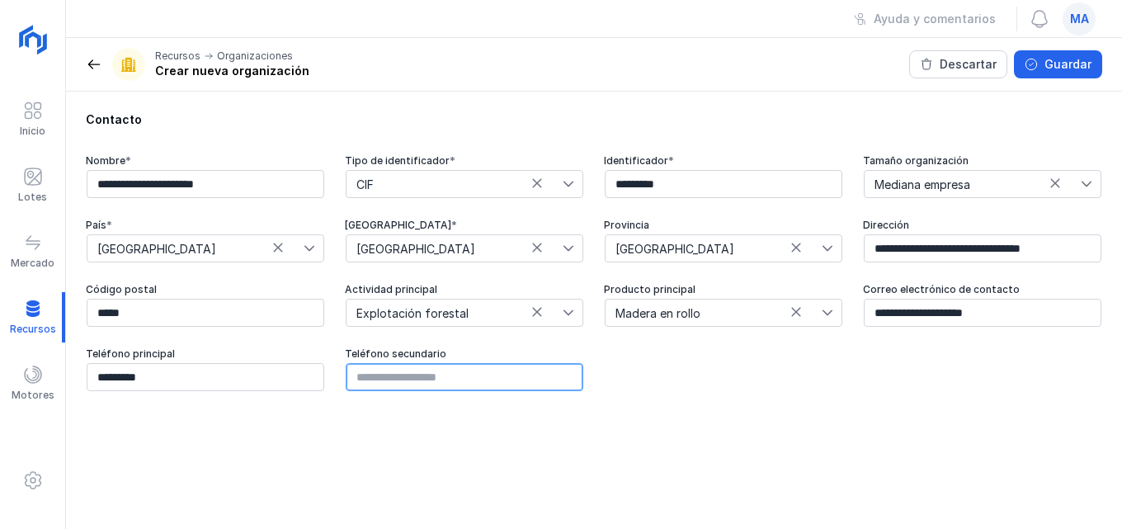
click at [424, 379] on input "text" at bounding box center [465, 377] width 238 height 28
type input "*********"
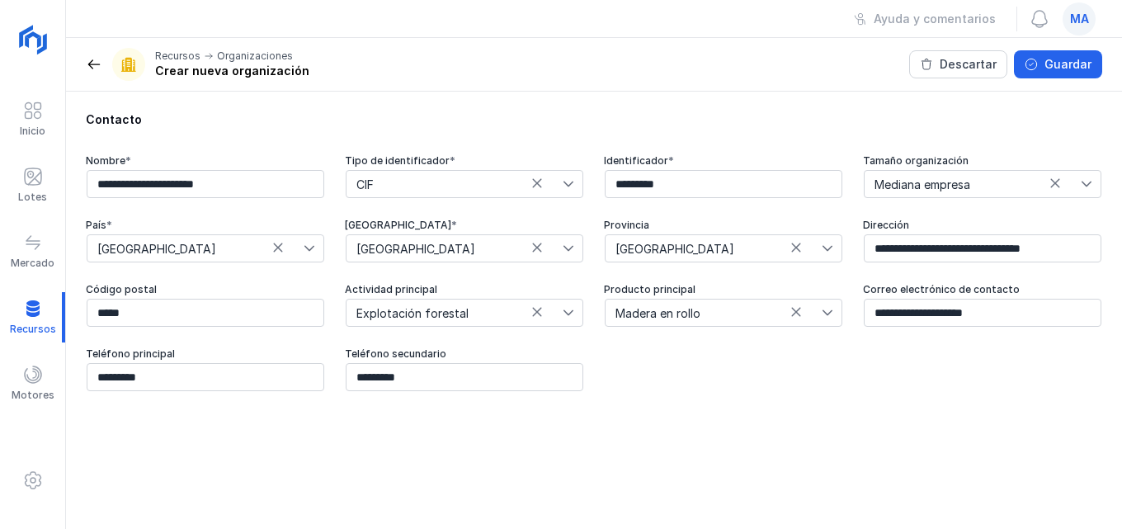
click at [426, 420] on div "**********" at bounding box center [594, 310] width 1056 height 437
click at [1044, 78] on header "Recursos Organizaciones Crear nueva organización Descartar Guardar" at bounding box center [594, 65] width 1056 height 54
click at [1074, 62] on div "Guardar" at bounding box center [1068, 64] width 47 height 17
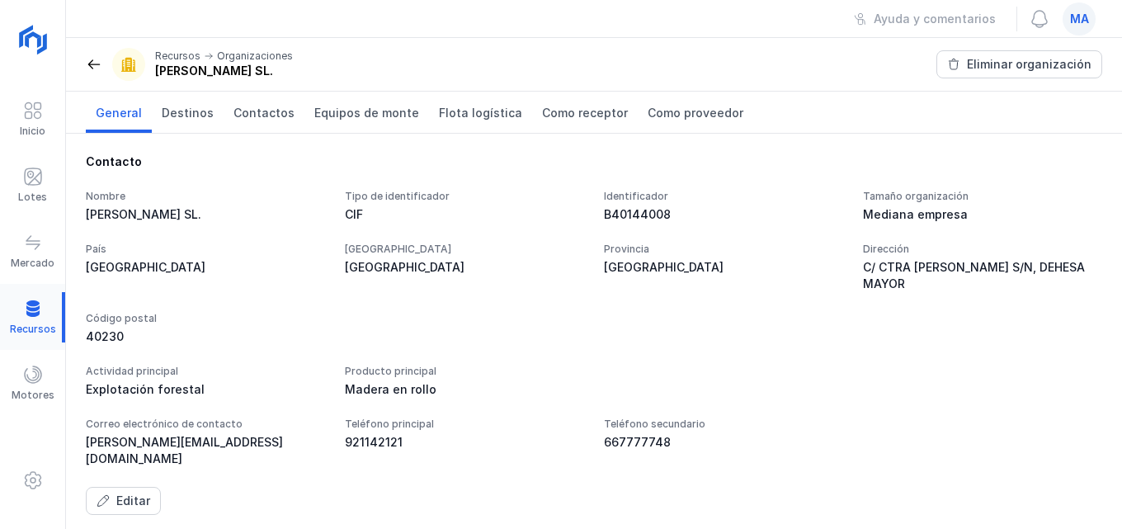
click at [29, 309] on div at bounding box center [32, 317] width 65 height 50
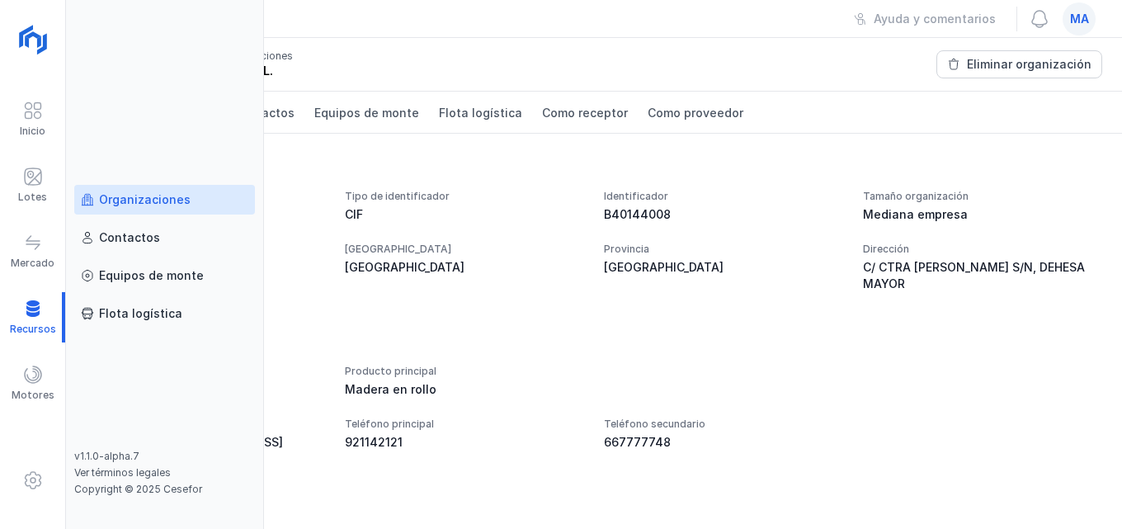
click at [182, 197] on div "Organizaciones" at bounding box center [145, 199] width 92 height 17
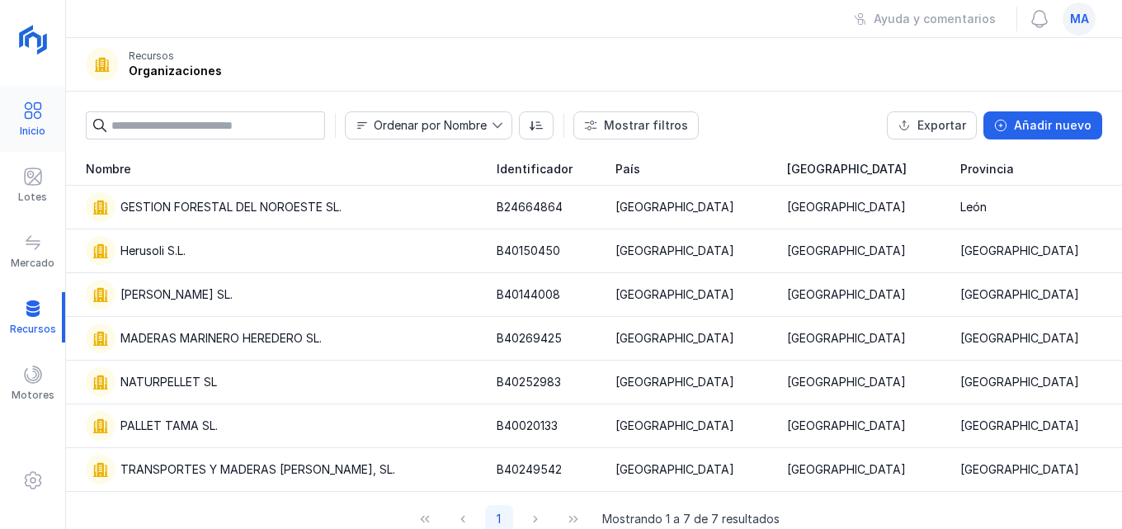
click at [26, 117] on span at bounding box center [33, 111] width 20 height 20
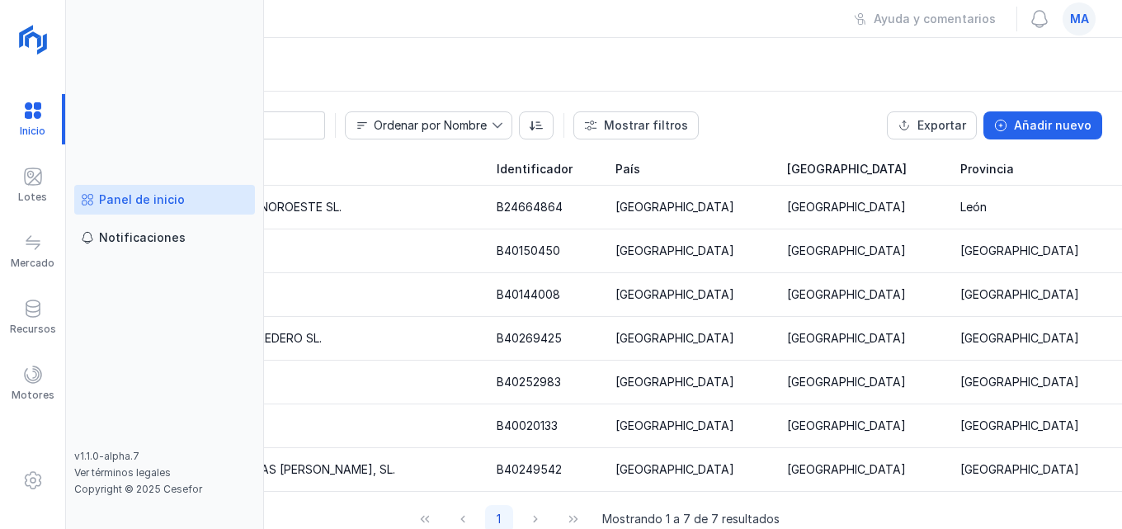
click at [145, 200] on div "Panel de inicio" at bounding box center [142, 199] width 86 height 17
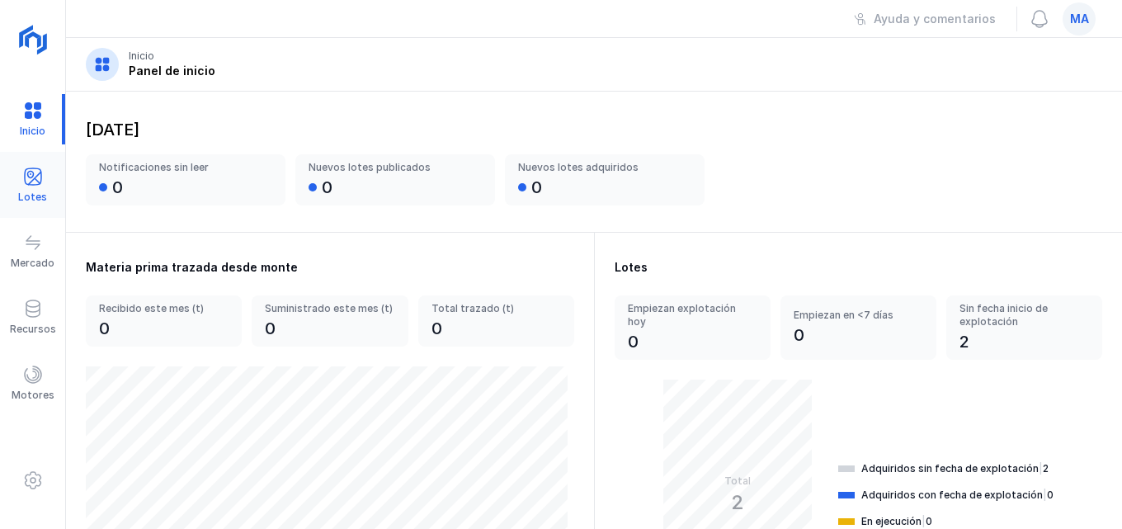
click at [29, 170] on span at bounding box center [33, 177] width 20 height 20
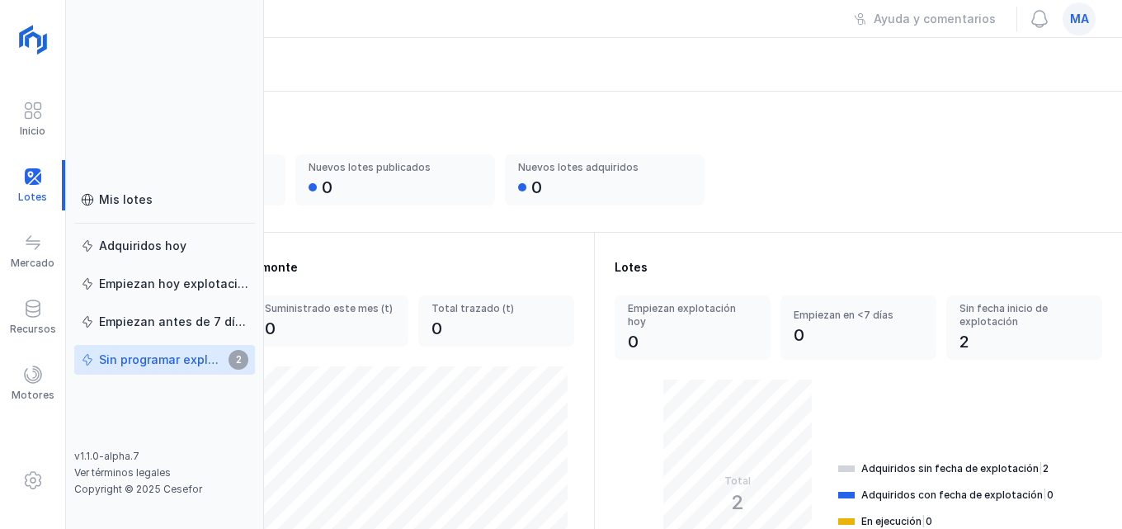
click at [189, 368] on div "Sin programar explotación 2" at bounding box center [165, 360] width 168 height 17
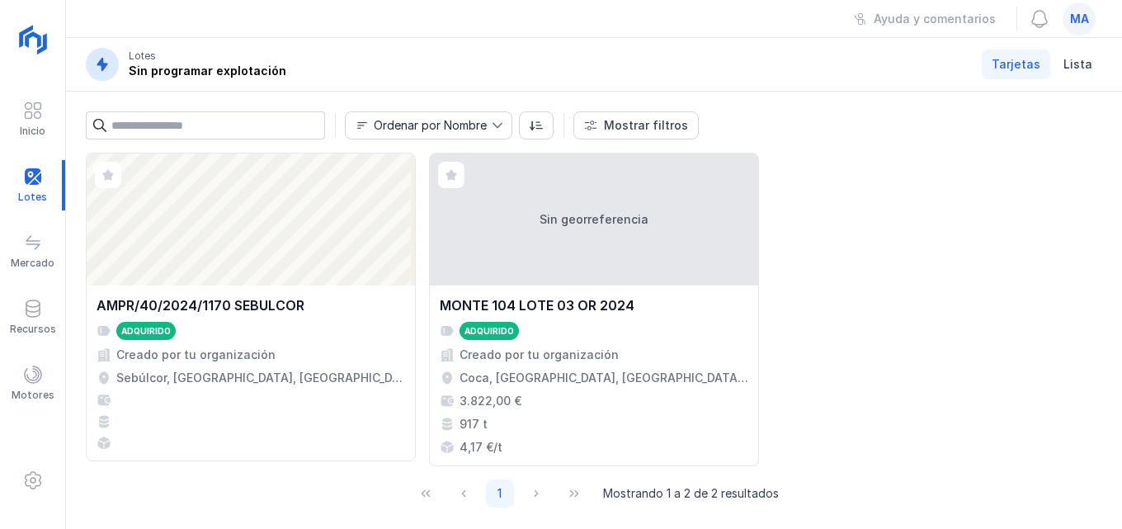
click at [502, 119] on div at bounding box center [502, 125] width 20 height 26
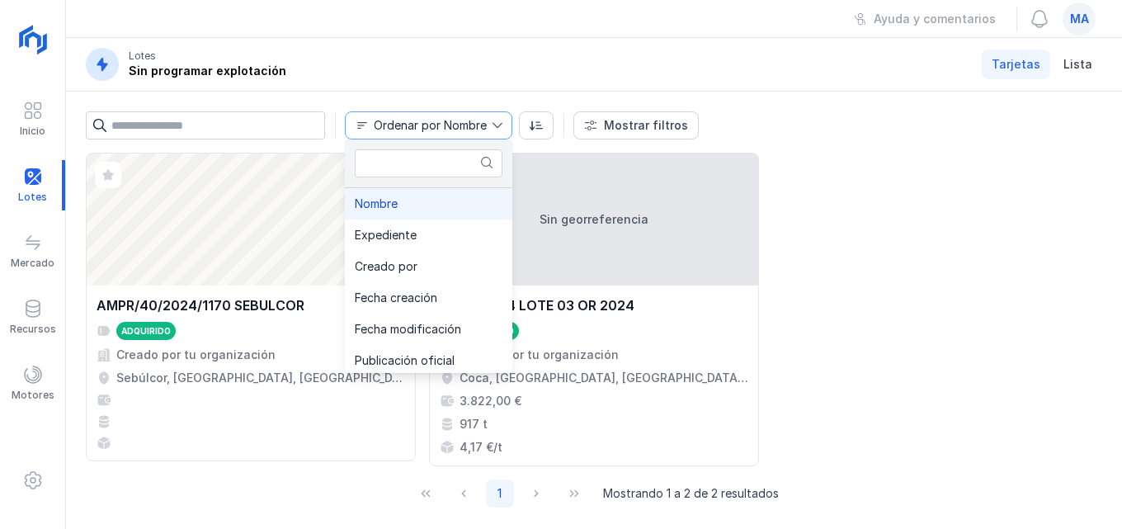
click at [502, 119] on div at bounding box center [502, 125] width 20 height 26
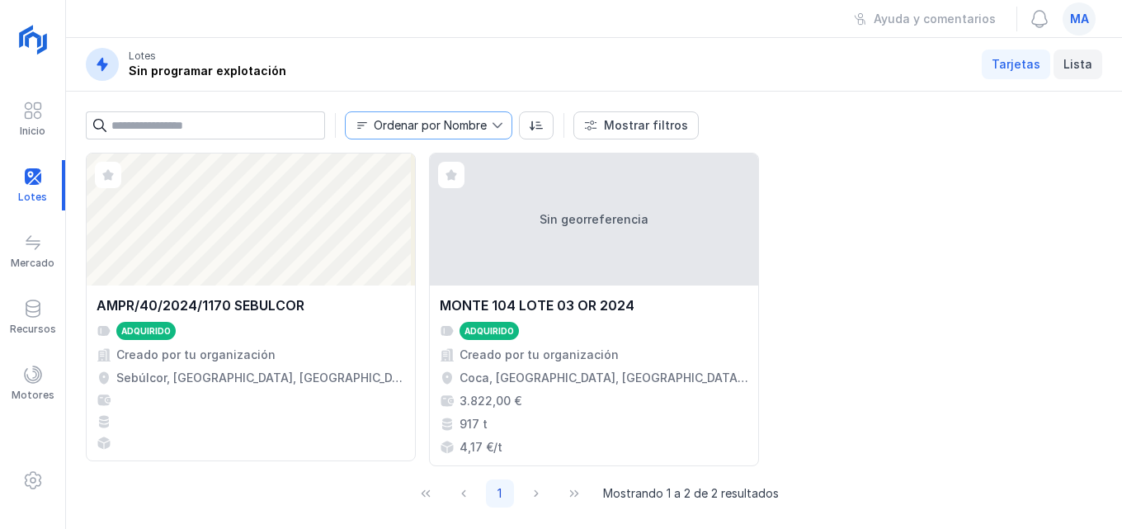
click at [1089, 62] on span "Lista" at bounding box center [1078, 64] width 29 height 17
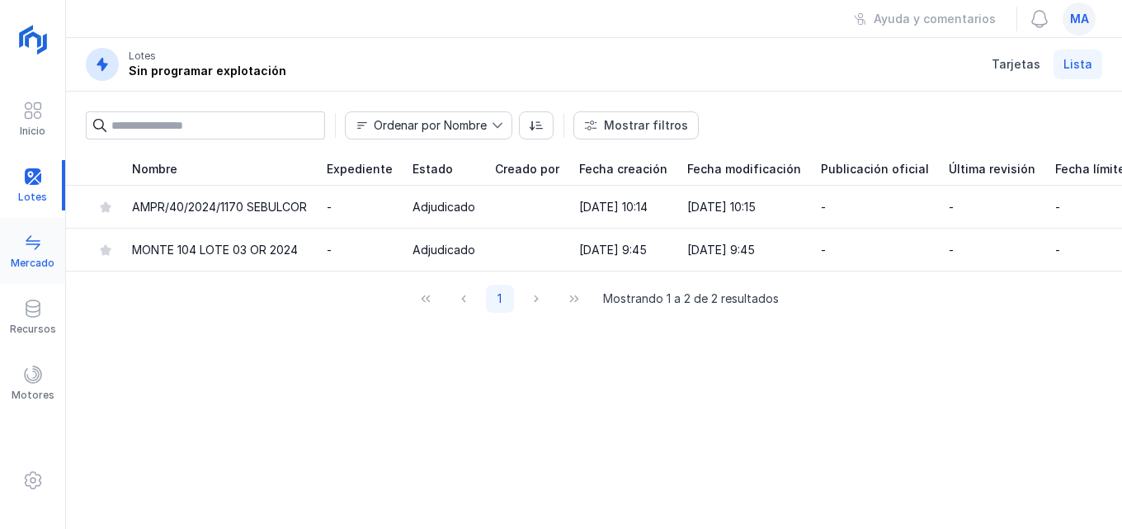
click at [37, 248] on span at bounding box center [33, 243] width 20 height 20
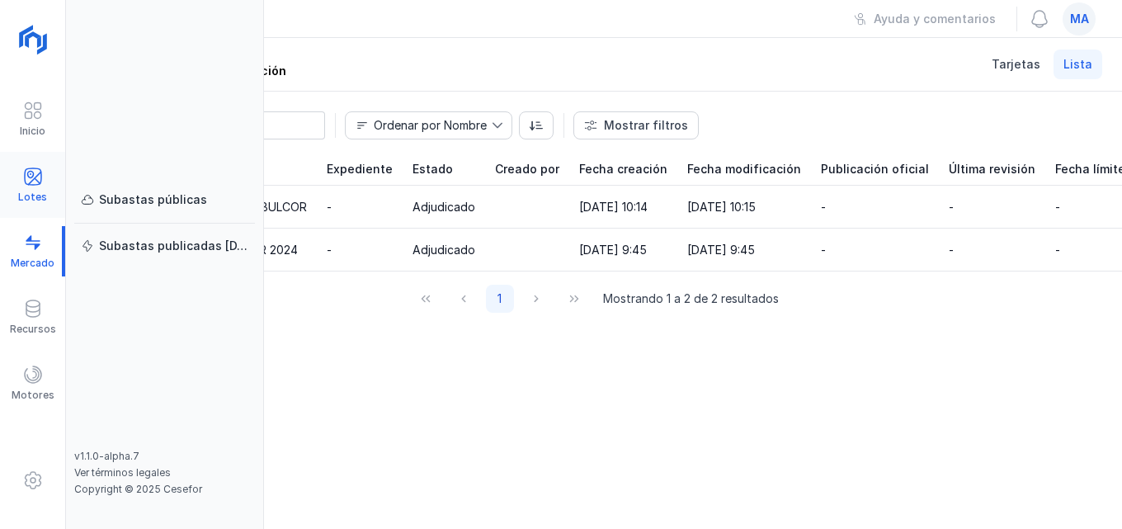
click at [39, 170] on span at bounding box center [33, 177] width 20 height 20
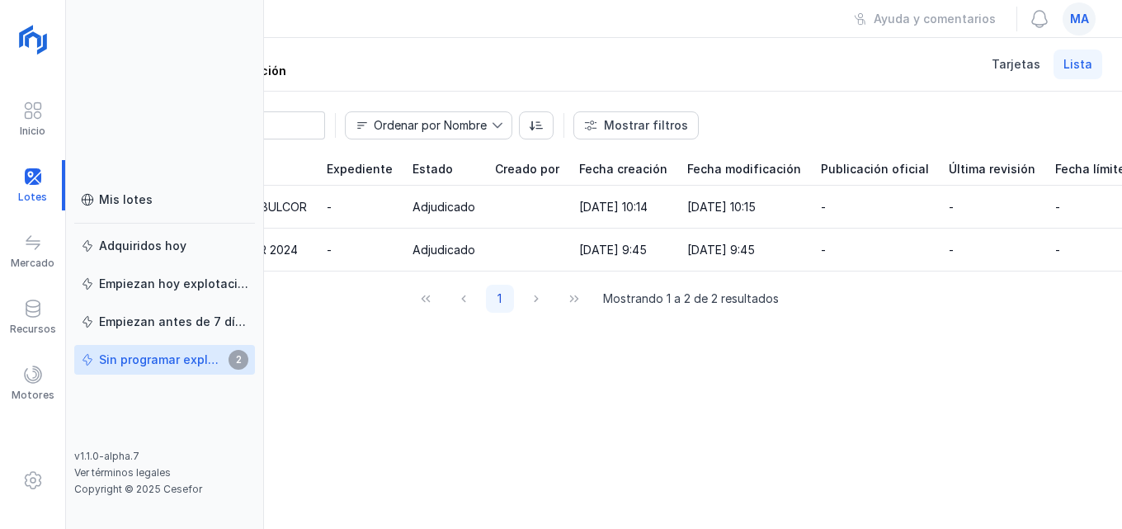
click at [465, 455] on div "Nombre Expediente Estado Creado por Fecha creación Fecha modificación Publicaci…" at bounding box center [594, 341] width 1056 height 376
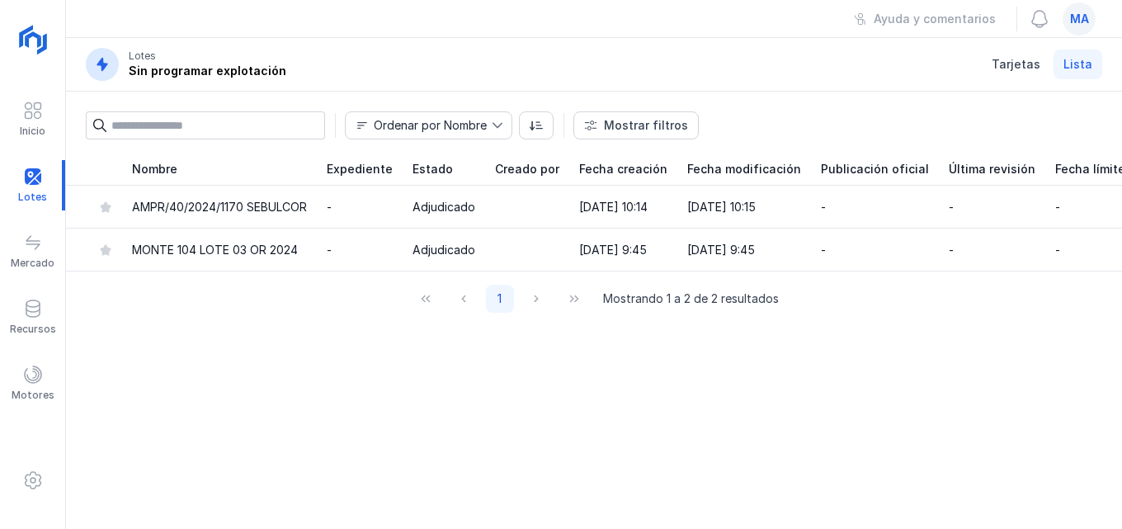
drag, startPoint x: 1109, startPoint y: 0, endPoint x: 659, endPoint y: 61, distance: 453.9
click at [659, 61] on header "Lotes Sin programar explotación Tarjetas Lista" at bounding box center [594, 65] width 1056 height 54
click at [33, 43] on img at bounding box center [34, 41] width 41 height 41
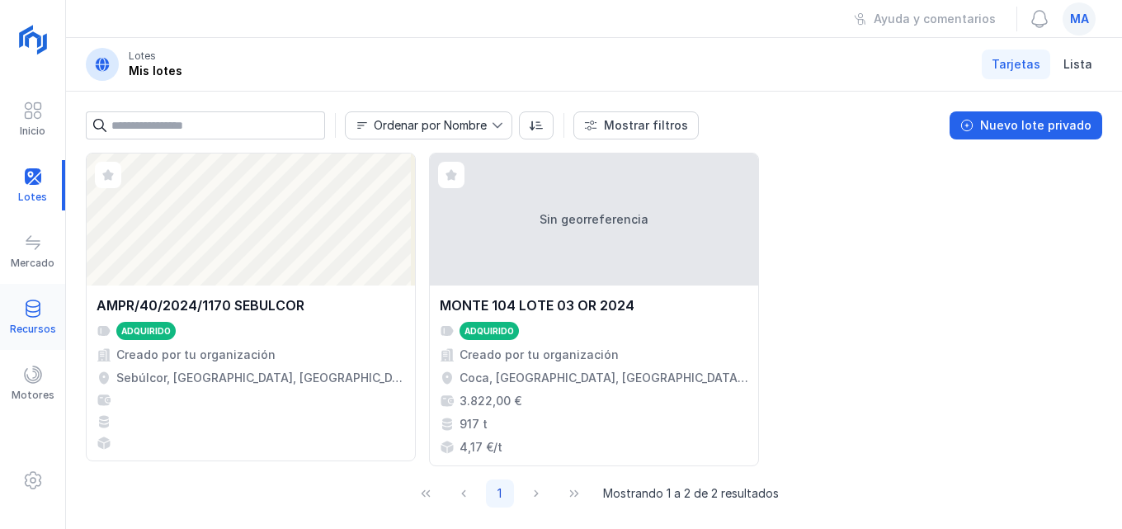
click at [17, 314] on div "Recursos" at bounding box center [32, 317] width 65 height 50
